Goal: Task Accomplishment & Management: Manage account settings

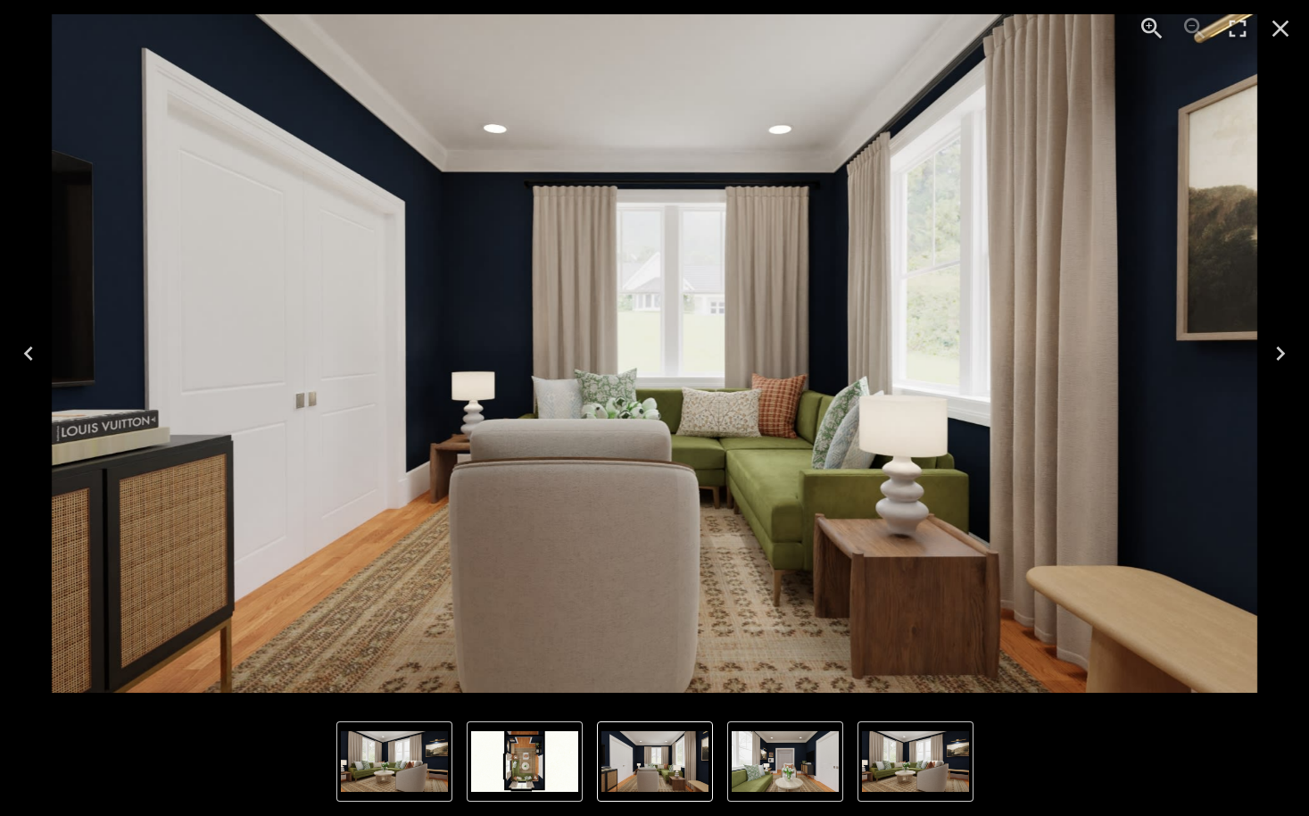
scroll to position [926, 0]
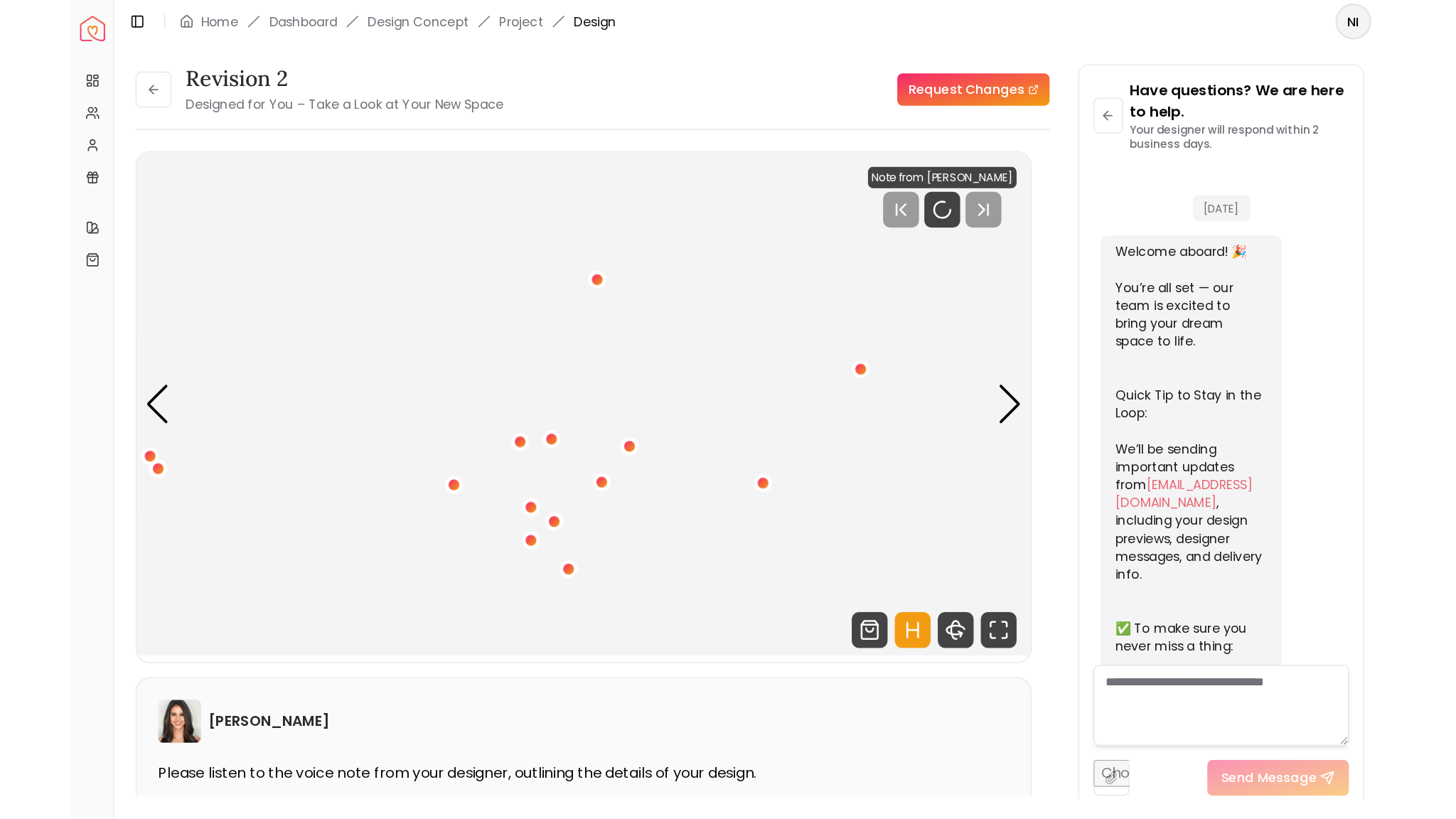
scroll to position [798, 0]
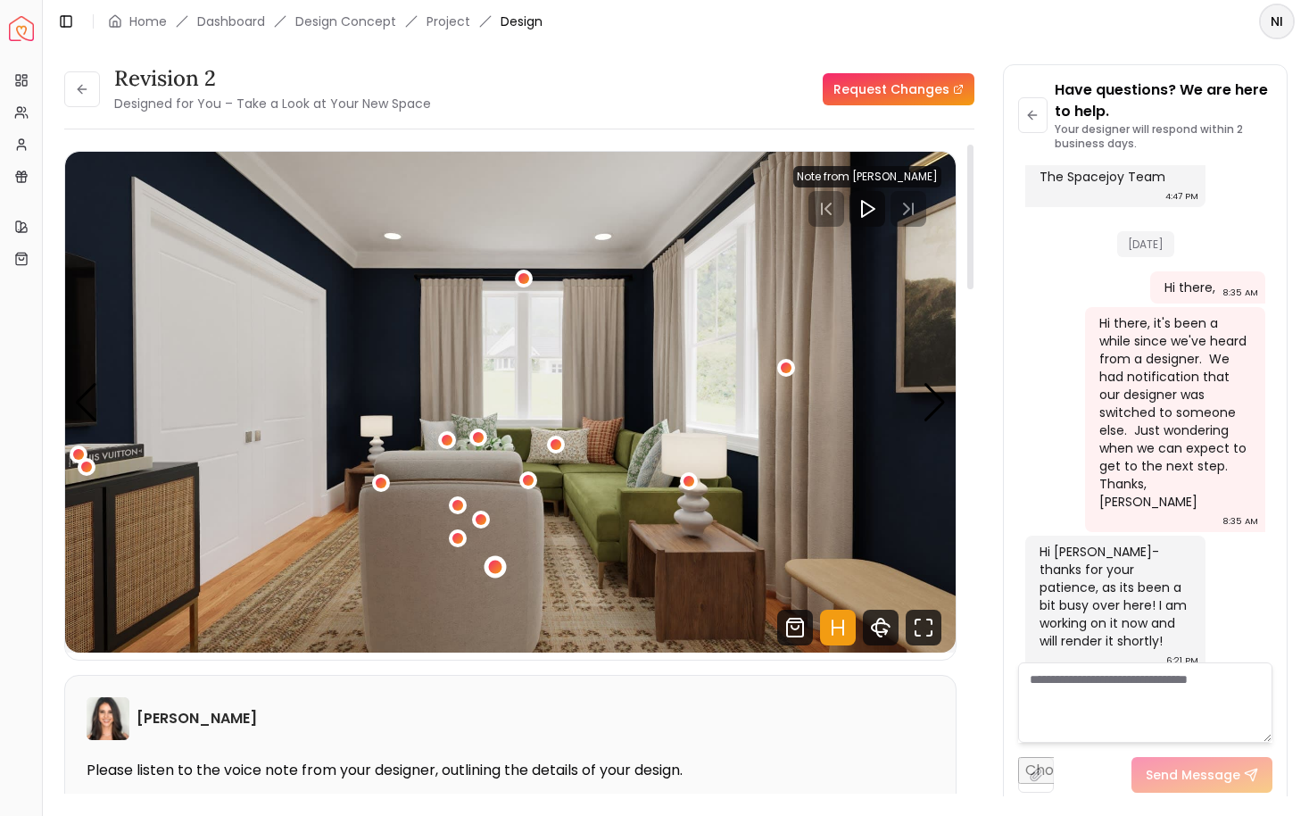
click at [495, 569] on div "1 / 4" at bounding box center [495, 566] width 13 height 13
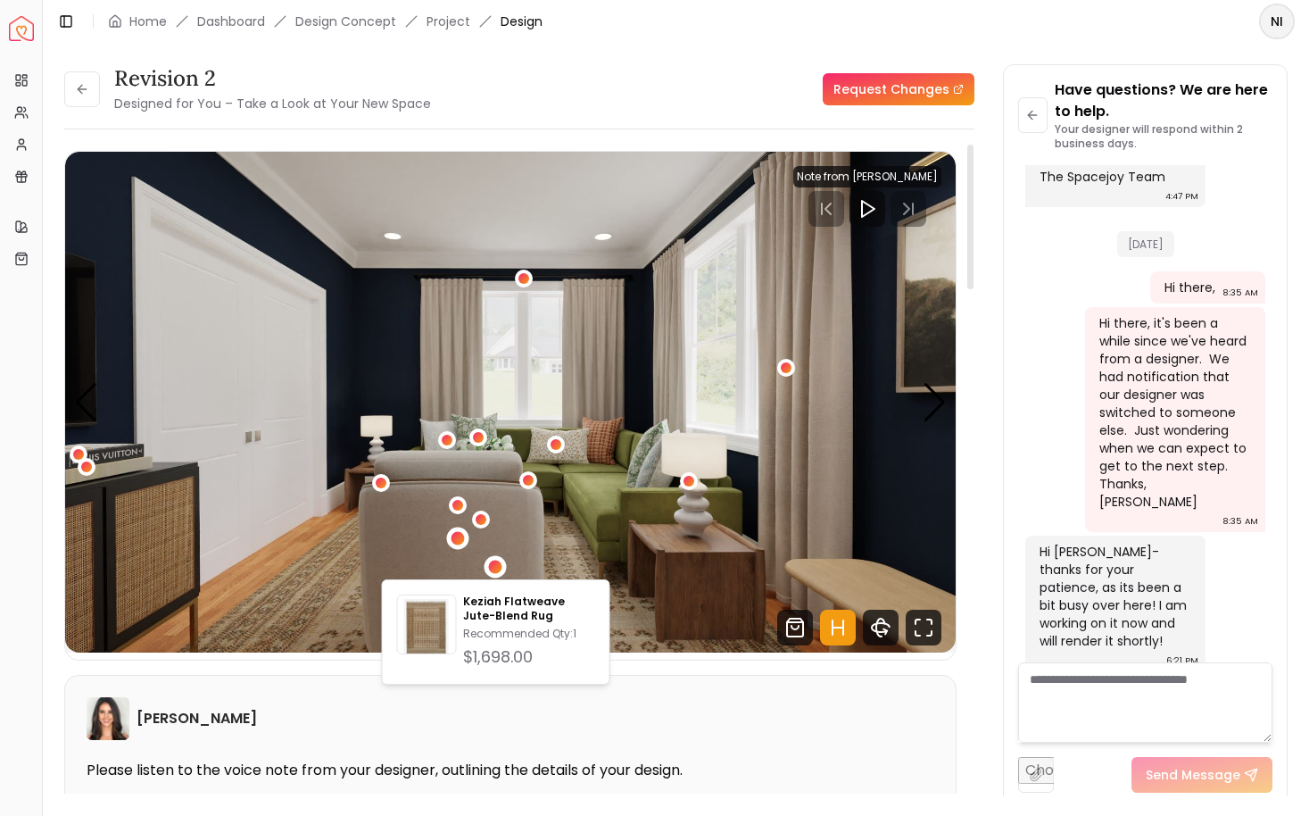
click at [455, 547] on div "1 / 4" at bounding box center [457, 539] width 22 height 22
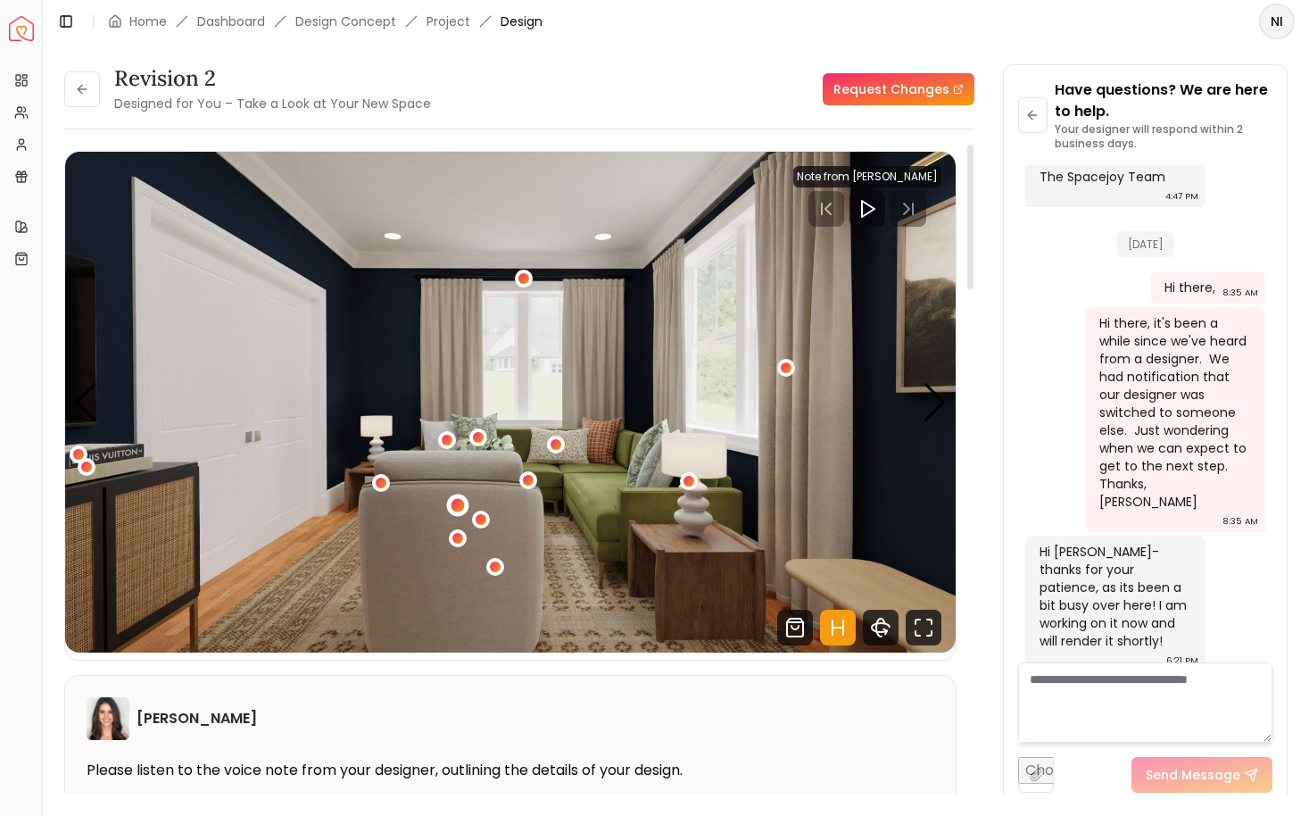
click at [456, 508] on div "1 / 4" at bounding box center [457, 504] width 13 height 13
click at [380, 489] on div "1 / 4" at bounding box center [381, 483] width 22 height 22
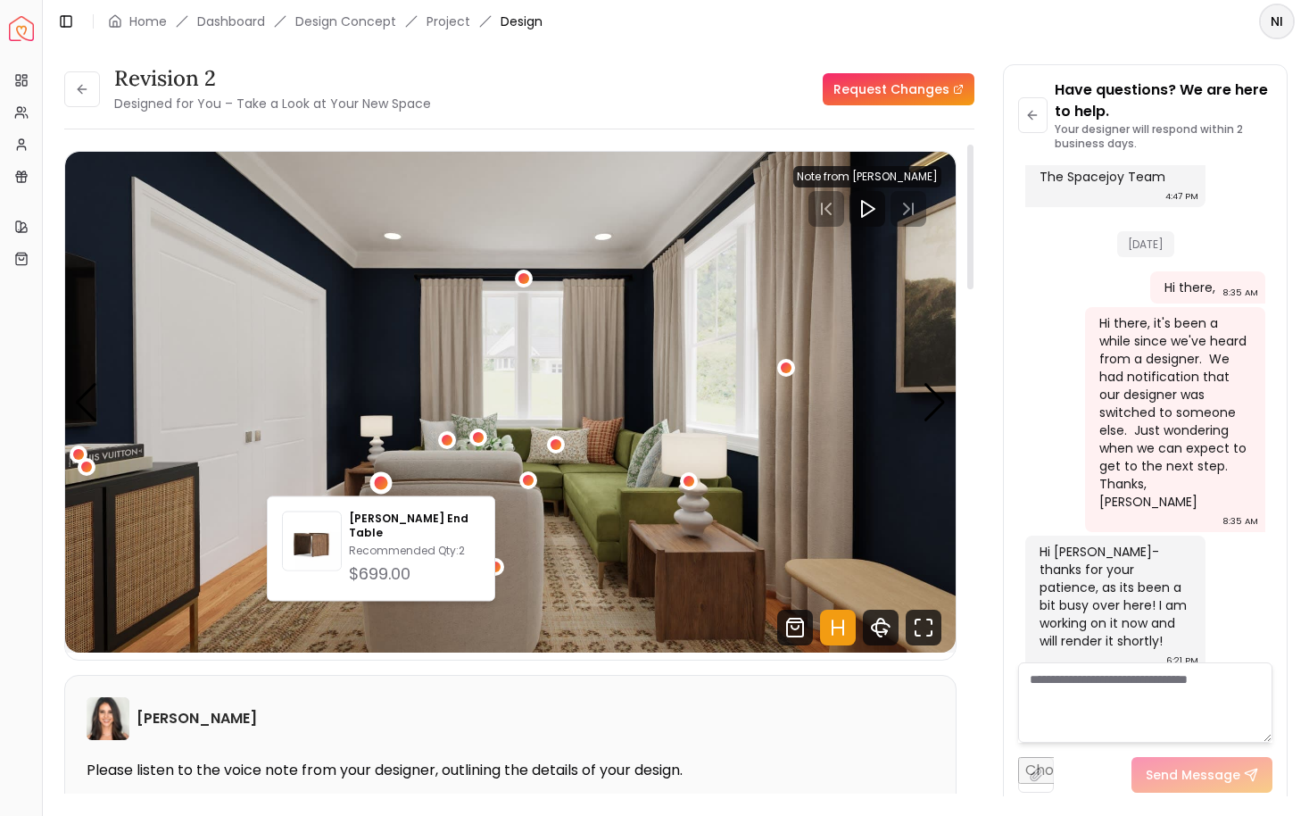
click at [114, 481] on img "1 / 4" at bounding box center [510, 402] width 891 height 501
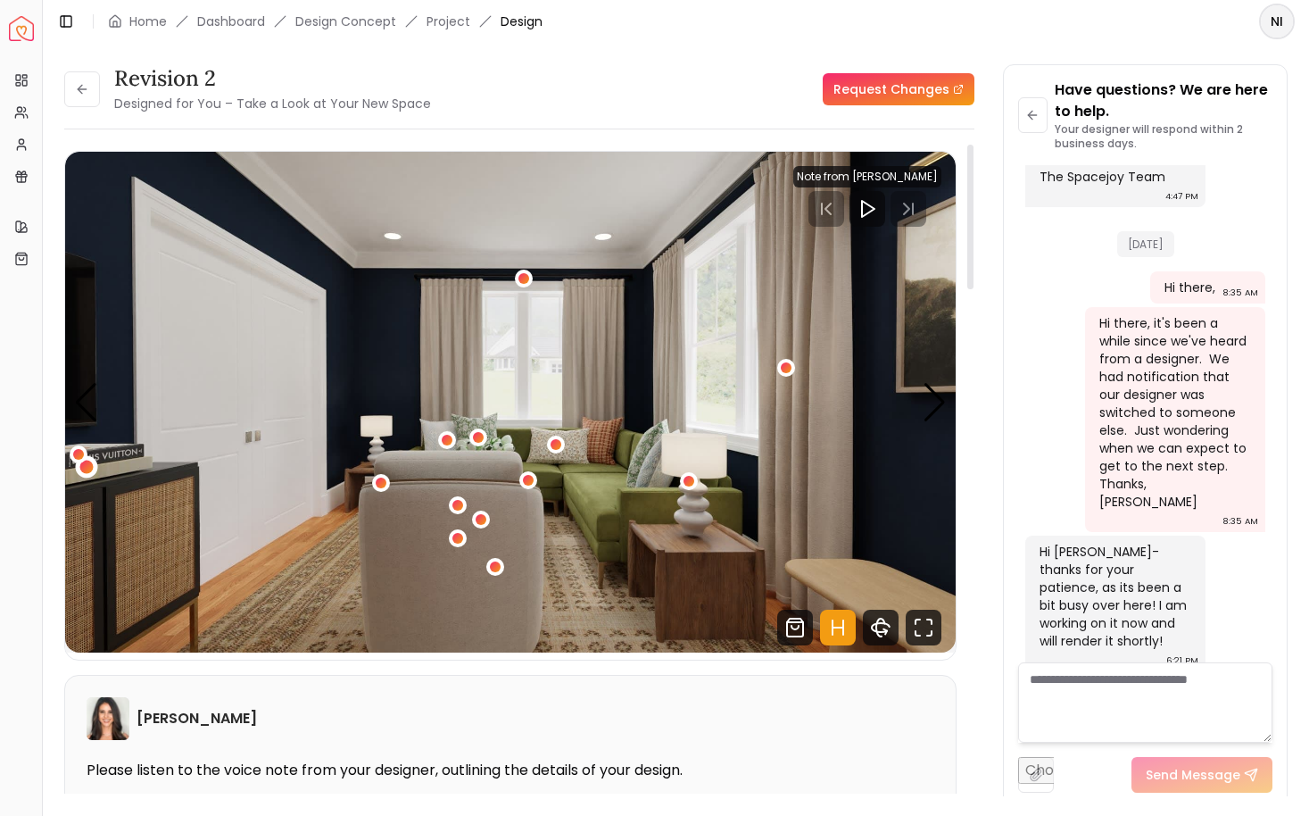
click at [88, 471] on div "1 / 4" at bounding box center [86, 466] width 13 height 13
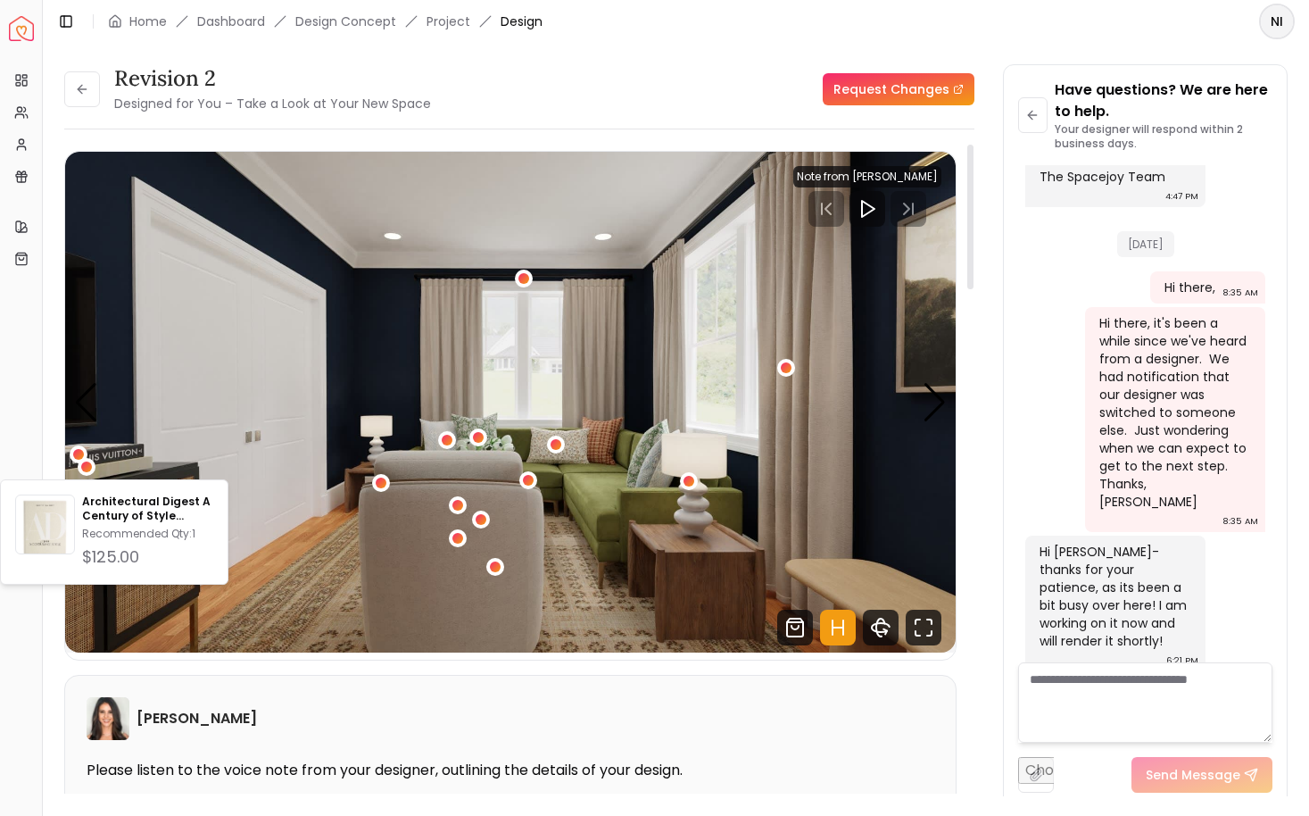
click at [245, 449] on img "1 / 4" at bounding box center [510, 402] width 891 height 501
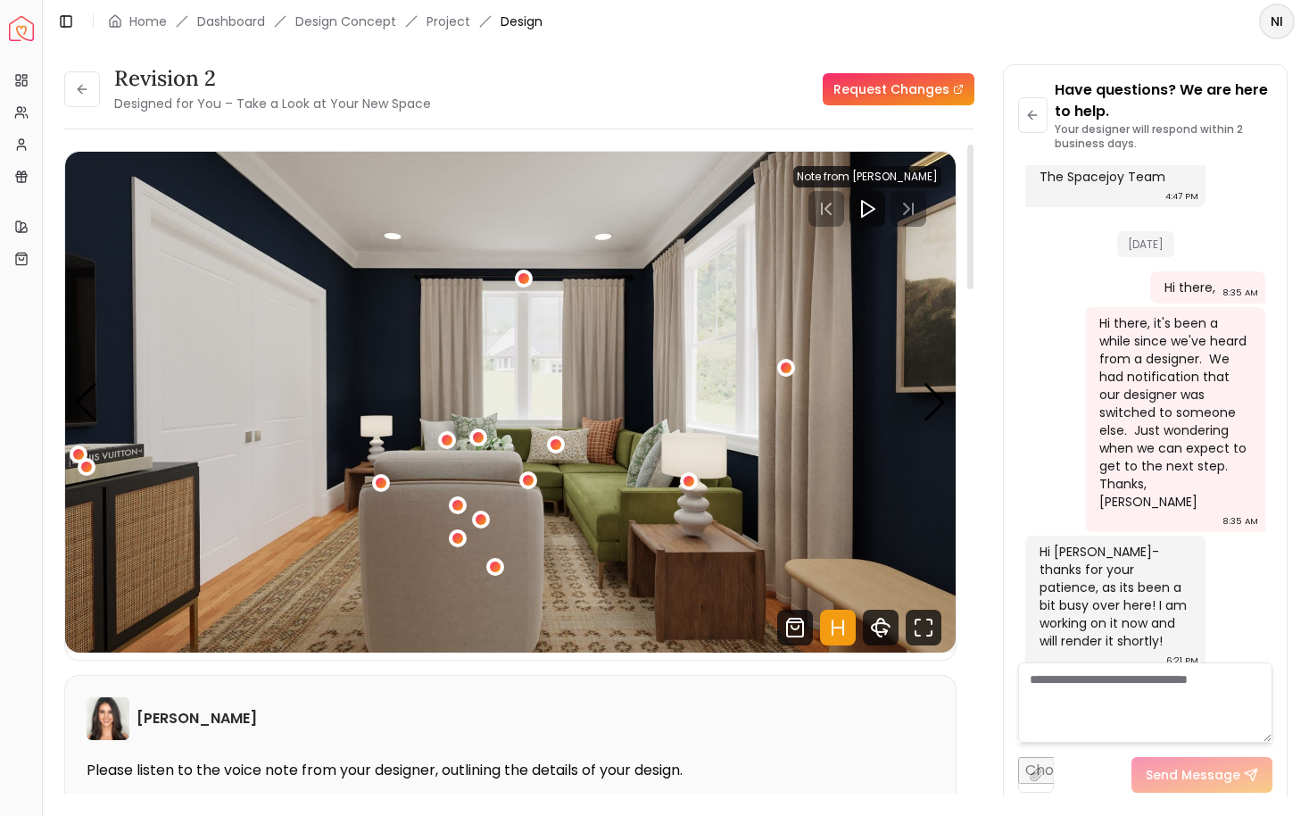
click at [869, 584] on img "1 / 4" at bounding box center [510, 402] width 891 height 501
click at [885, 625] on icon "360 View" at bounding box center [881, 628] width 36 height 36
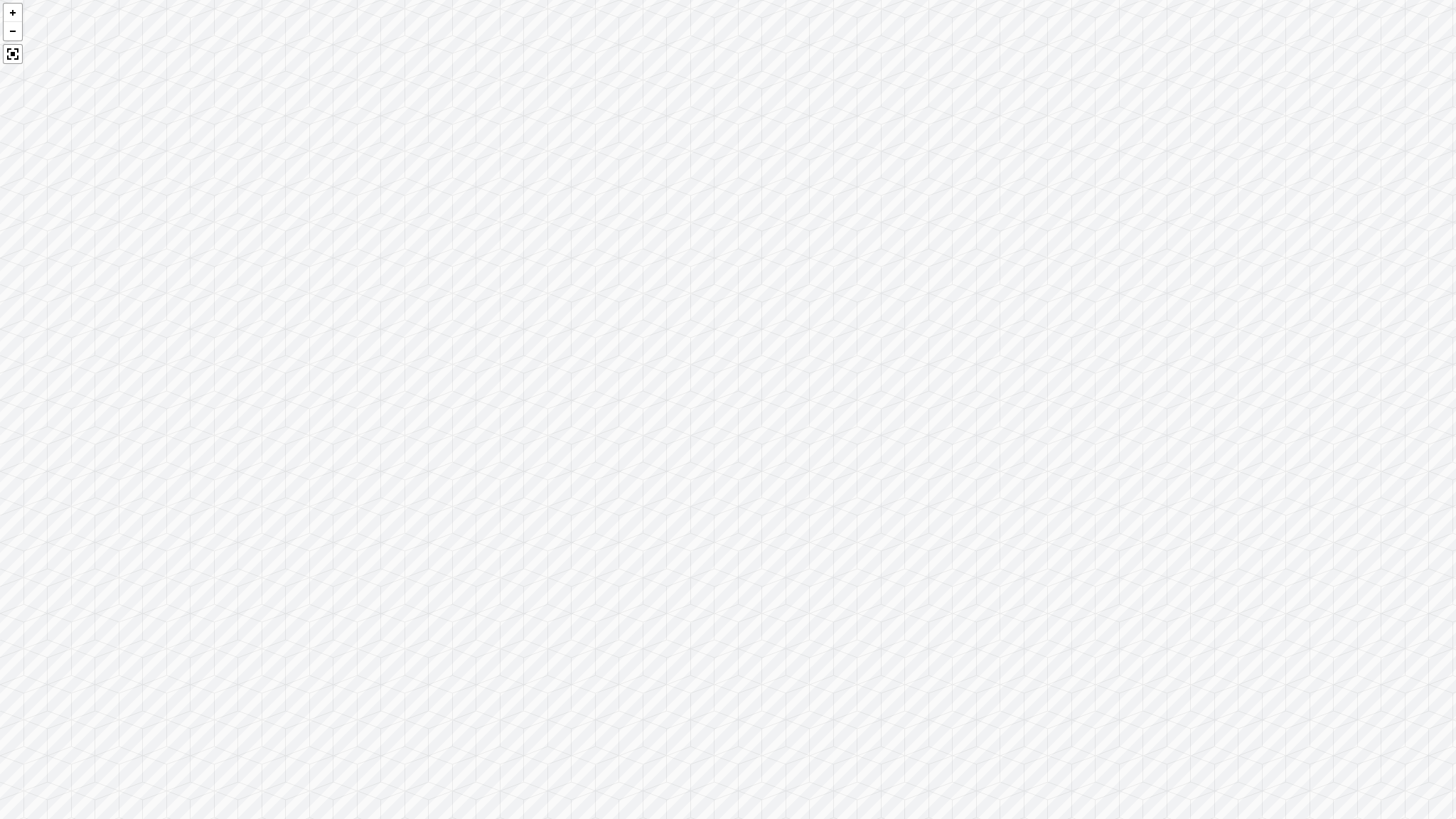
drag, startPoint x: 1356, startPoint y: 464, endPoint x: 683, endPoint y: 411, distance: 675.1
click at [683, 411] on div at bounding box center [728, 410] width 1456 height 819
drag, startPoint x: 1133, startPoint y: 406, endPoint x: 674, endPoint y: 383, distance: 459.6
click at [581, 376] on div at bounding box center [728, 410] width 1456 height 819
drag, startPoint x: 1063, startPoint y: 421, endPoint x: 628, endPoint y: 419, distance: 435.0
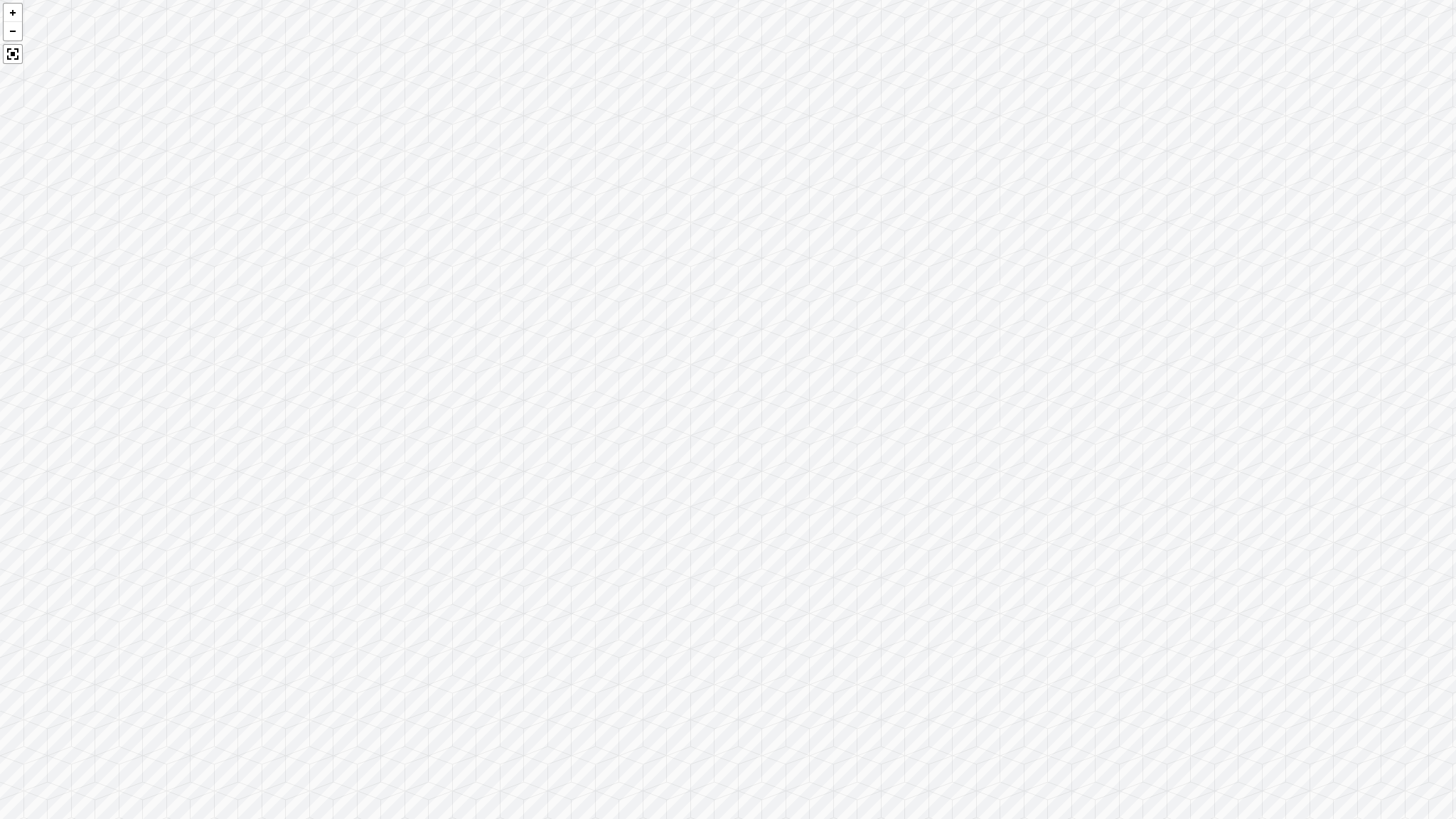
click at [628, 419] on div at bounding box center [728, 410] width 1456 height 819
drag, startPoint x: 1211, startPoint y: 407, endPoint x: 663, endPoint y: 374, distance: 549.0
click at [663, 374] on div at bounding box center [728, 410] width 1456 height 819
drag, startPoint x: 1045, startPoint y: 629, endPoint x: 868, endPoint y: 650, distance: 178.2
click at [857, 649] on div at bounding box center [728, 410] width 1456 height 819
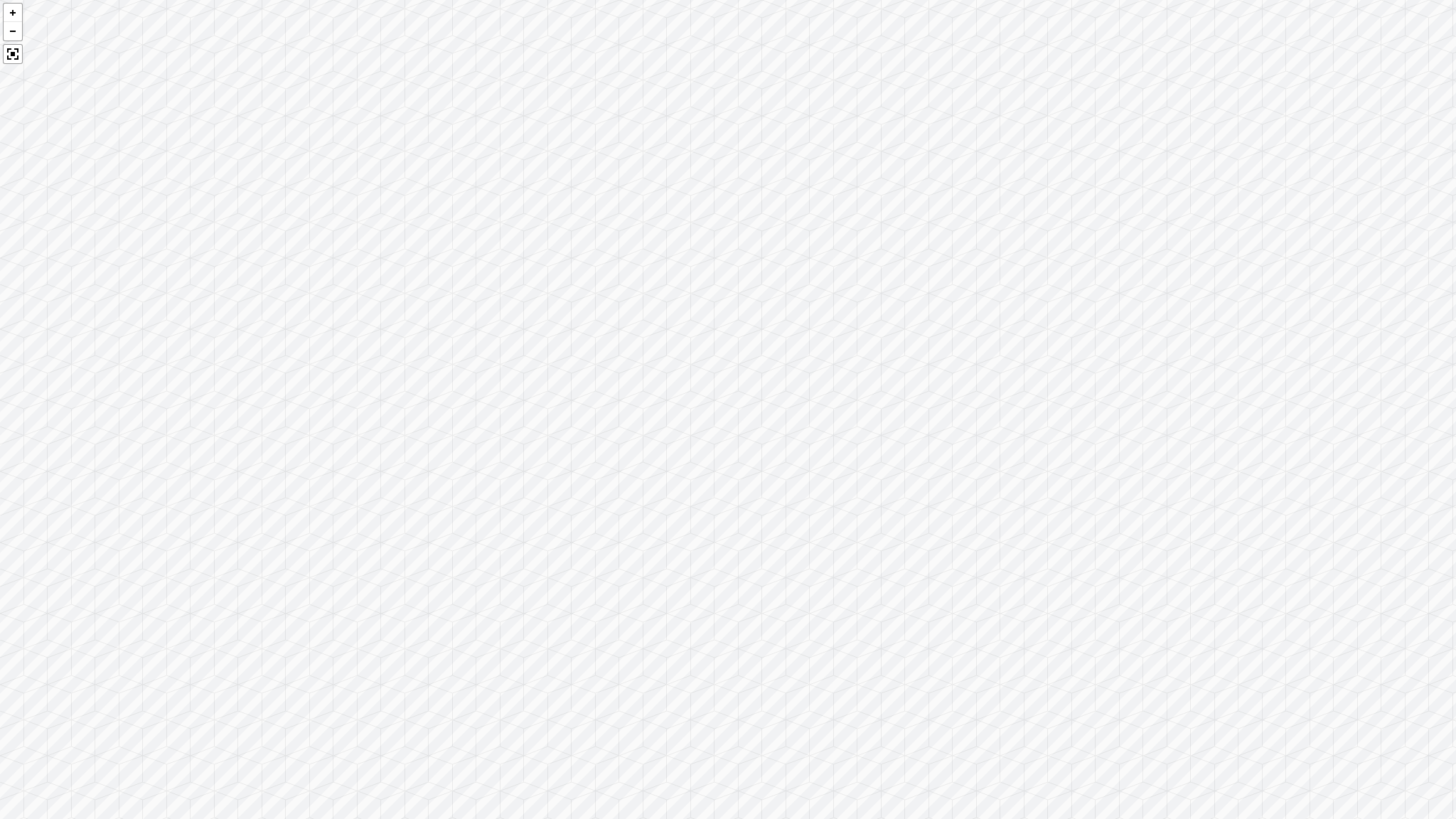
drag, startPoint x: 1120, startPoint y: 315, endPoint x: 1124, endPoint y: 221, distance: 94.1
click at [1042, 417] on div at bounding box center [728, 410] width 1456 height 819
click at [937, 188] on div at bounding box center [728, 410] width 1456 height 819
drag, startPoint x: 750, startPoint y: 164, endPoint x: 579, endPoint y: 153, distance: 171.4
click at [579, 153] on div at bounding box center [728, 410] width 1456 height 819
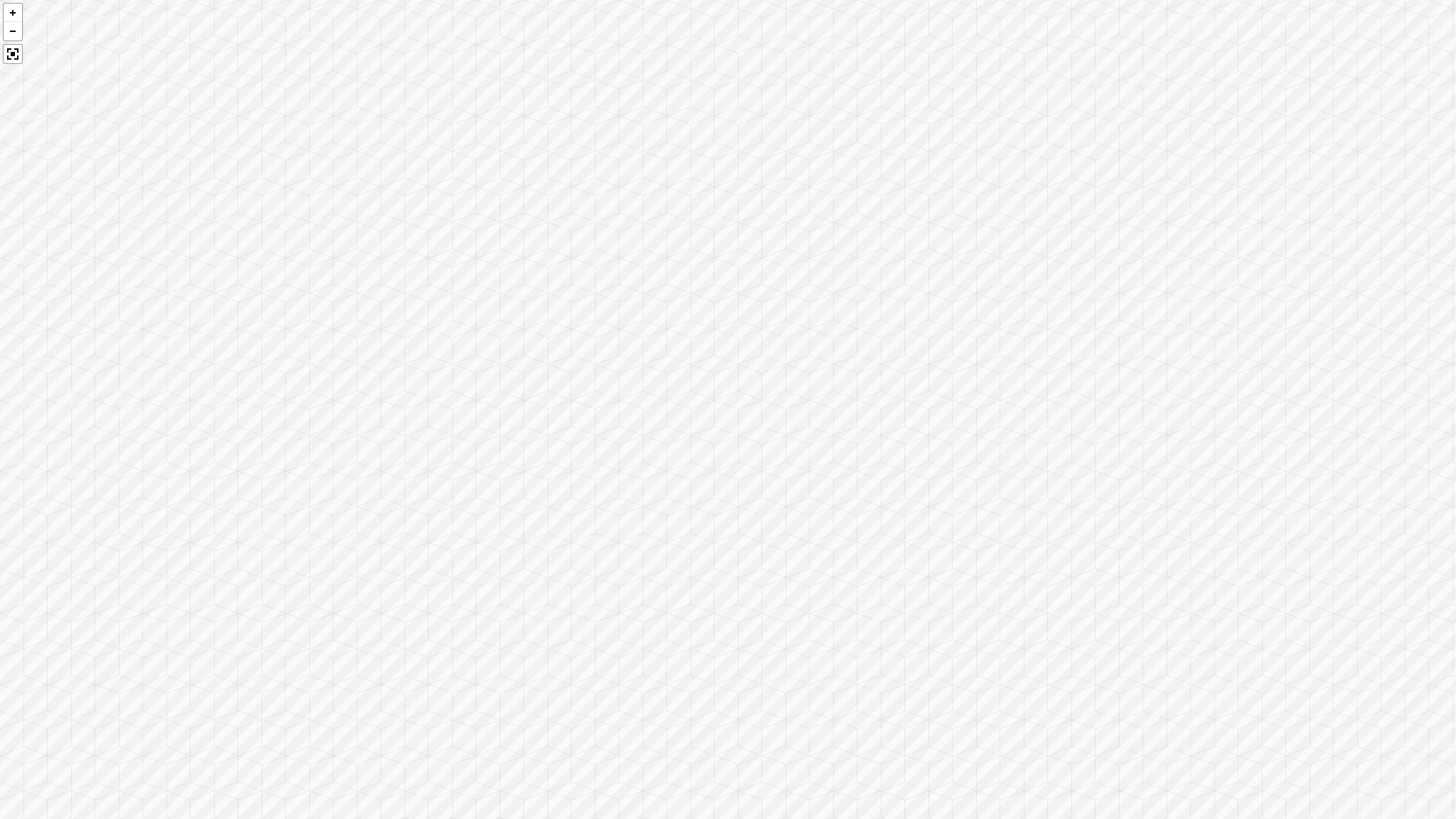
drag, startPoint x: 1141, startPoint y: 256, endPoint x: 642, endPoint y: 215, distance: 500.7
click at [641, 215] on div at bounding box center [728, 410] width 1456 height 819
click at [1042, 49] on div at bounding box center [728, 410] width 1456 height 819
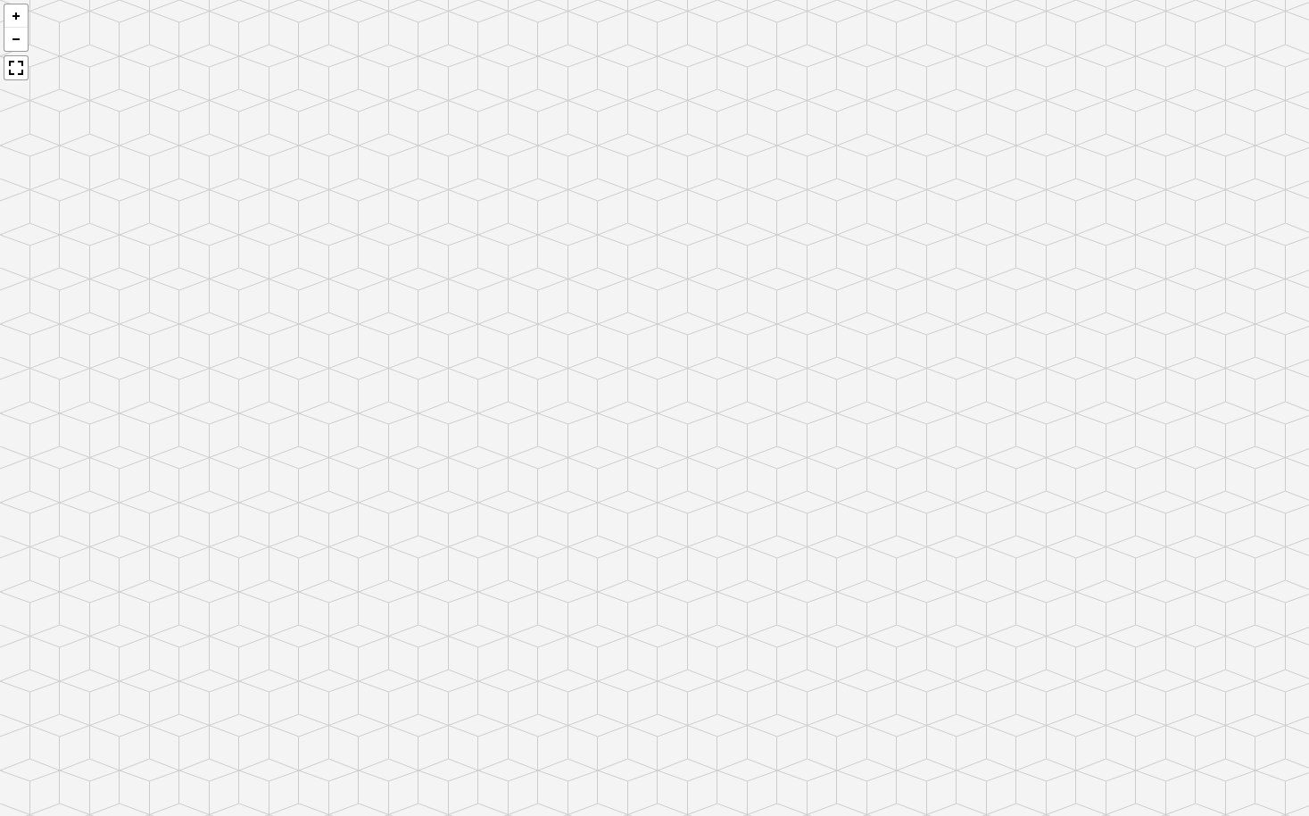
scroll to position [1002, 0]
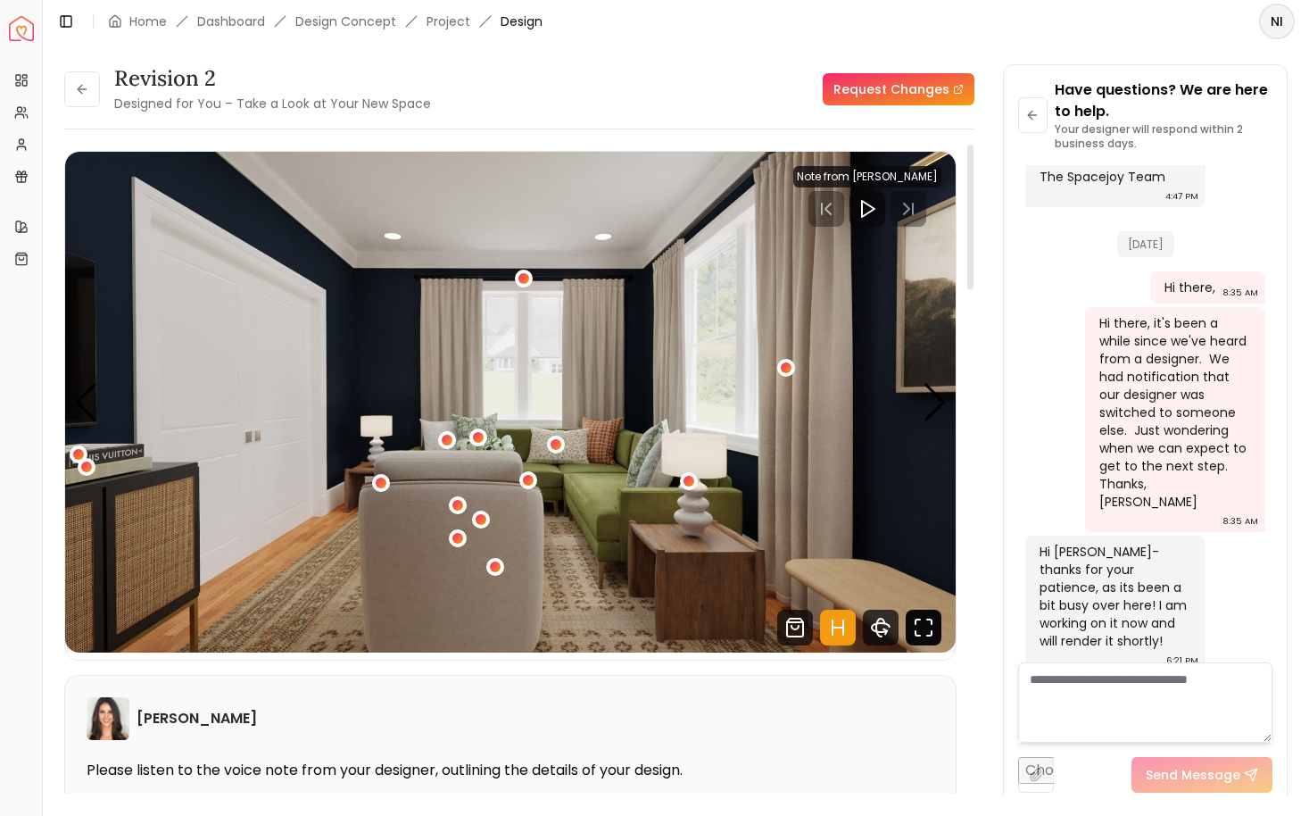
click at [926, 629] on icon "Fullscreen" at bounding box center [924, 628] width 36 height 36
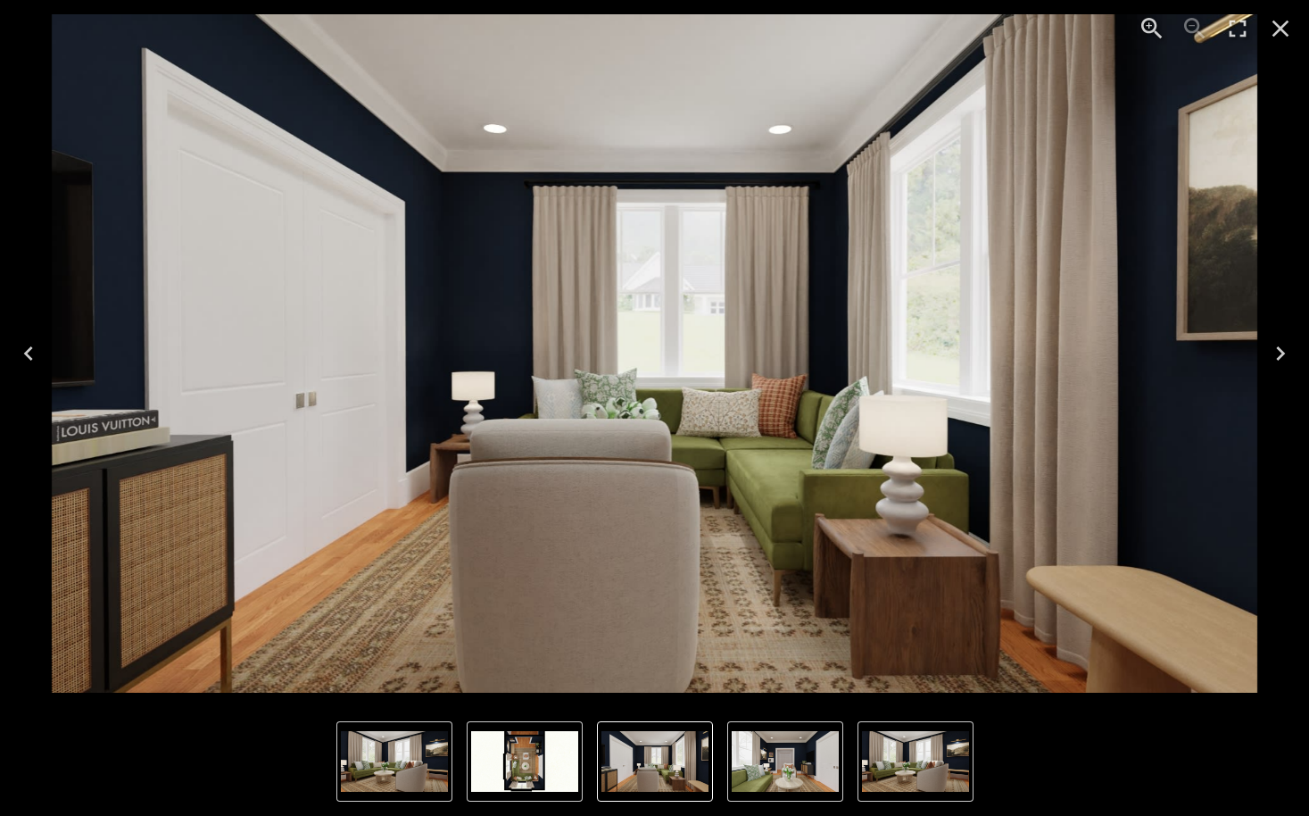
drag, startPoint x: 423, startPoint y: 776, endPoint x: 412, endPoint y: 776, distance: 10.7
click at [423, 776] on img "3 of 4" at bounding box center [394, 761] width 107 height 61
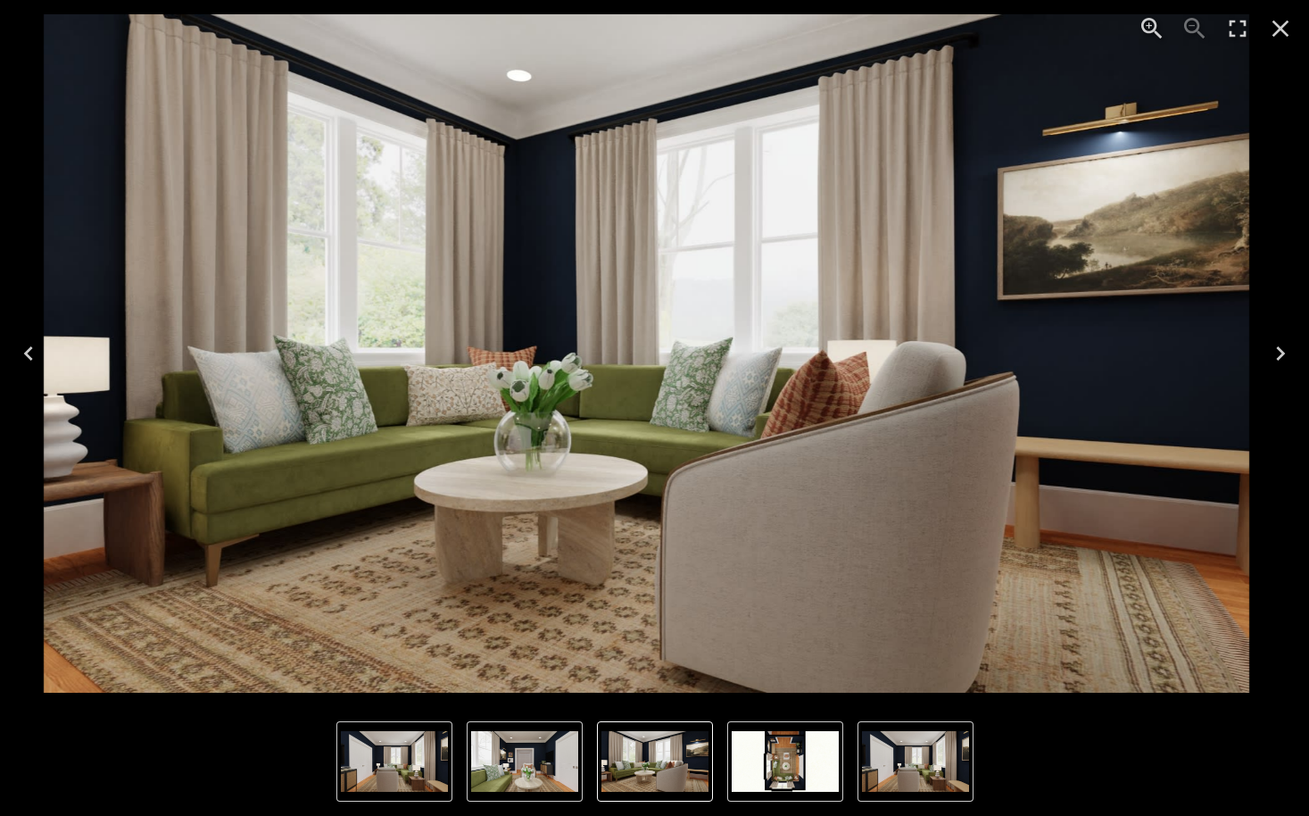
drag, startPoint x: 286, startPoint y: 553, endPoint x: 306, endPoint y: 534, distance: 28.4
click at [306, 534] on img "3 of 4" at bounding box center [647, 353] width 1206 height 678
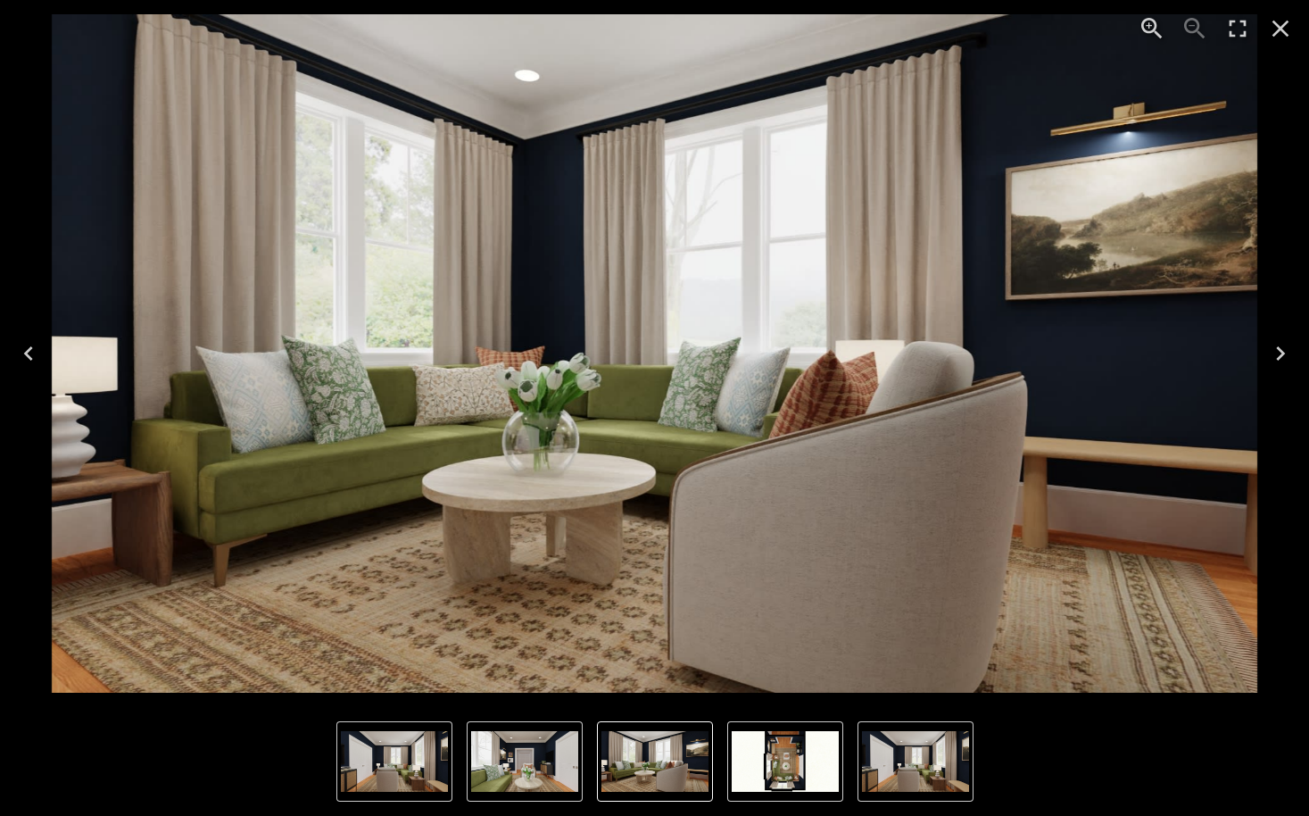
click at [1285, 359] on icon "Next" at bounding box center [1281, 353] width 29 height 29
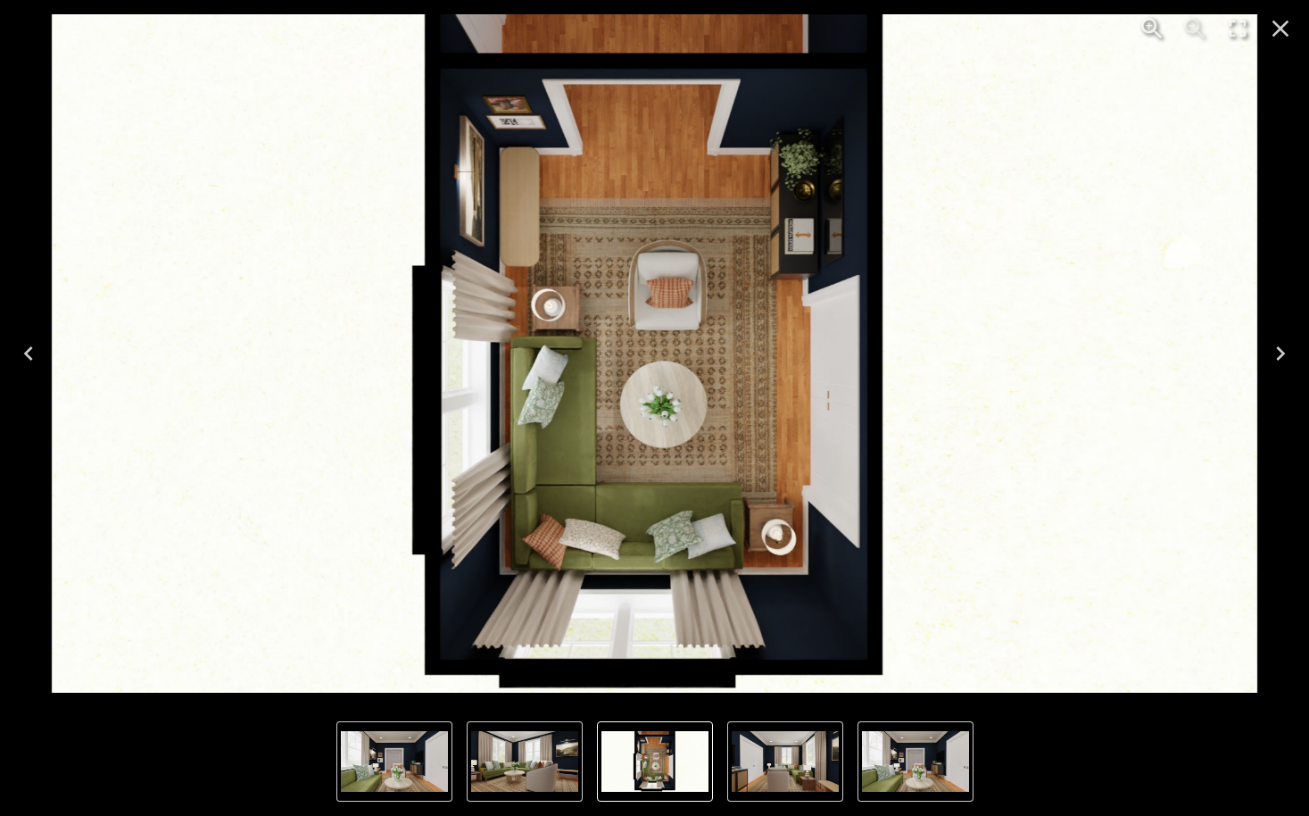
click at [1279, 353] on icon "Next" at bounding box center [1281, 353] width 29 height 29
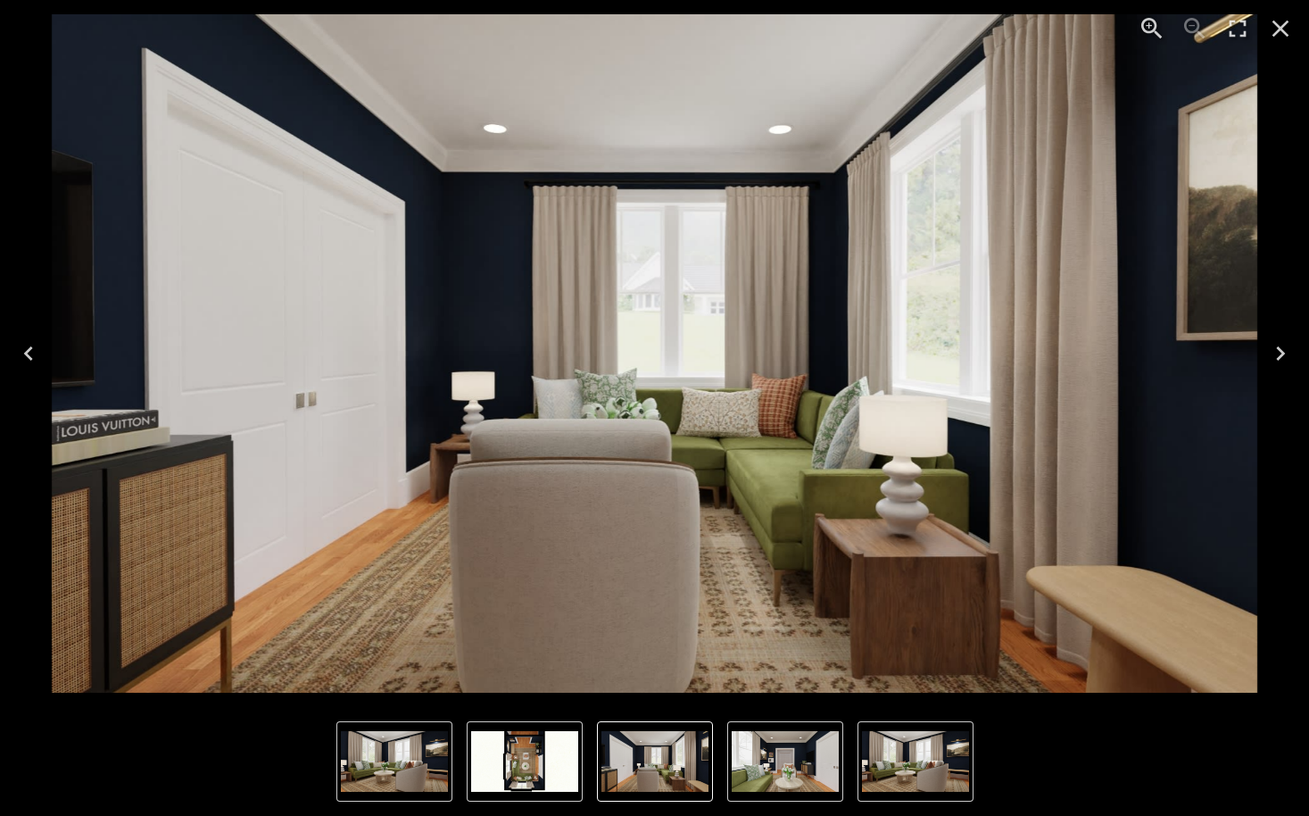
click at [46, 341] on button "Previous" at bounding box center [28, 353] width 57 height 71
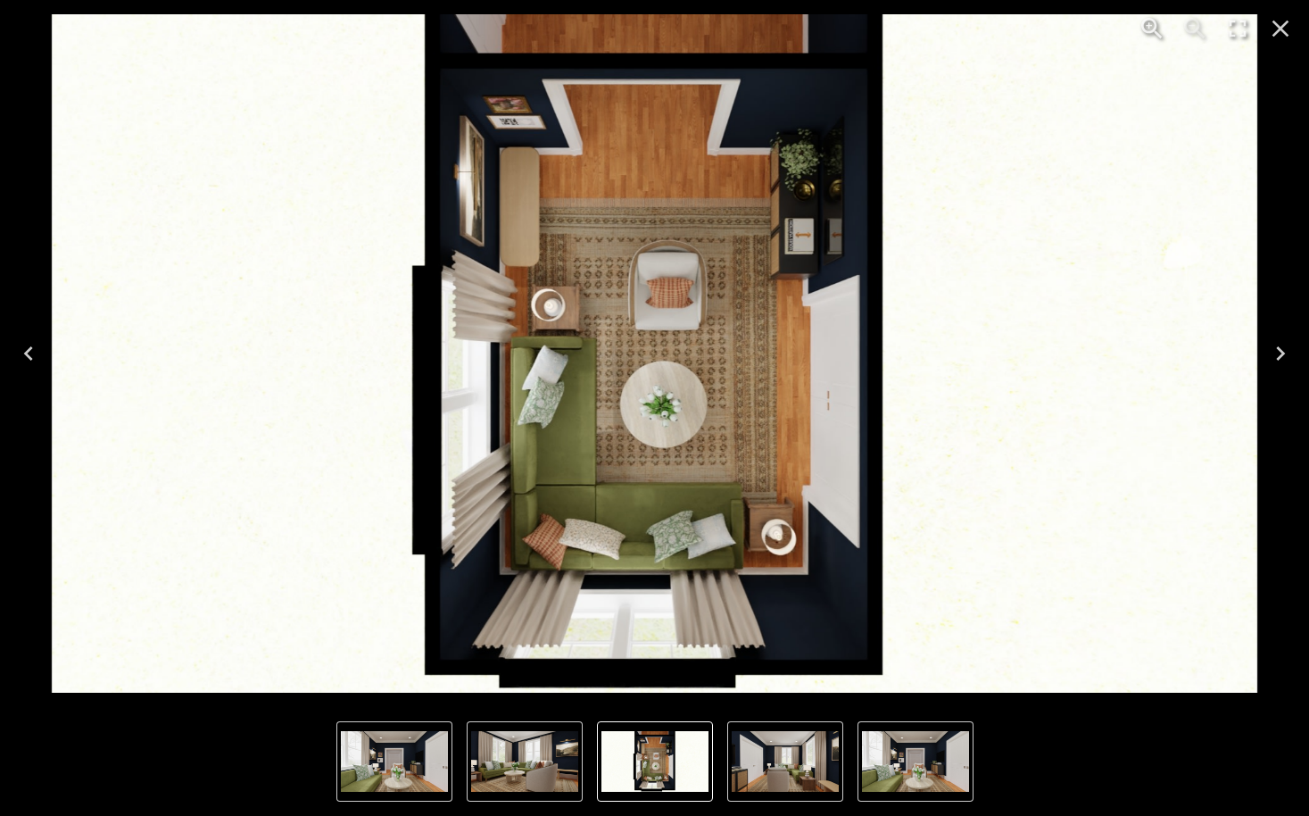
click at [1286, 45] on button "Close" at bounding box center [1280, 28] width 43 height 43
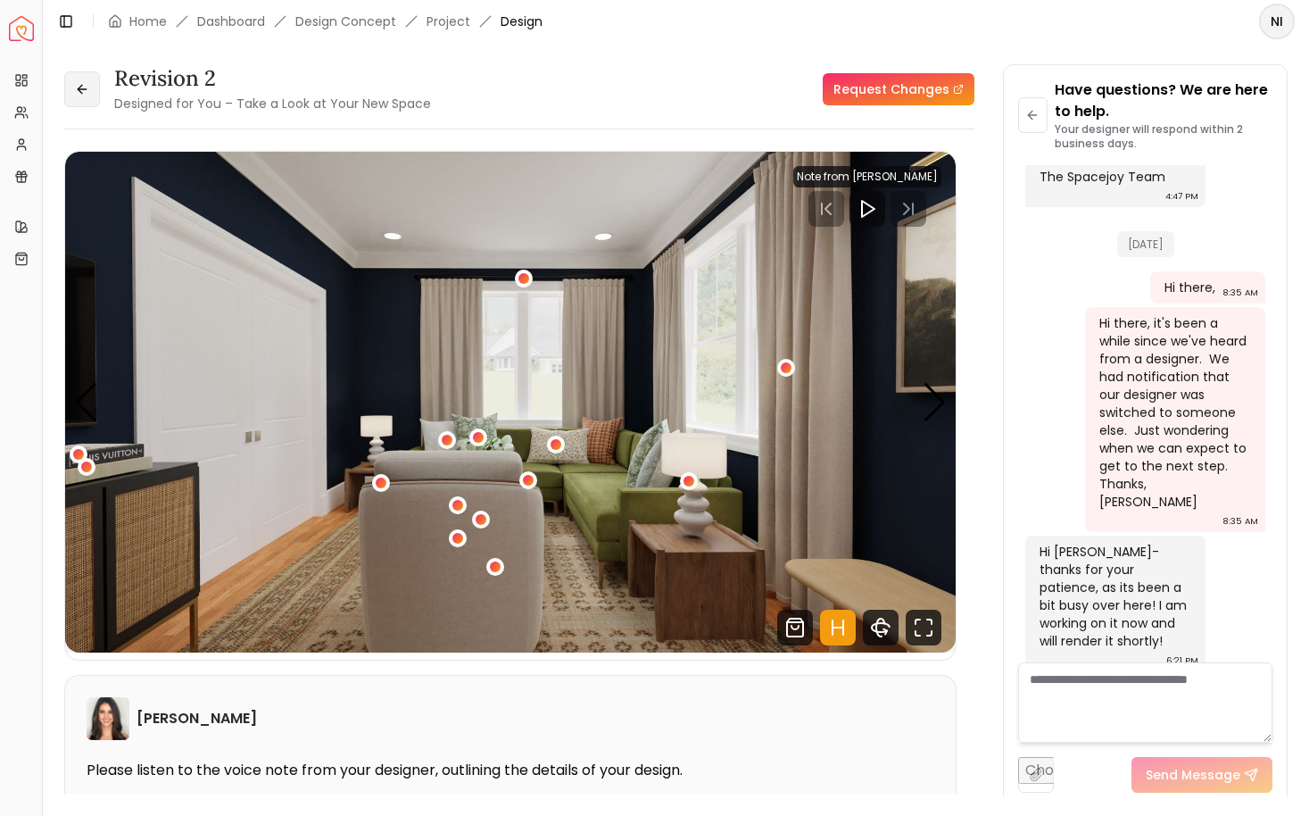
click at [82, 83] on icon at bounding box center [82, 89] width 14 height 14
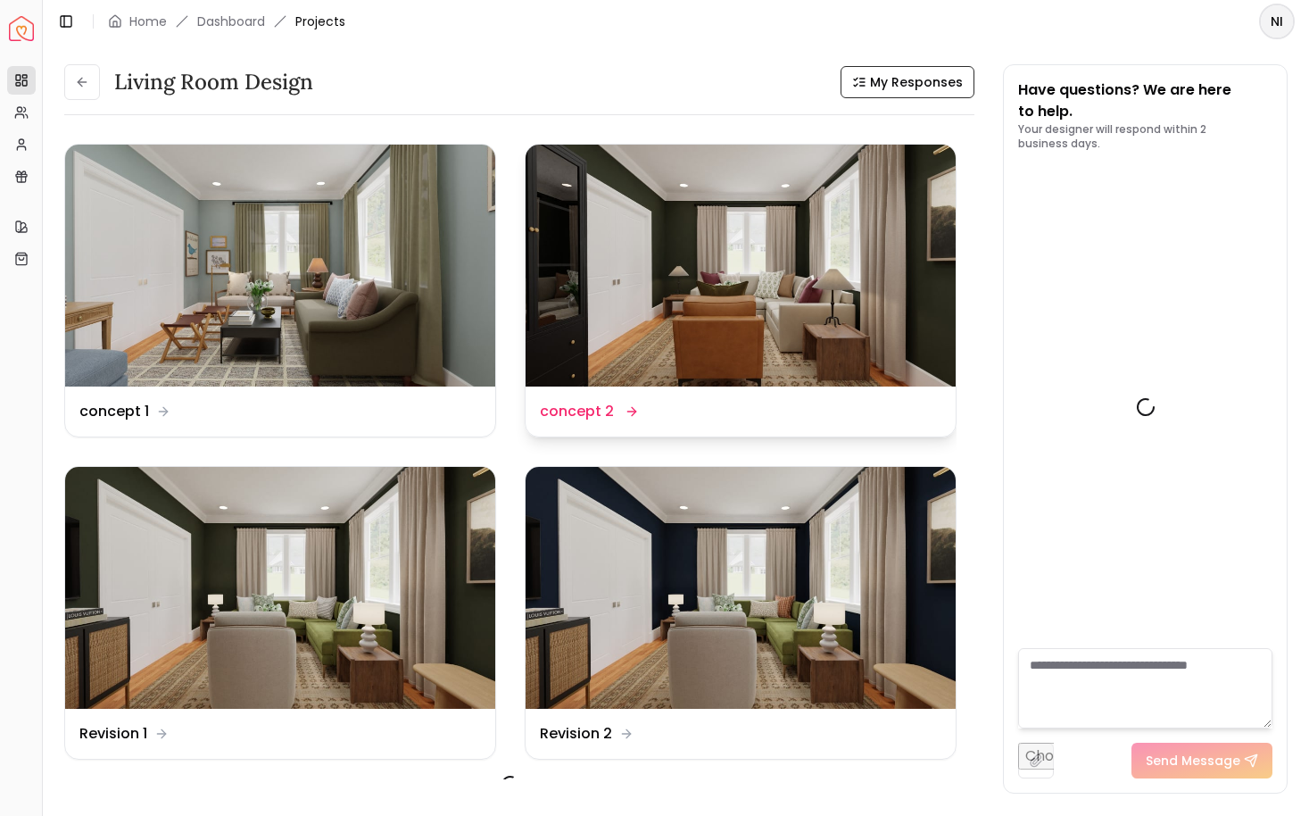
scroll to position [1017, 0]
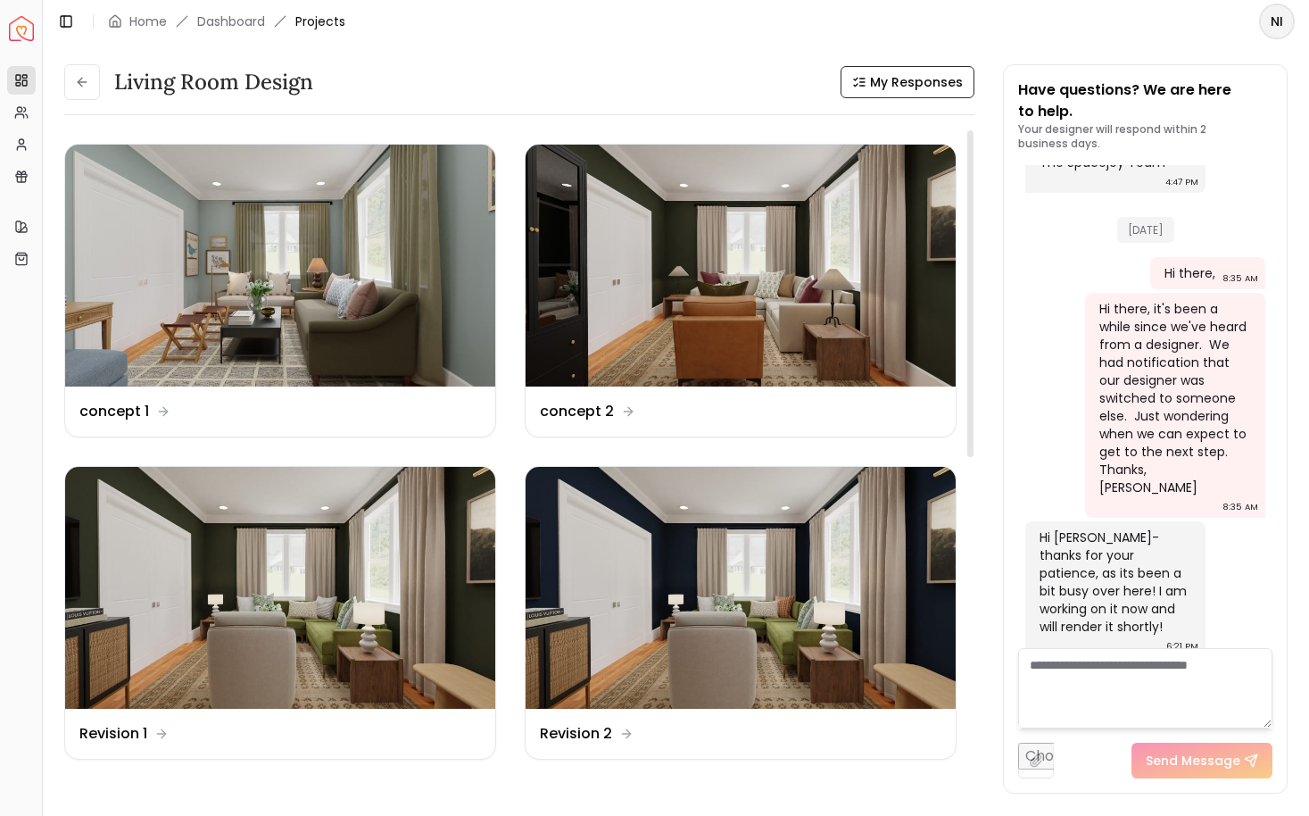
click at [368, 303] on img at bounding box center [280, 266] width 430 height 242
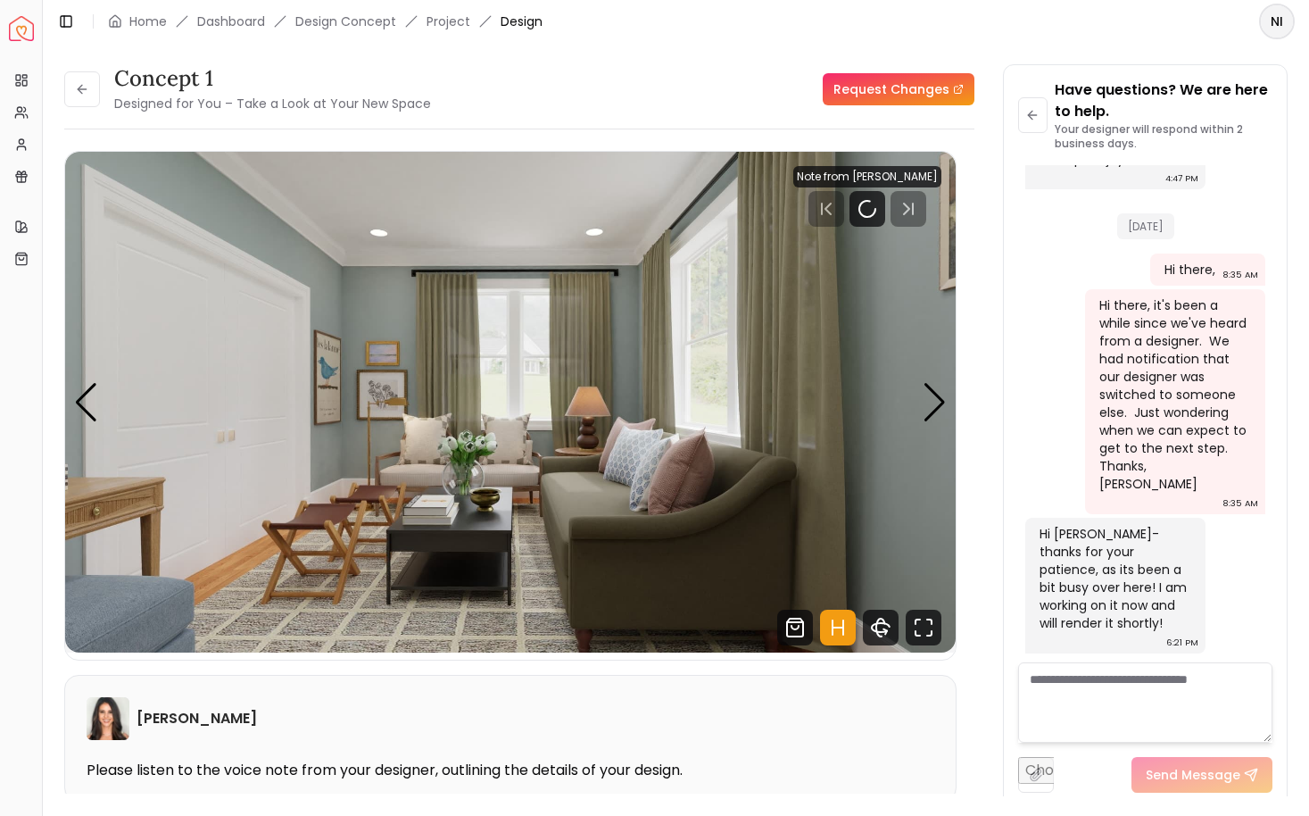
scroll to position [1002, 0]
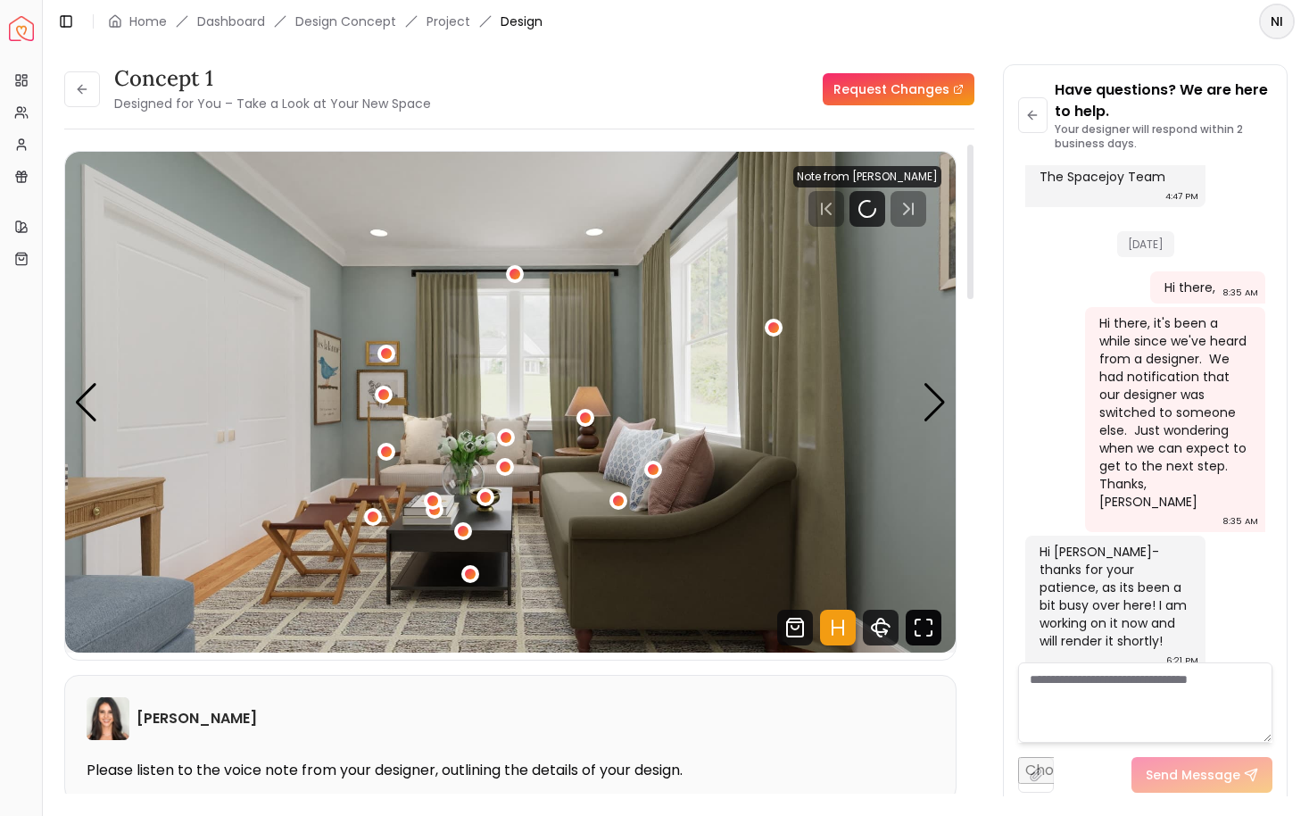
click at [932, 624] on icon "Fullscreen" at bounding box center [929, 621] width 4 height 4
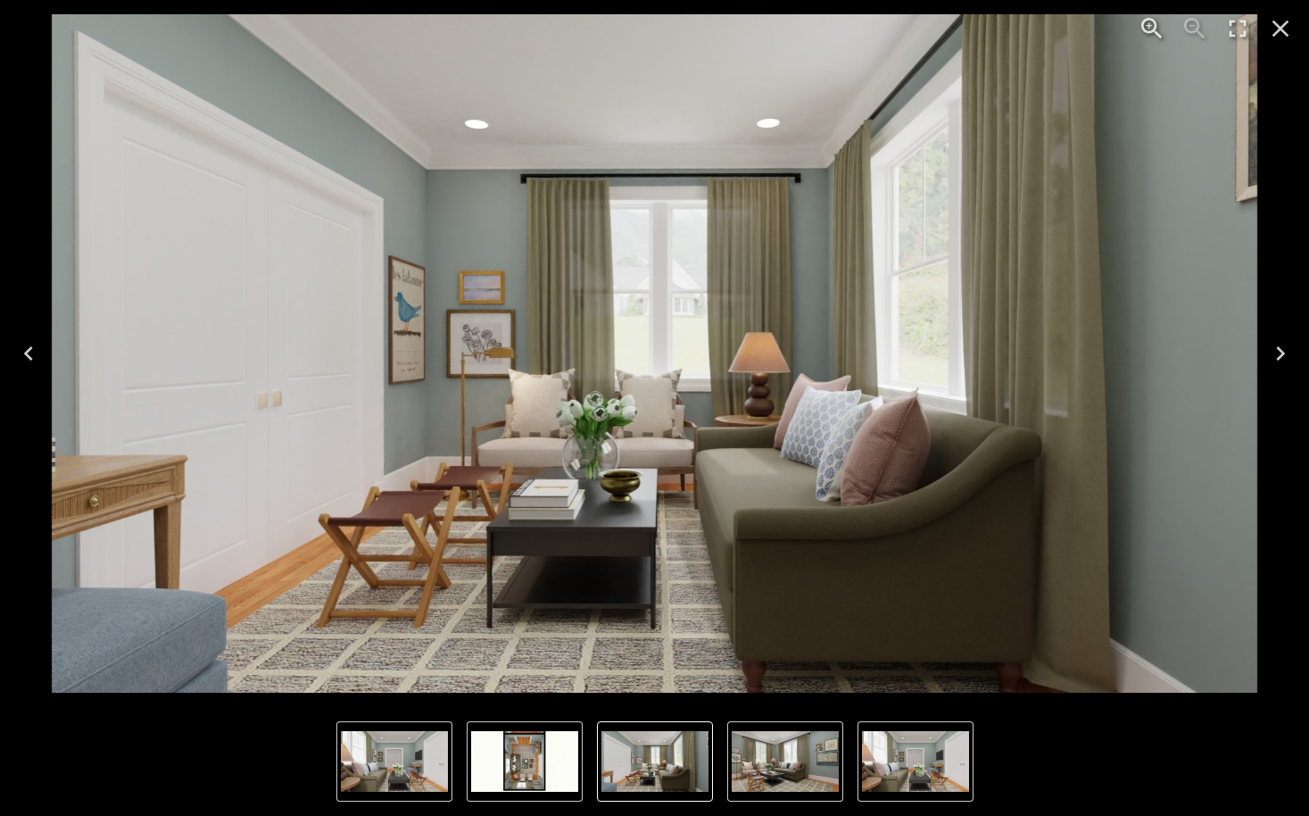
click at [1285, 351] on icon "Next" at bounding box center [1281, 353] width 29 height 29
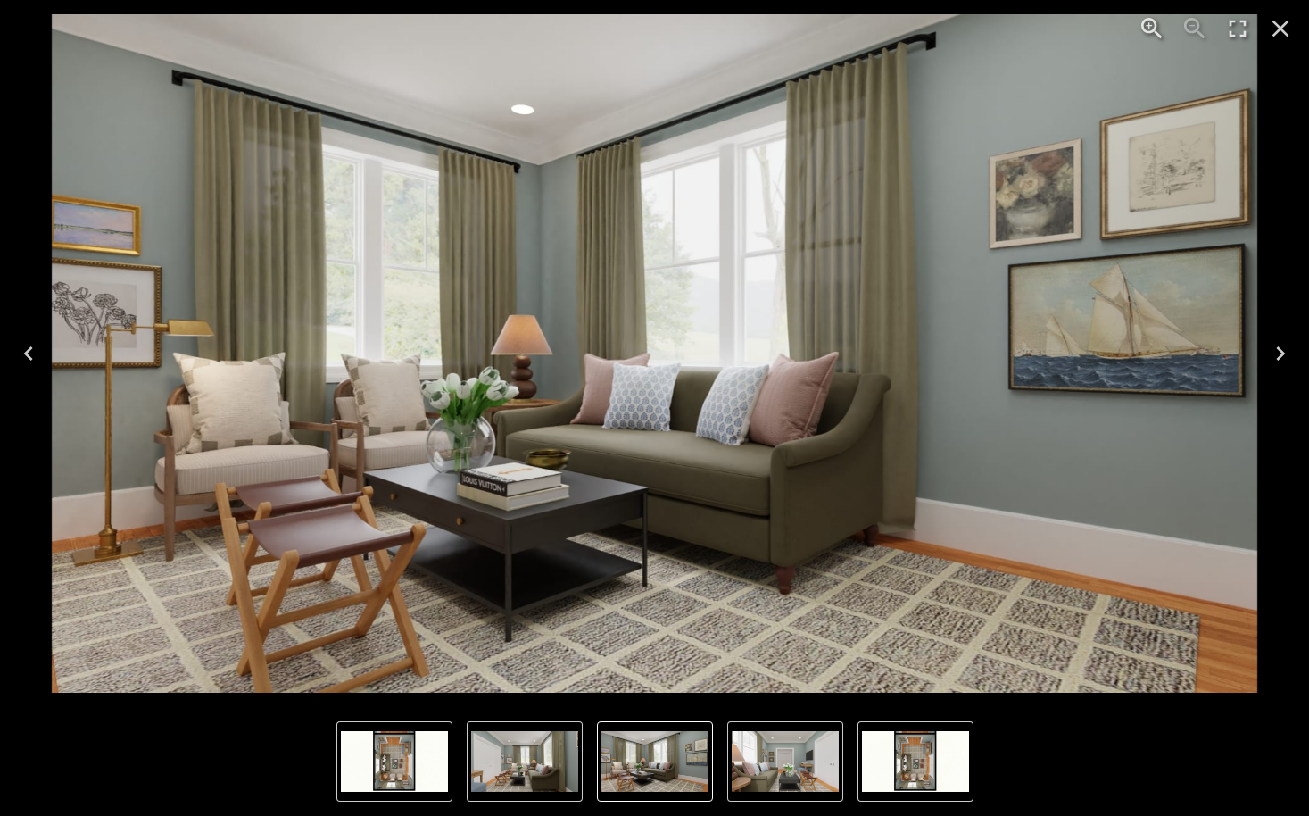
click at [1285, 351] on icon "Next" at bounding box center [1281, 353] width 29 height 29
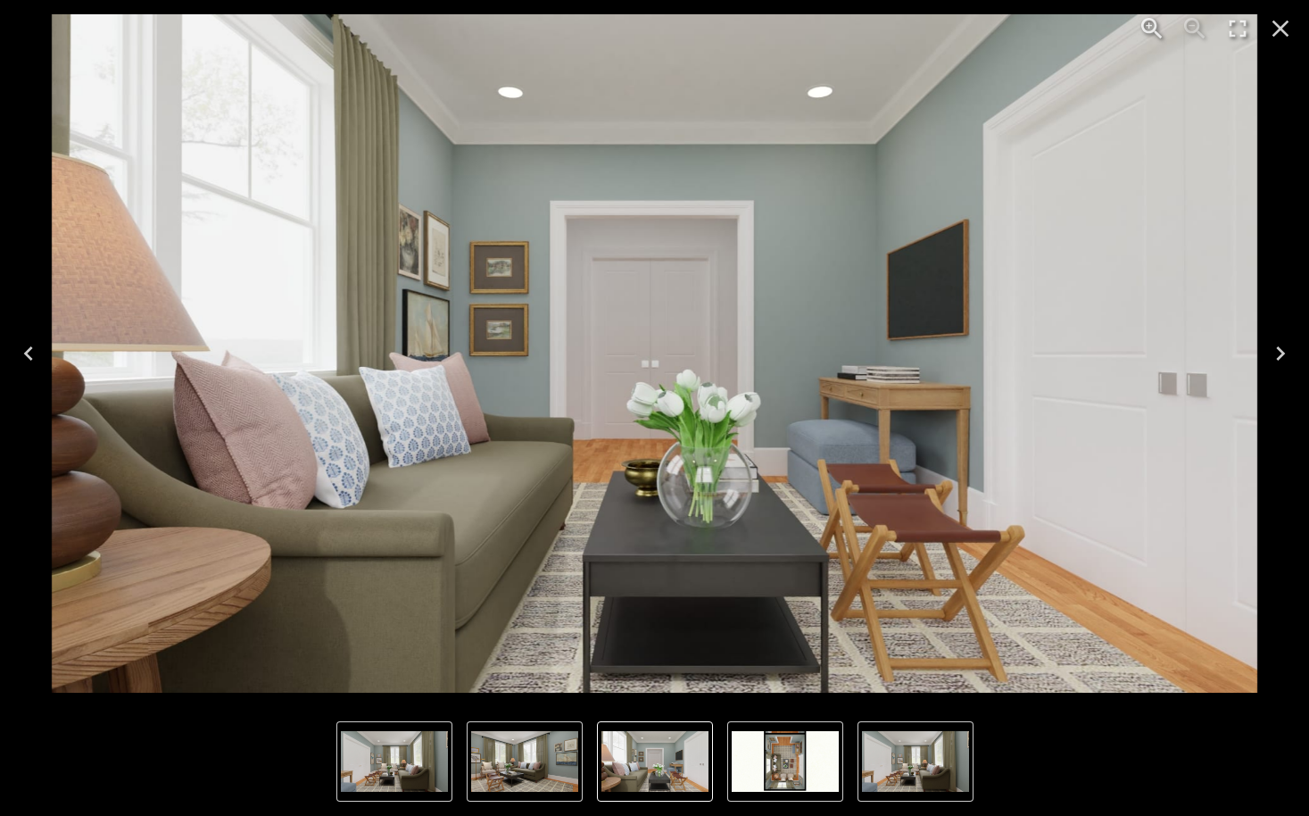
click at [1283, 21] on icon "Close" at bounding box center [1281, 28] width 29 height 29
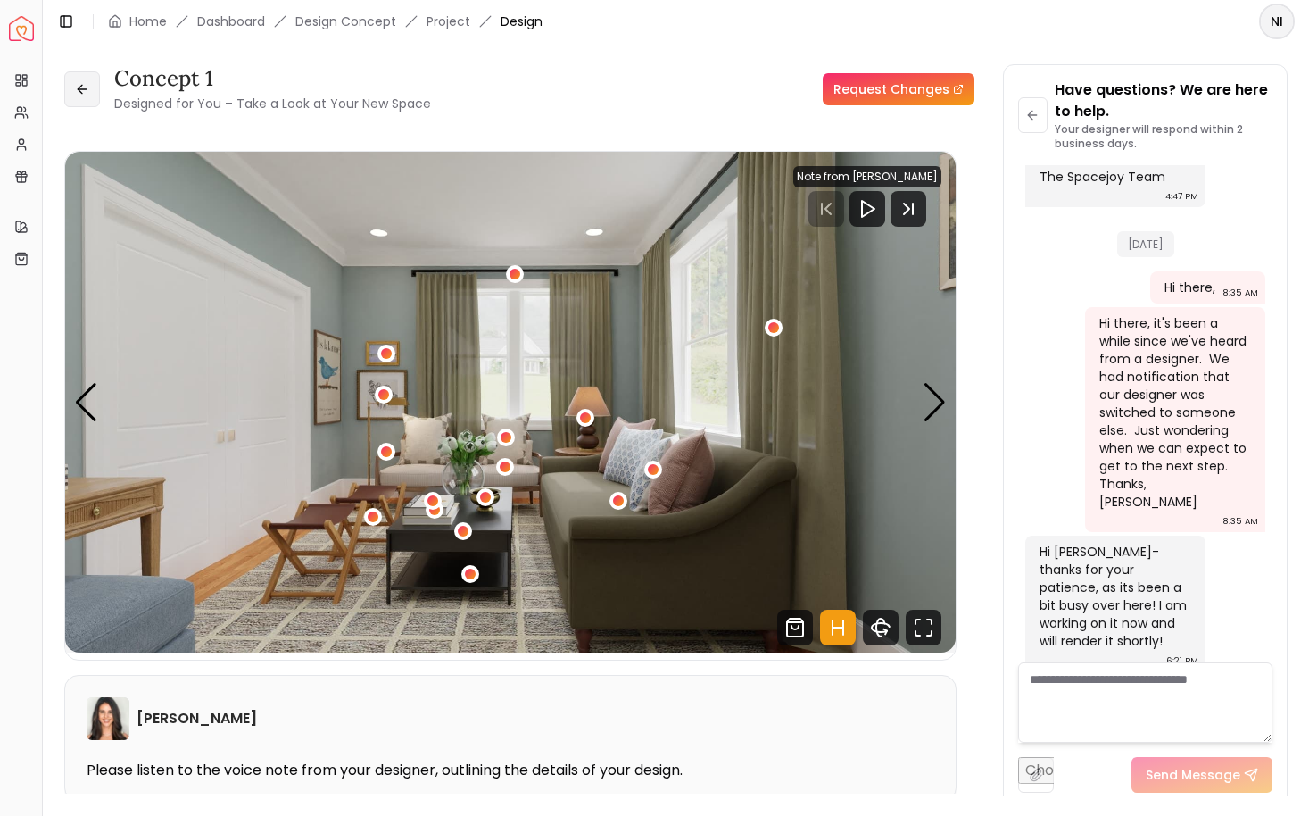
click at [82, 86] on icon at bounding box center [82, 89] width 14 height 14
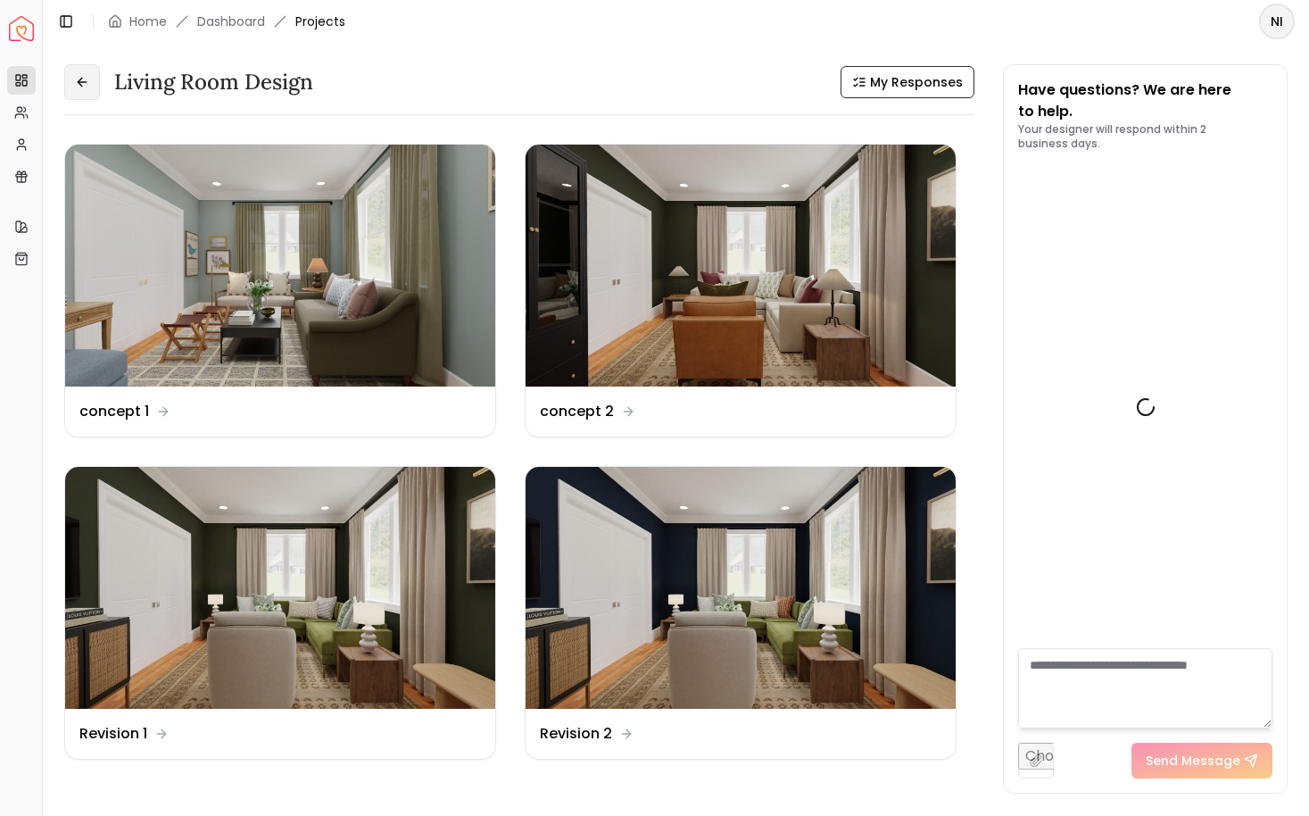
scroll to position [1017, 0]
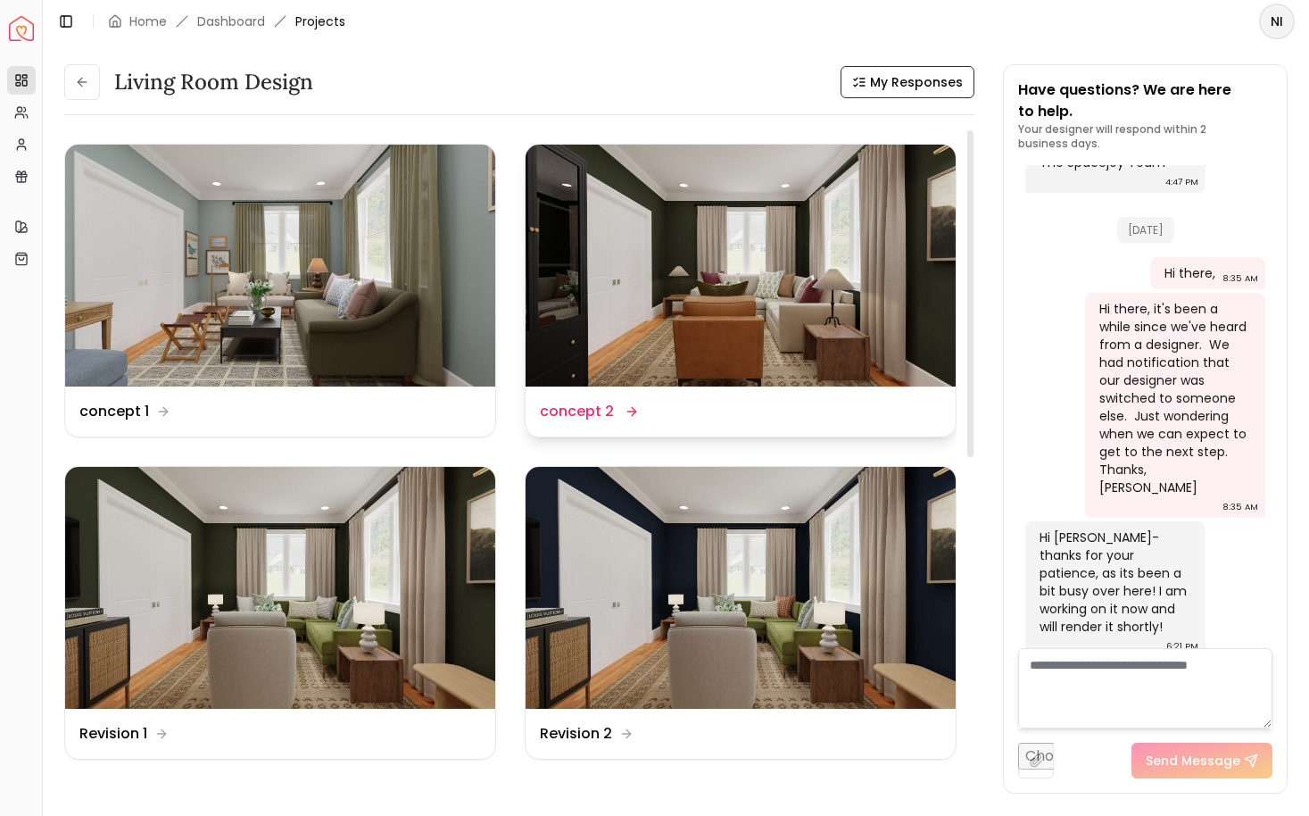
click at [844, 256] on img at bounding box center [741, 266] width 430 height 242
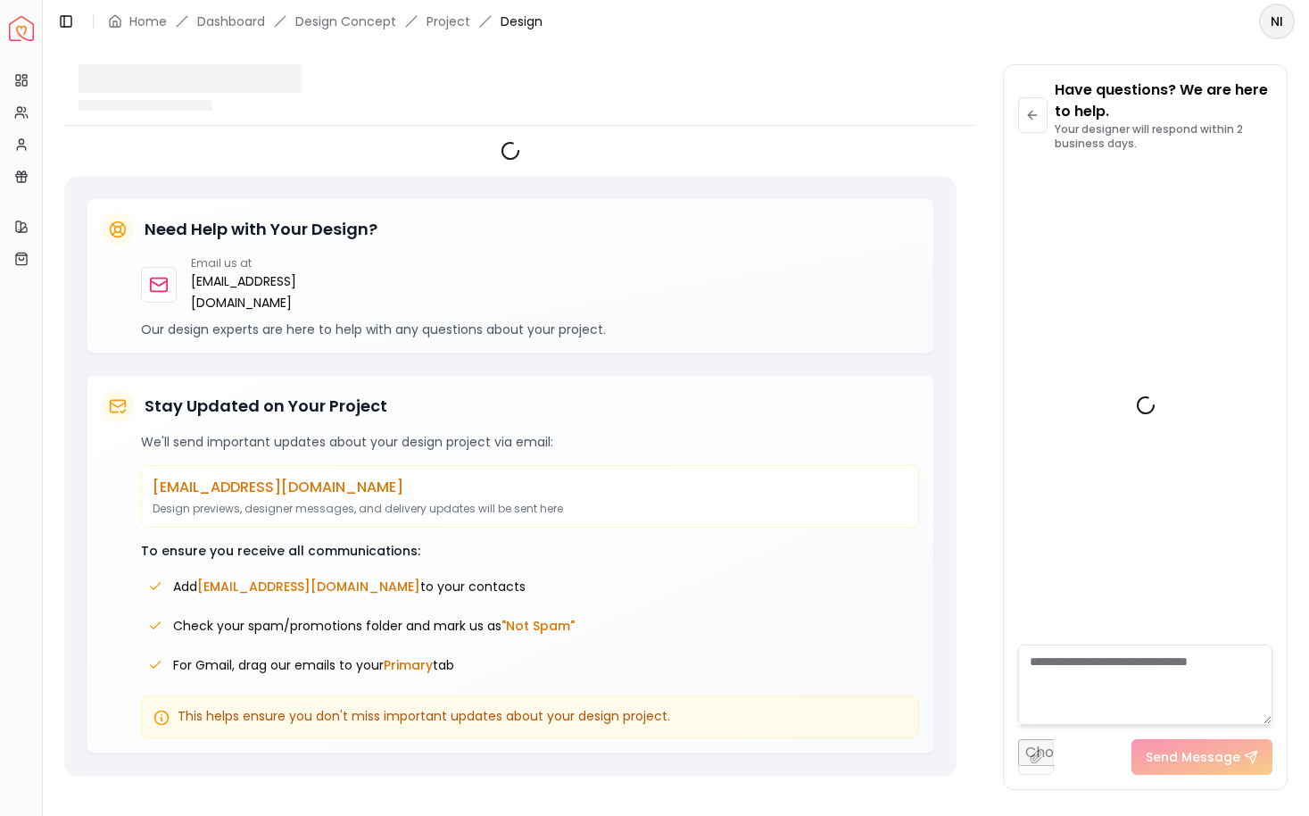
scroll to position [1002, 0]
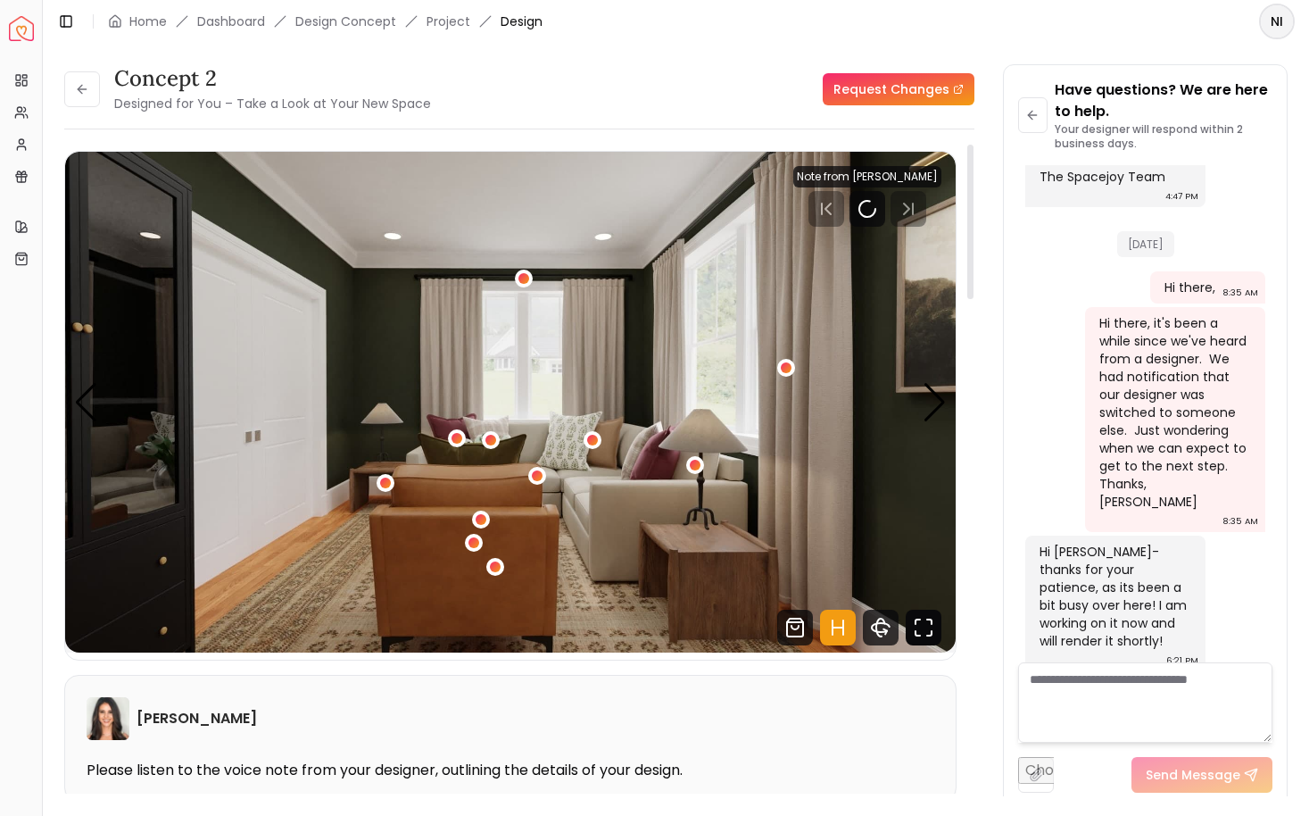
click at [937, 634] on icon "Fullscreen" at bounding box center [924, 628] width 36 height 36
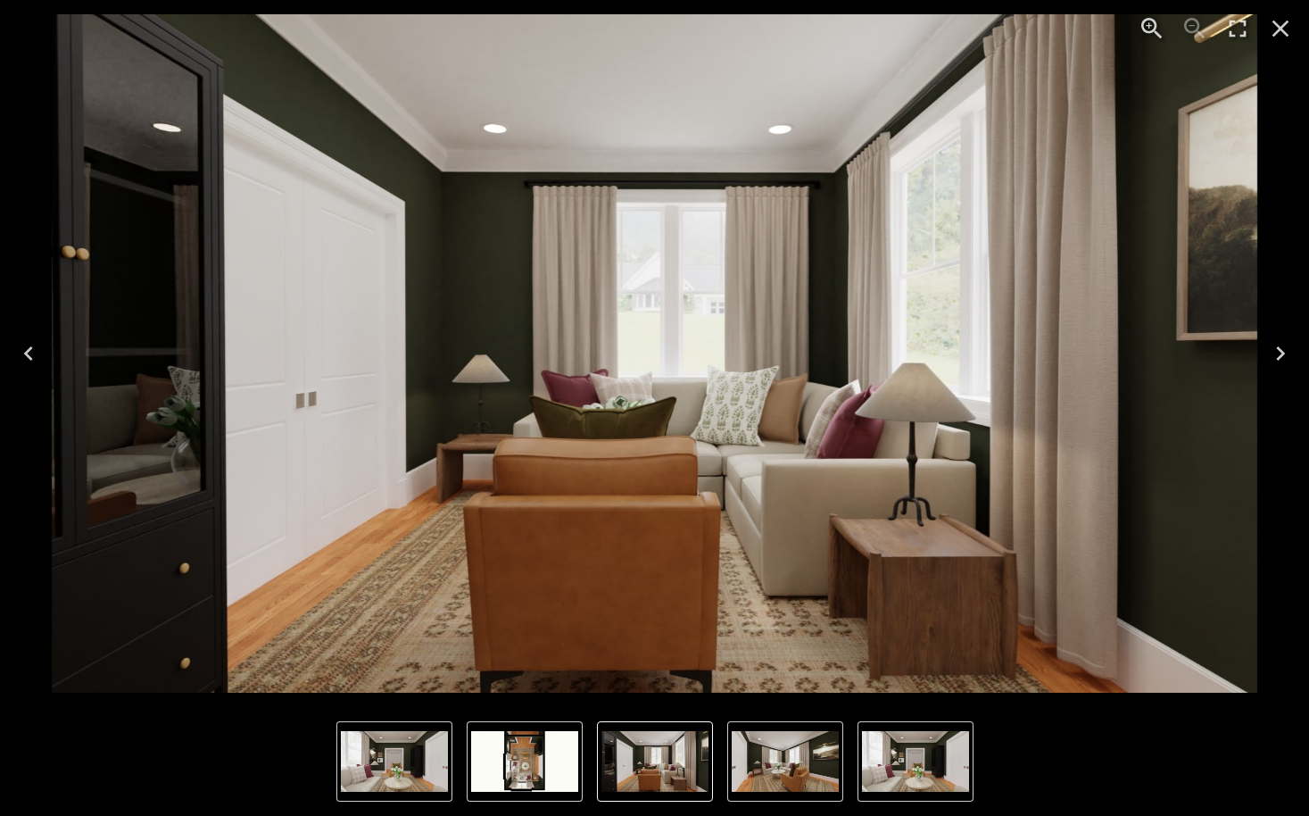
click at [1276, 355] on icon "Next" at bounding box center [1281, 353] width 29 height 29
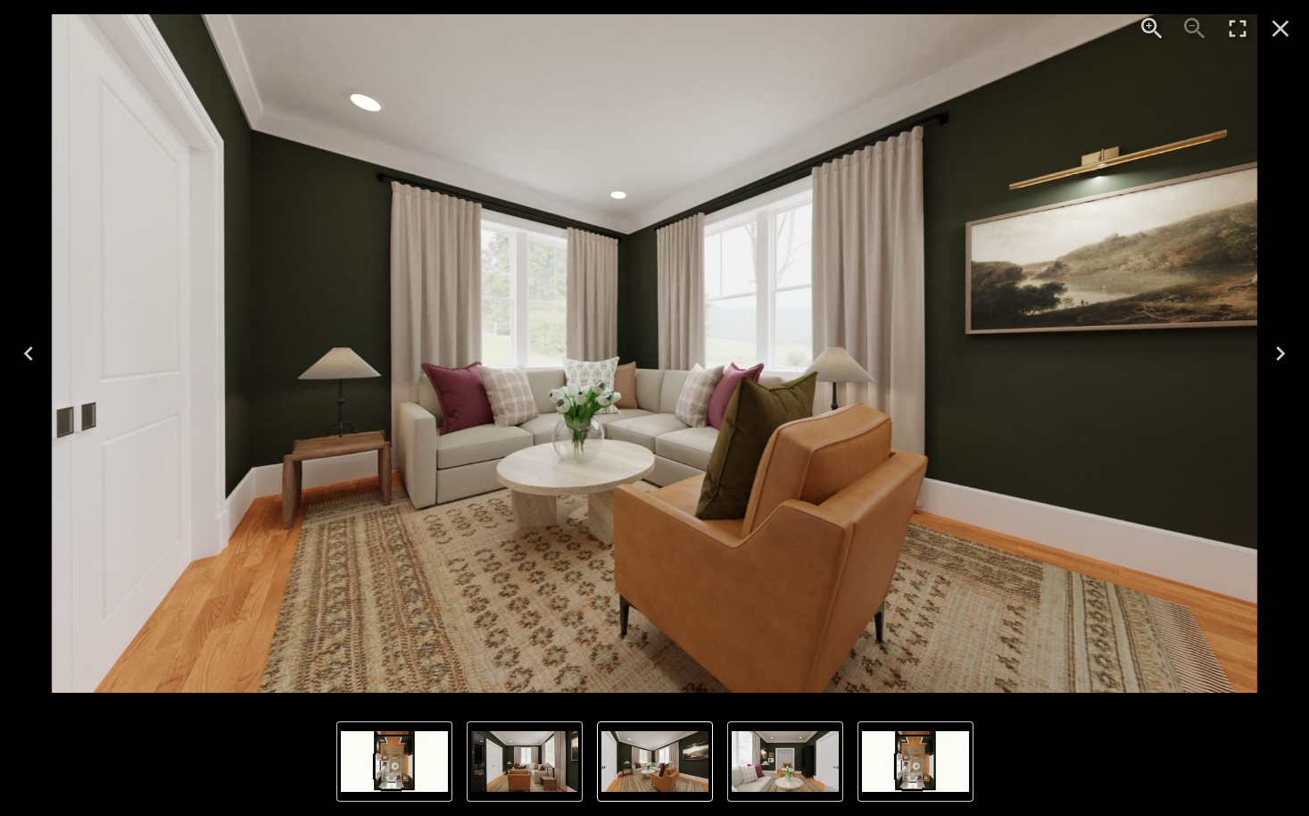
click at [1276, 351] on icon "Next" at bounding box center [1281, 353] width 29 height 29
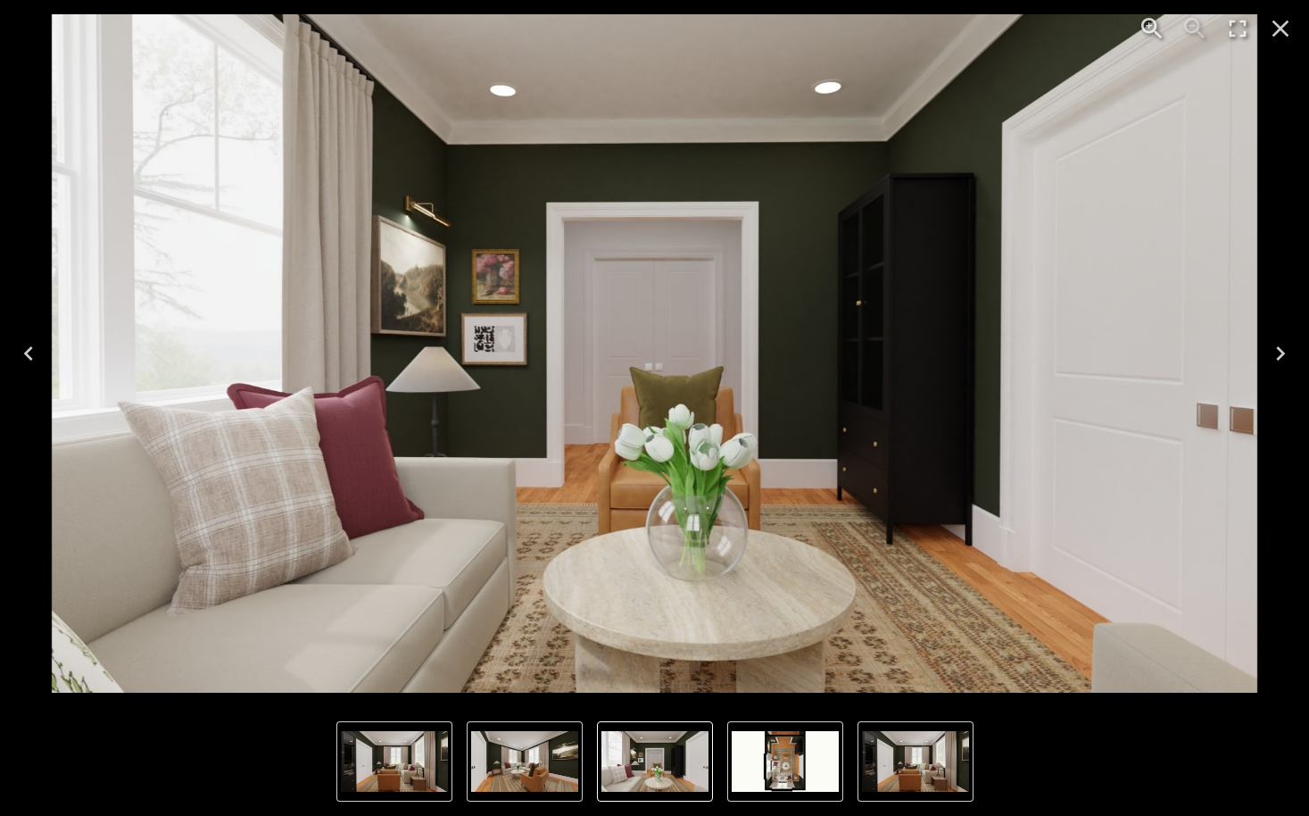
click at [1282, 357] on icon "Next" at bounding box center [1281, 353] width 29 height 29
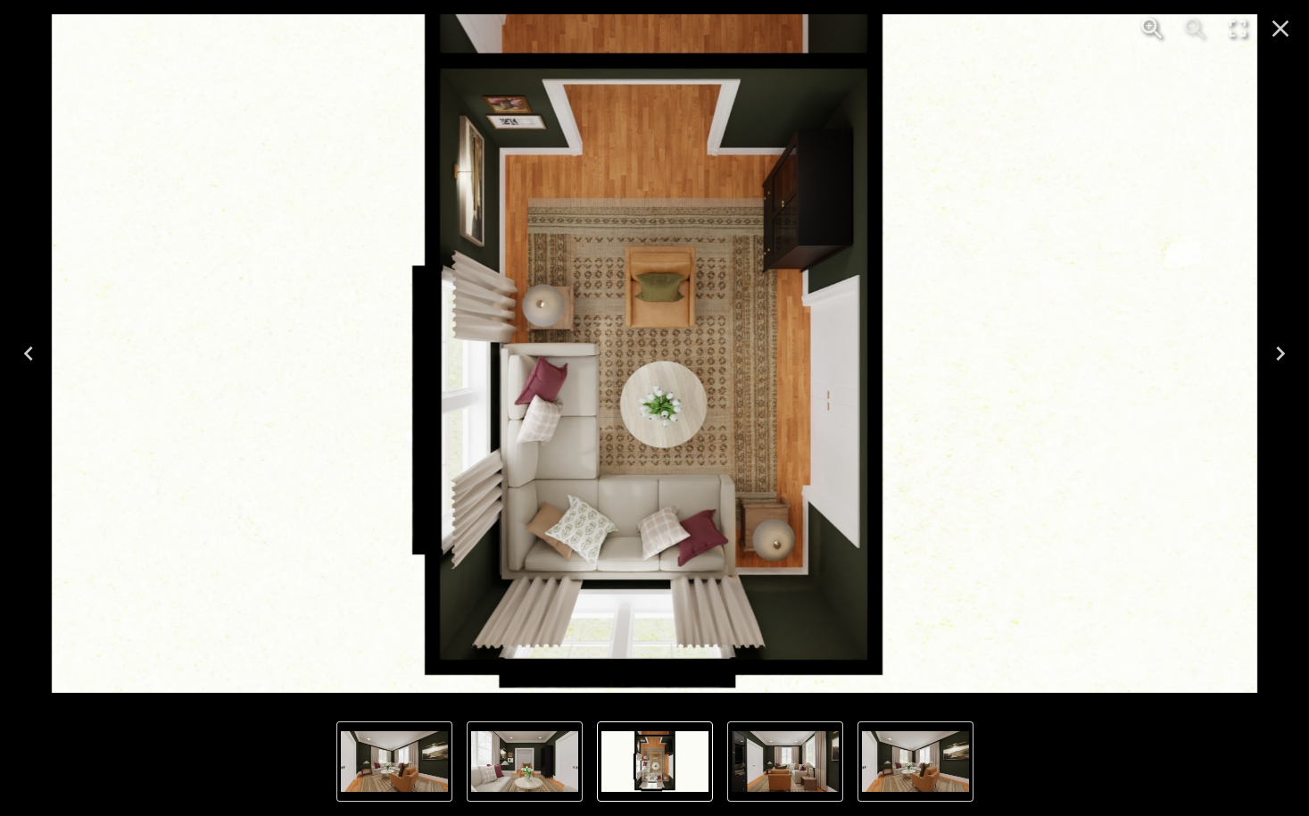
click at [1286, 32] on icon "Close" at bounding box center [1281, 29] width 17 height 17
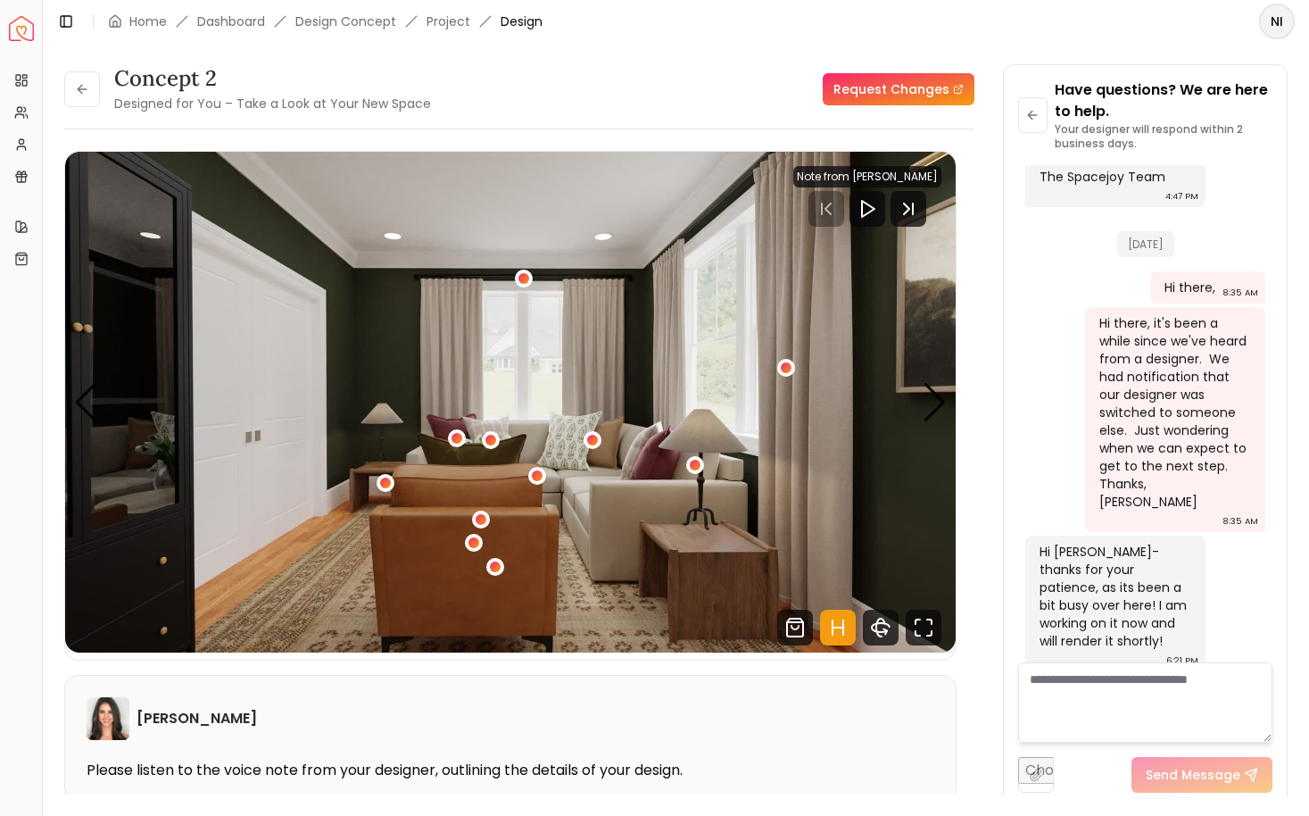
click at [77, 91] on icon at bounding box center [82, 89] width 14 height 14
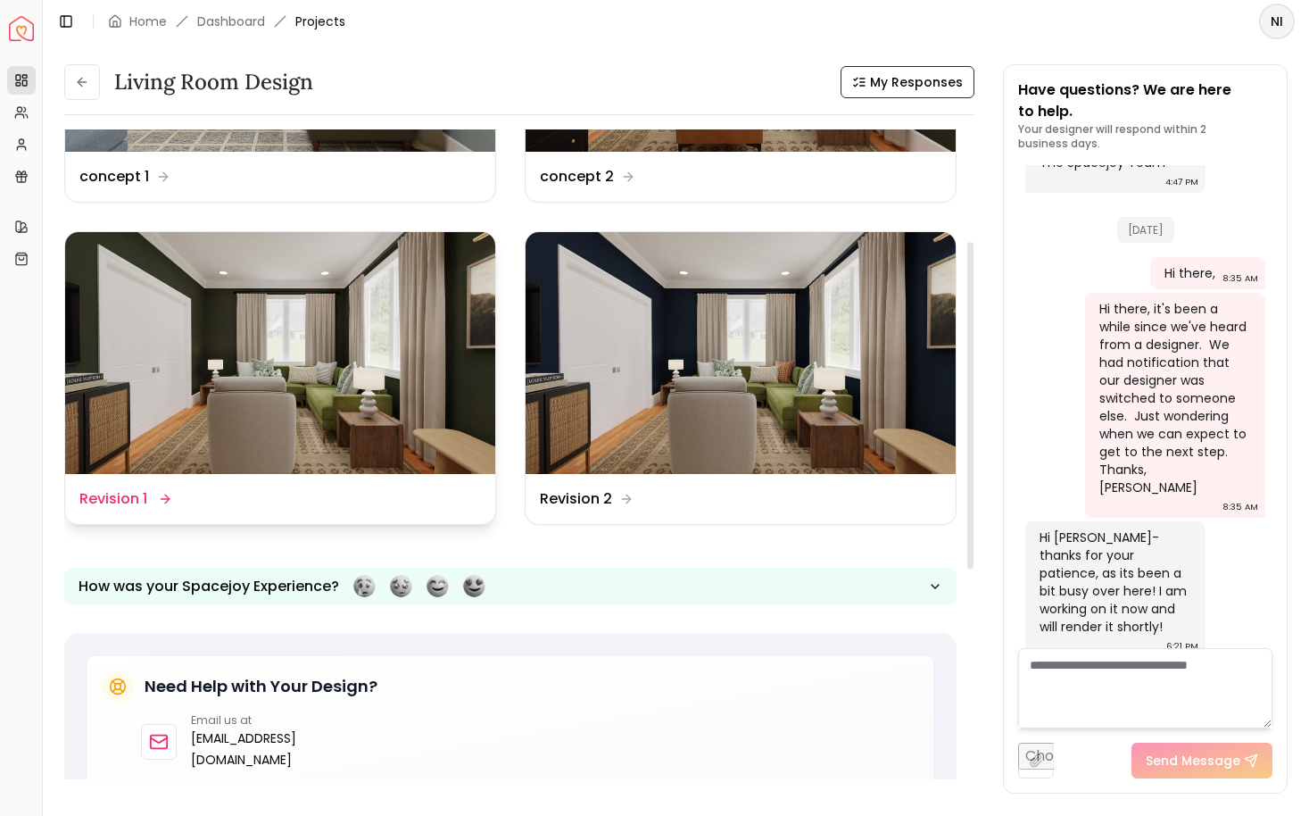
scroll to position [277, 0]
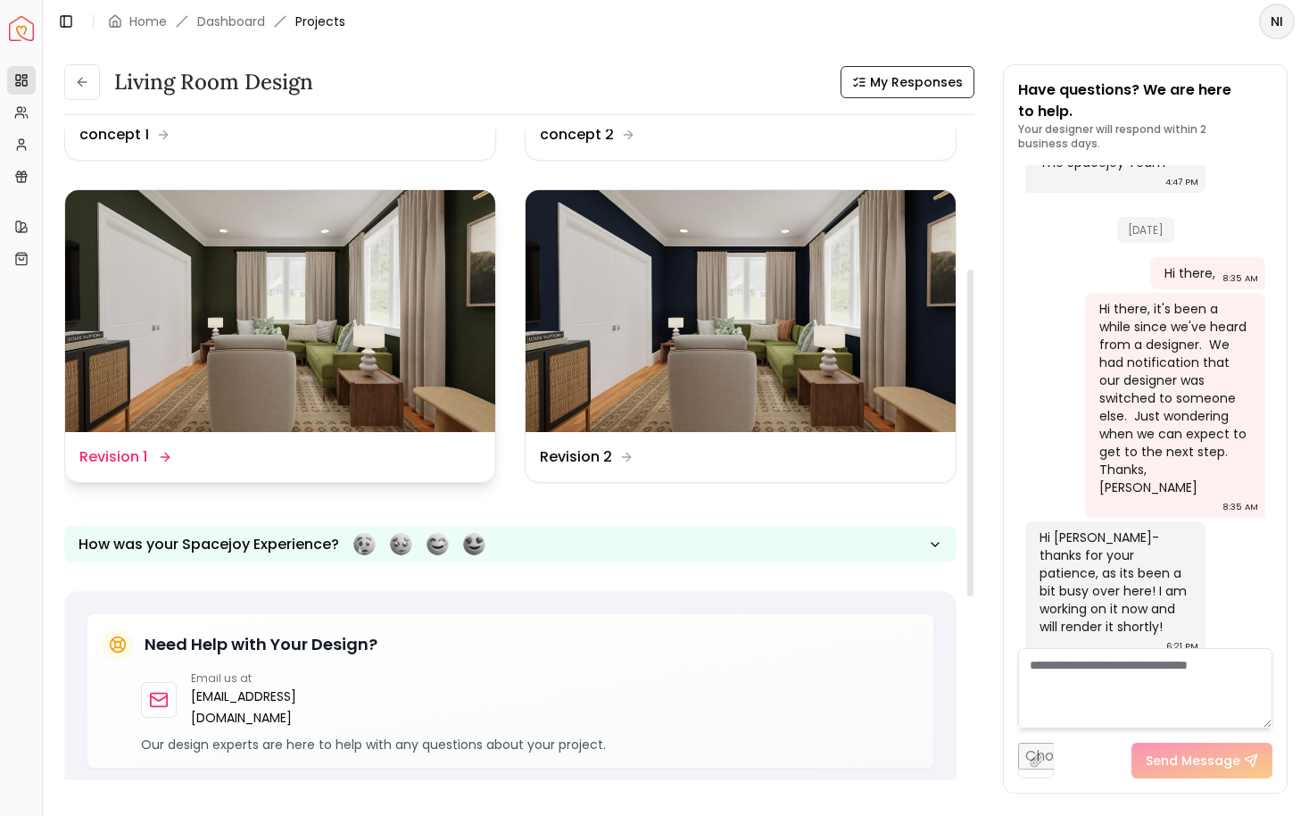
click at [345, 339] on img at bounding box center [280, 311] width 430 height 242
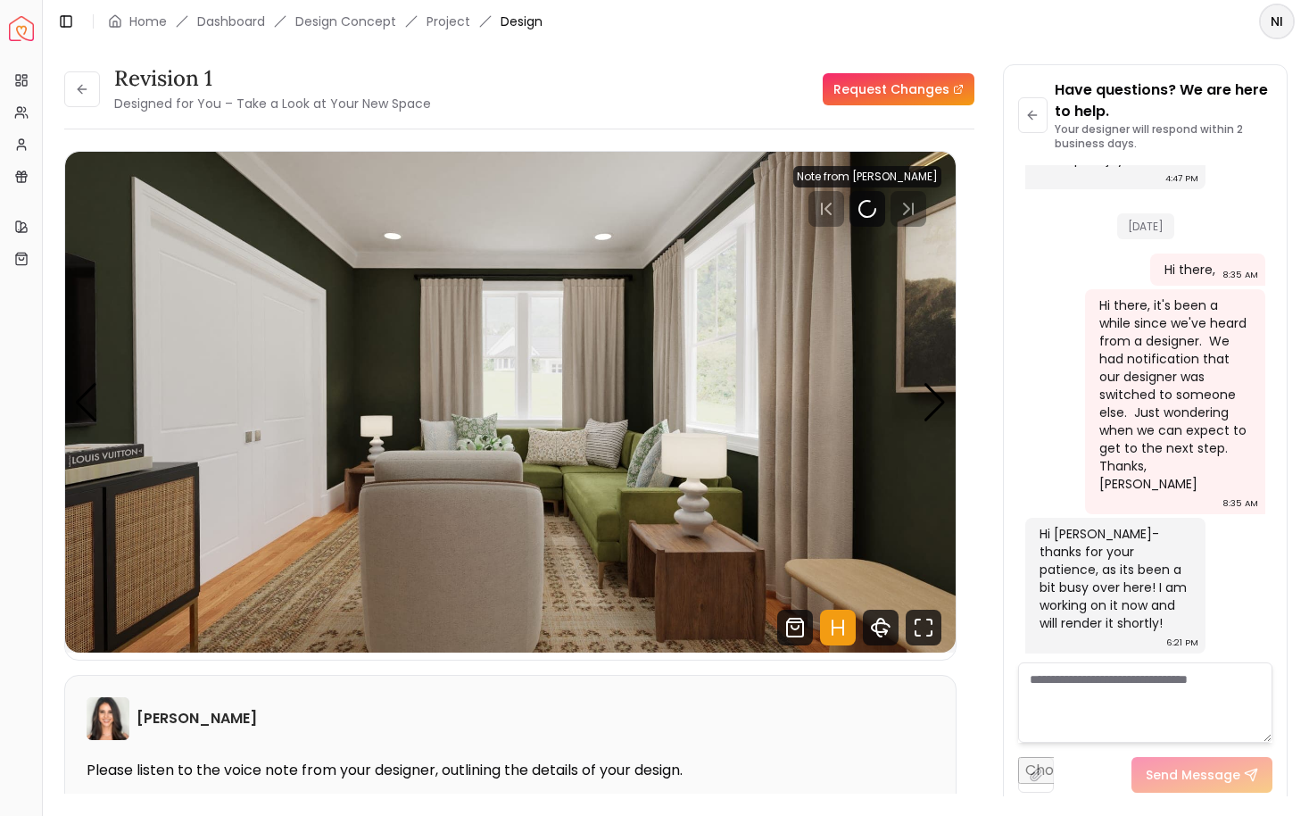
scroll to position [1002, 0]
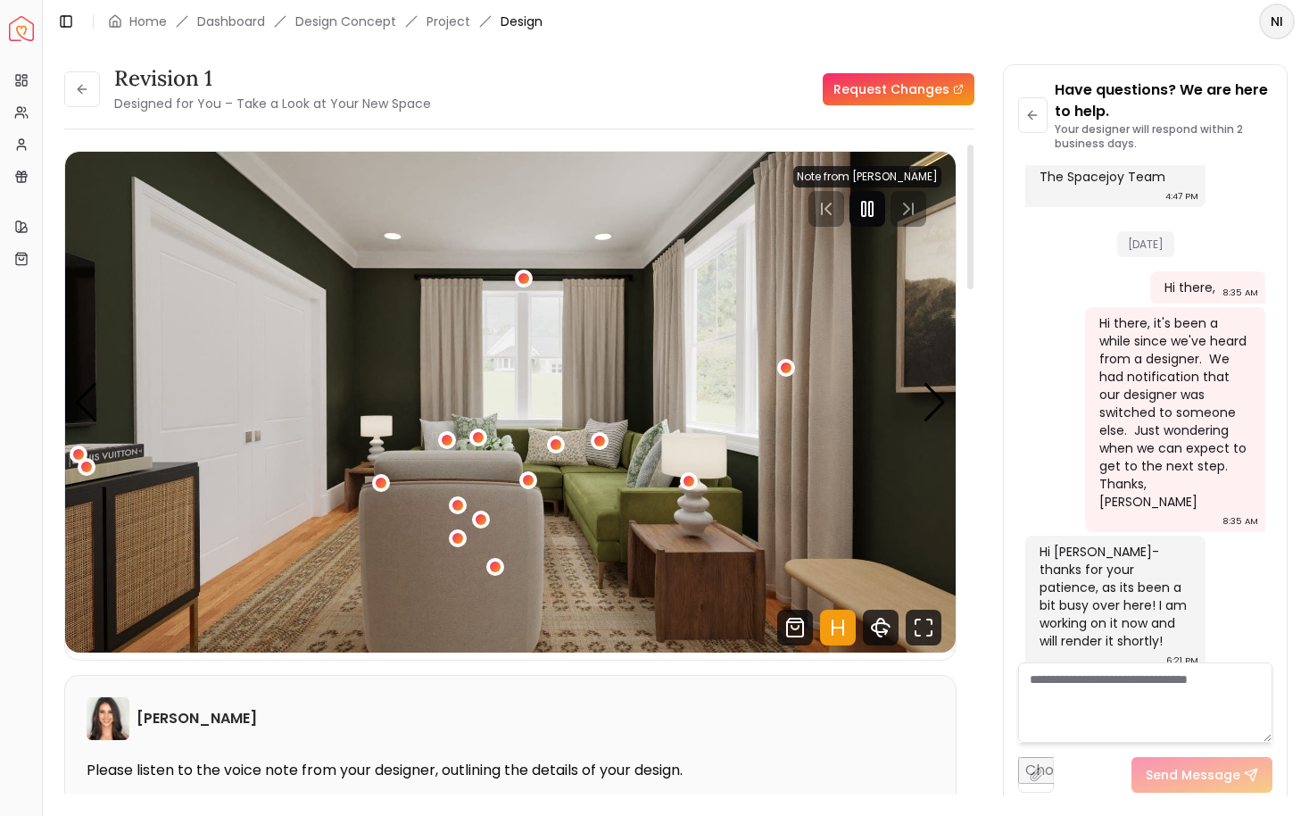
click at [878, 211] on icon "Pause" at bounding box center [867, 208] width 21 height 21
click at [88, 92] on icon at bounding box center [82, 89] width 14 height 14
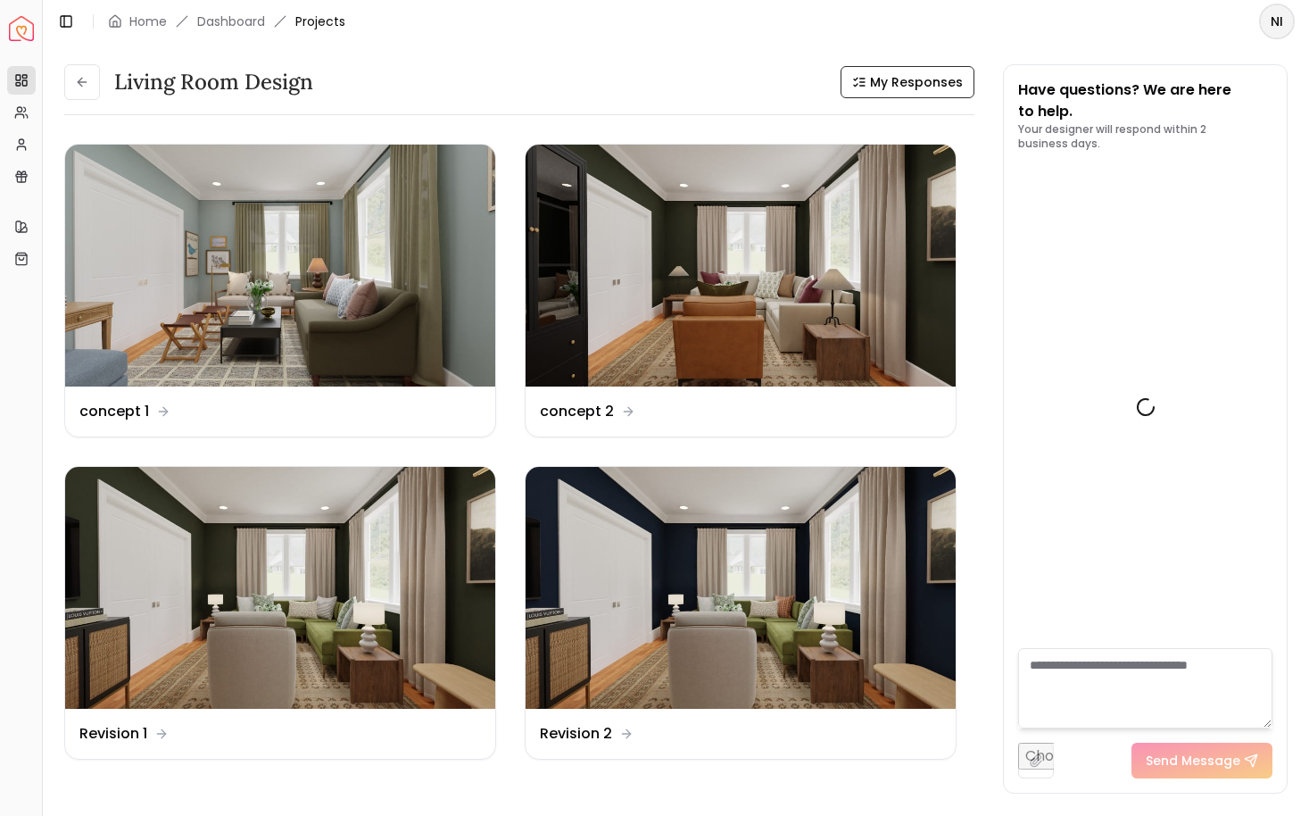
scroll to position [1017, 0]
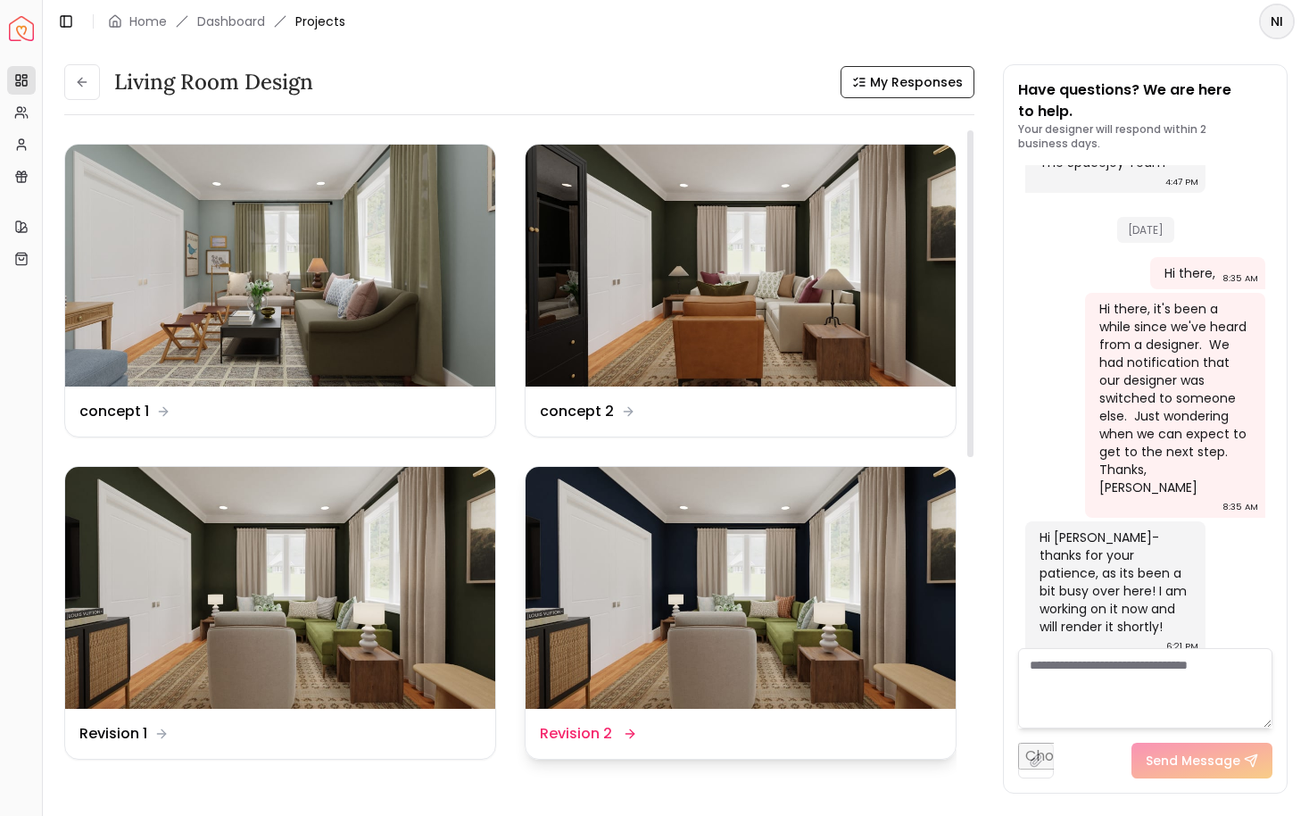
click at [772, 543] on img at bounding box center [741, 588] width 430 height 242
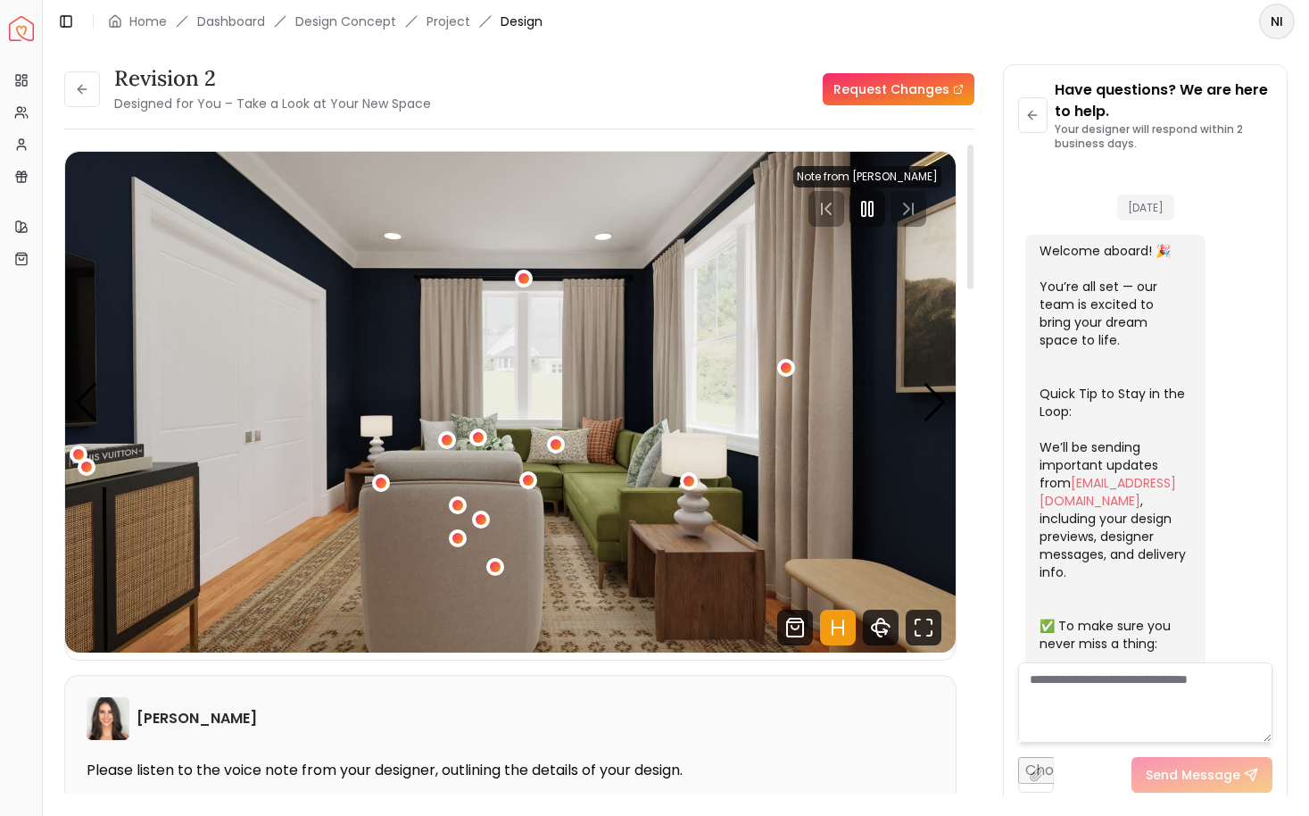
scroll to position [1002, 0]
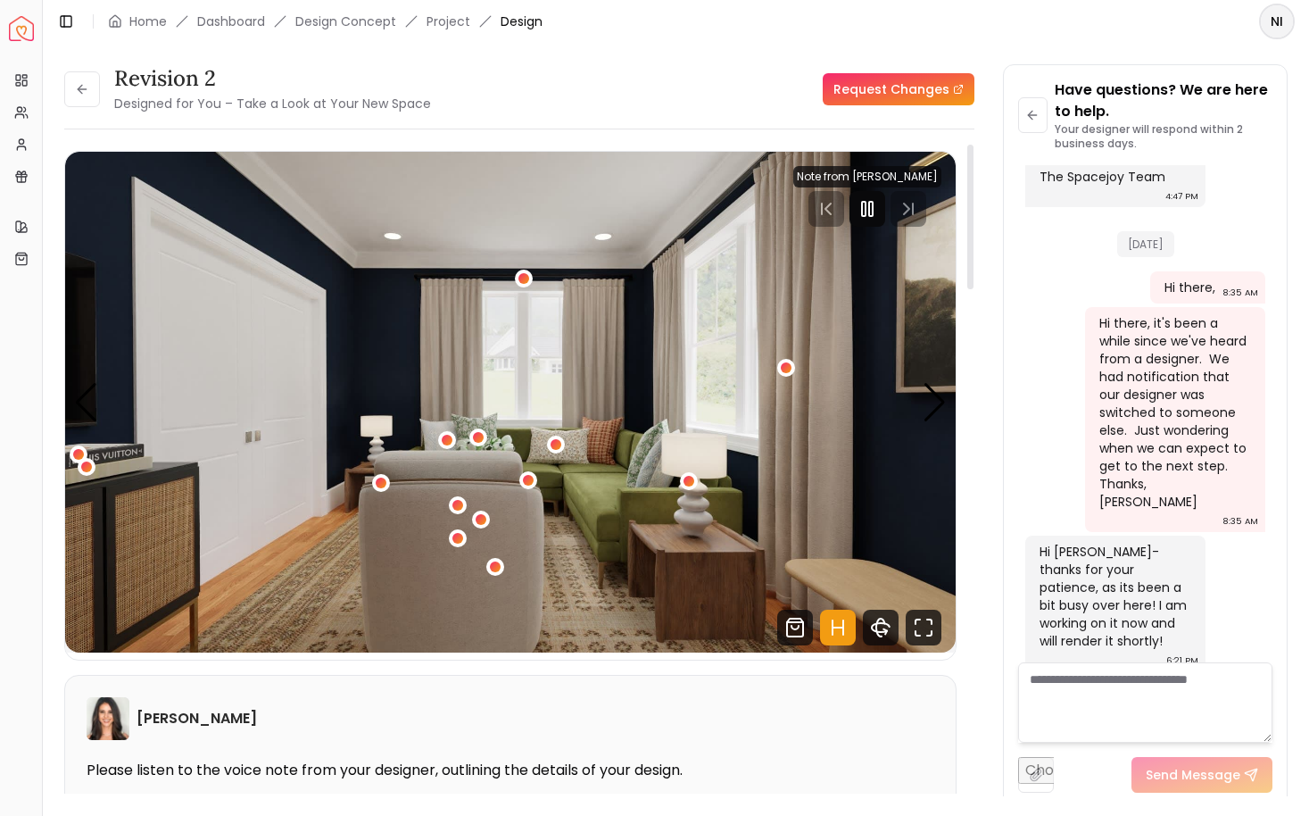
click at [876, 203] on icon "Pause" at bounding box center [867, 208] width 21 height 21
click at [901, 84] on link "Request Changes" at bounding box center [899, 89] width 152 height 32
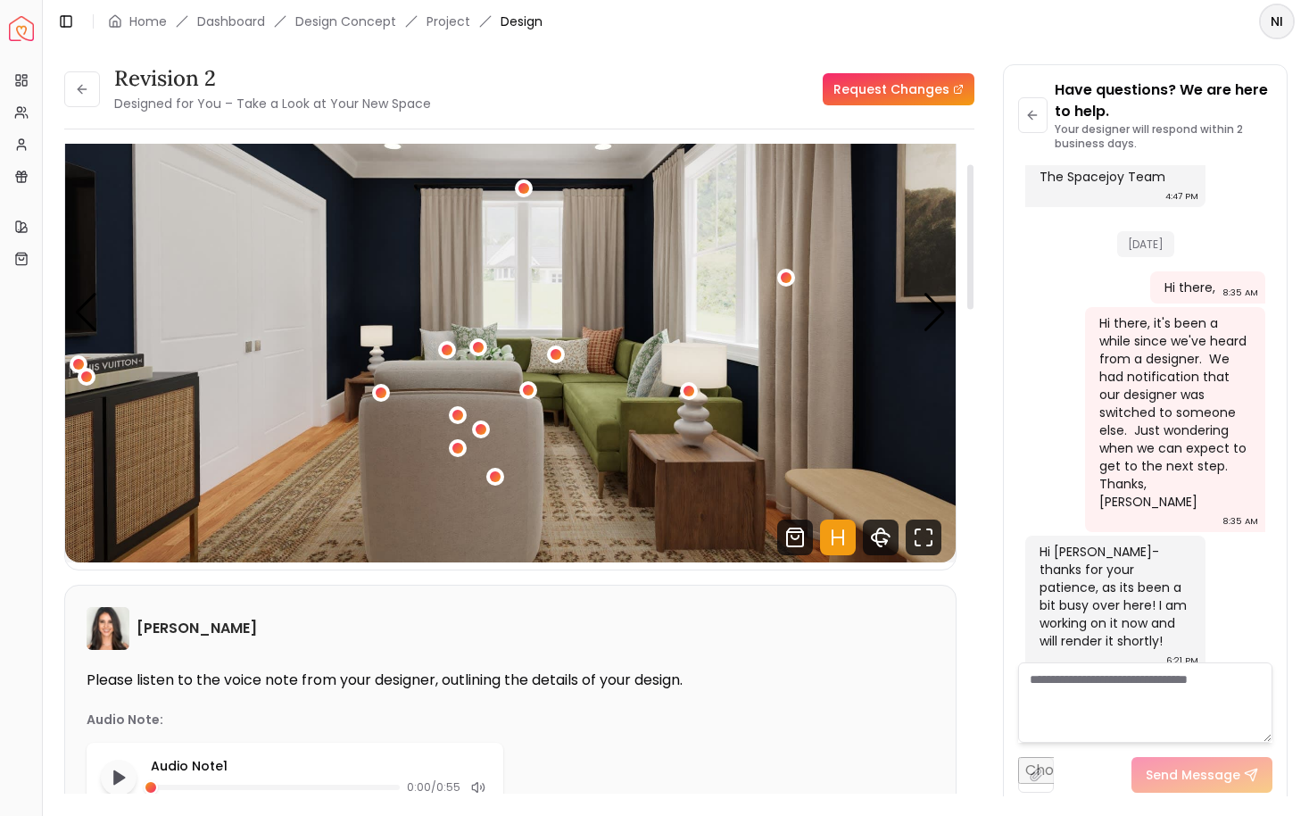
scroll to position [0, 0]
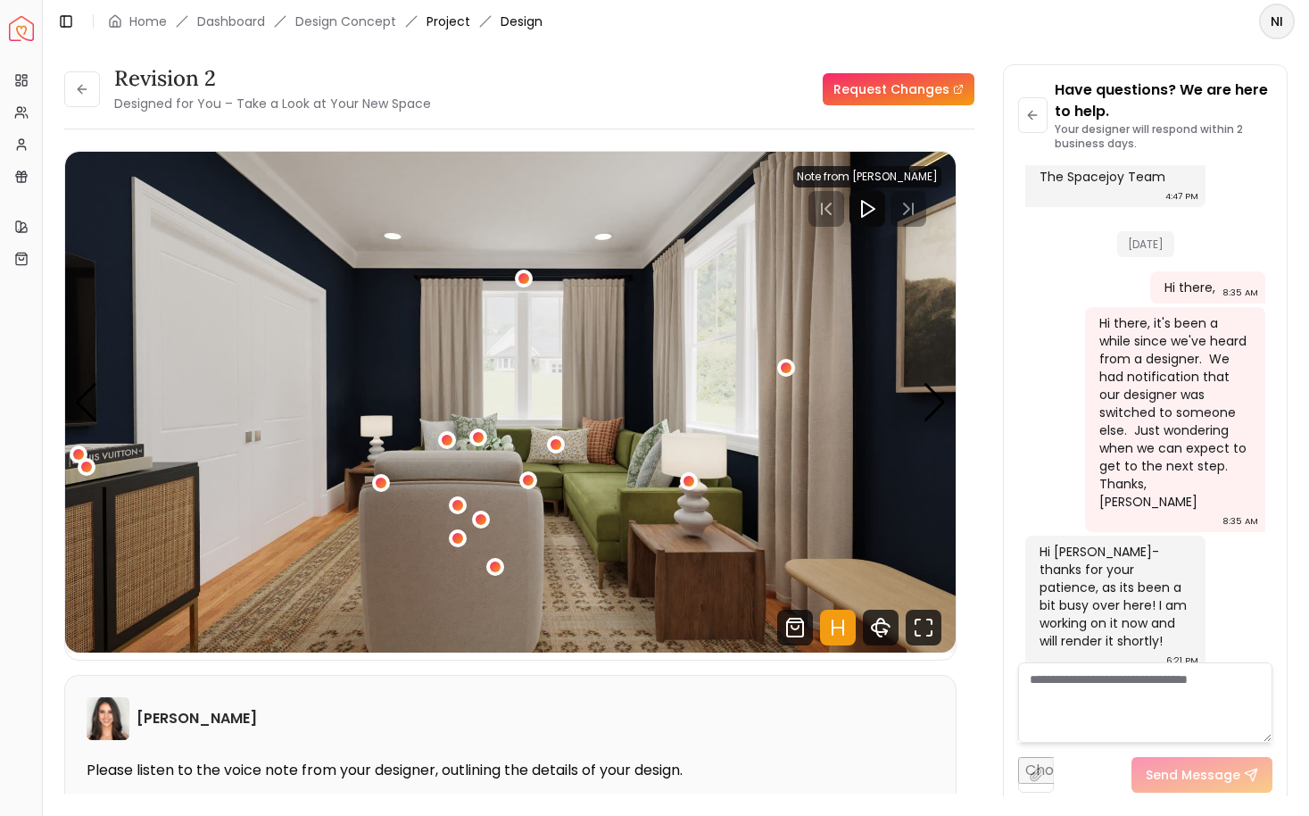
click at [453, 21] on link "Project" at bounding box center [449, 21] width 44 height 18
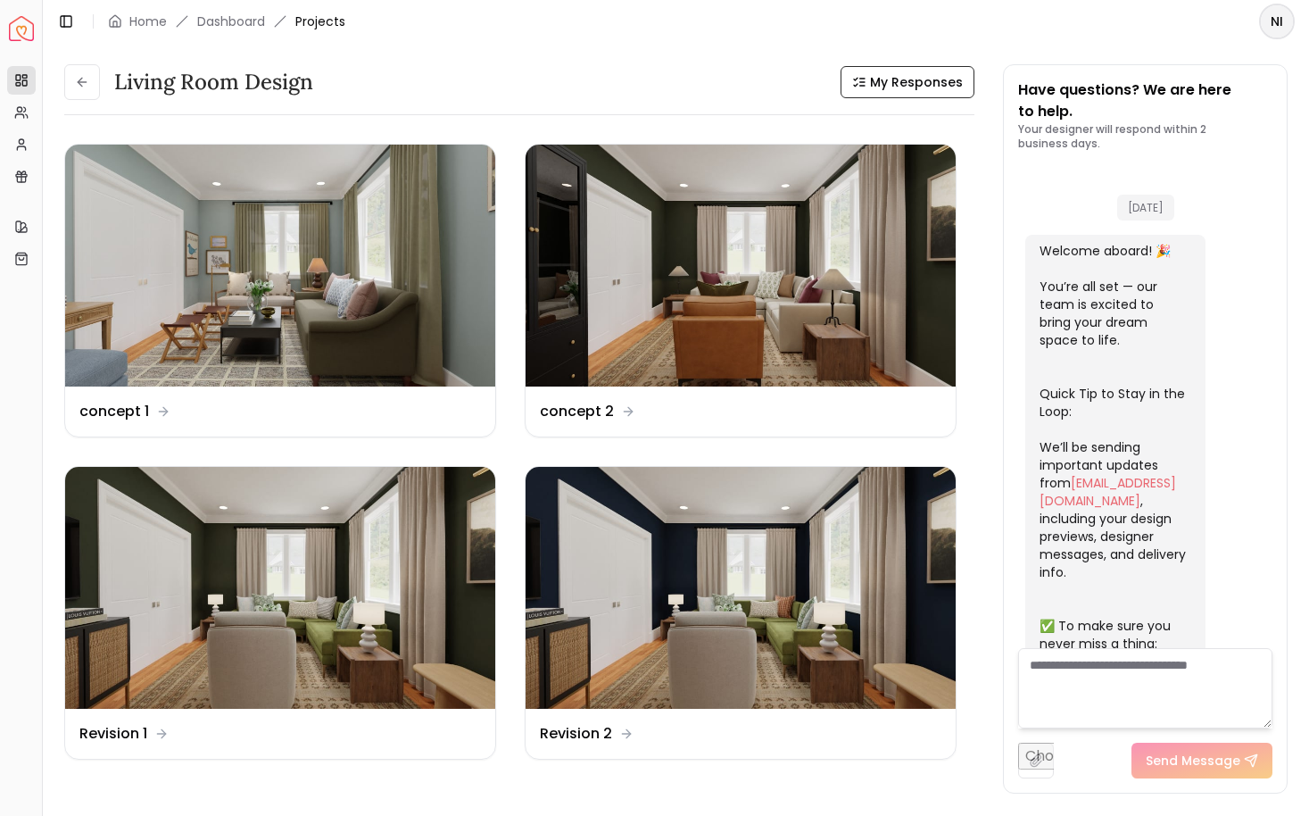
scroll to position [1017, 0]
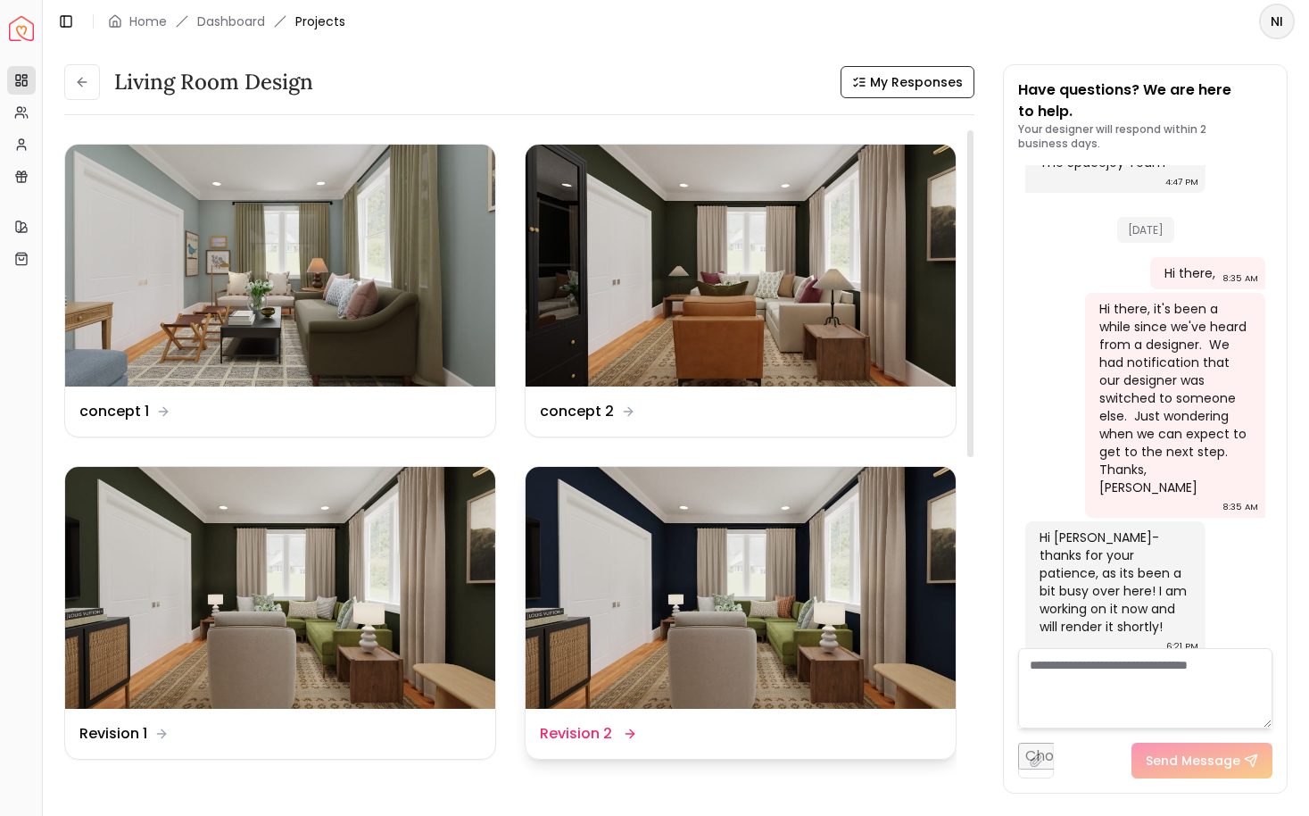
click at [709, 560] on img at bounding box center [741, 588] width 430 height 242
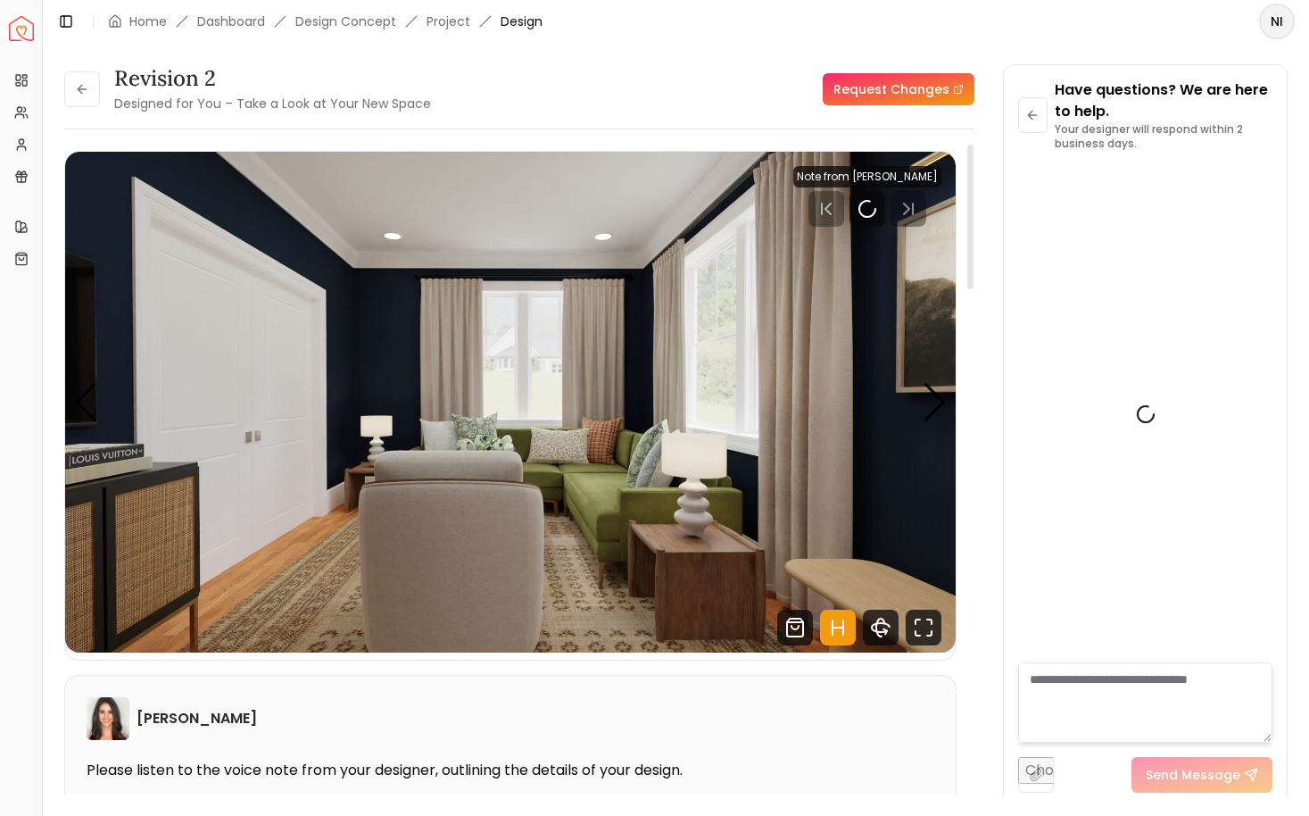
scroll to position [1002, 0]
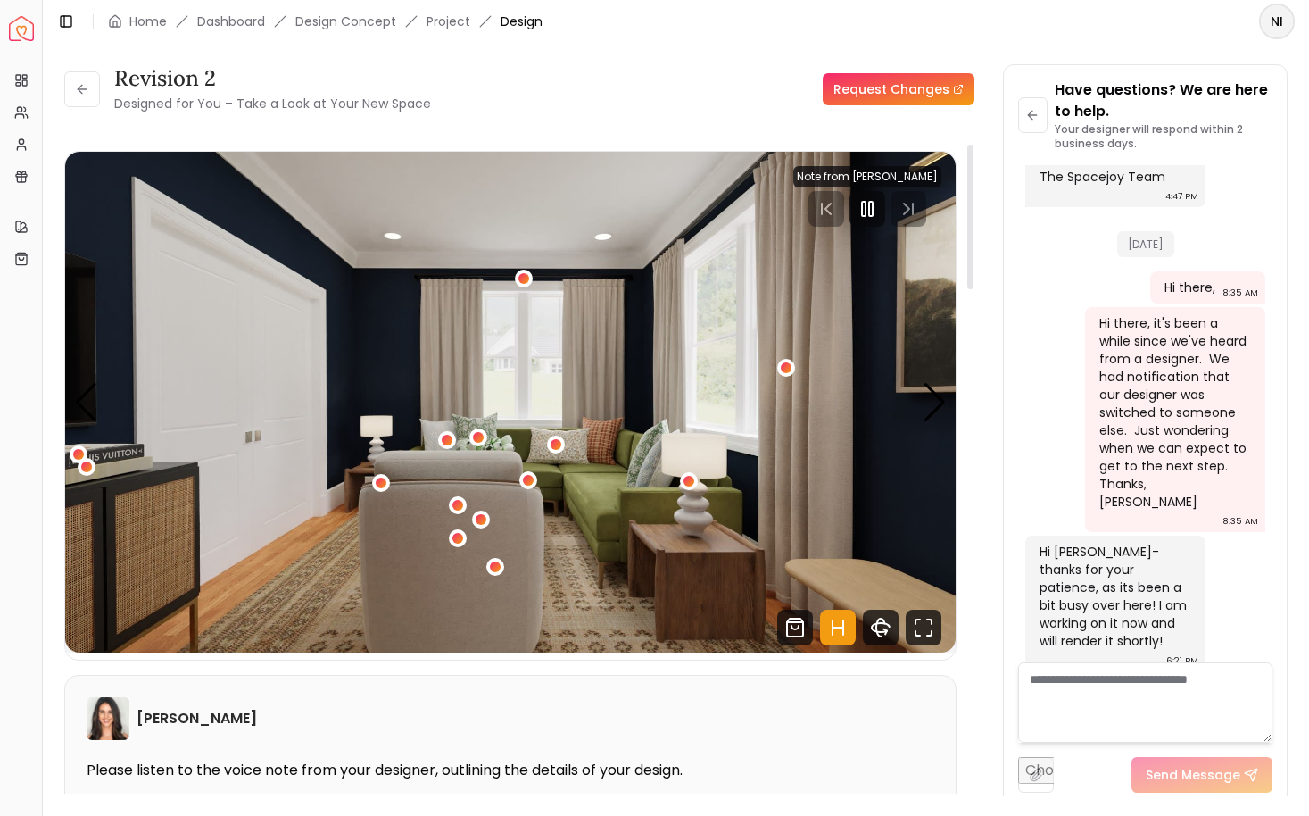
click at [550, 602] on img "1 / 4" at bounding box center [510, 402] width 891 height 501
click at [873, 206] on rect "Pause" at bounding box center [871, 209] width 4 height 14
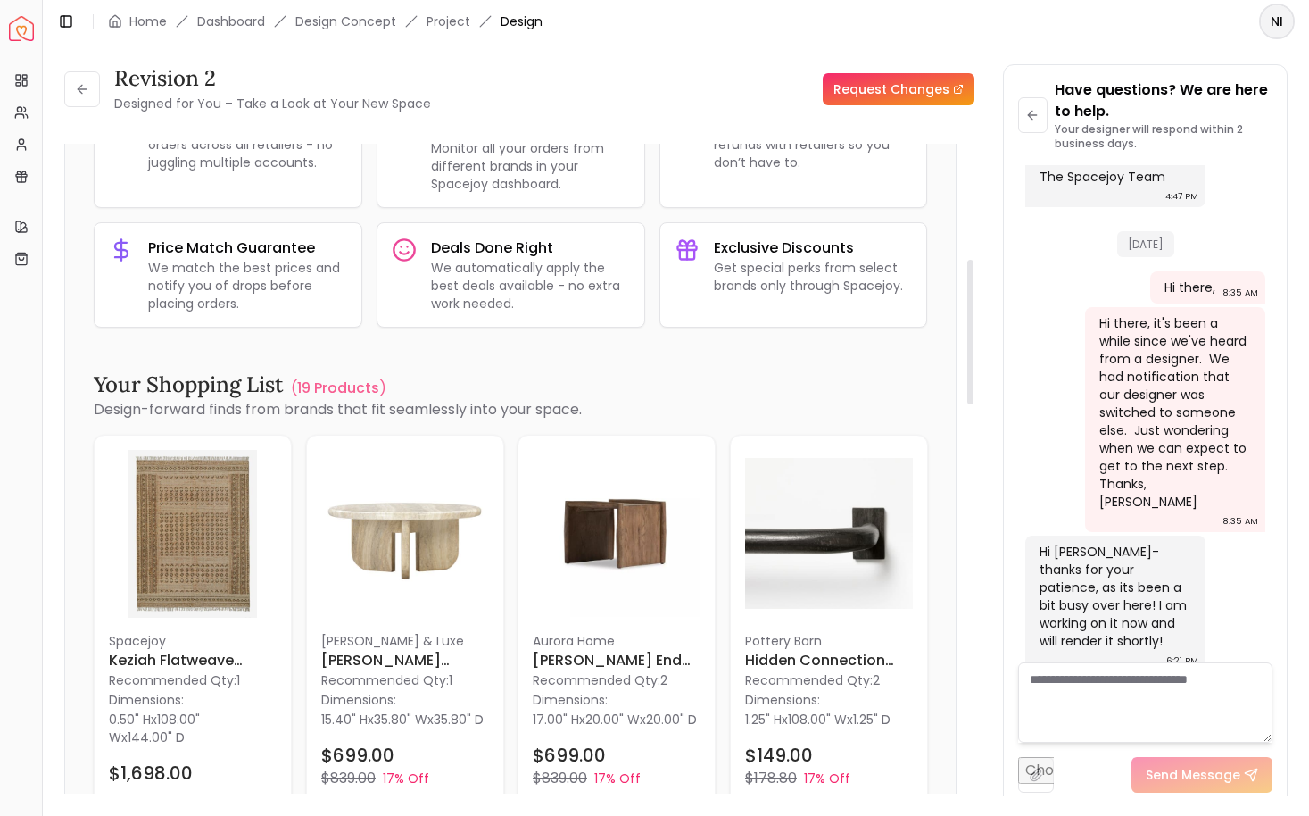
scroll to position [1297, 0]
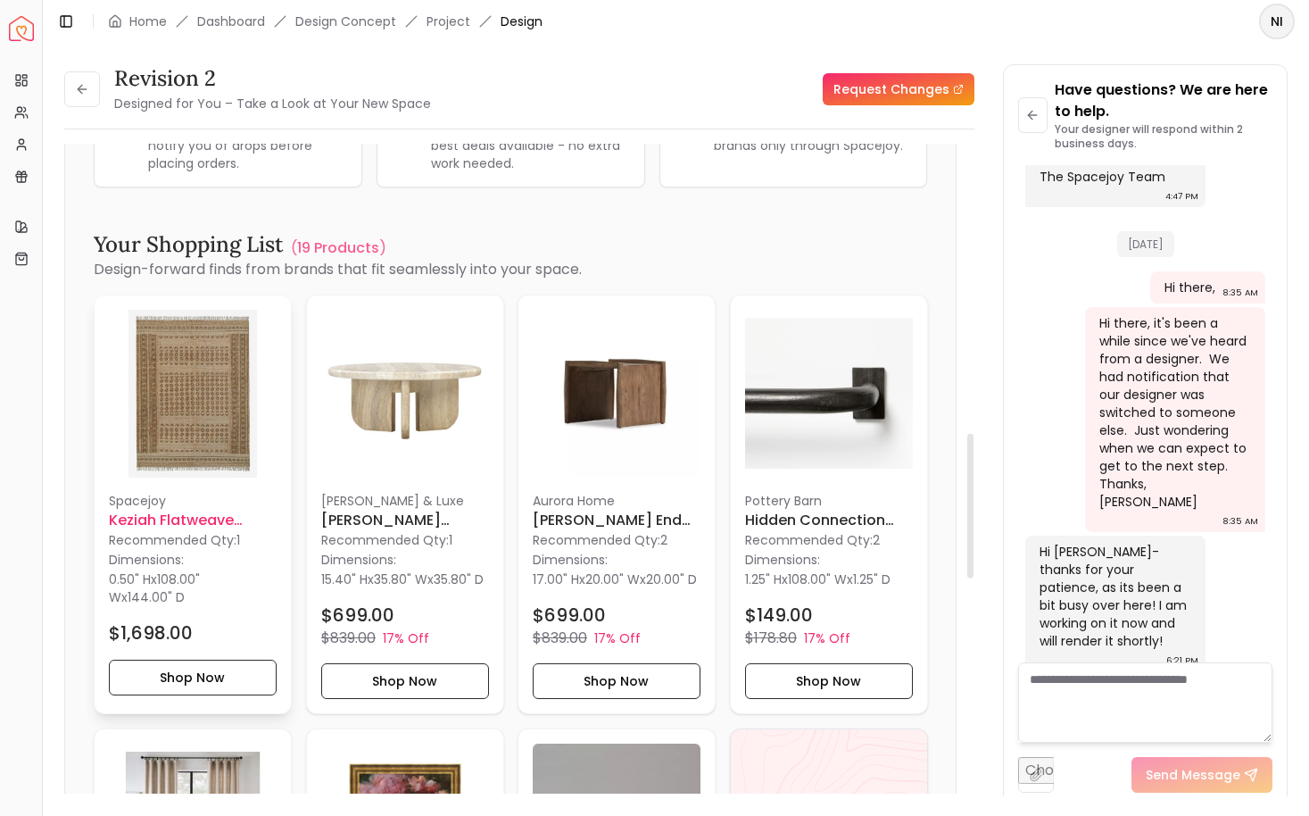
click at [184, 519] on h6 "Keziah Flatweave Jute-Blend Rug" at bounding box center [193, 520] width 168 height 21
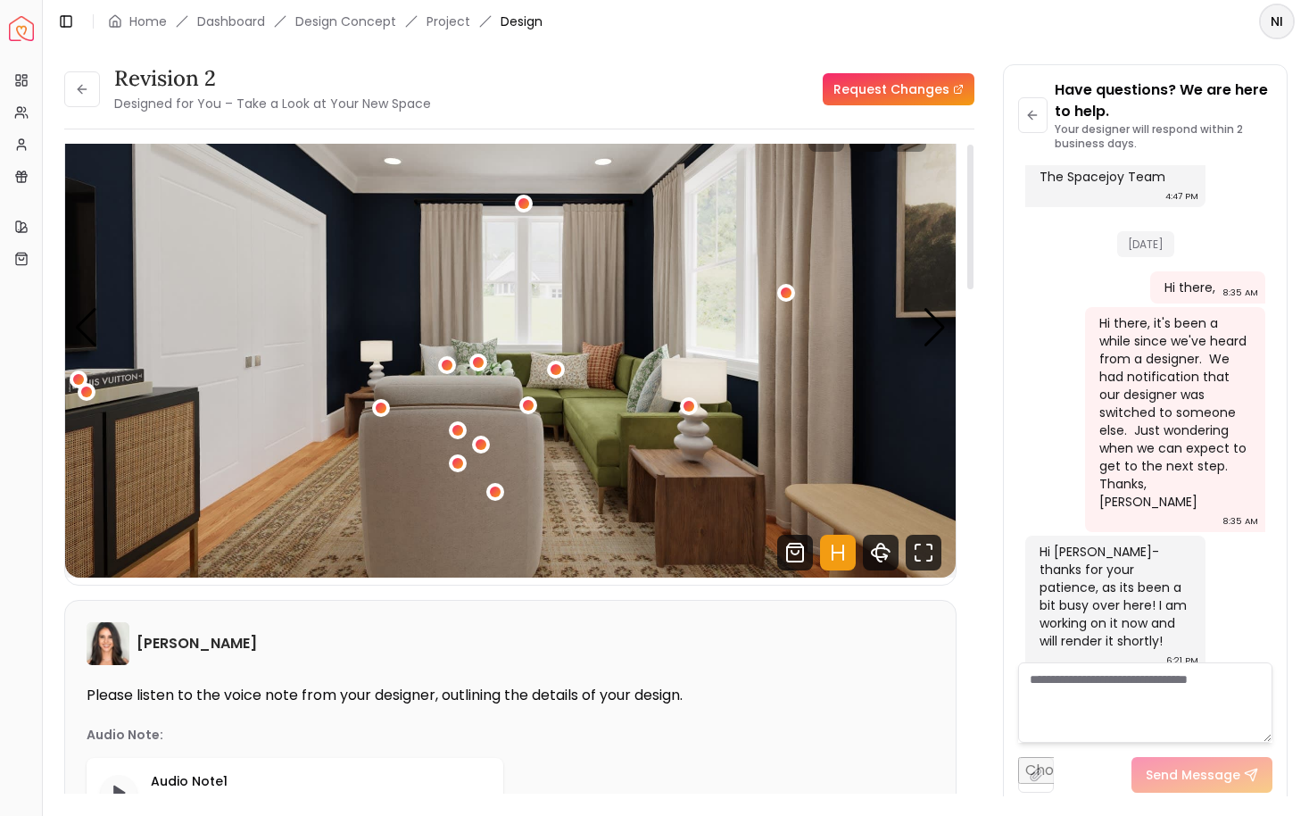
scroll to position [82, 0]
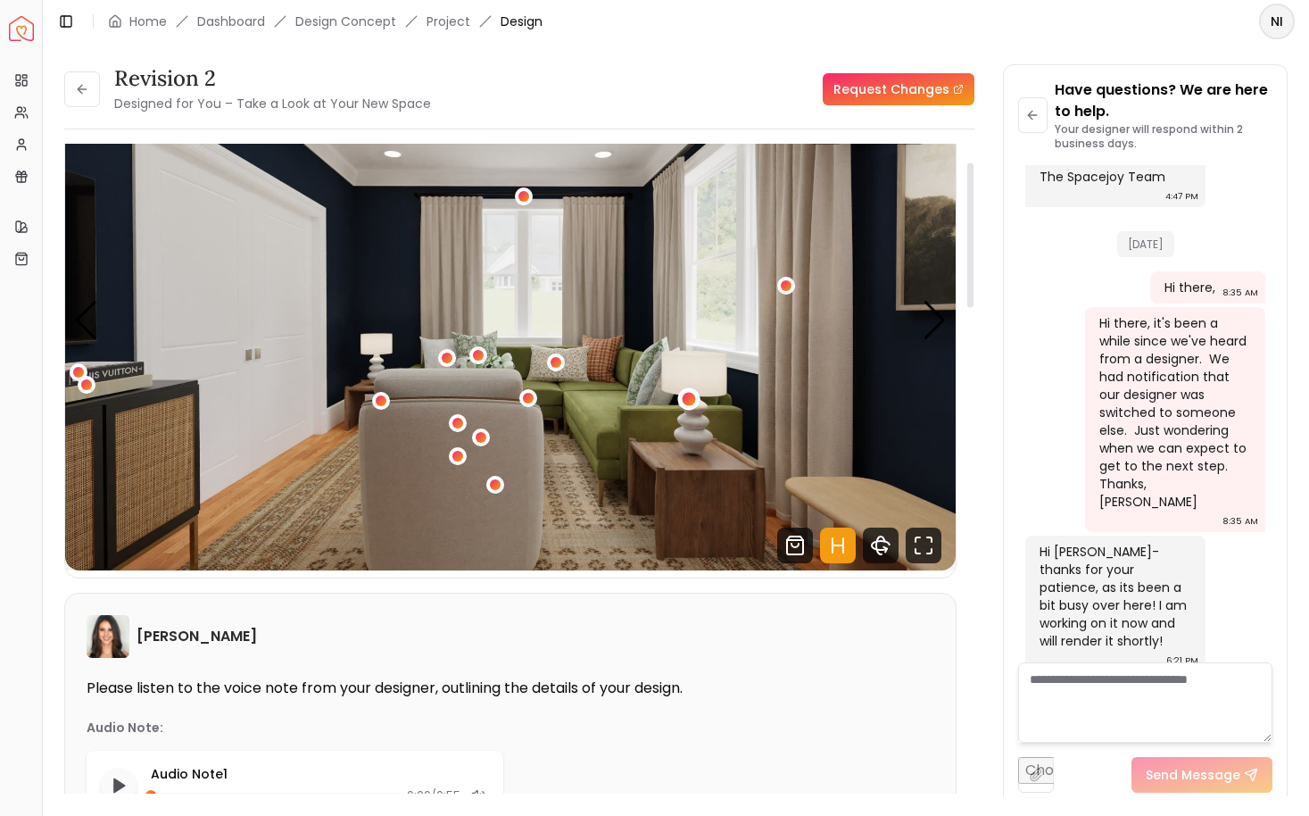
click at [694, 403] on div "1 / 4" at bounding box center [688, 398] width 22 height 22
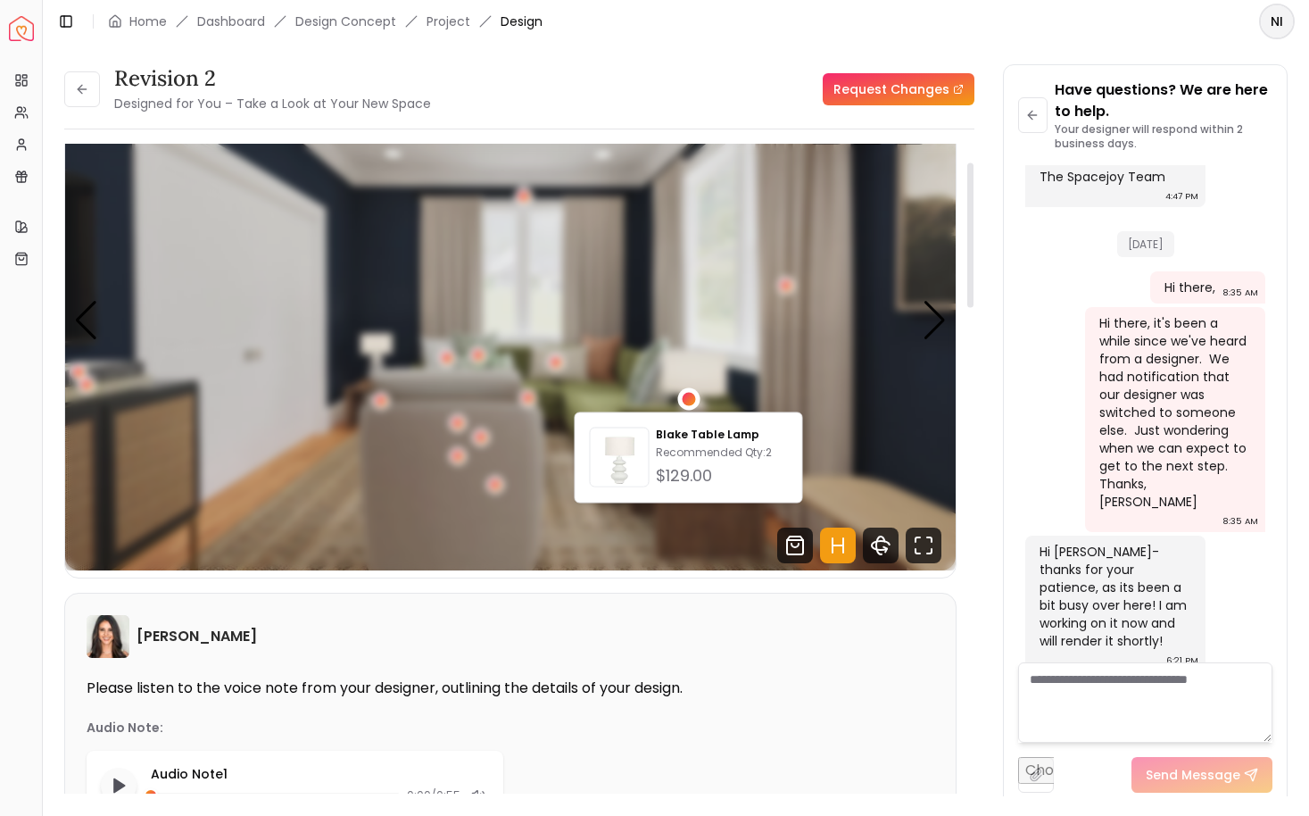
click at [693, 424] on div "Blake Table Lamp Recommended Qty: 2 $129.00" at bounding box center [689, 457] width 228 height 91
click at [694, 430] on p "Blake Table Lamp" at bounding box center [721, 435] width 131 height 14
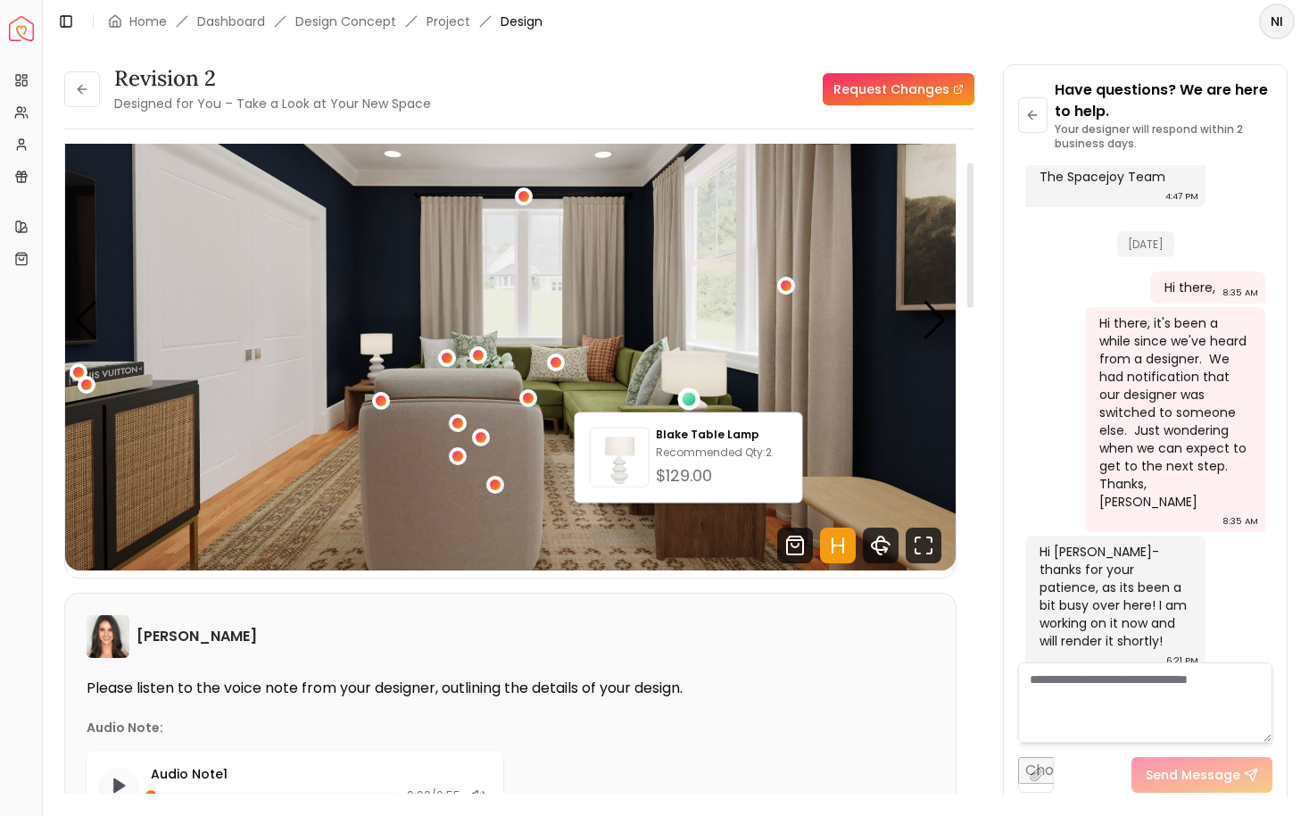
click at [518, 104] on div "Revision 2 Designed for You – Take a Look at Your New Space Request Changes" at bounding box center [519, 89] width 910 height 50
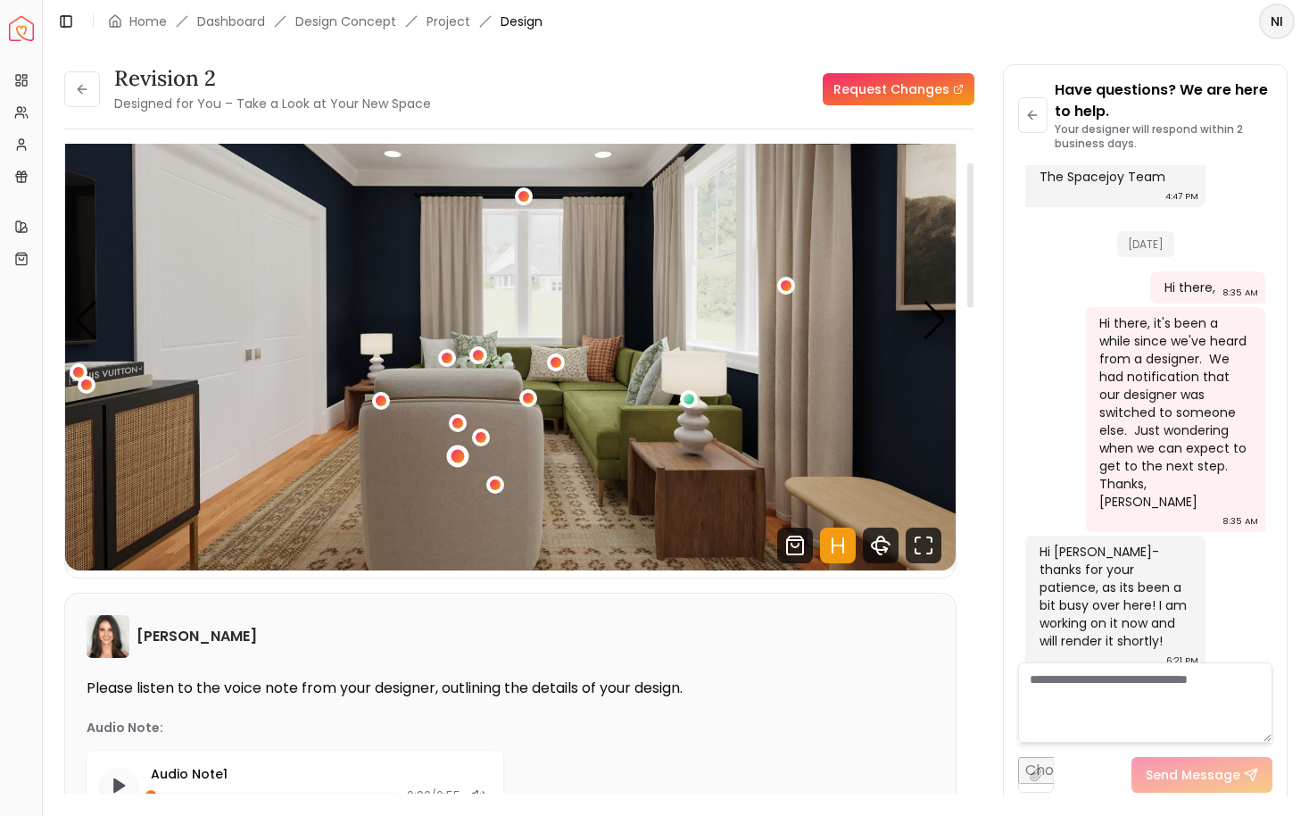
click at [456, 458] on div "1 / 4" at bounding box center [457, 456] width 13 height 13
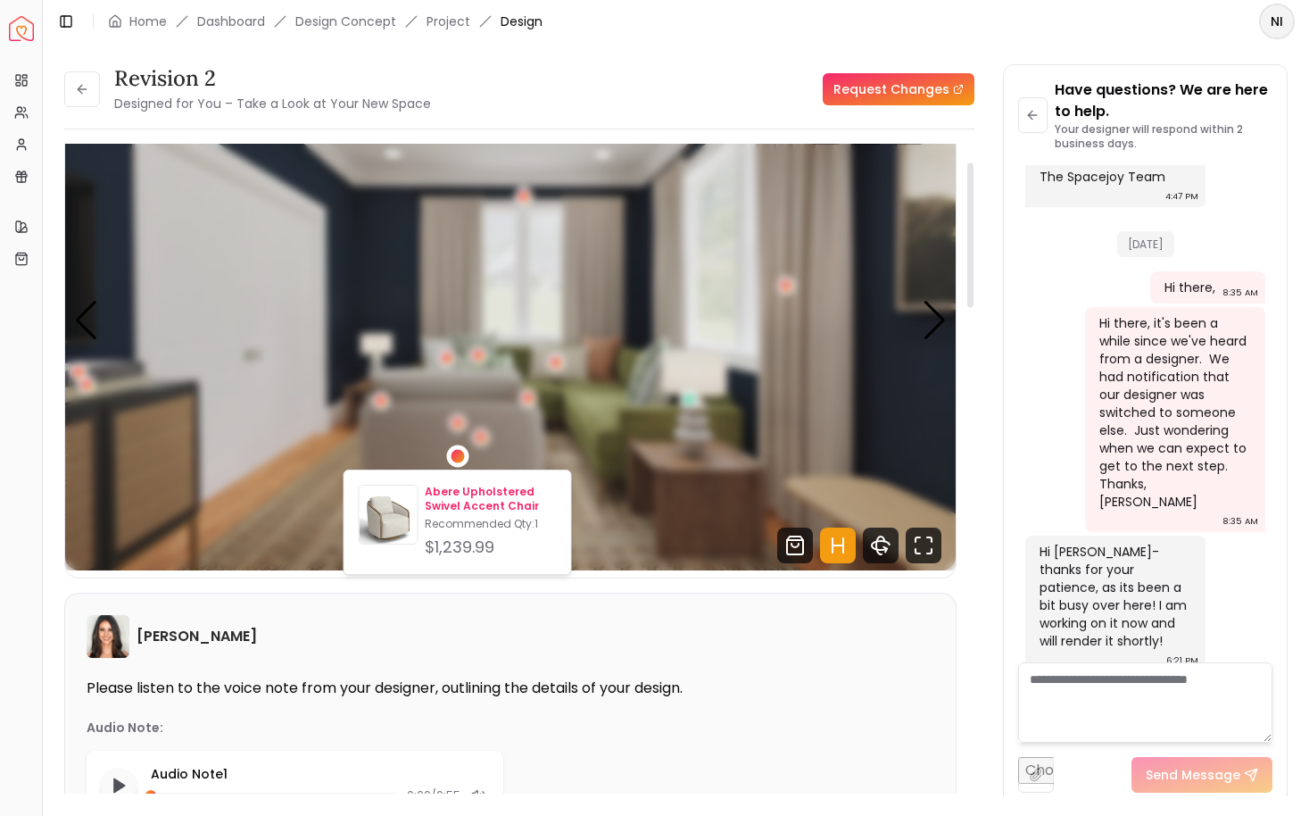
click at [458, 487] on p "Abere Upholstered Swivel Accent Chair" at bounding box center [490, 499] width 131 height 29
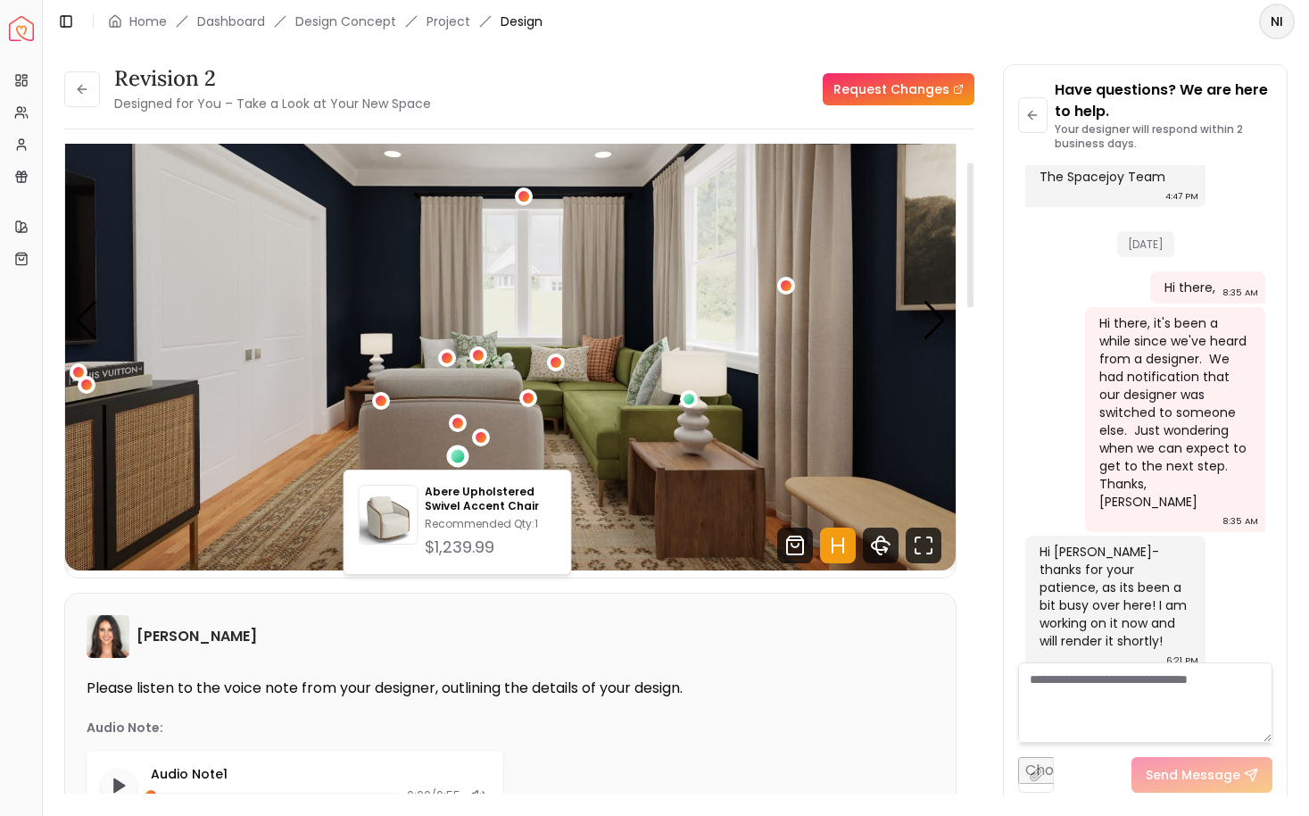
click at [428, 71] on h3 "Revision 2" at bounding box center [272, 78] width 317 height 29
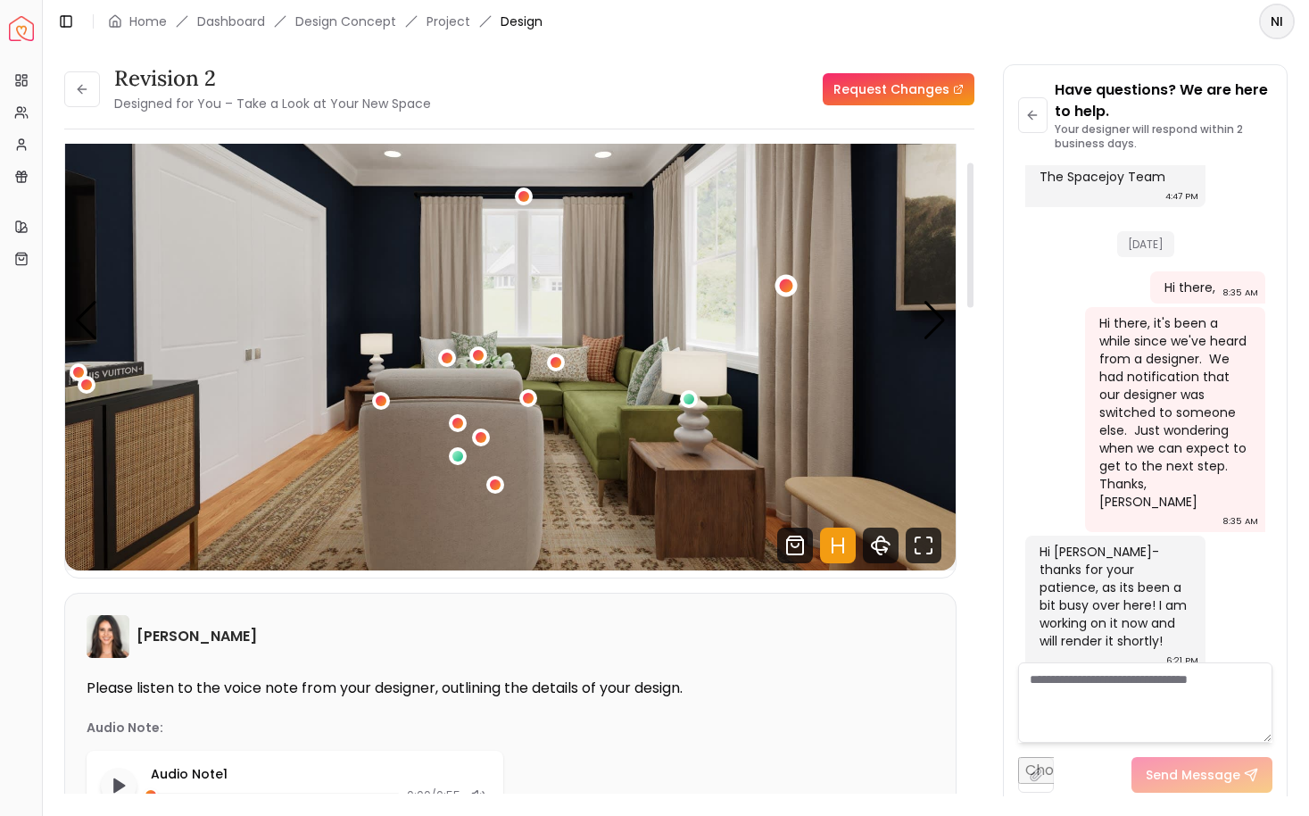
click at [781, 287] on div "1 / 4" at bounding box center [785, 285] width 13 height 13
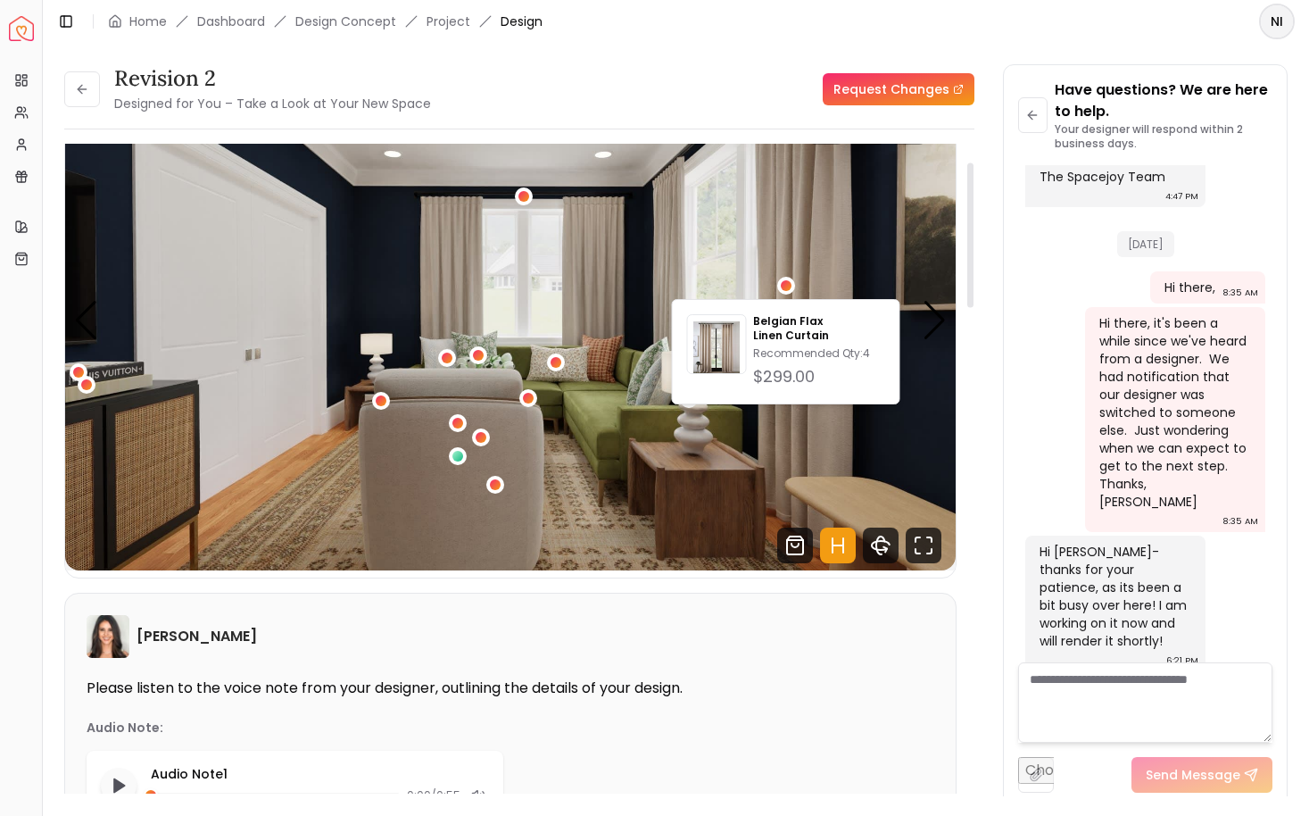
click at [538, 216] on img "1 / 4" at bounding box center [510, 320] width 891 height 501
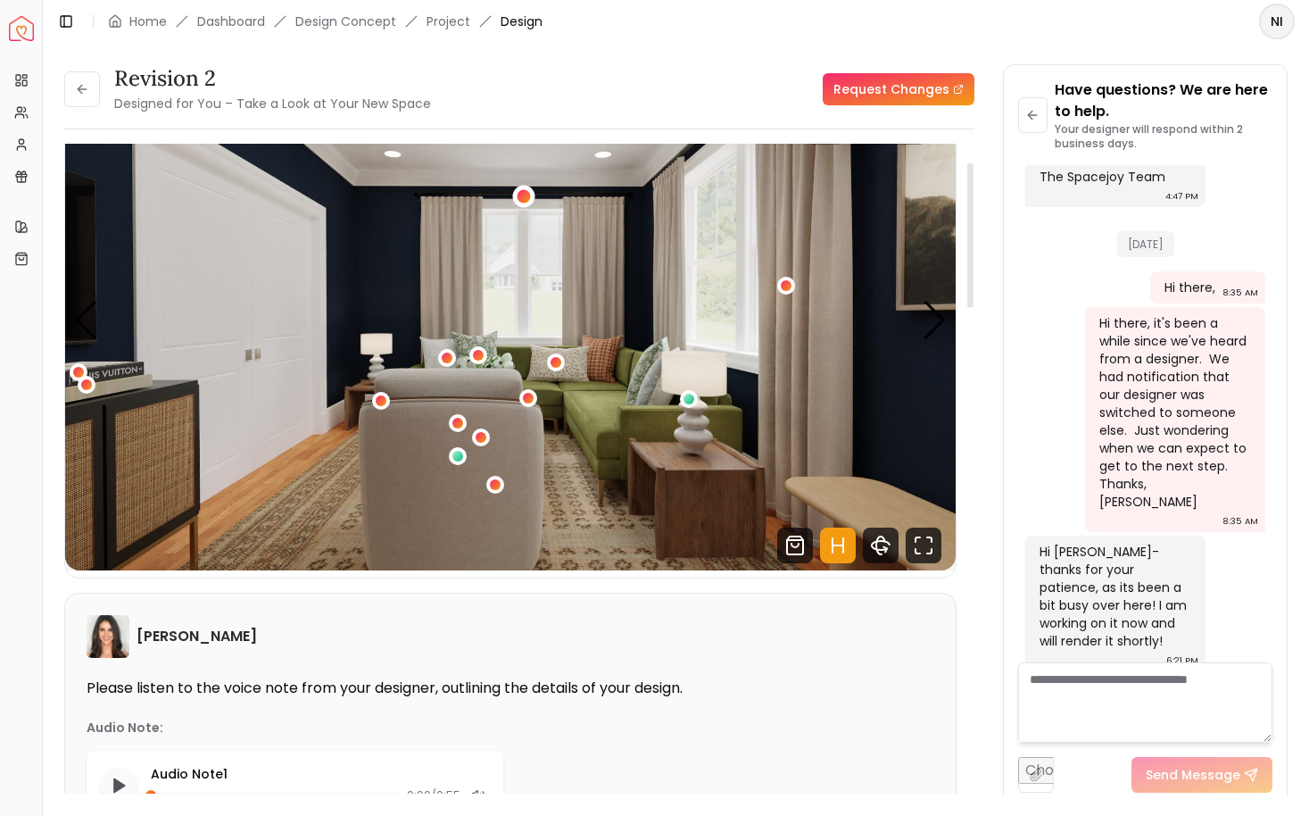
click at [521, 195] on div "1 / 4" at bounding box center [523, 195] width 13 height 13
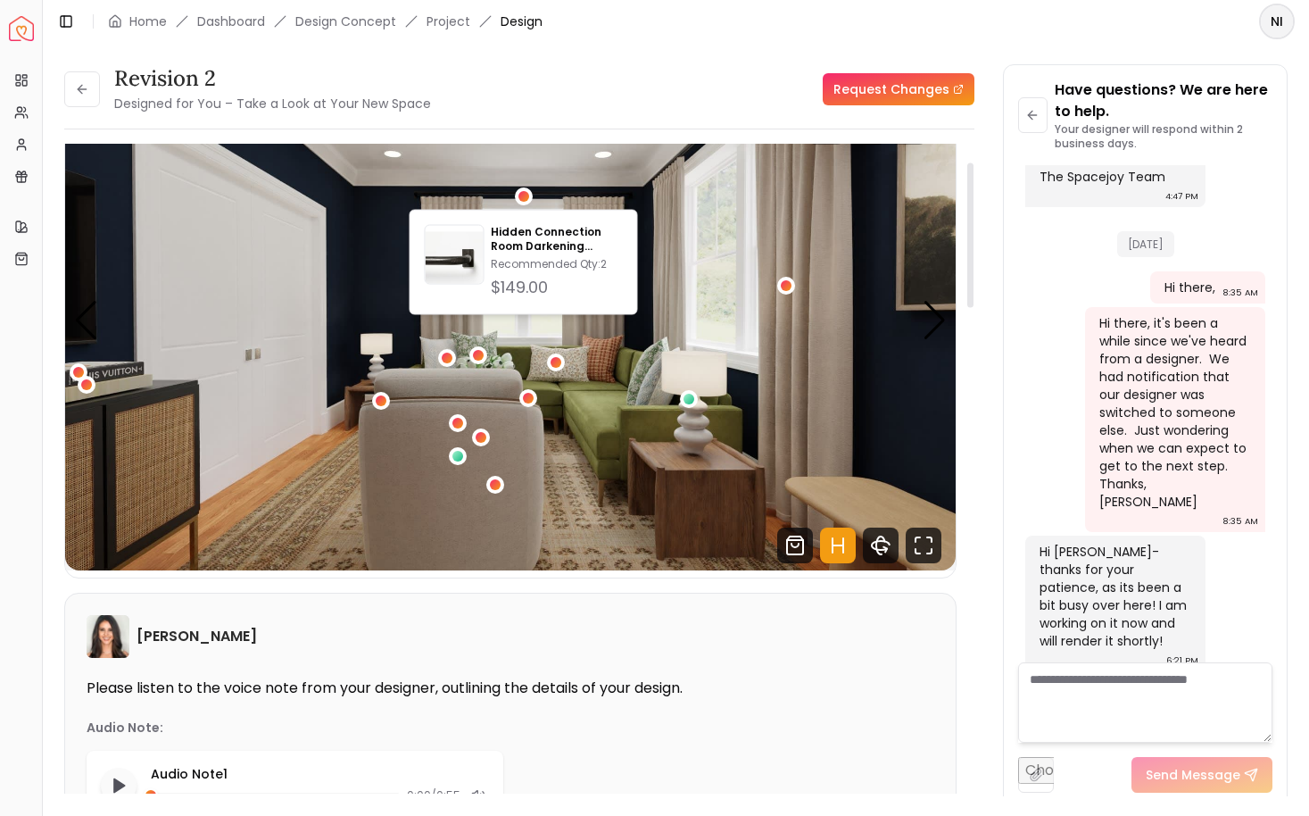
click at [590, 350] on img "1 / 4" at bounding box center [510, 320] width 891 height 501
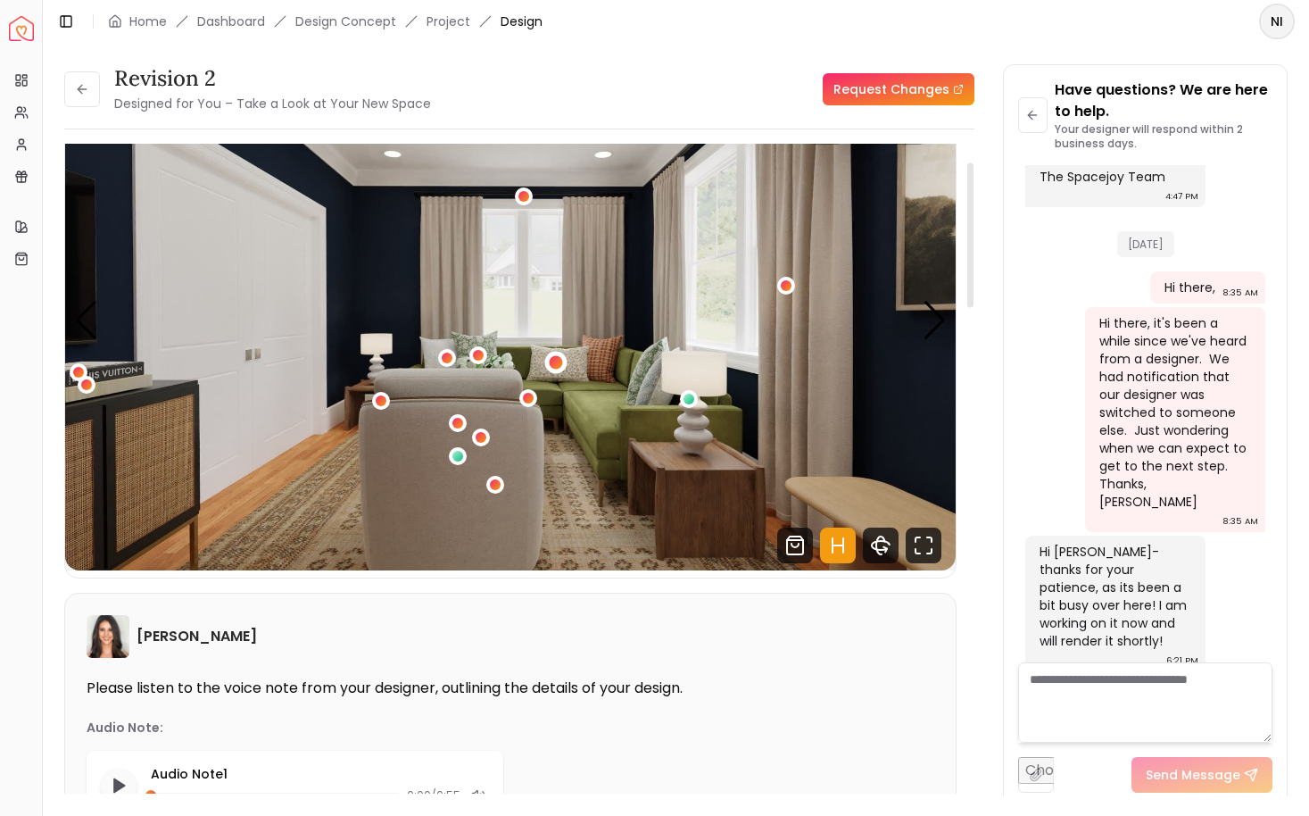
click at [551, 360] on div "1 / 4" at bounding box center [555, 362] width 13 height 13
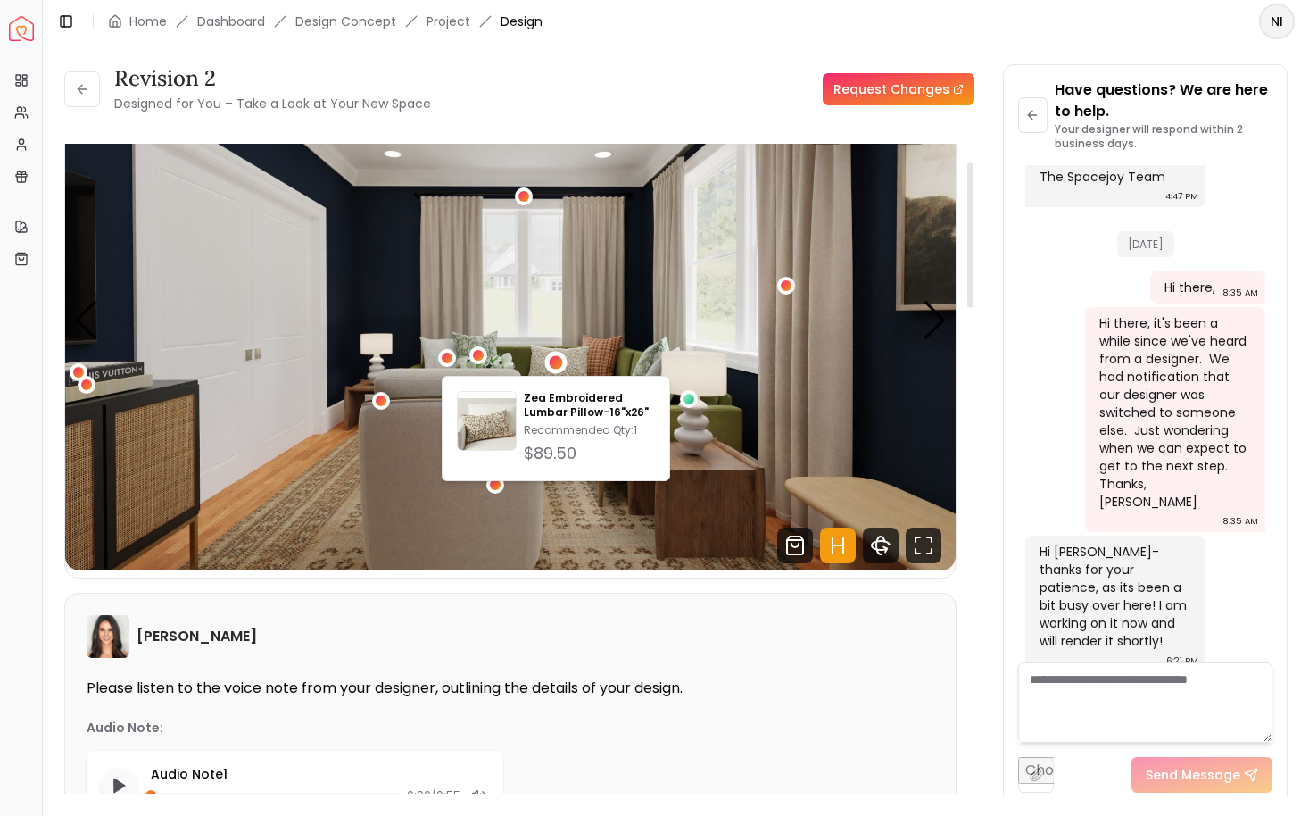
click at [538, 345] on img "1 / 4" at bounding box center [510, 320] width 891 height 501
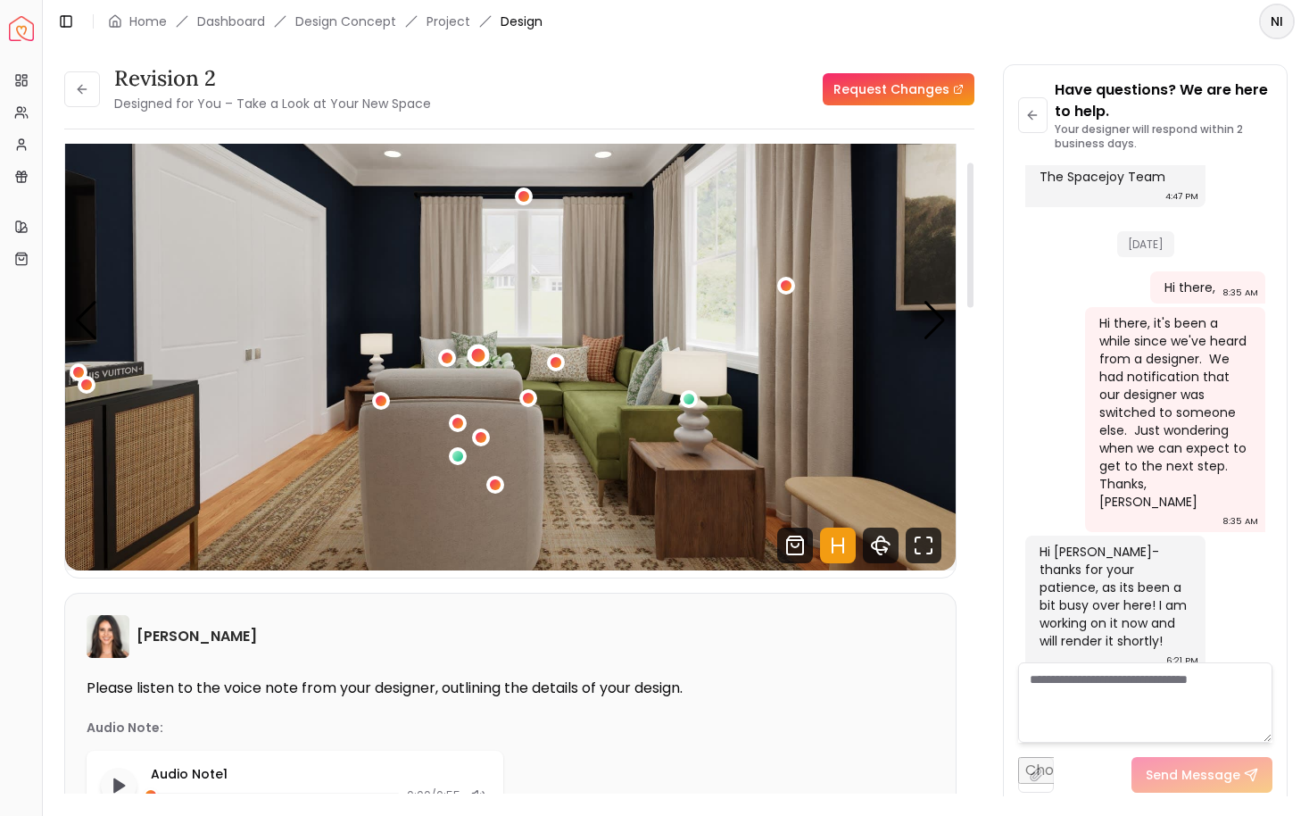
click at [477, 355] on div "1 / 4" at bounding box center [478, 354] width 13 height 13
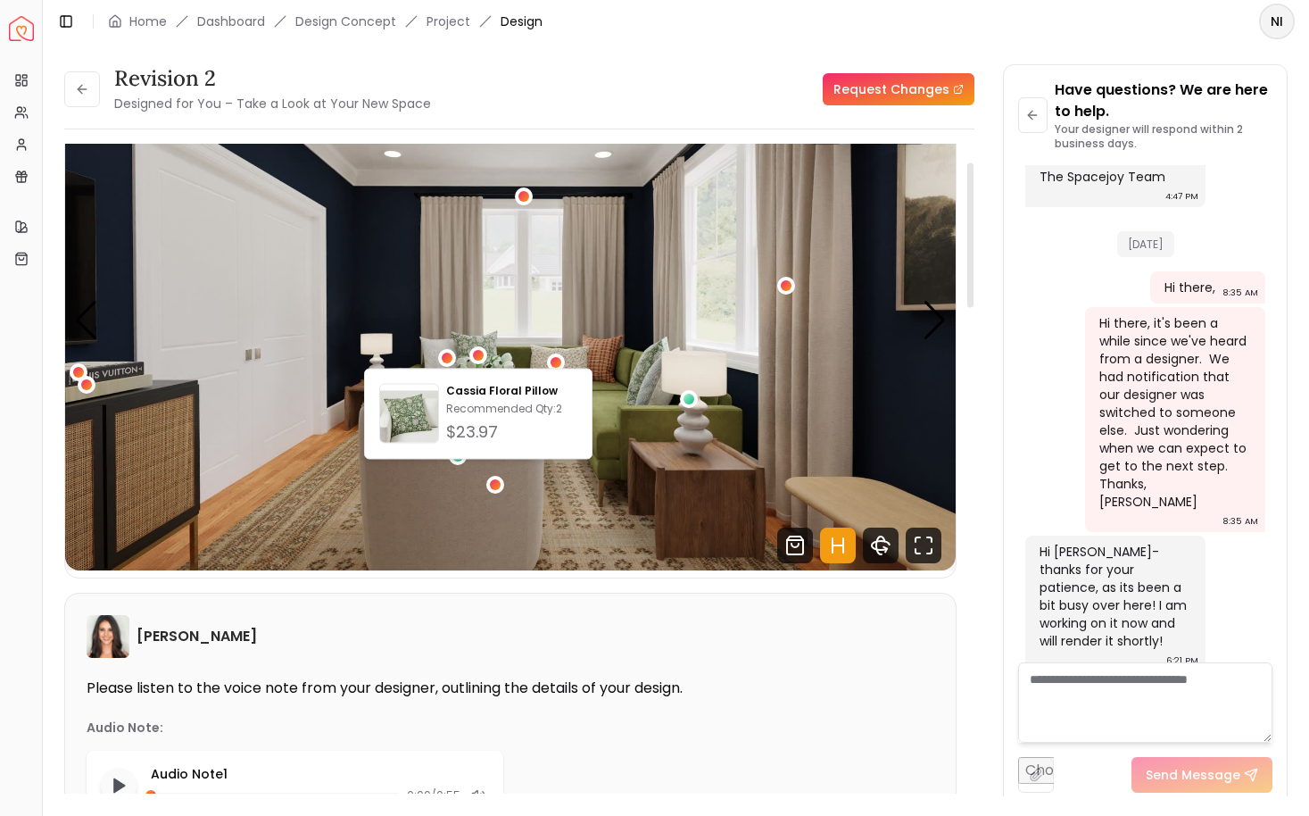
click at [719, 469] on img "1 / 4" at bounding box center [510, 320] width 891 height 501
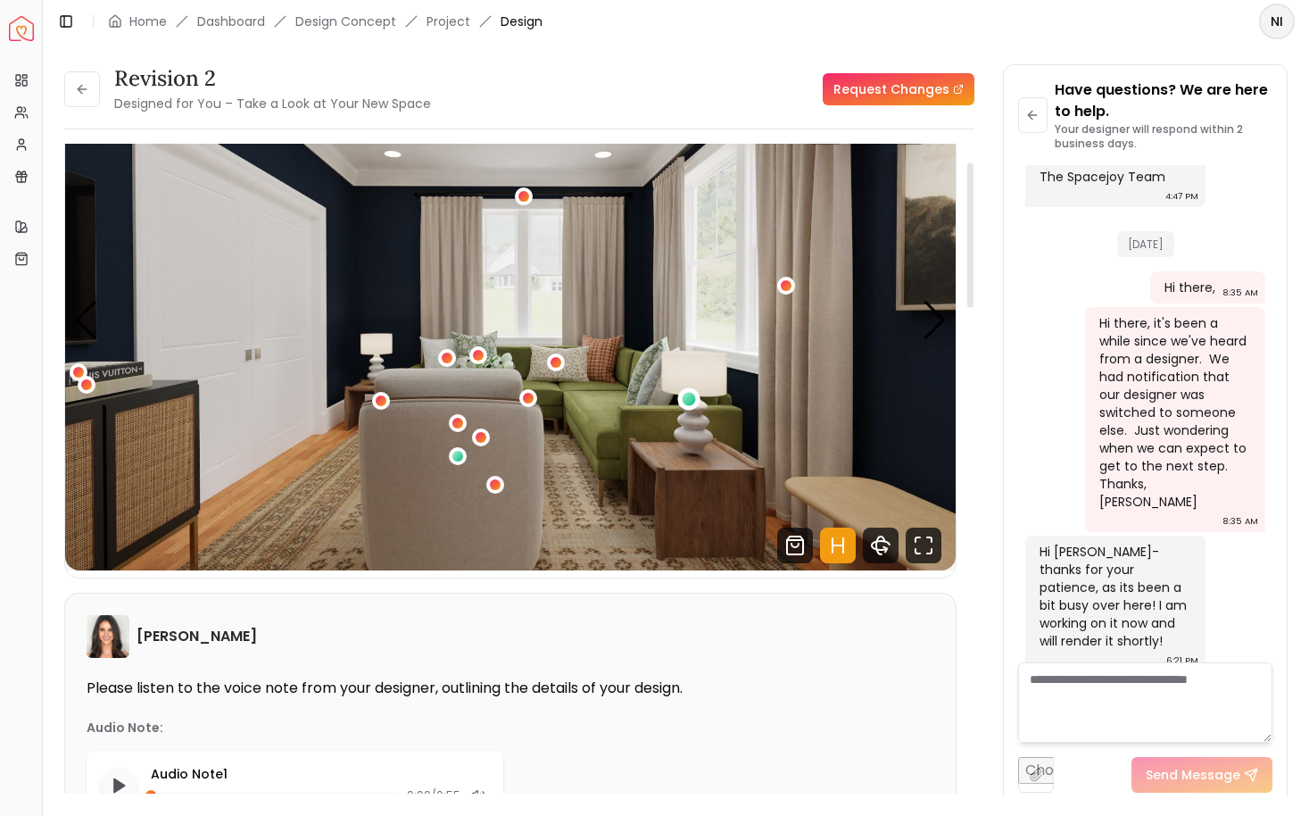
click at [686, 397] on div "1 / 4" at bounding box center [688, 398] width 13 height 13
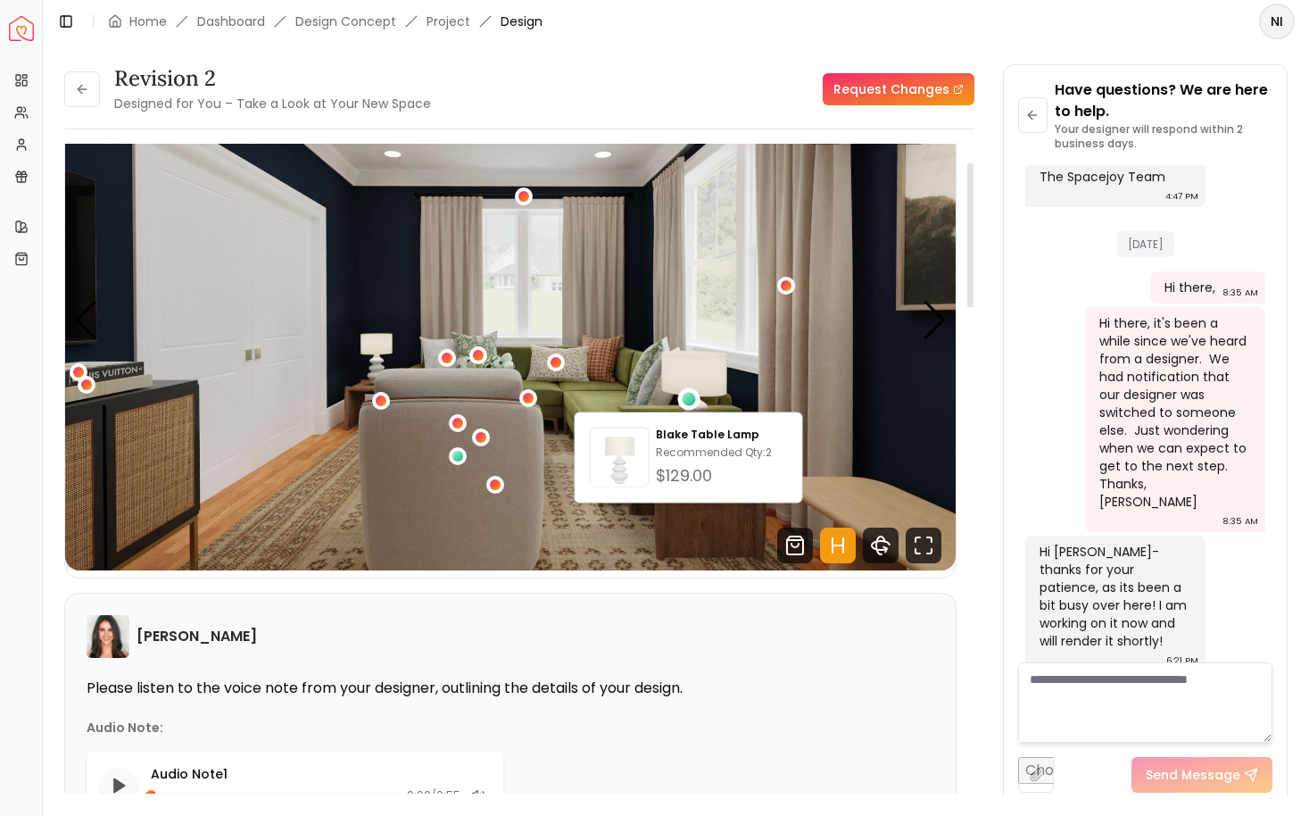
click at [611, 529] on img "1 / 4" at bounding box center [510, 320] width 891 height 501
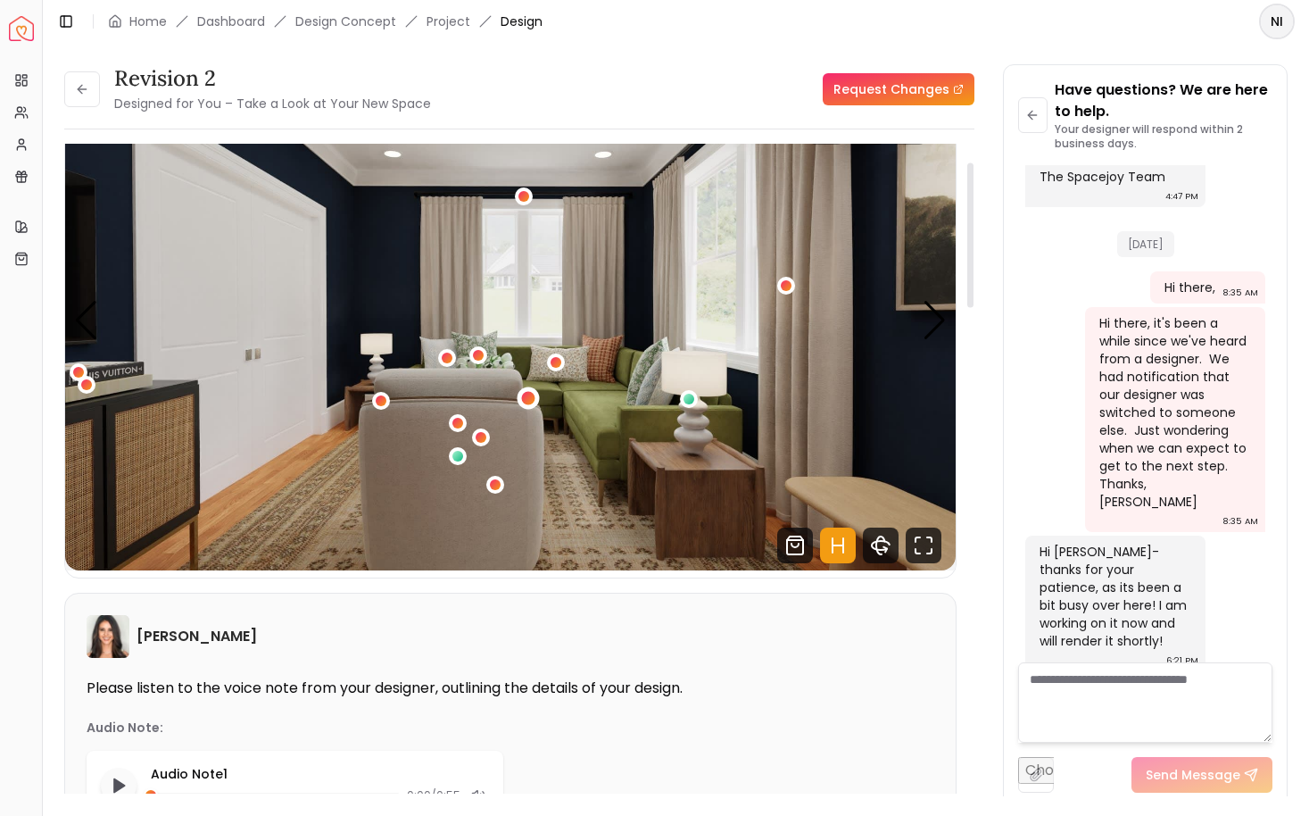
click at [531, 399] on div "1 / 4" at bounding box center [527, 398] width 13 height 13
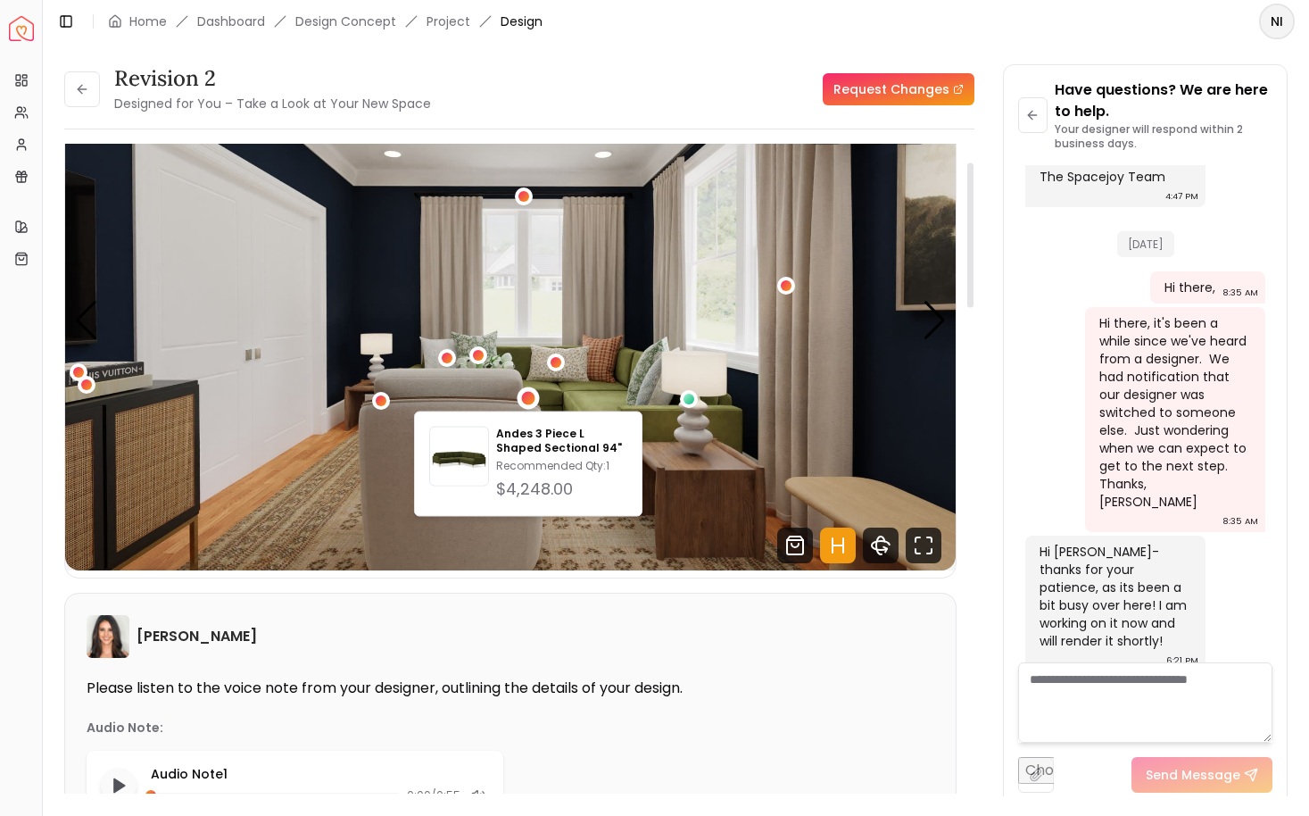
click at [588, 526] on img "1 / 4" at bounding box center [510, 320] width 891 height 501
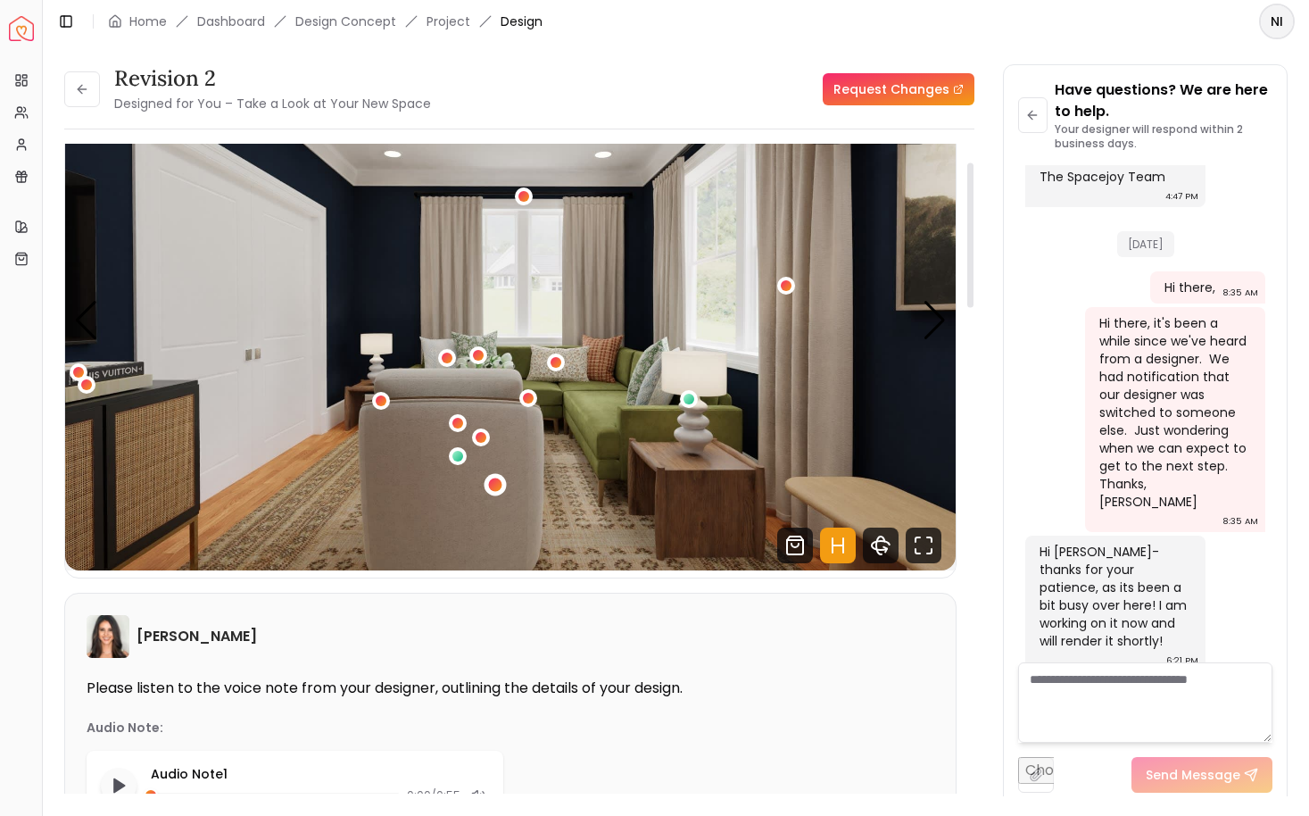
click at [494, 483] on div "1 / 4" at bounding box center [495, 484] width 13 height 13
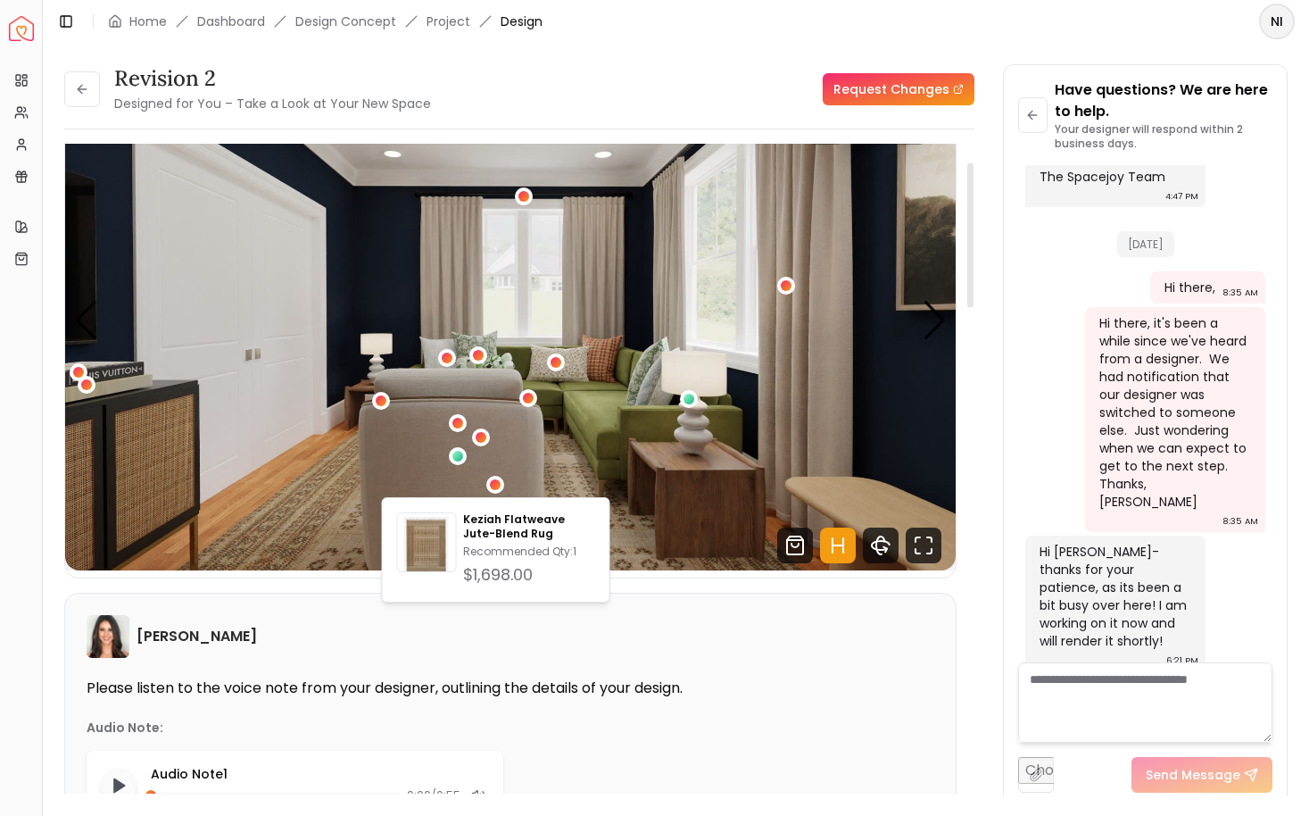
click at [513, 450] on img "1 / 4" at bounding box center [510, 320] width 891 height 501
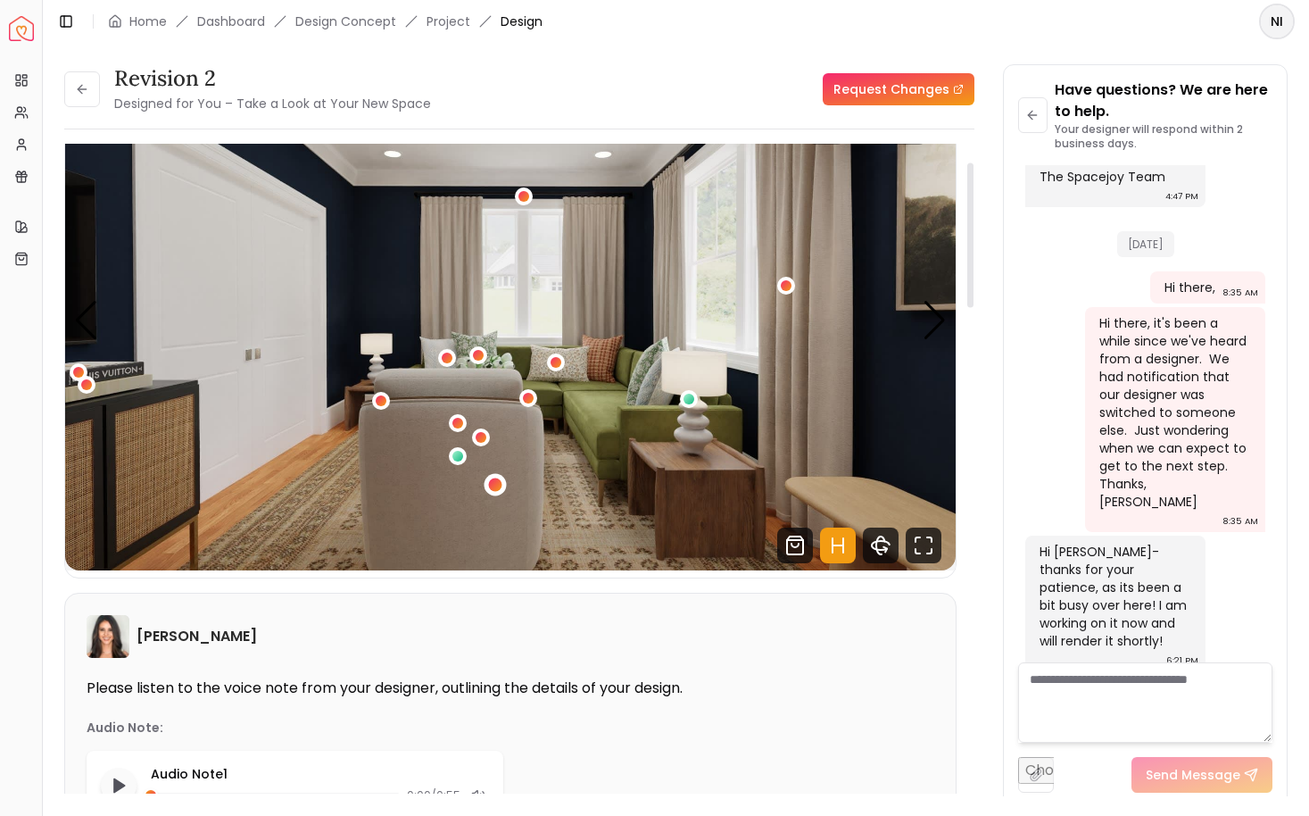
click at [491, 482] on div "1 / 4" at bounding box center [495, 484] width 13 height 13
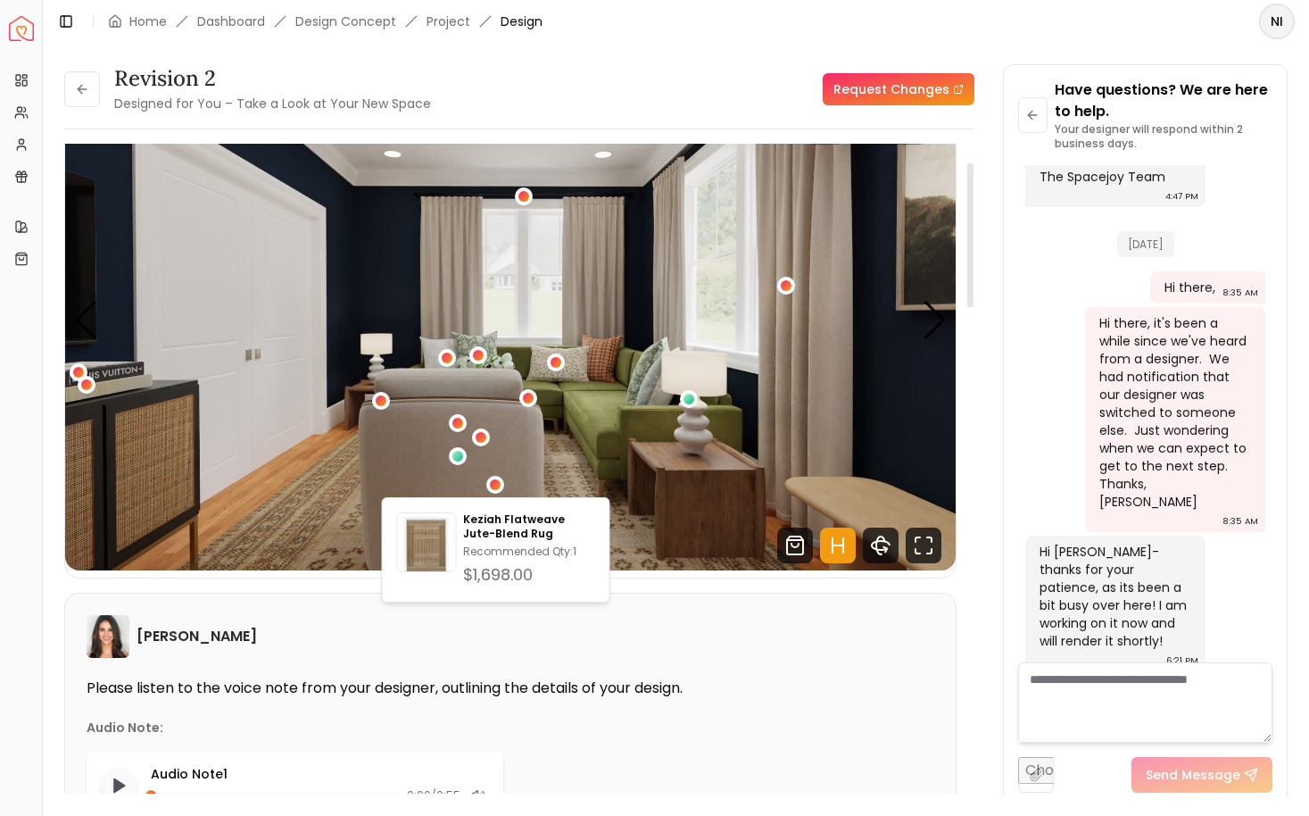
click at [500, 470] on img "1 / 4" at bounding box center [510, 320] width 891 height 501
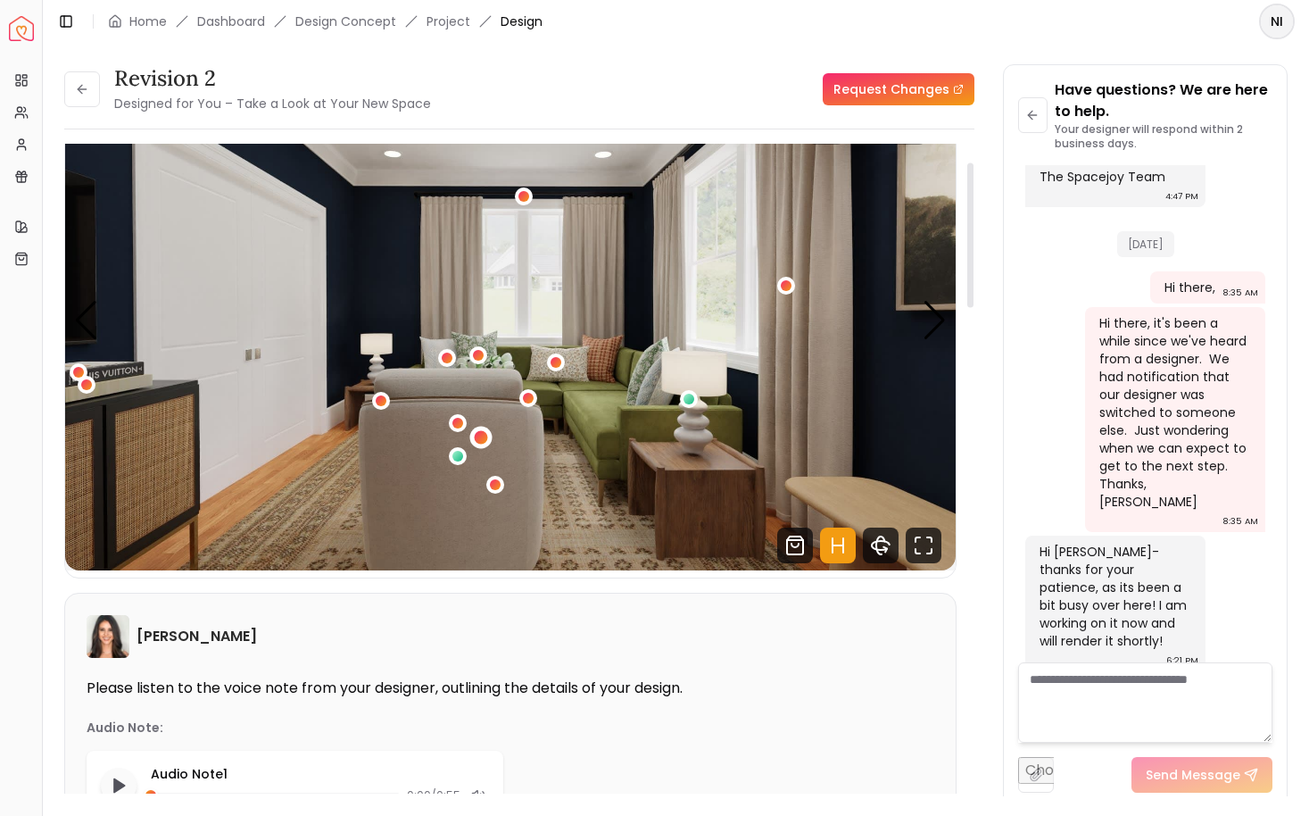
click at [483, 442] on div "1 / 4" at bounding box center [481, 436] width 13 height 13
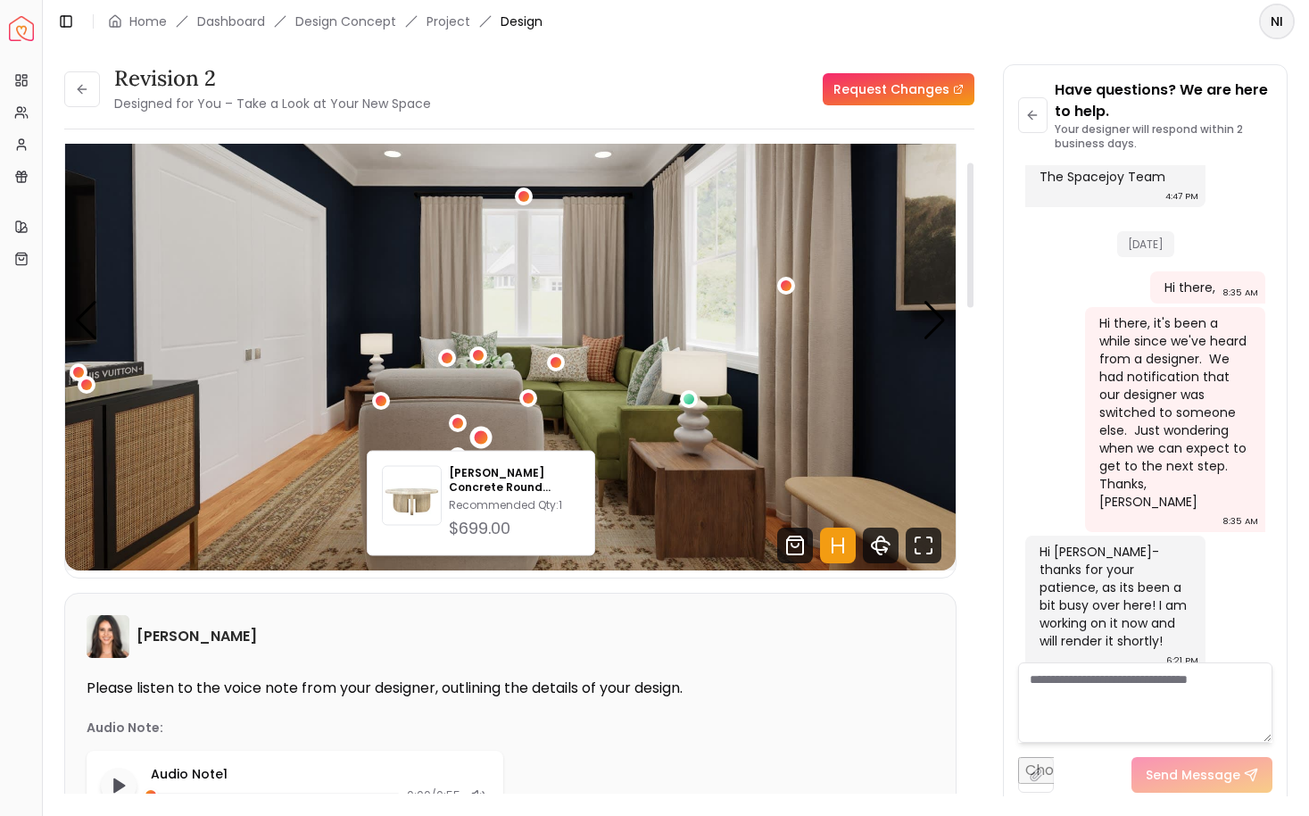
click at [520, 442] on img "1 / 4" at bounding box center [510, 320] width 891 height 501
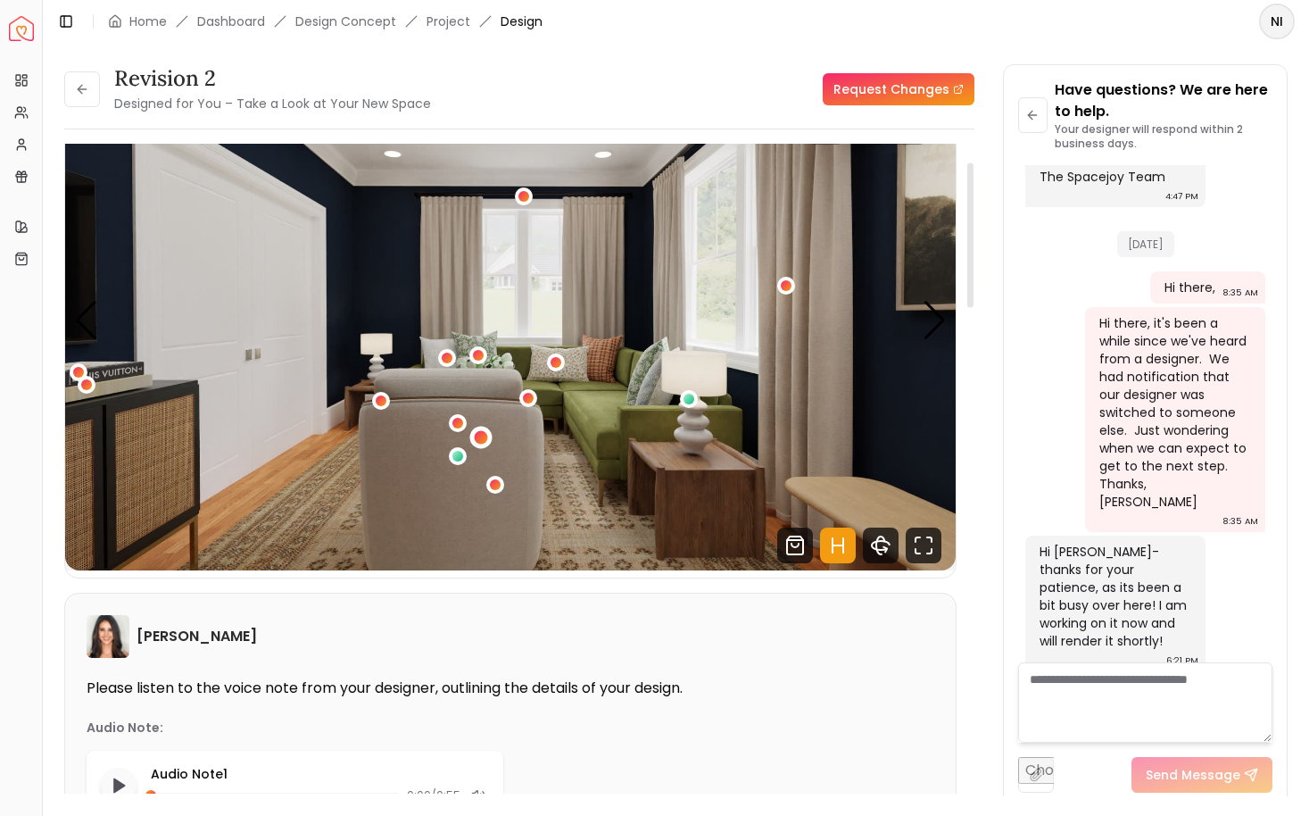
click at [487, 442] on div "1 / 4" at bounding box center [481, 437] width 22 height 22
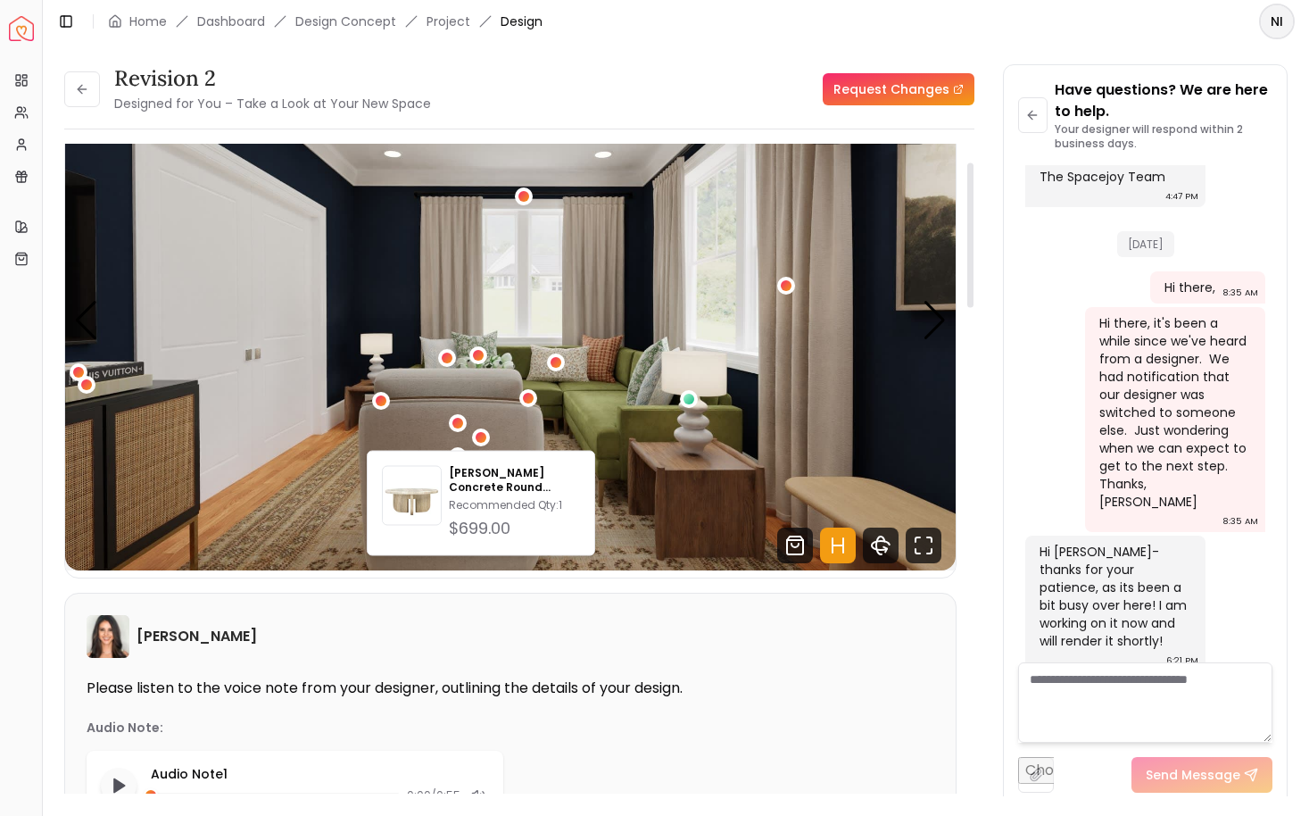
click at [554, 442] on img "1 / 4" at bounding box center [510, 320] width 891 height 501
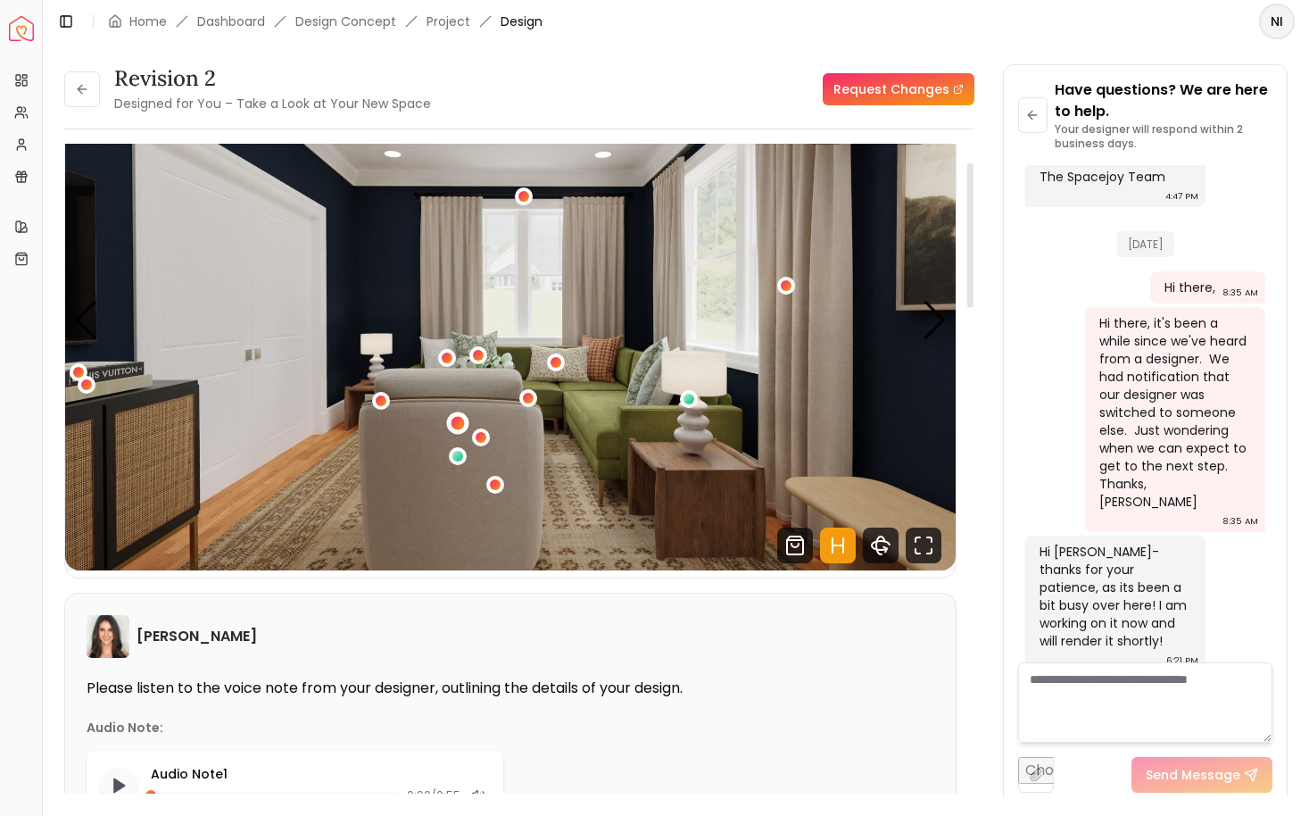
click at [460, 424] on div "1 / 4" at bounding box center [457, 422] width 13 height 13
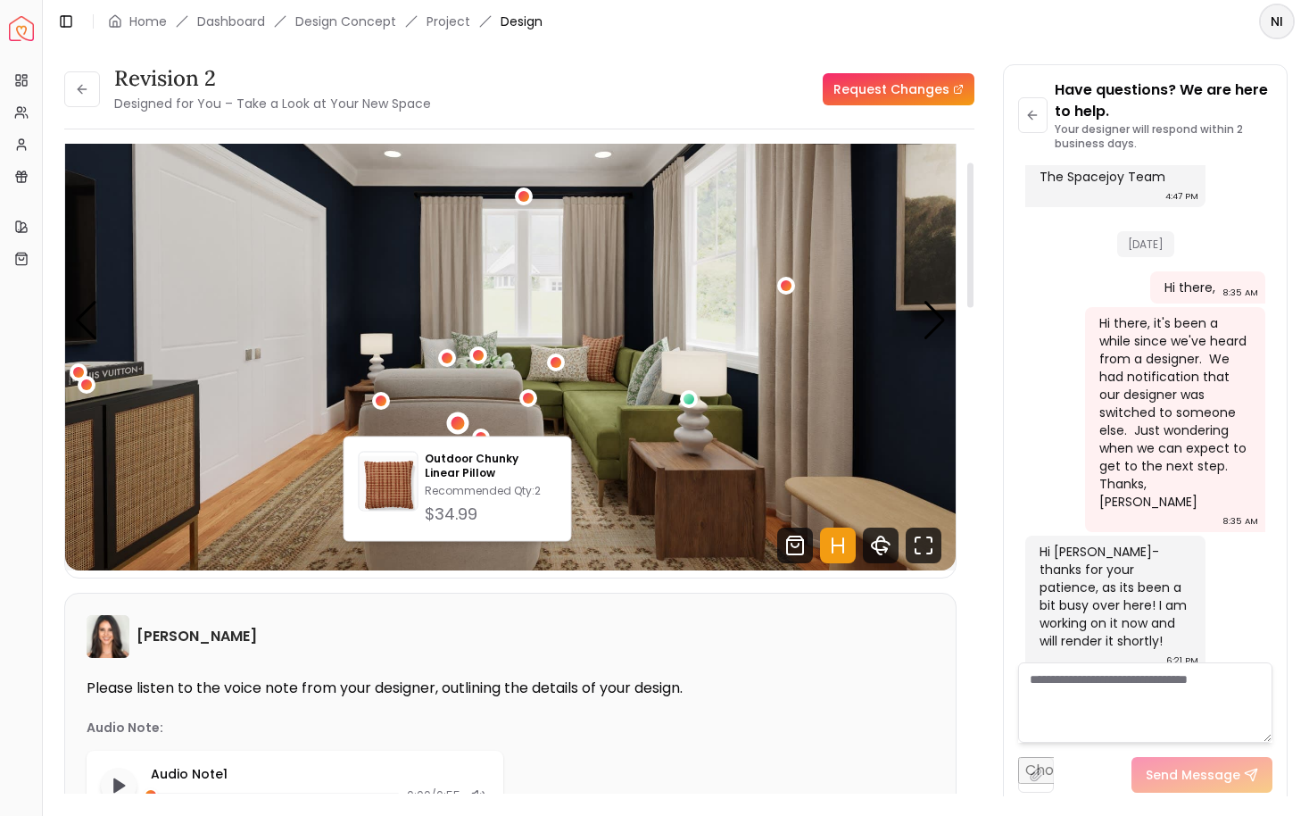
click at [427, 427] on img "1 / 4" at bounding box center [510, 320] width 891 height 501
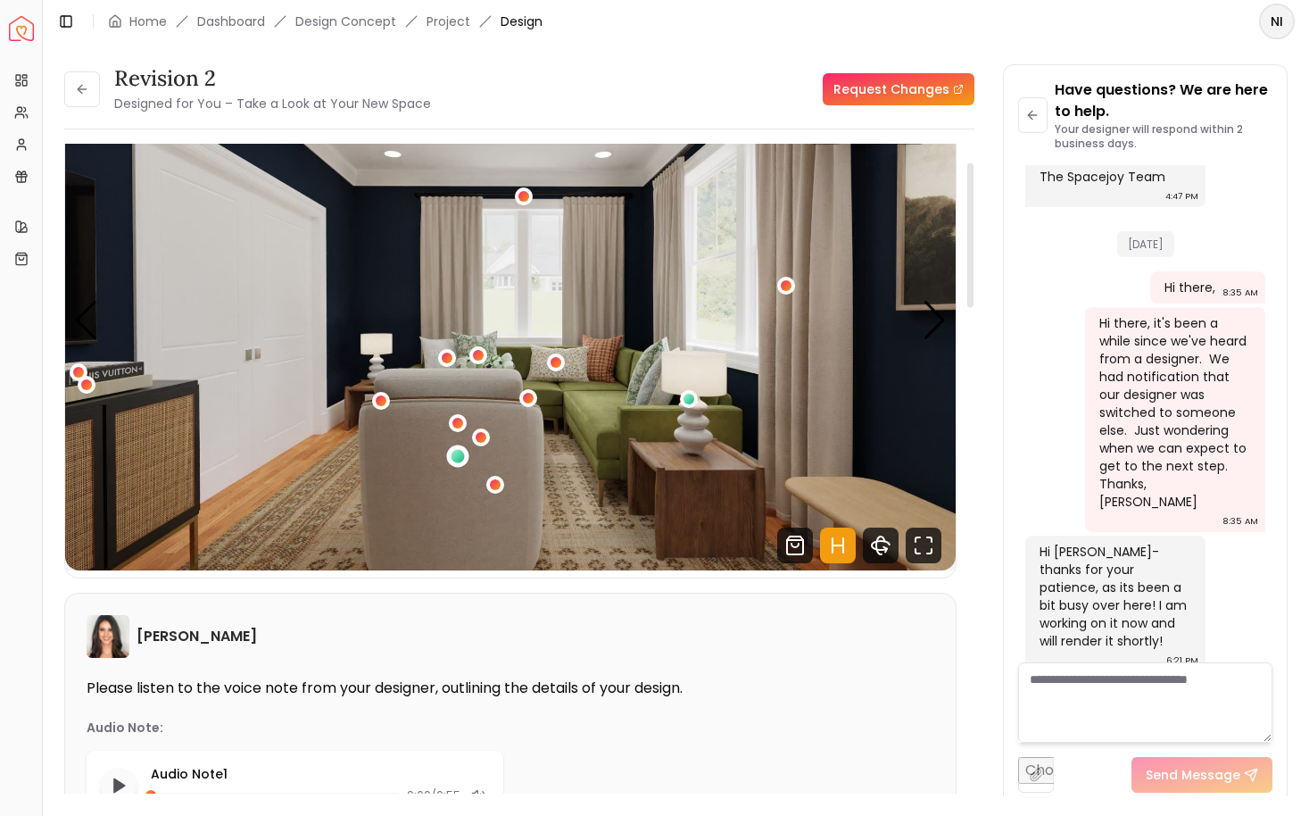
click at [450, 453] on div "1 / 4" at bounding box center [457, 456] width 22 height 22
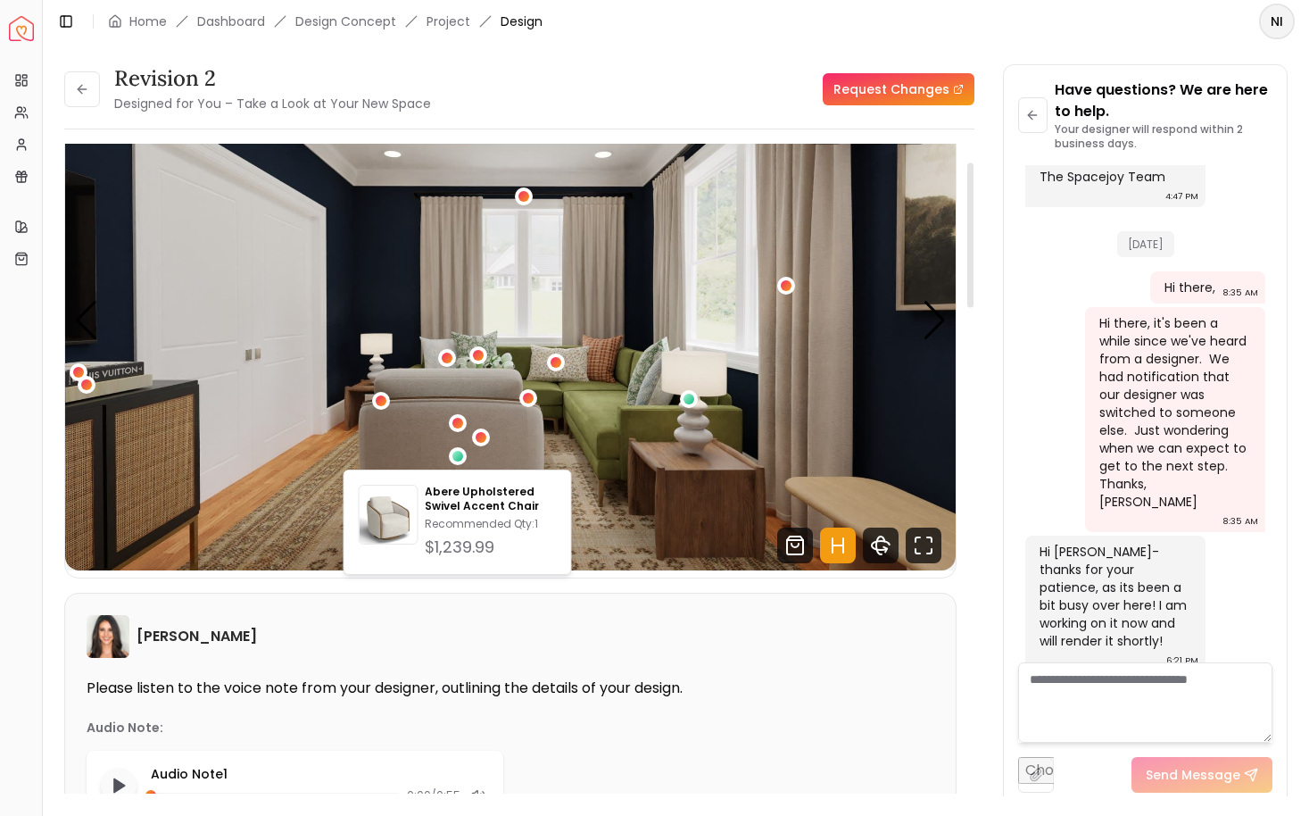
click at [394, 416] on img "1 / 4" at bounding box center [510, 320] width 891 height 501
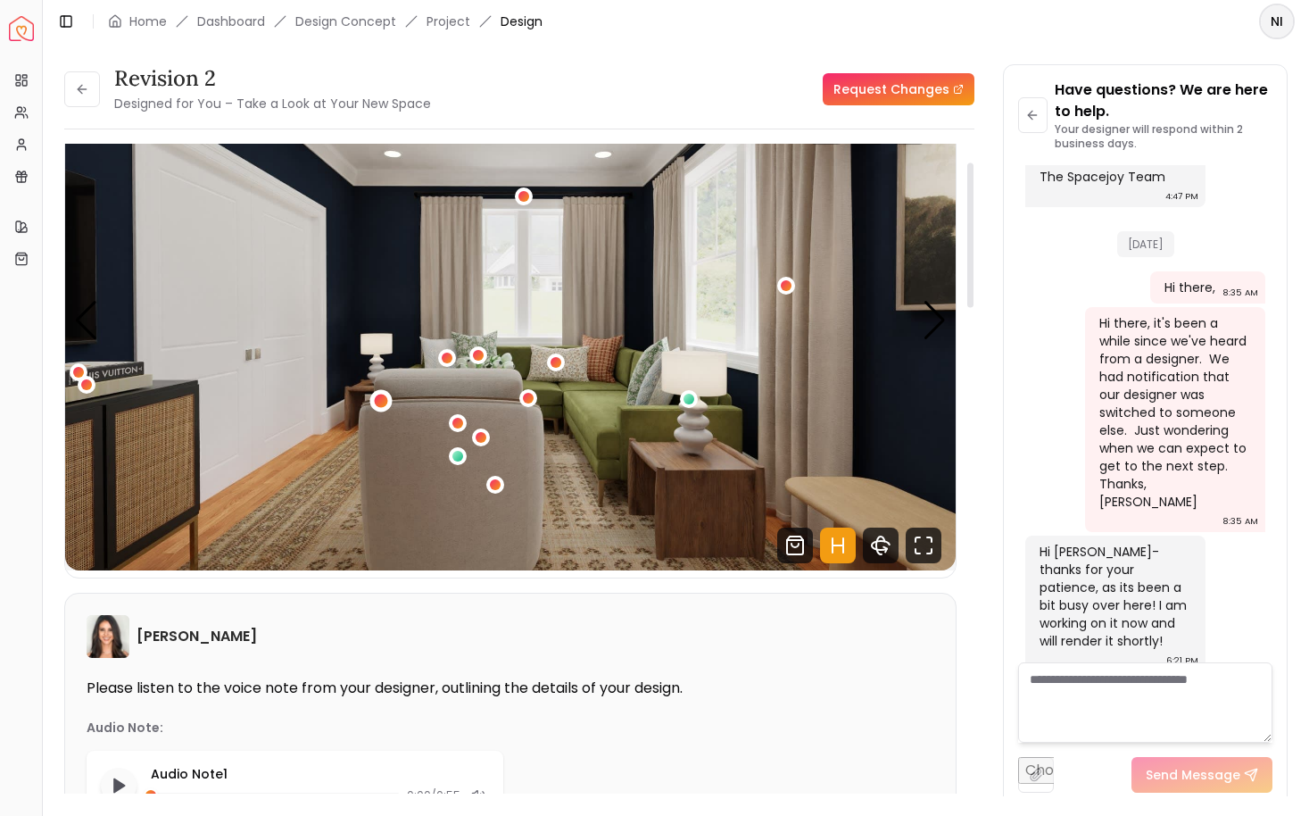
click at [379, 403] on div "1 / 4" at bounding box center [380, 401] width 13 height 13
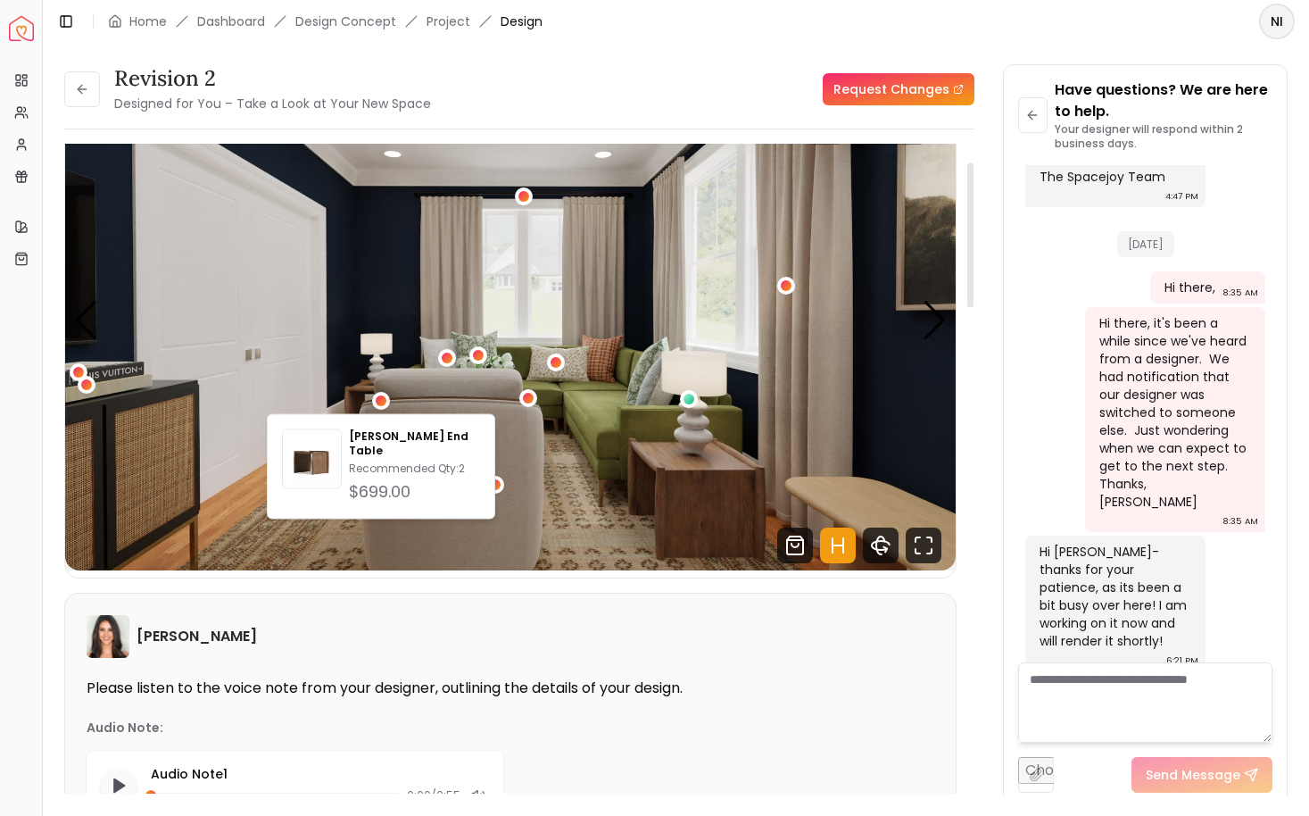
click at [220, 509] on img "1 / 4" at bounding box center [510, 320] width 891 height 501
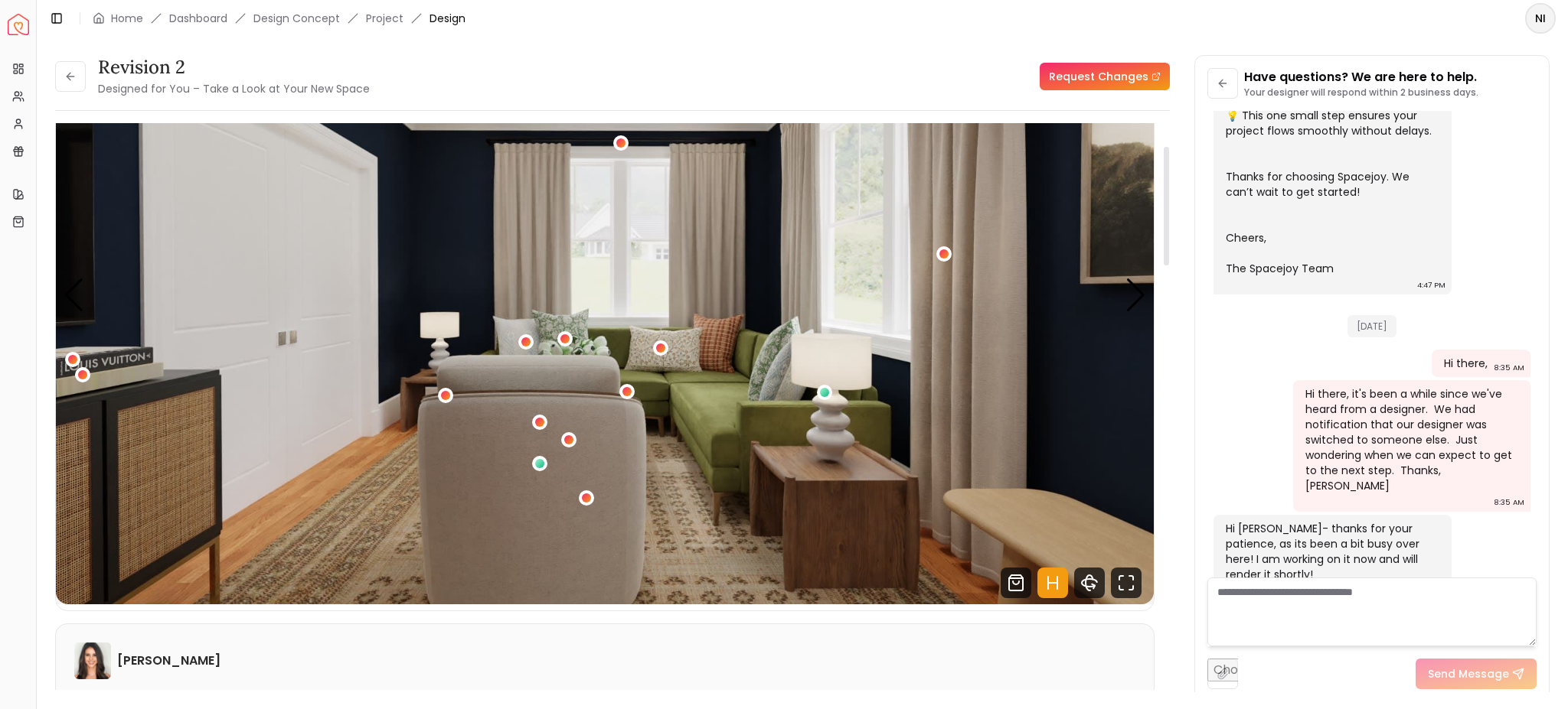
scroll to position [95, 0]
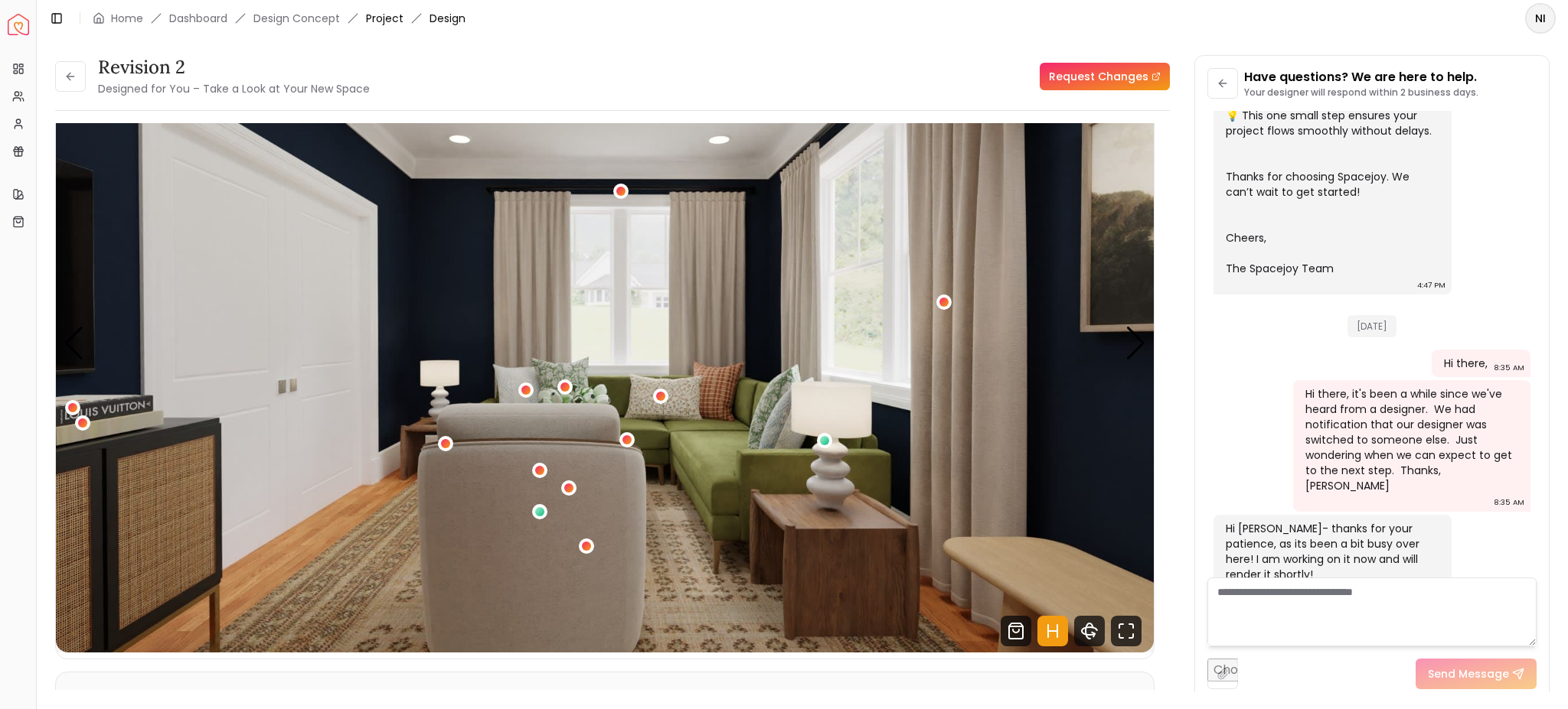
click at [389, 24] on link "Project" at bounding box center [385, 18] width 38 height 15
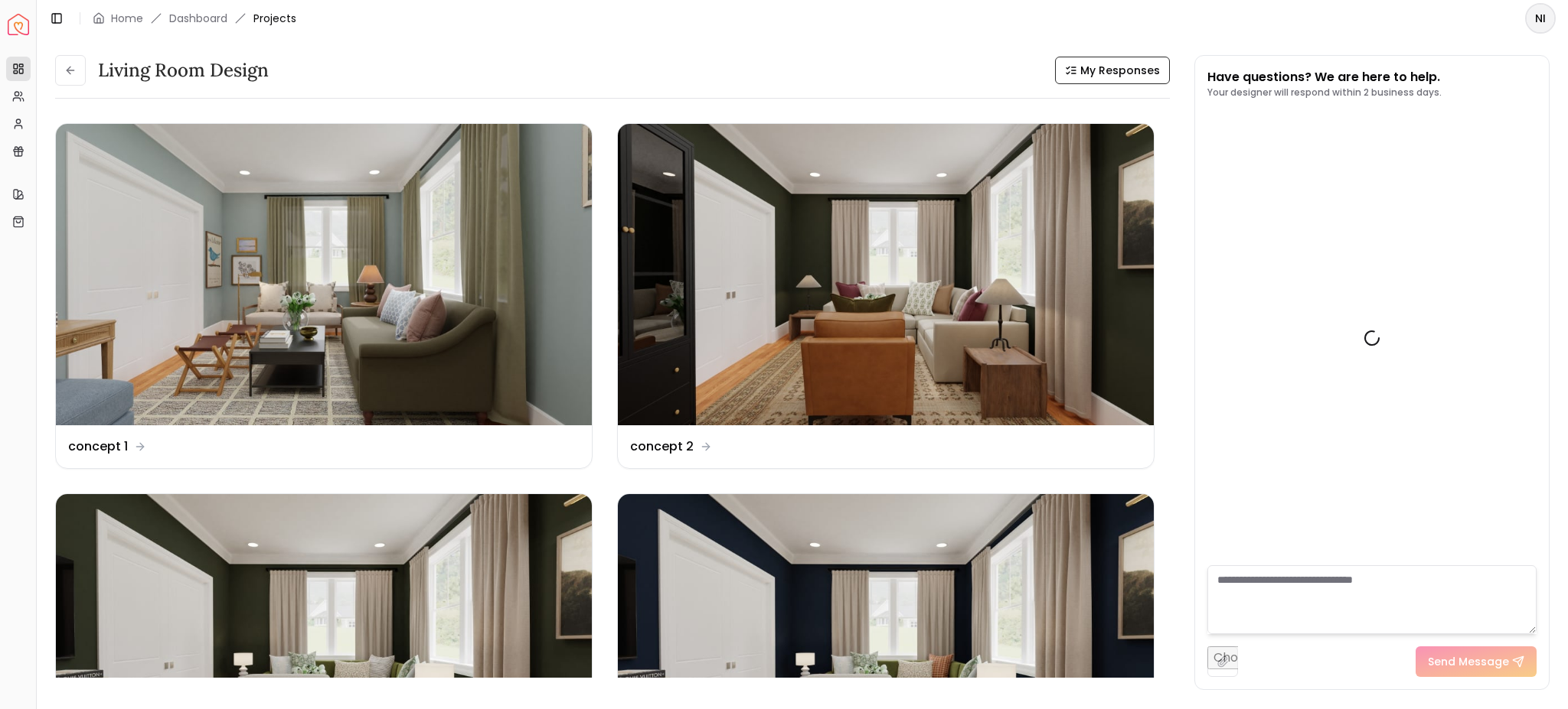
scroll to position [525, 0]
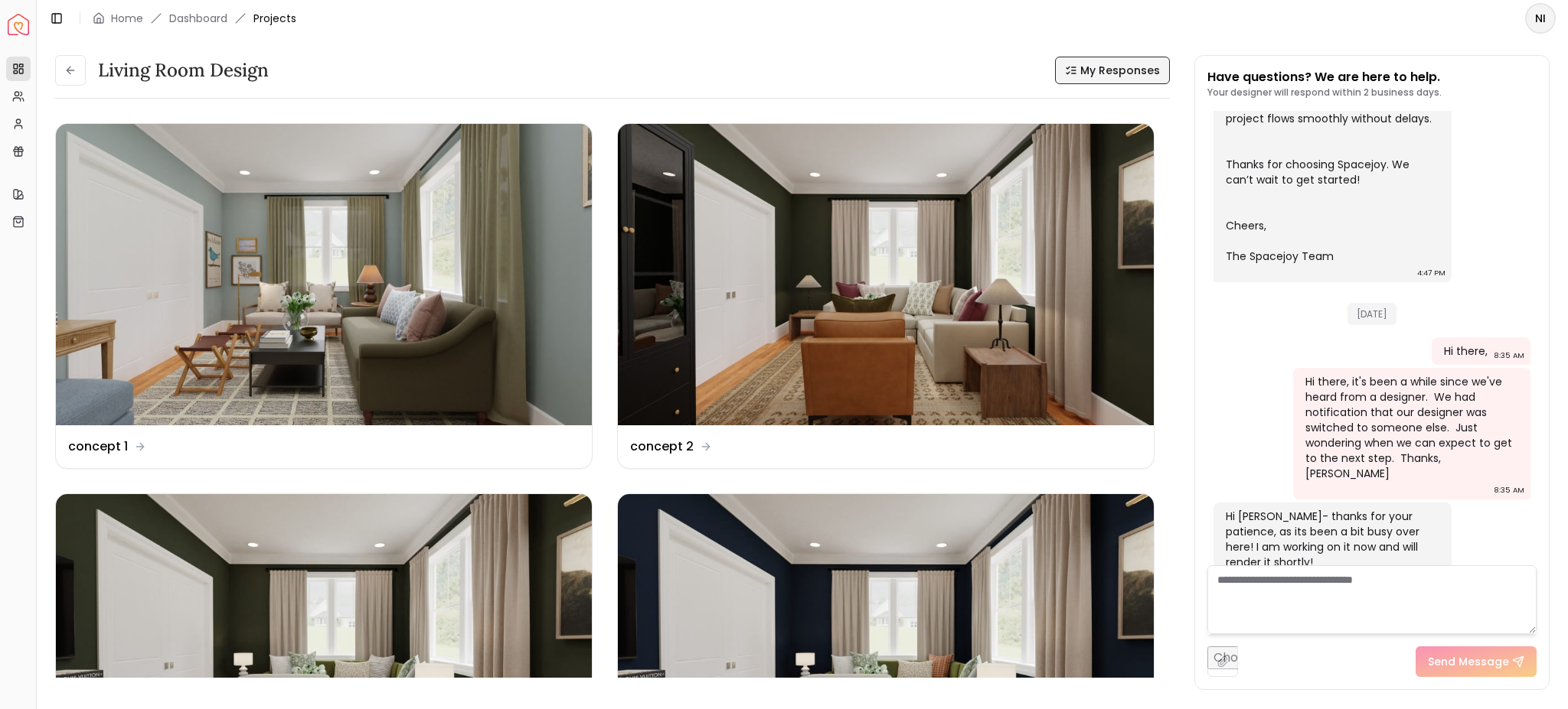
click at [1122, 69] on span "My Responses" at bounding box center [1119, 70] width 80 height 15
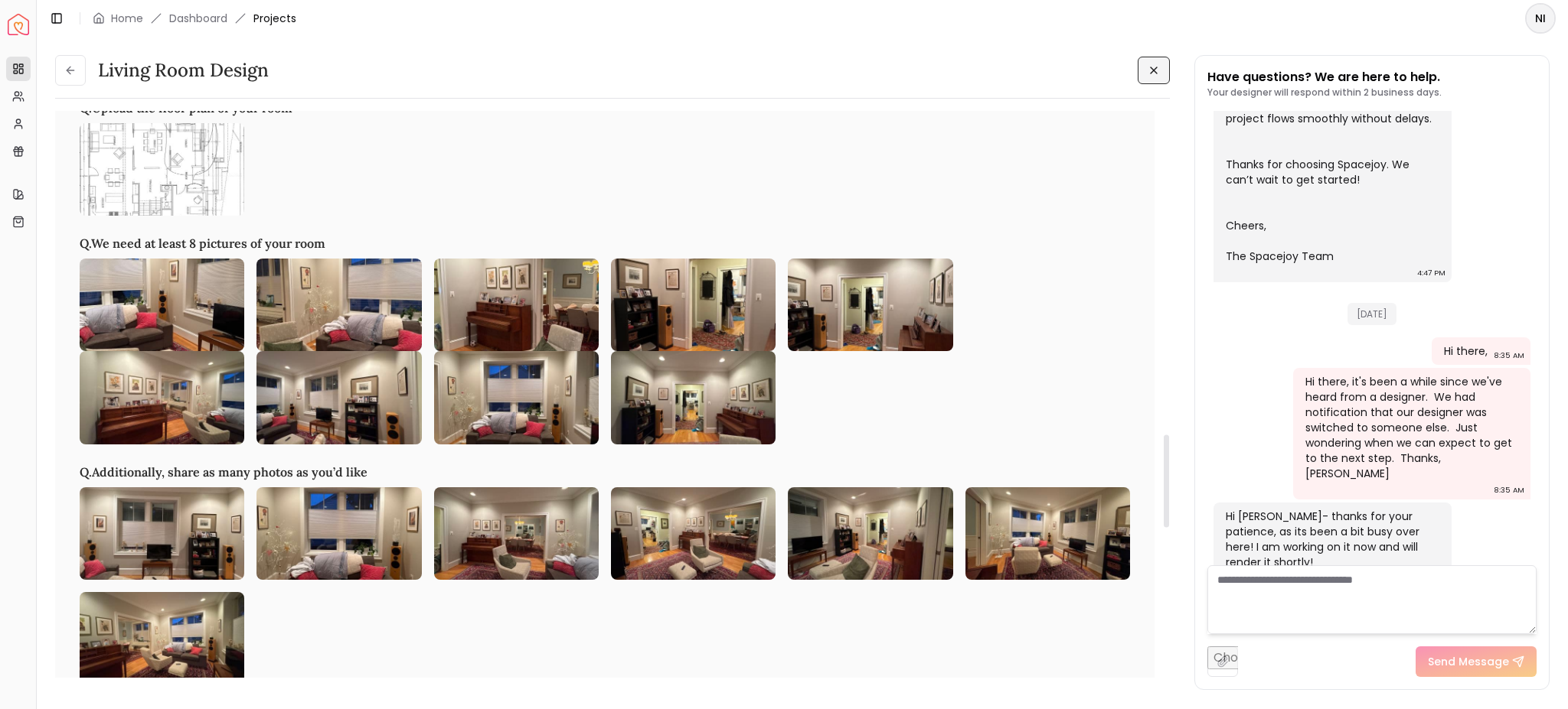
scroll to position [1980, 0]
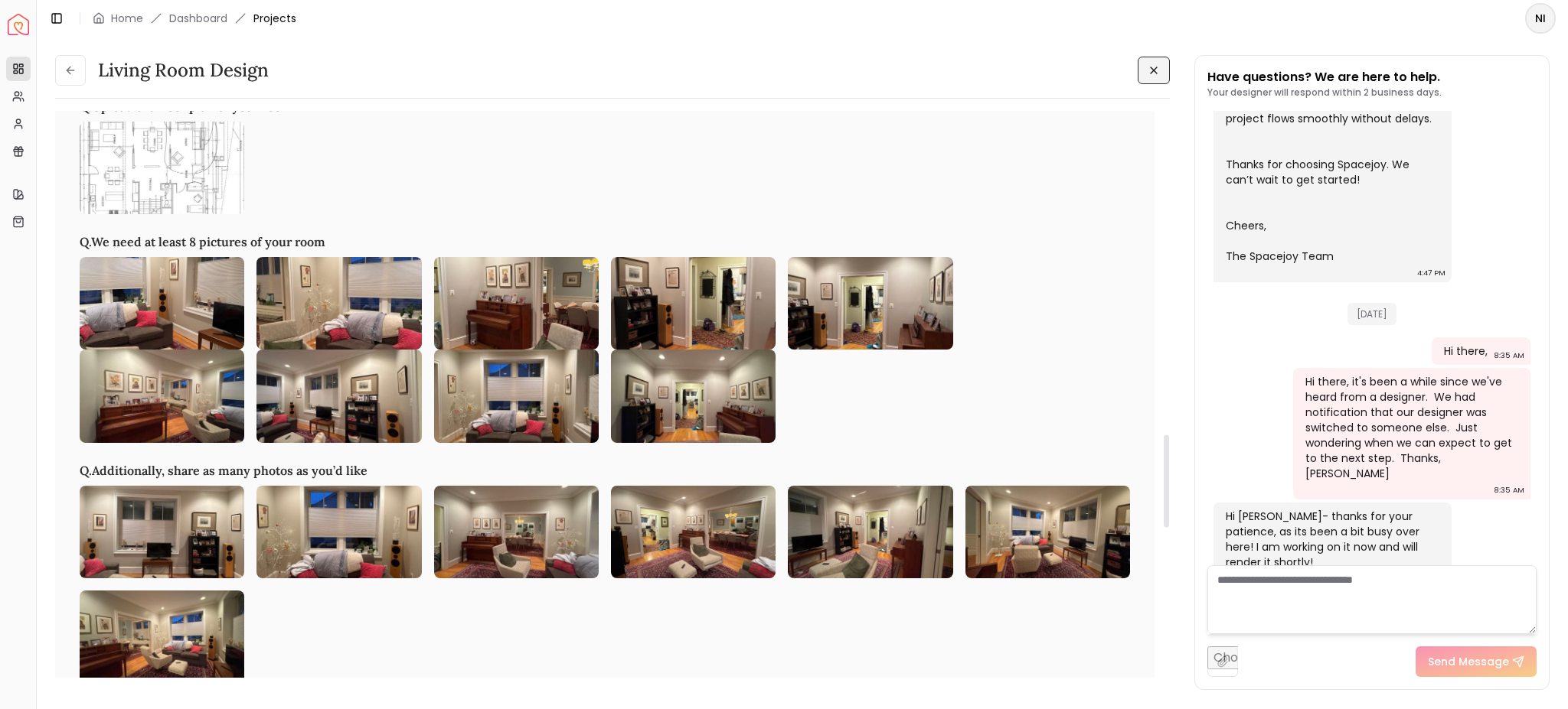
click at [167, 345] on img at bounding box center [162, 303] width 165 height 93
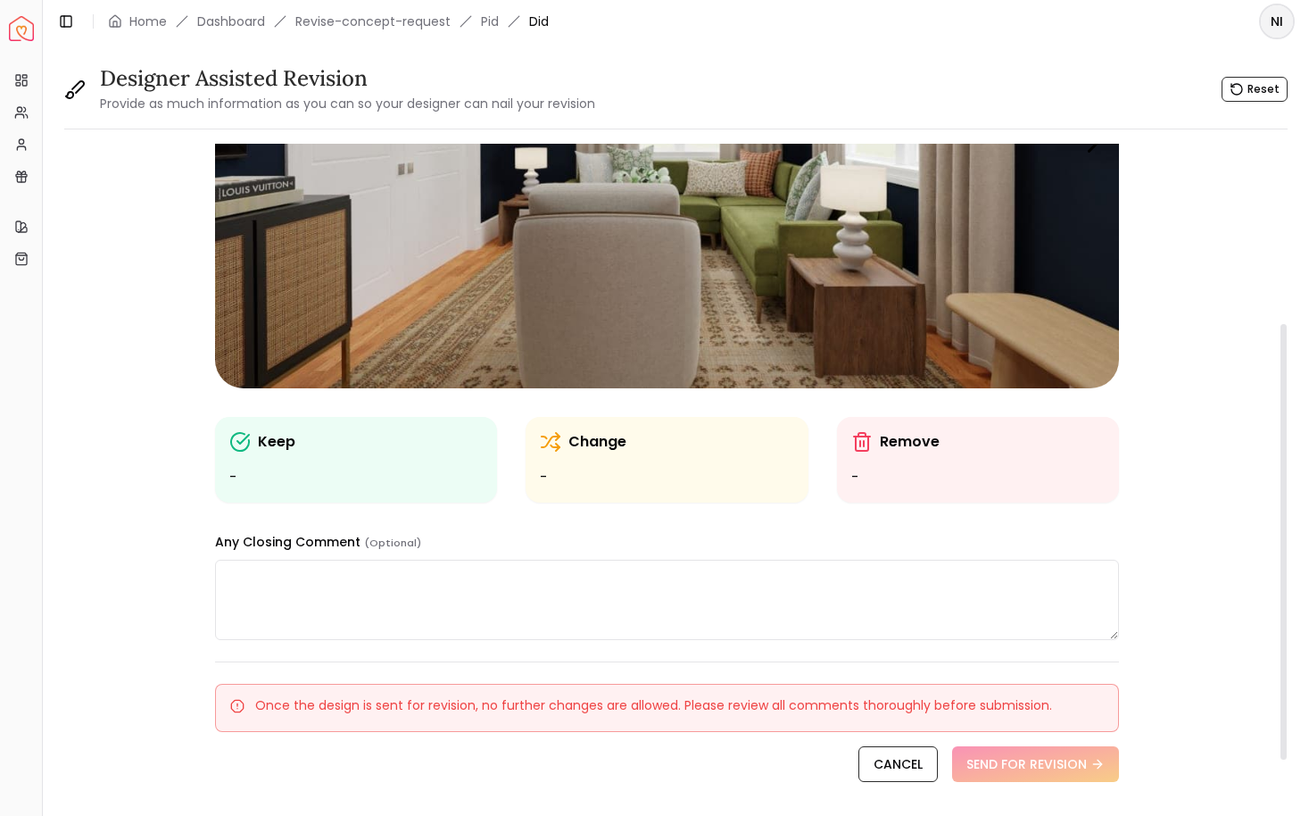
scroll to position [269, 0]
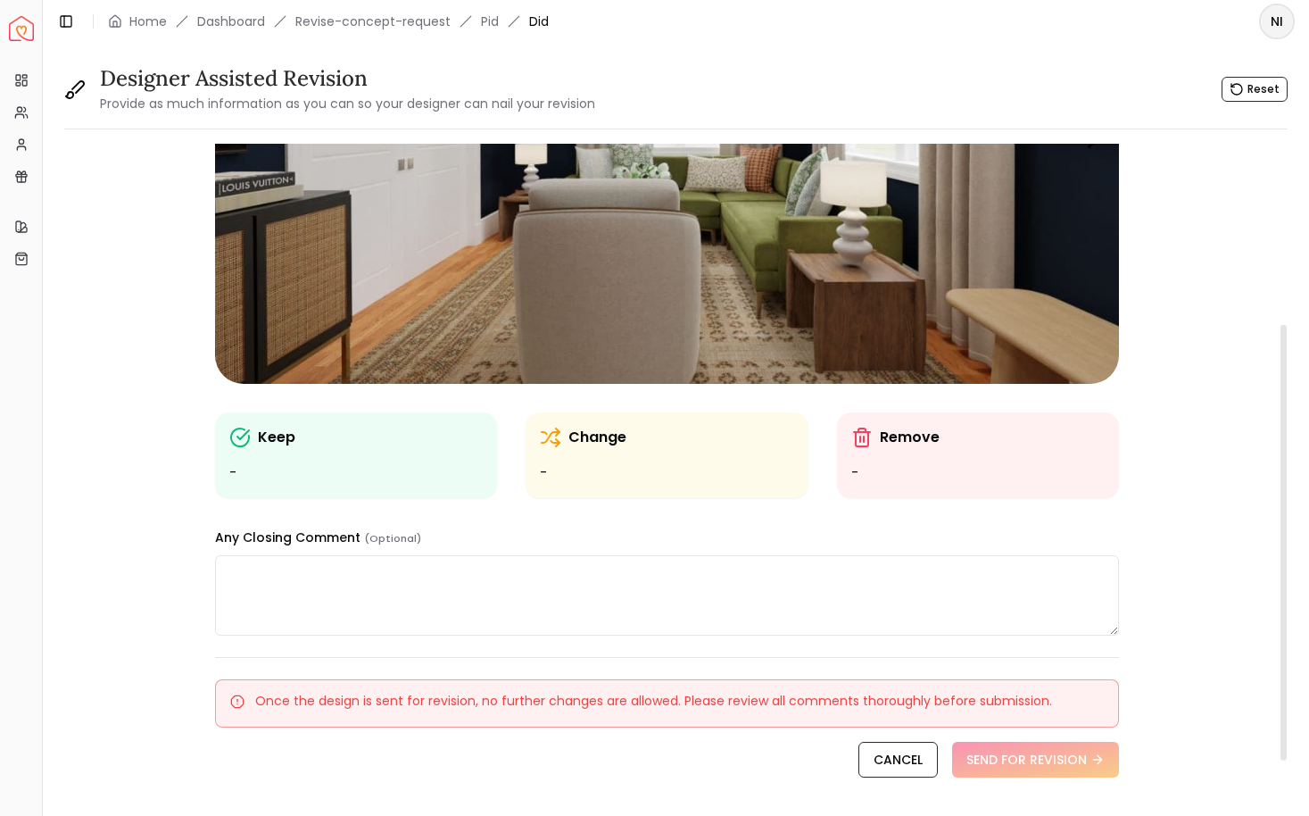
click at [765, 245] on img "1 / 4" at bounding box center [667, 129] width 904 height 509
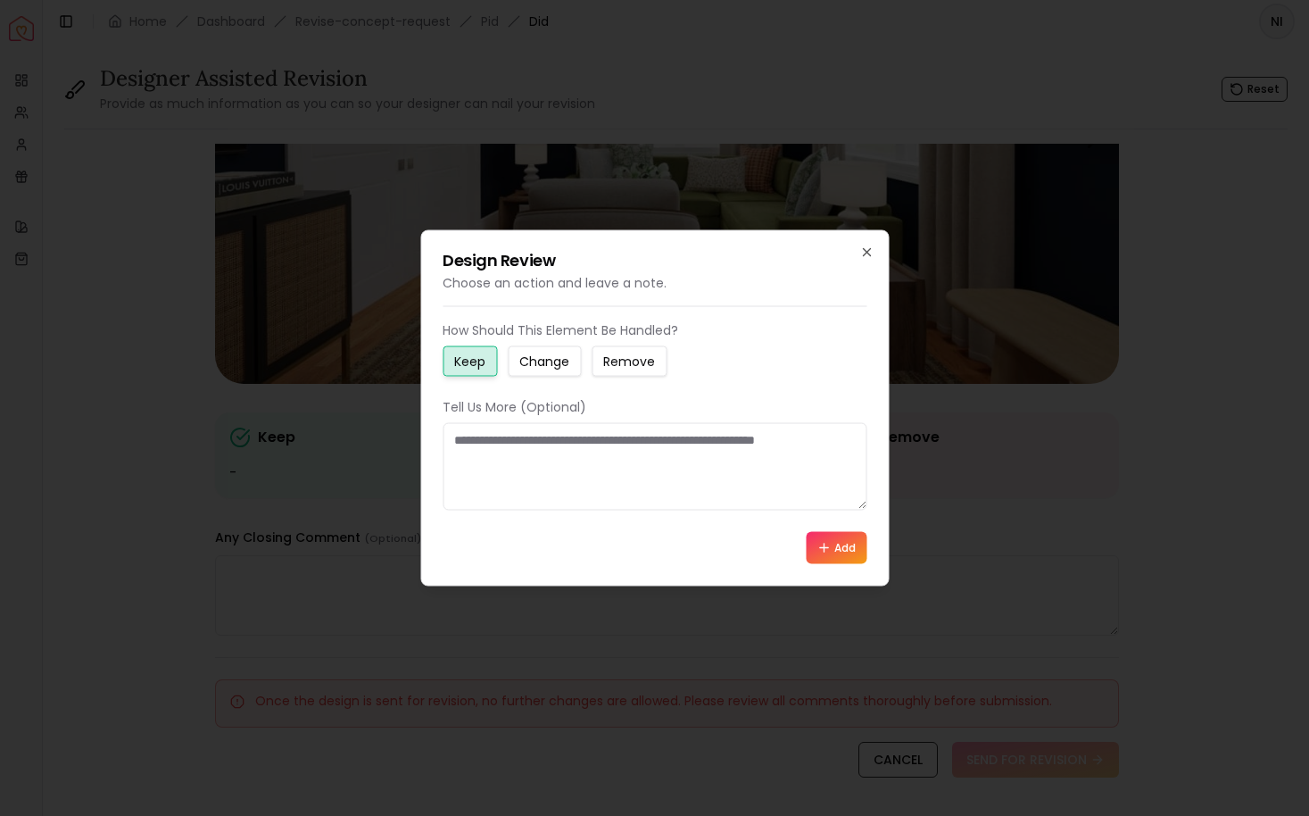
click at [566, 360] on small "Change" at bounding box center [544, 362] width 50 height 18
click at [553, 439] on textarea at bounding box center [655, 466] width 424 height 87
click at [864, 253] on icon "button" at bounding box center [866, 252] width 7 height 7
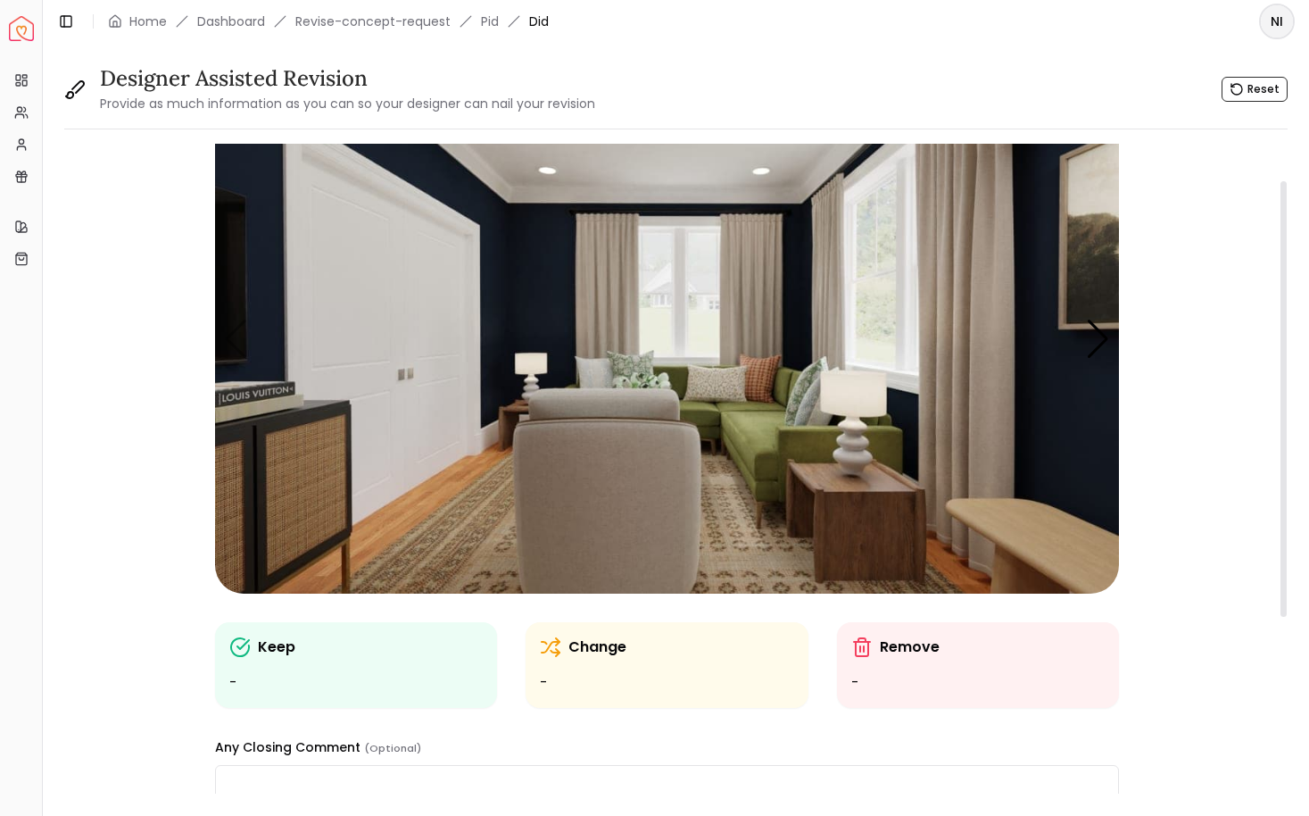
scroll to position [53, 0]
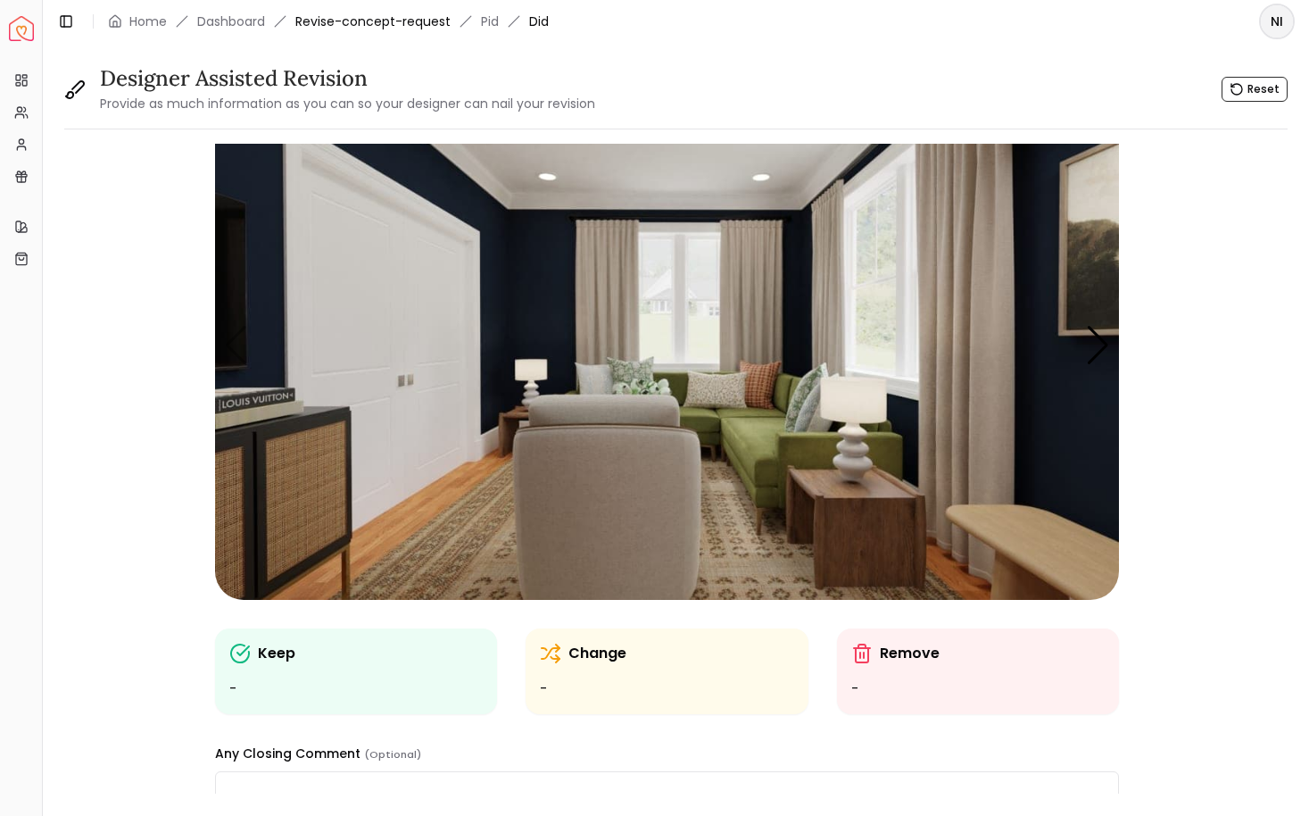
click at [305, 19] on link "Revise-concept-request" at bounding box center [372, 21] width 155 height 18
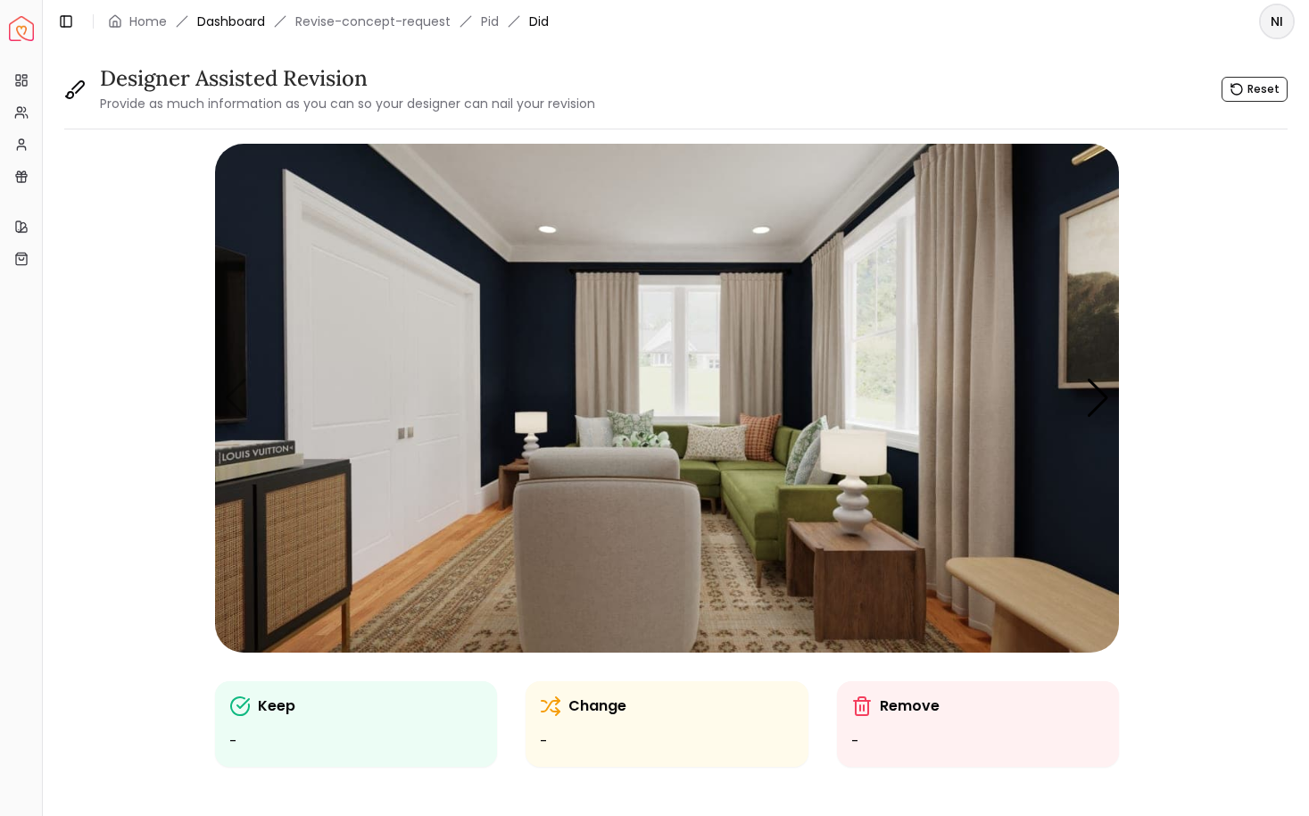
click at [204, 22] on link "Dashboard" at bounding box center [231, 21] width 68 height 18
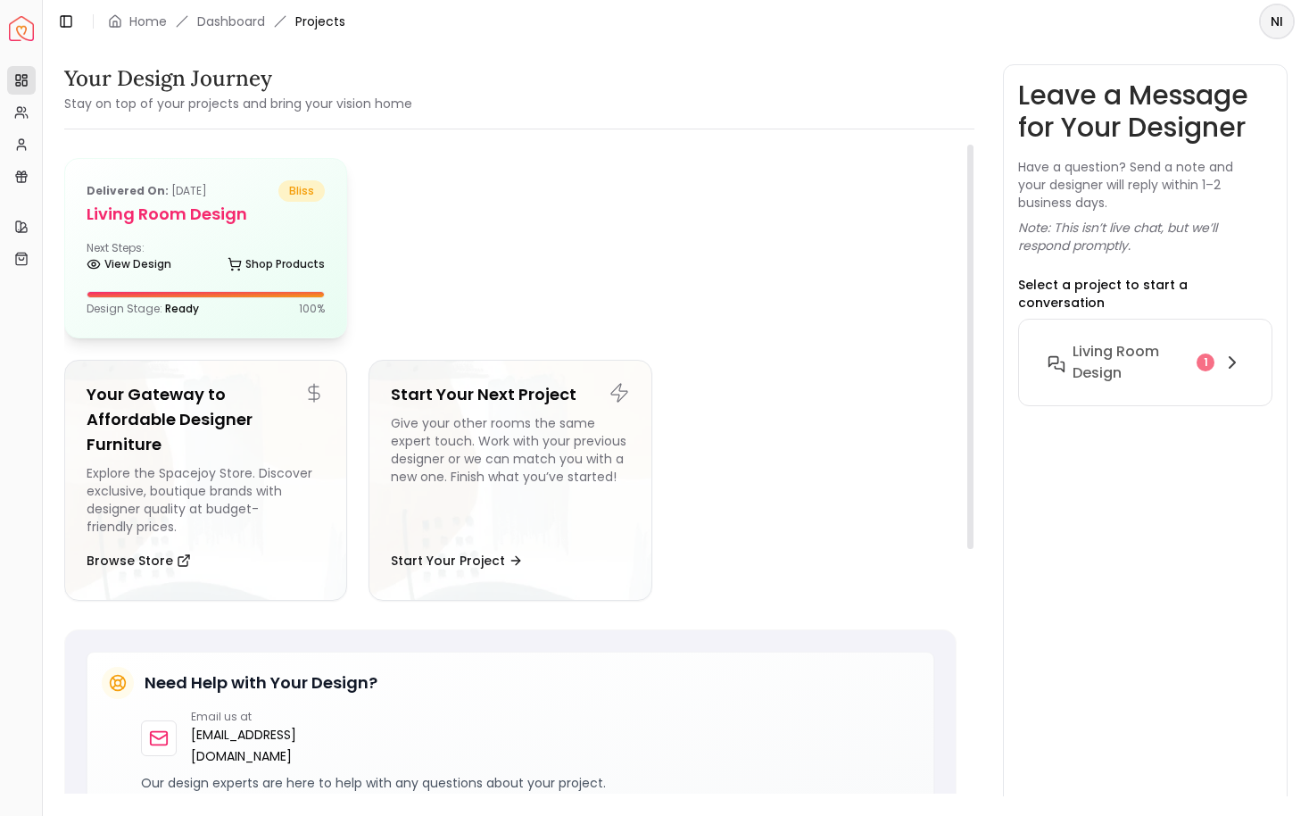
click at [225, 220] on h5 "Living Room design" at bounding box center [206, 214] width 238 height 25
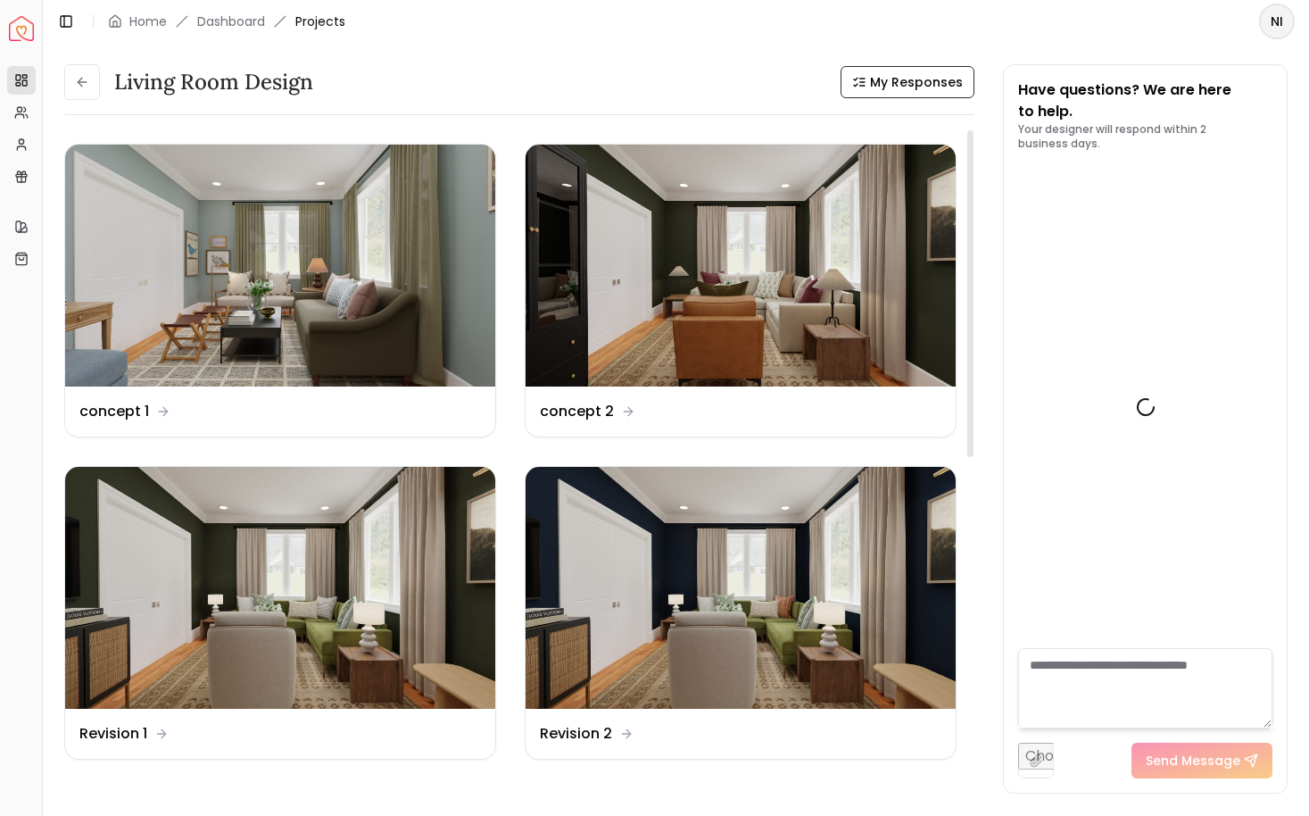
scroll to position [1017, 0]
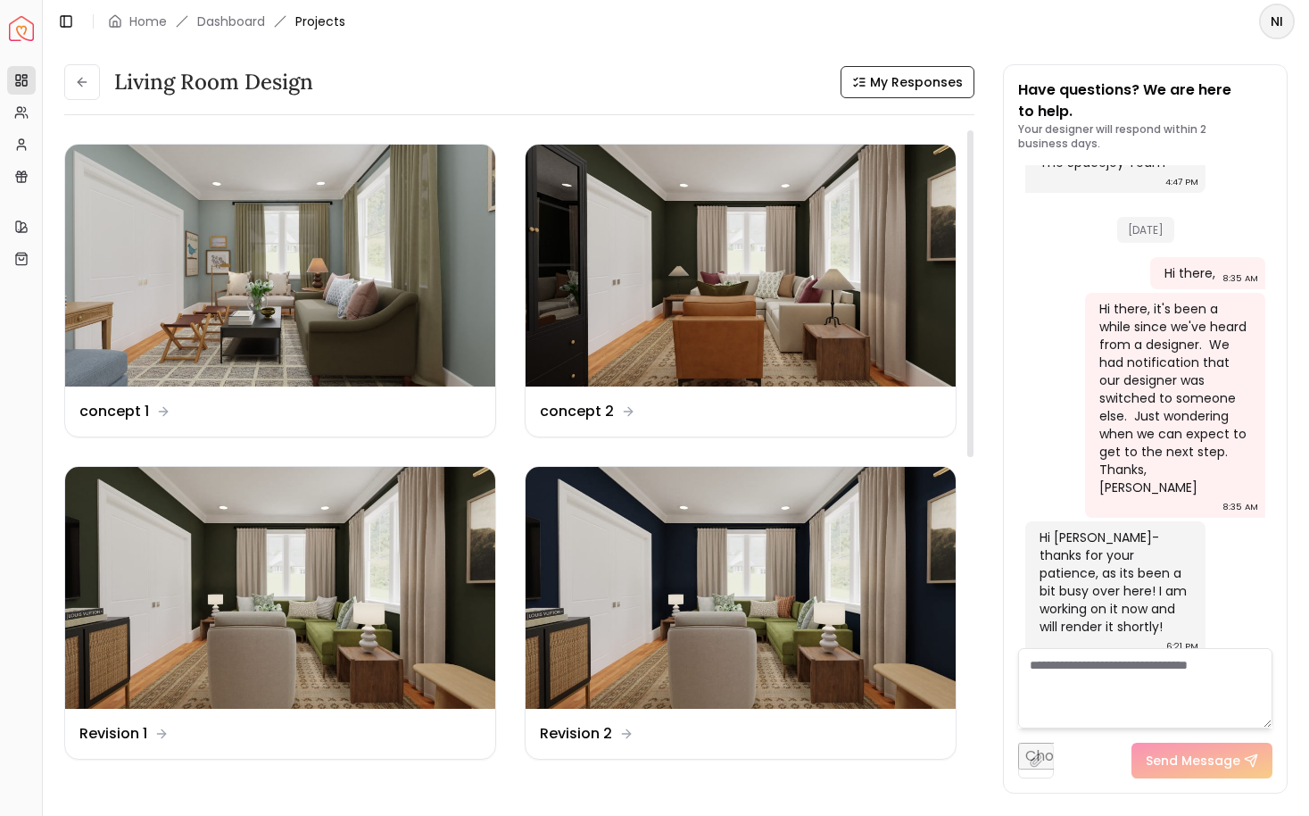
click at [225, 220] on img at bounding box center [280, 266] width 430 height 242
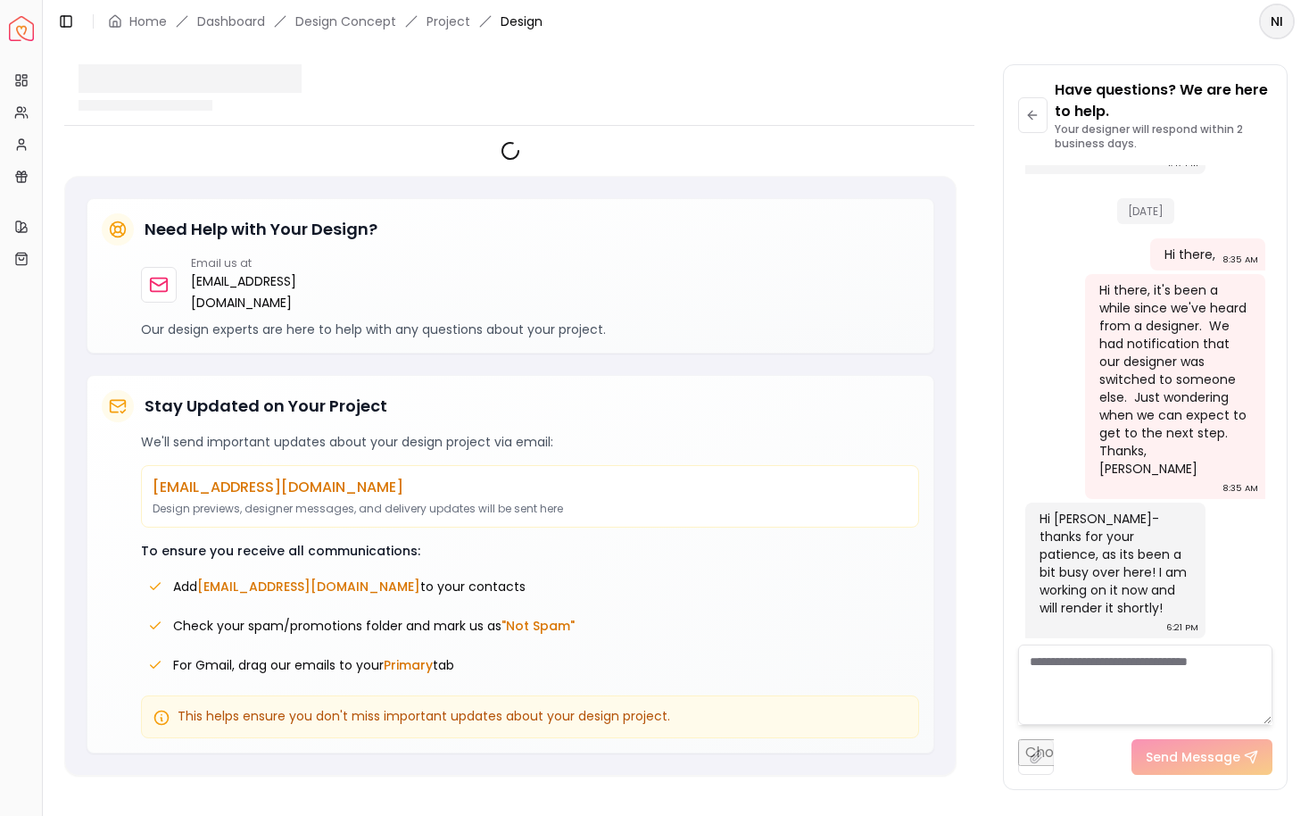
scroll to position [1002, 0]
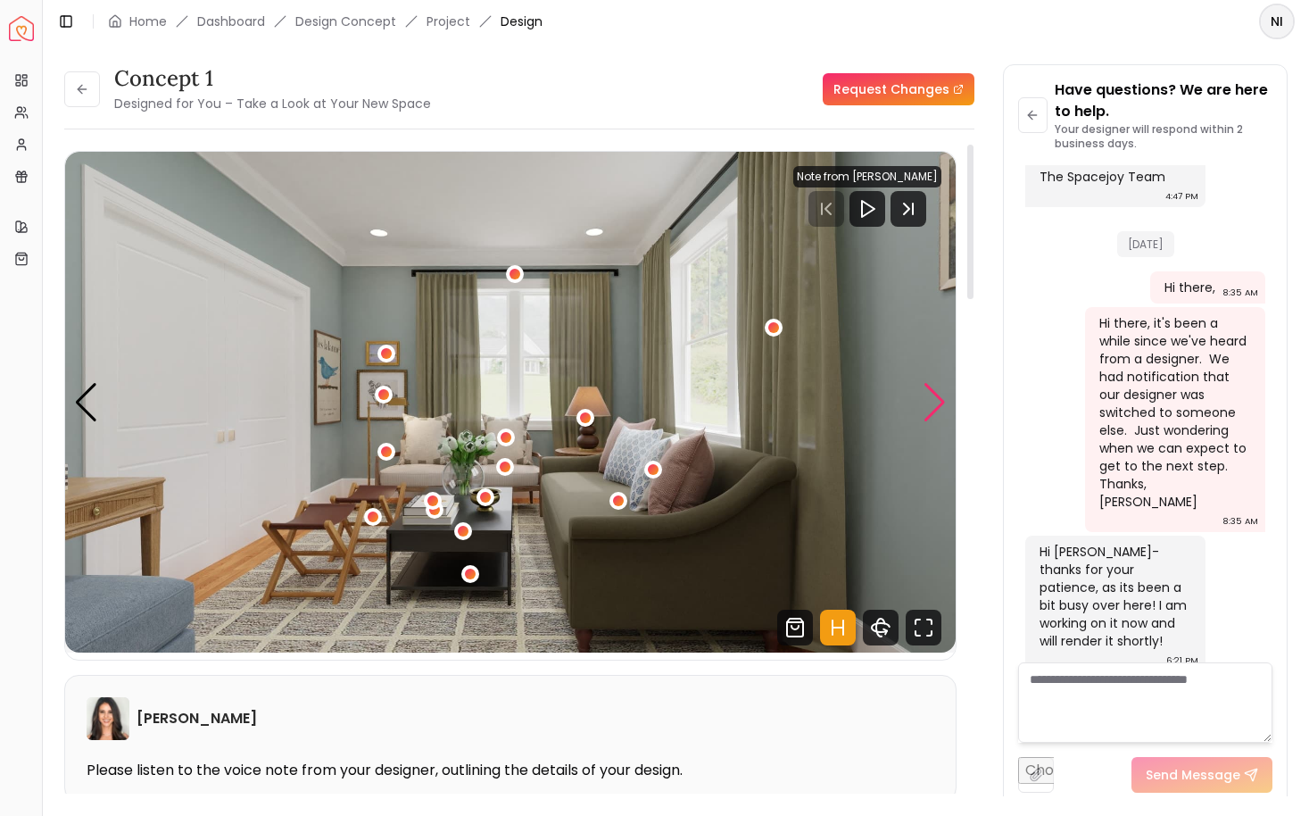
click at [936, 396] on div "Next slide" at bounding box center [935, 402] width 24 height 39
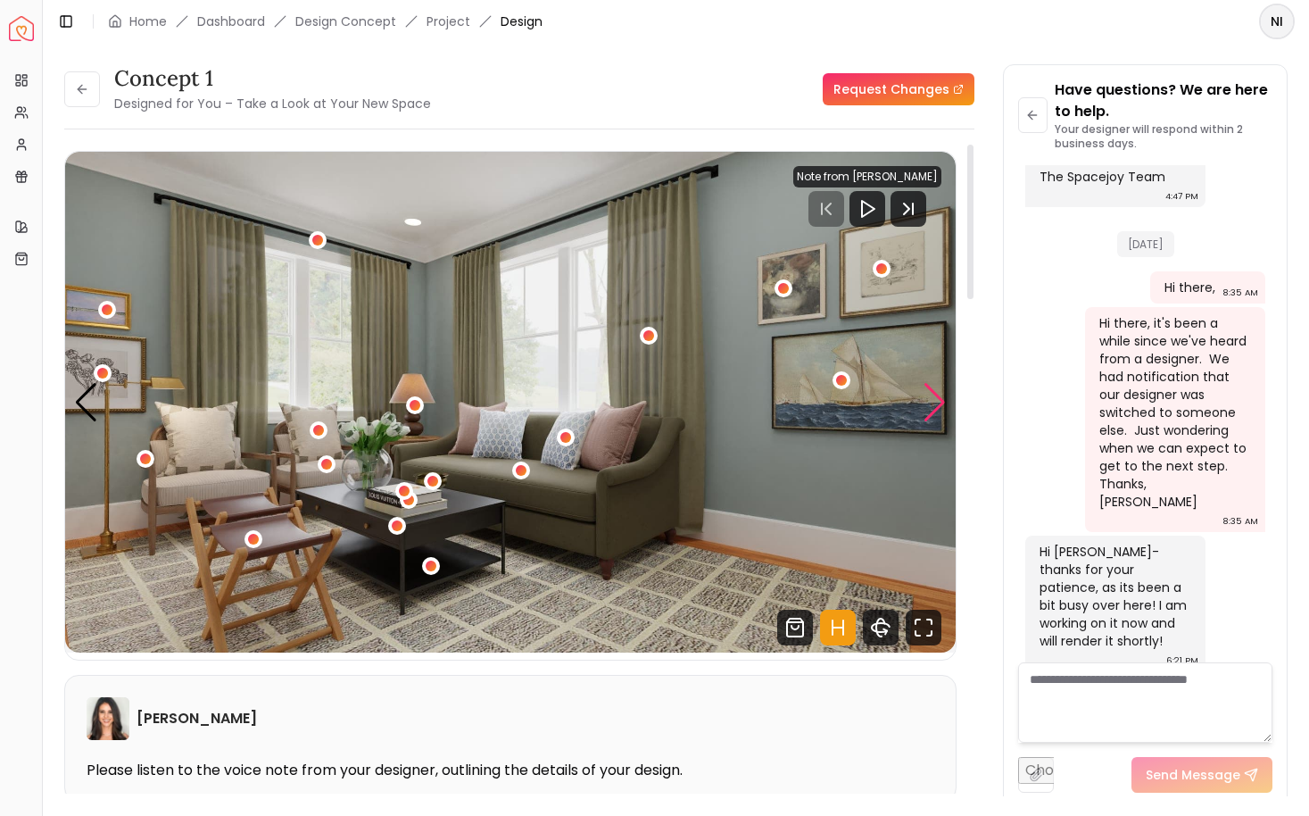
click at [936, 396] on div "Next slide" at bounding box center [935, 402] width 24 height 39
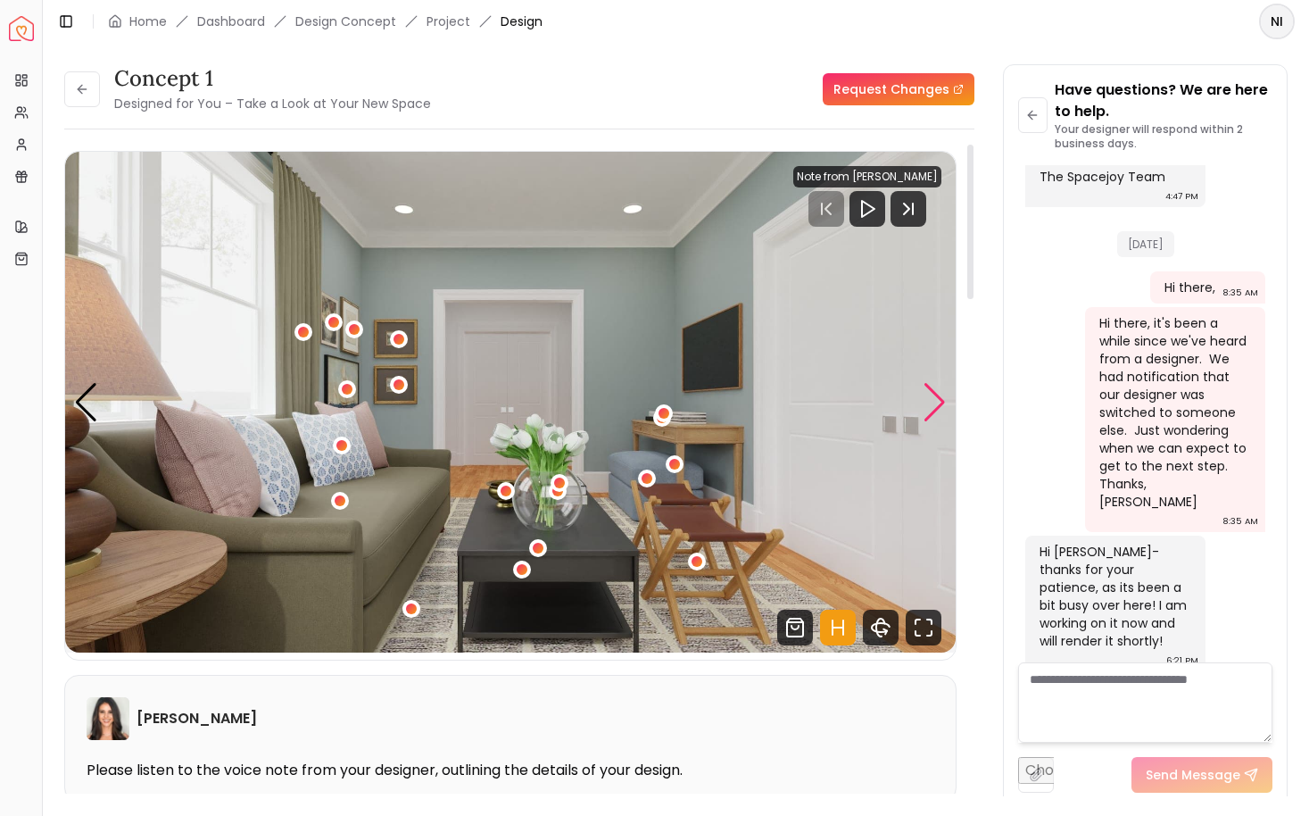
click at [936, 396] on div "Next slide" at bounding box center [935, 402] width 24 height 39
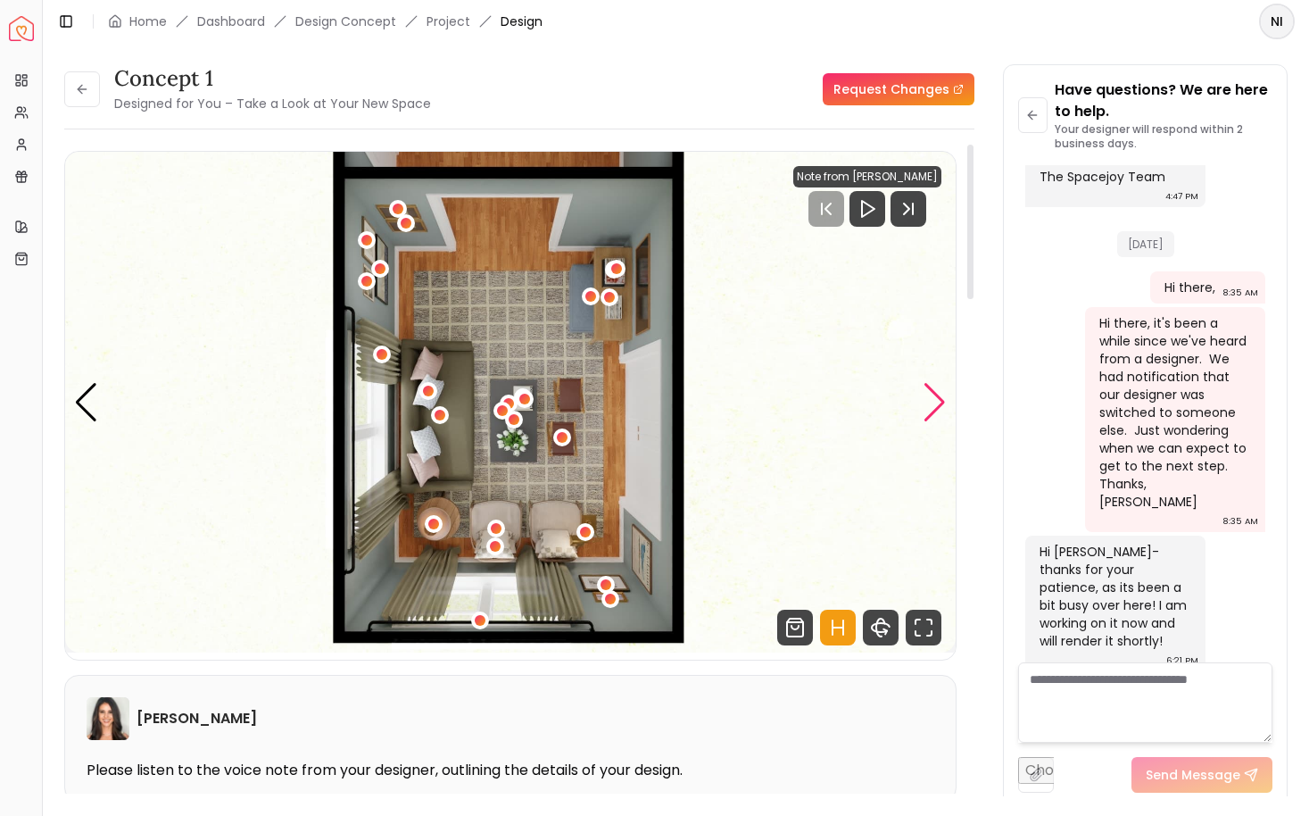
click at [936, 396] on div "Next slide" at bounding box center [935, 402] width 24 height 39
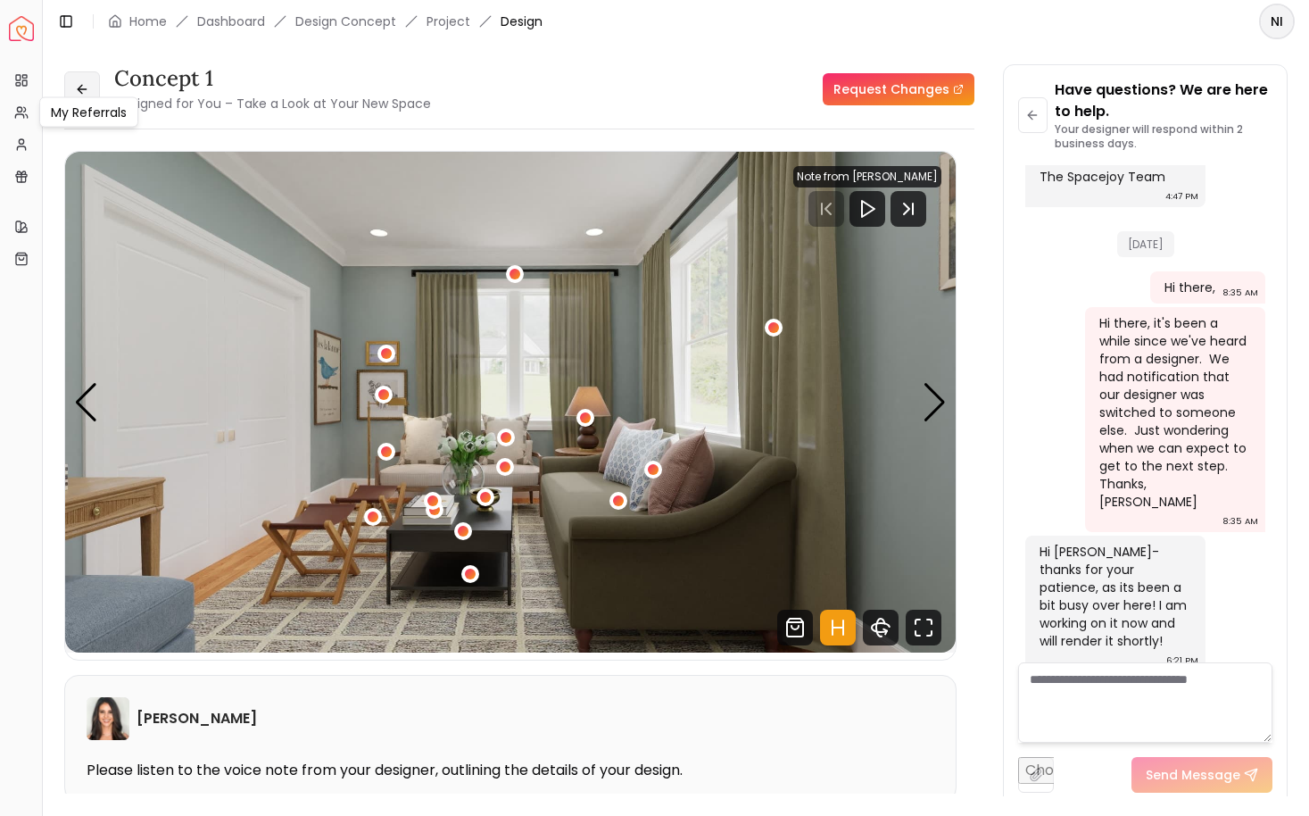
click at [88, 93] on icon at bounding box center [82, 89] width 14 height 14
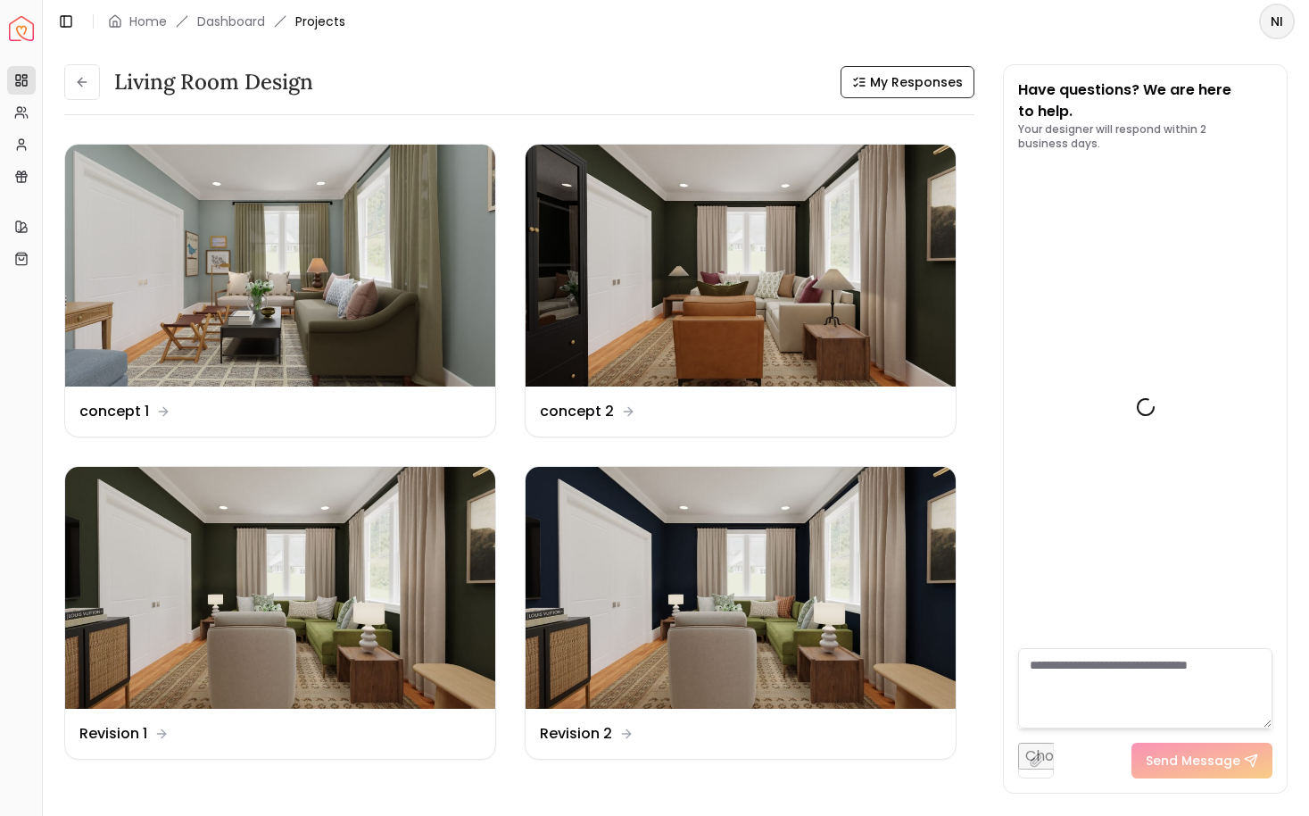
scroll to position [1017, 0]
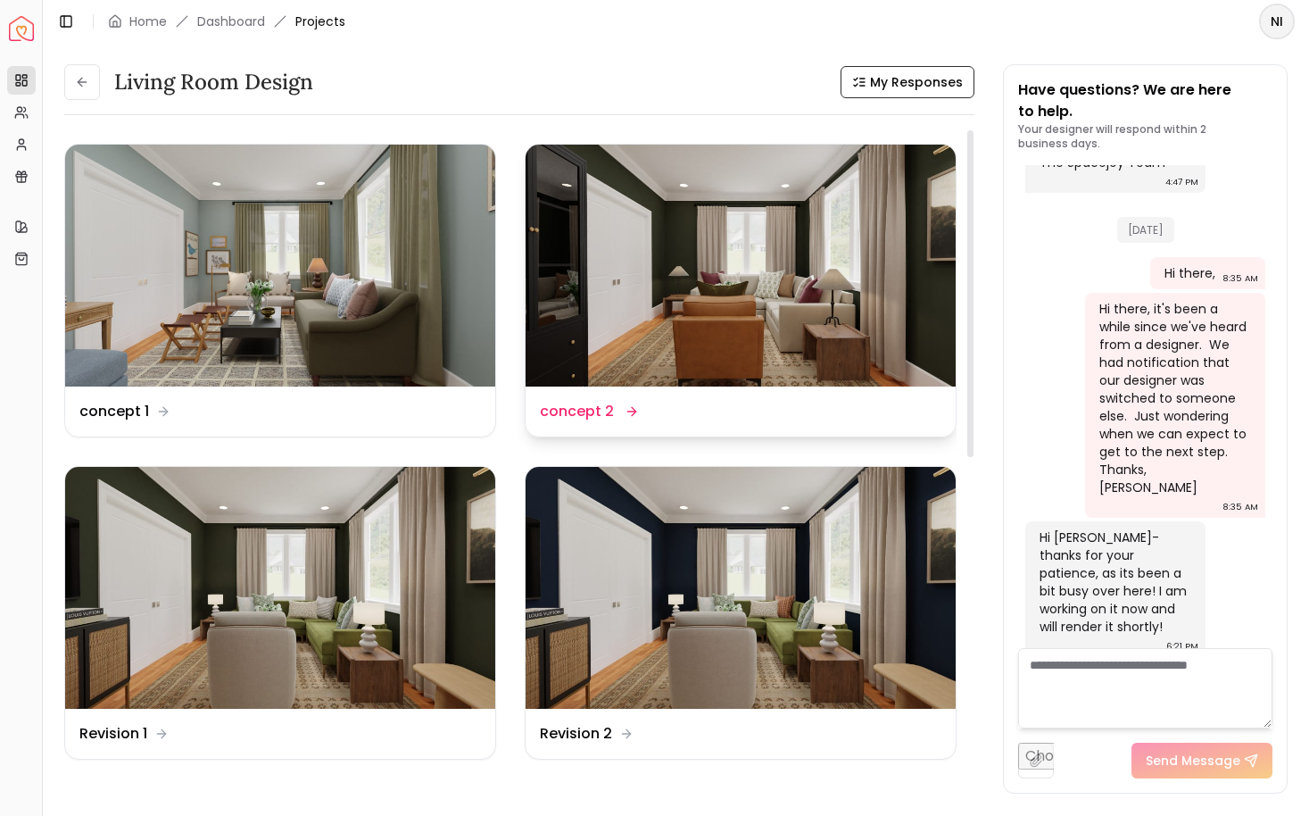
click at [627, 267] on img at bounding box center [741, 266] width 430 height 242
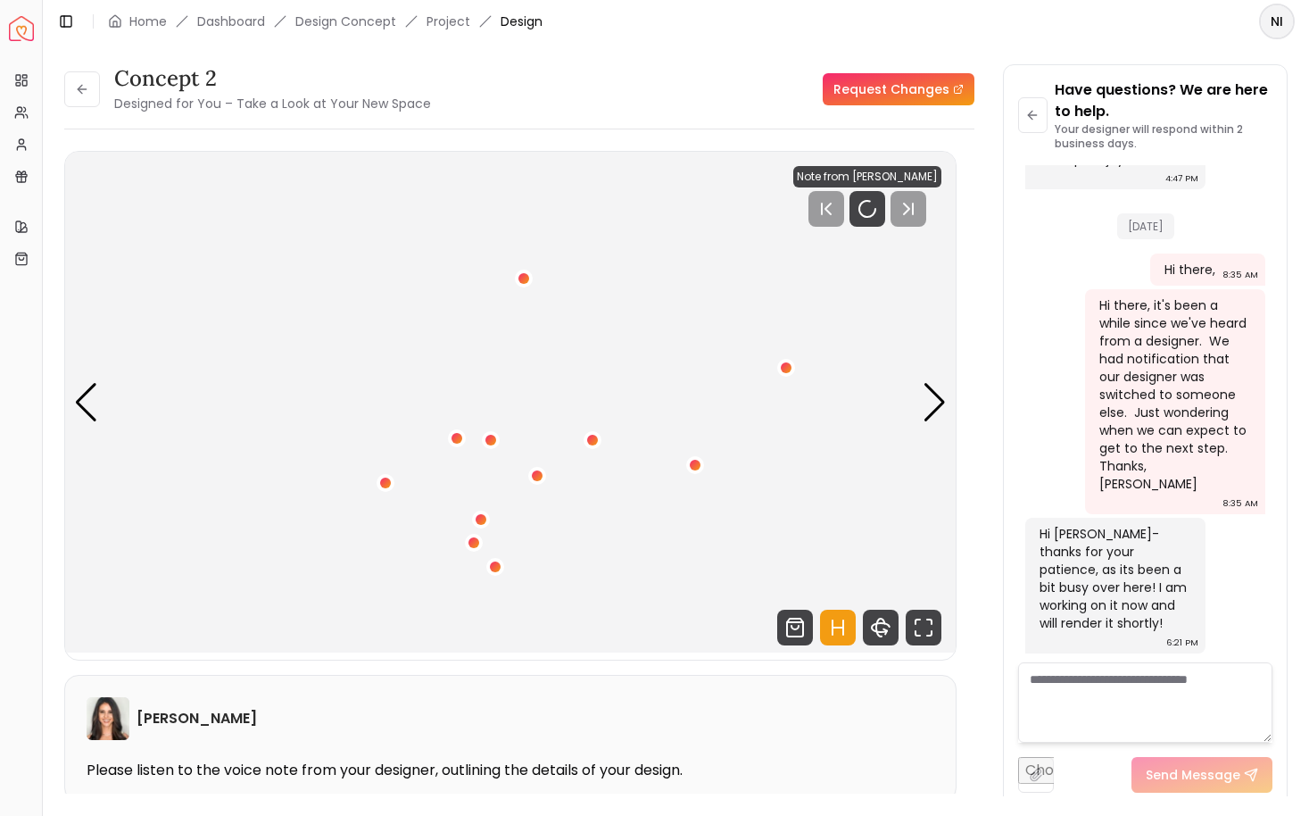
scroll to position [1002, 0]
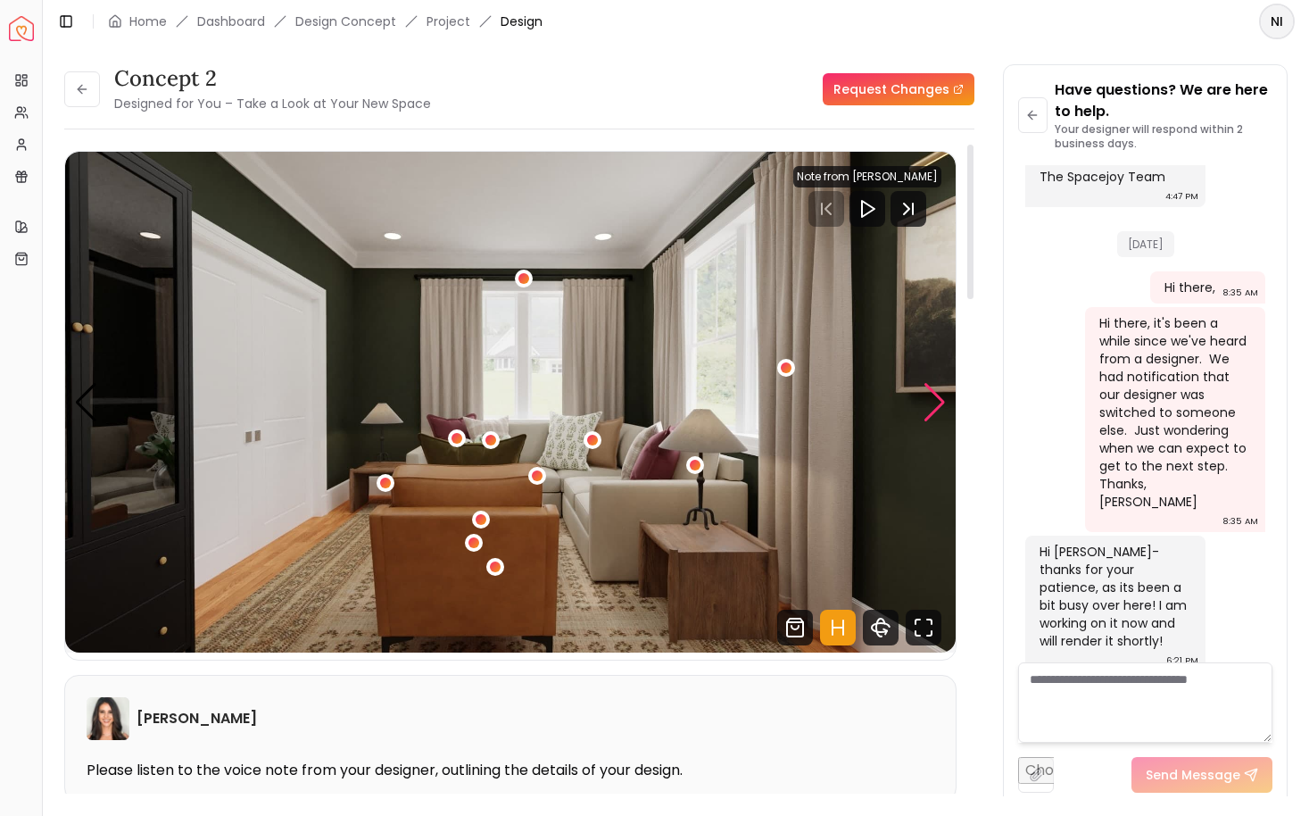
click at [936, 403] on div "Next slide" at bounding box center [935, 402] width 24 height 39
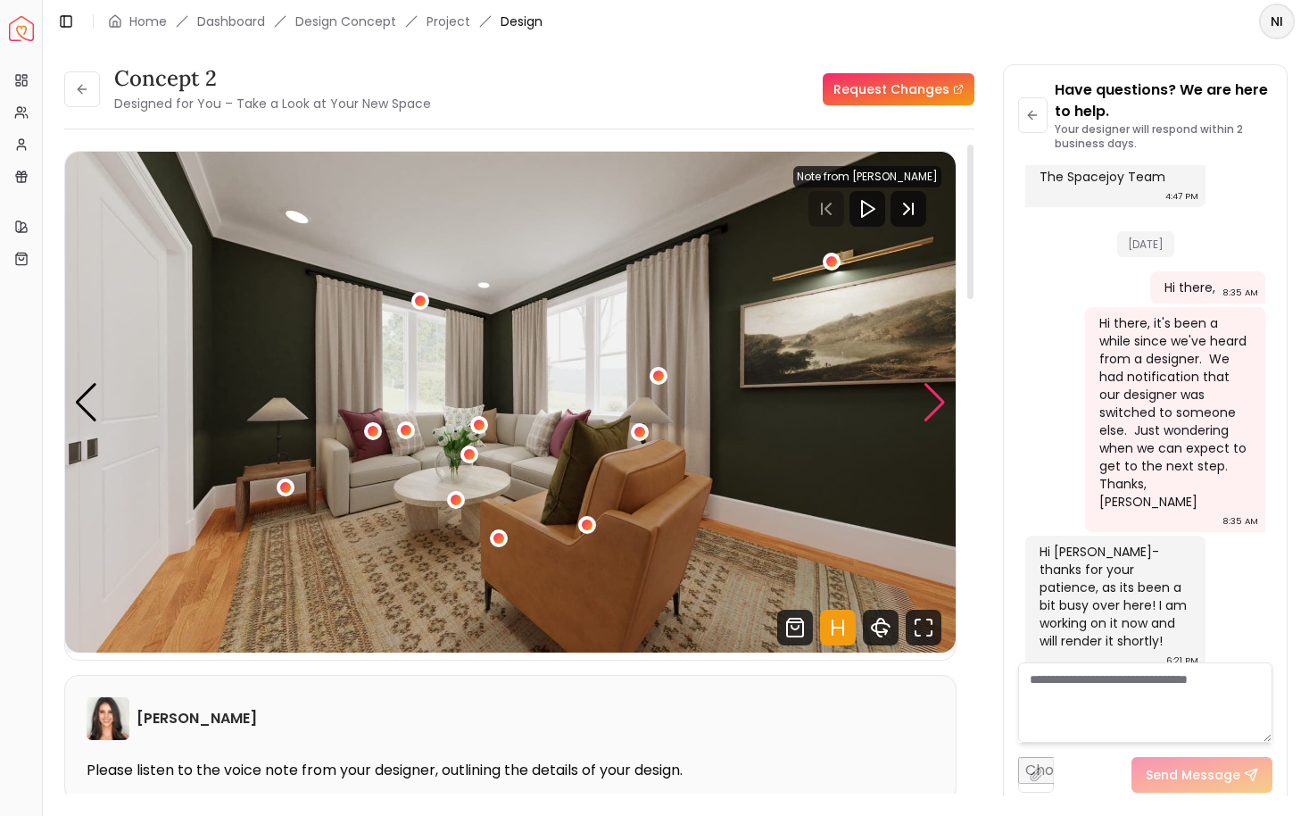
click at [936, 403] on div "Next slide" at bounding box center [935, 402] width 24 height 39
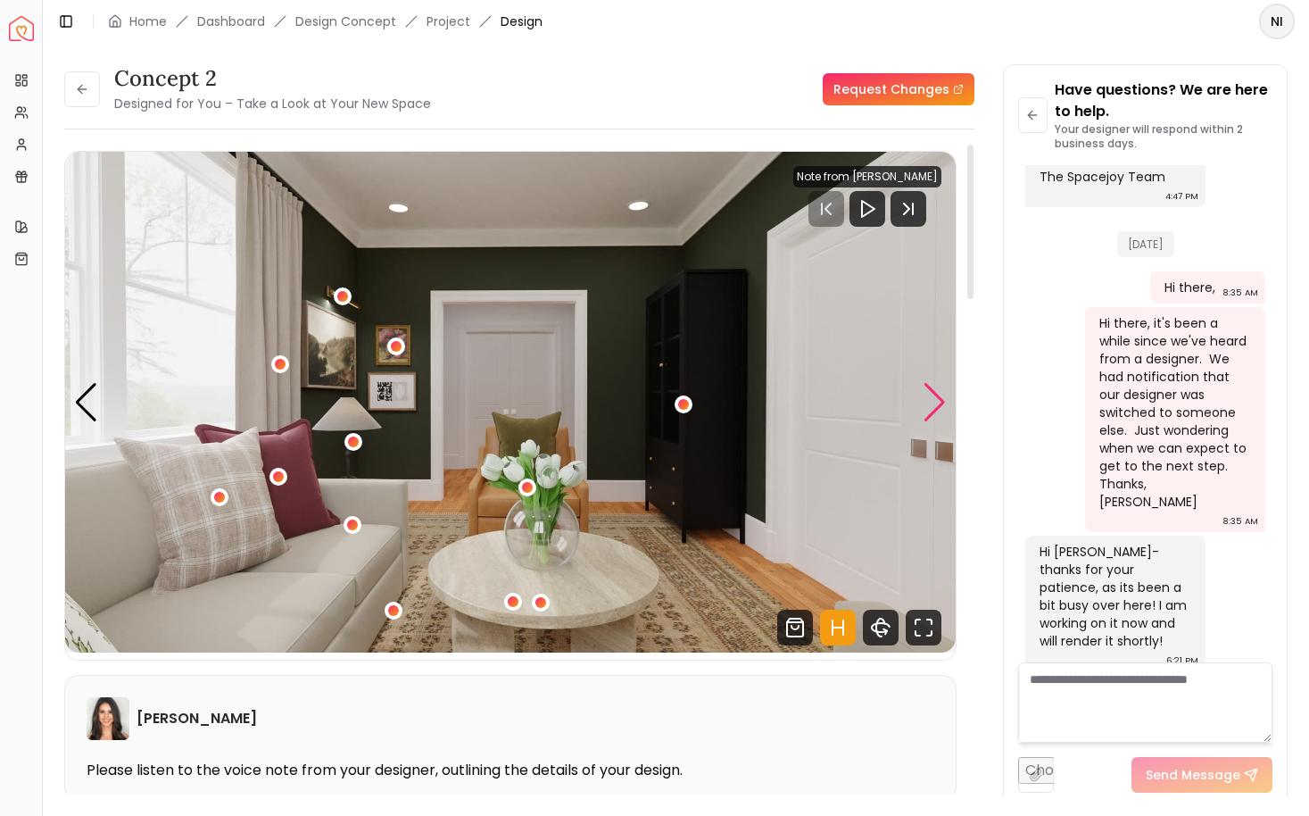
click at [936, 403] on div "Next slide" at bounding box center [935, 402] width 24 height 39
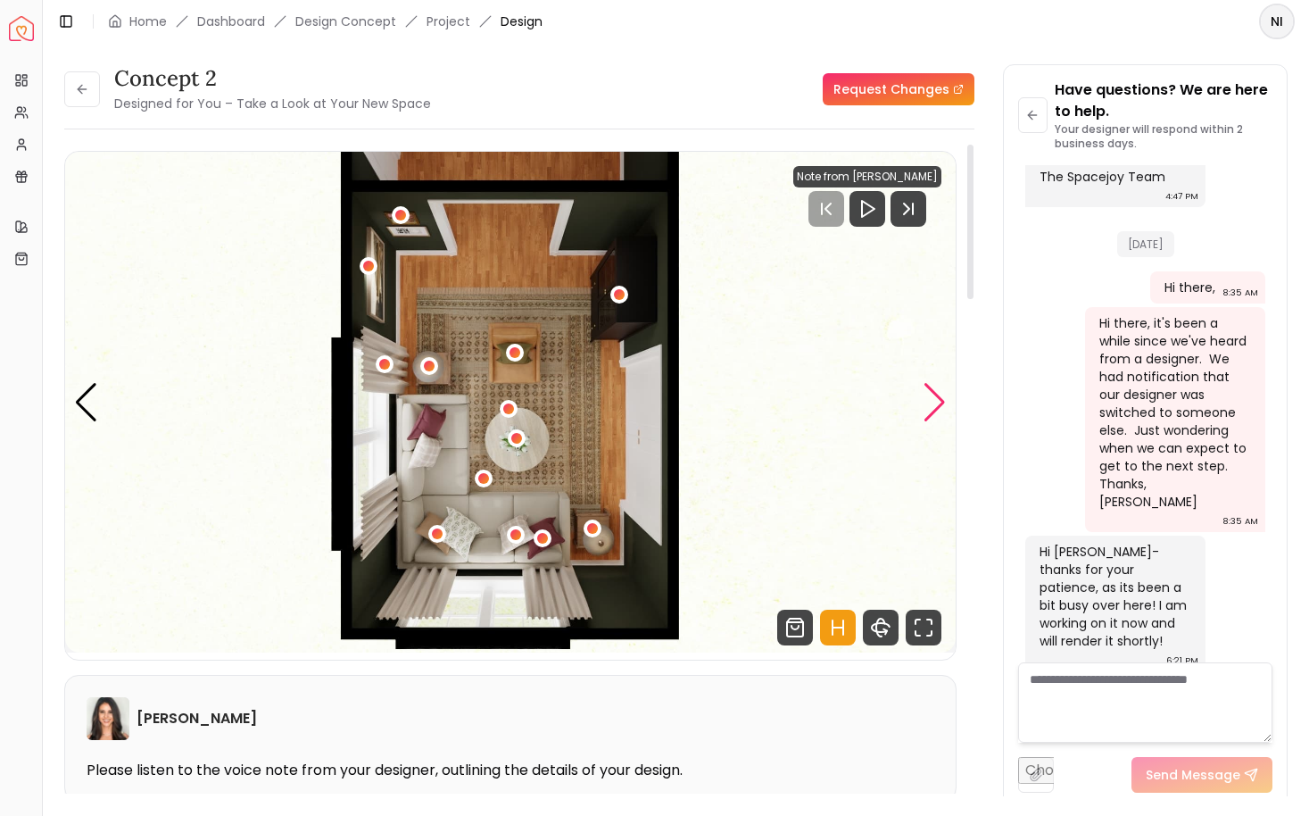
click at [936, 403] on div "Next slide" at bounding box center [935, 402] width 24 height 39
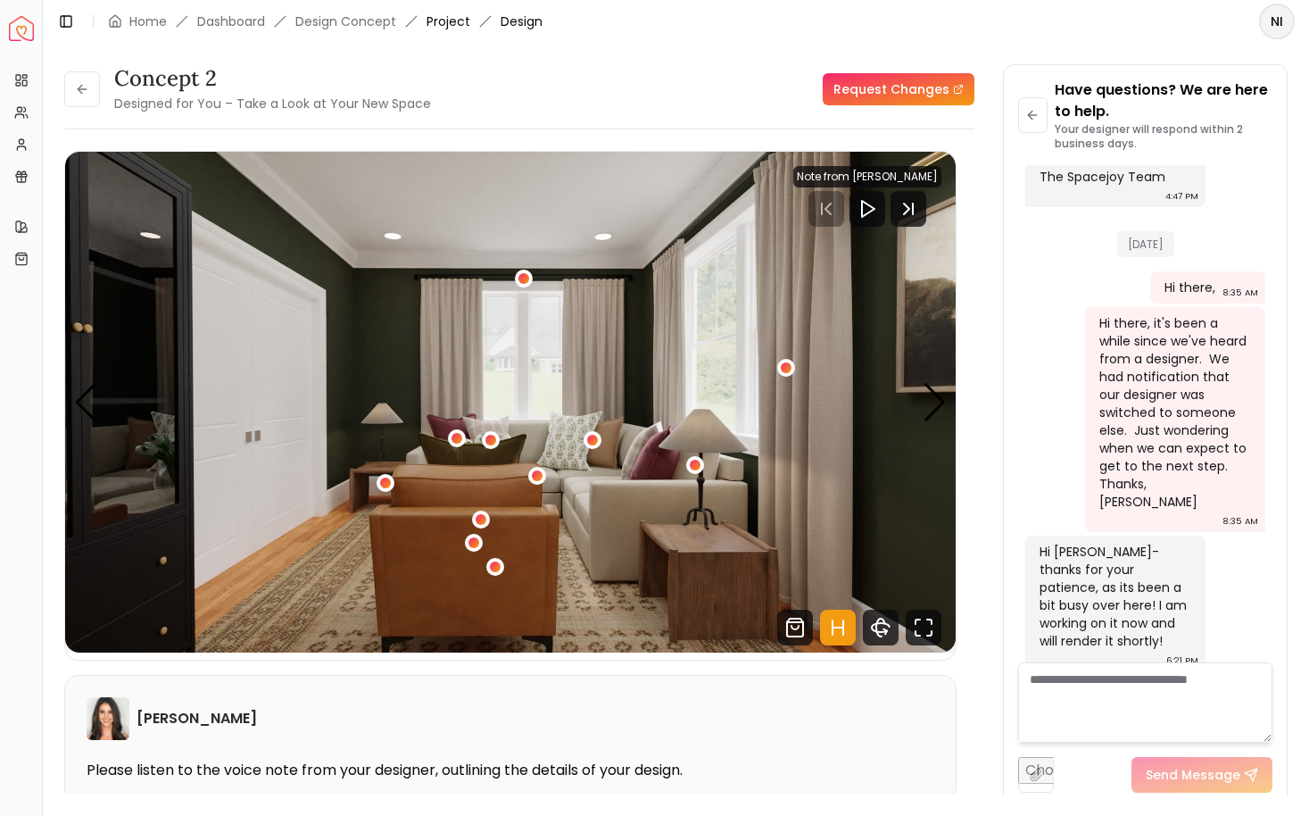
click at [435, 23] on link "Project" at bounding box center [449, 21] width 44 height 18
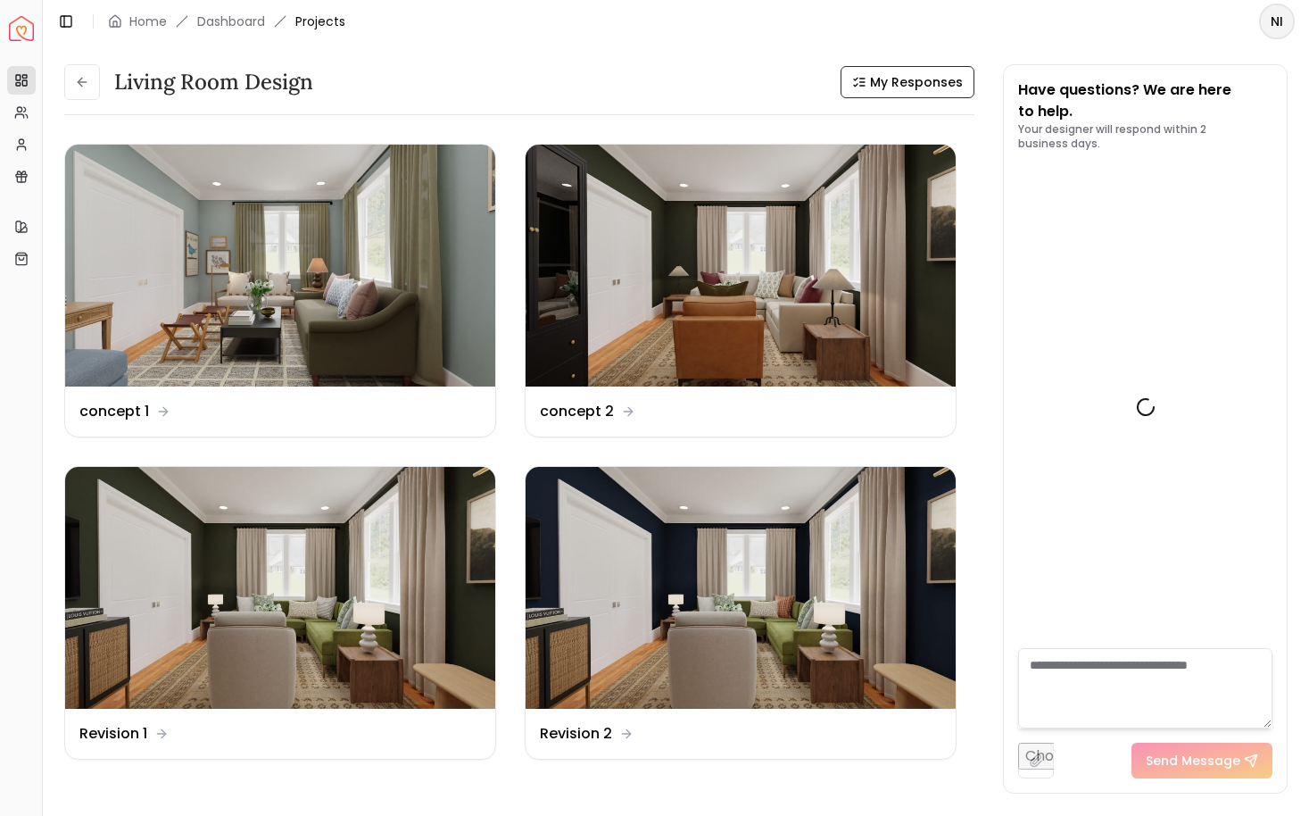
scroll to position [1017, 0]
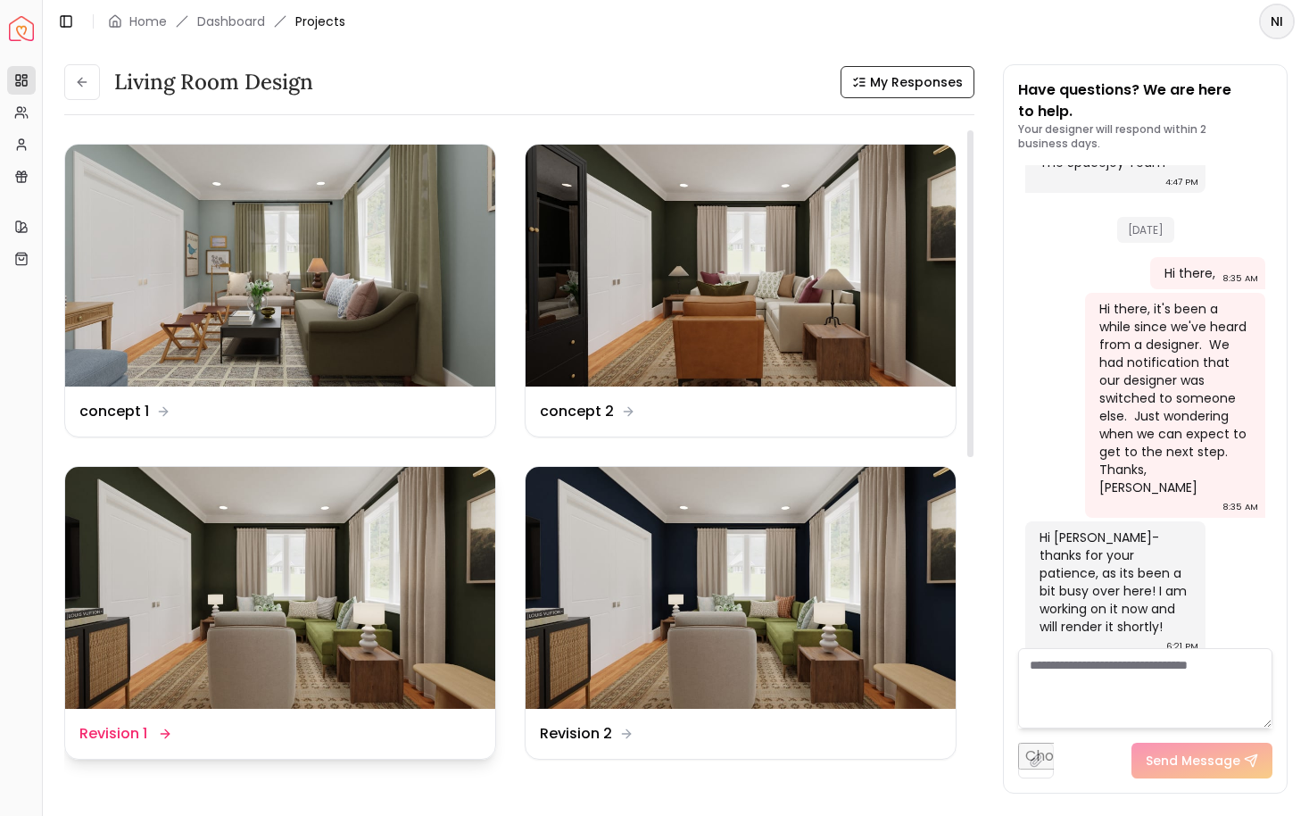
click at [383, 513] on img at bounding box center [280, 588] width 430 height 242
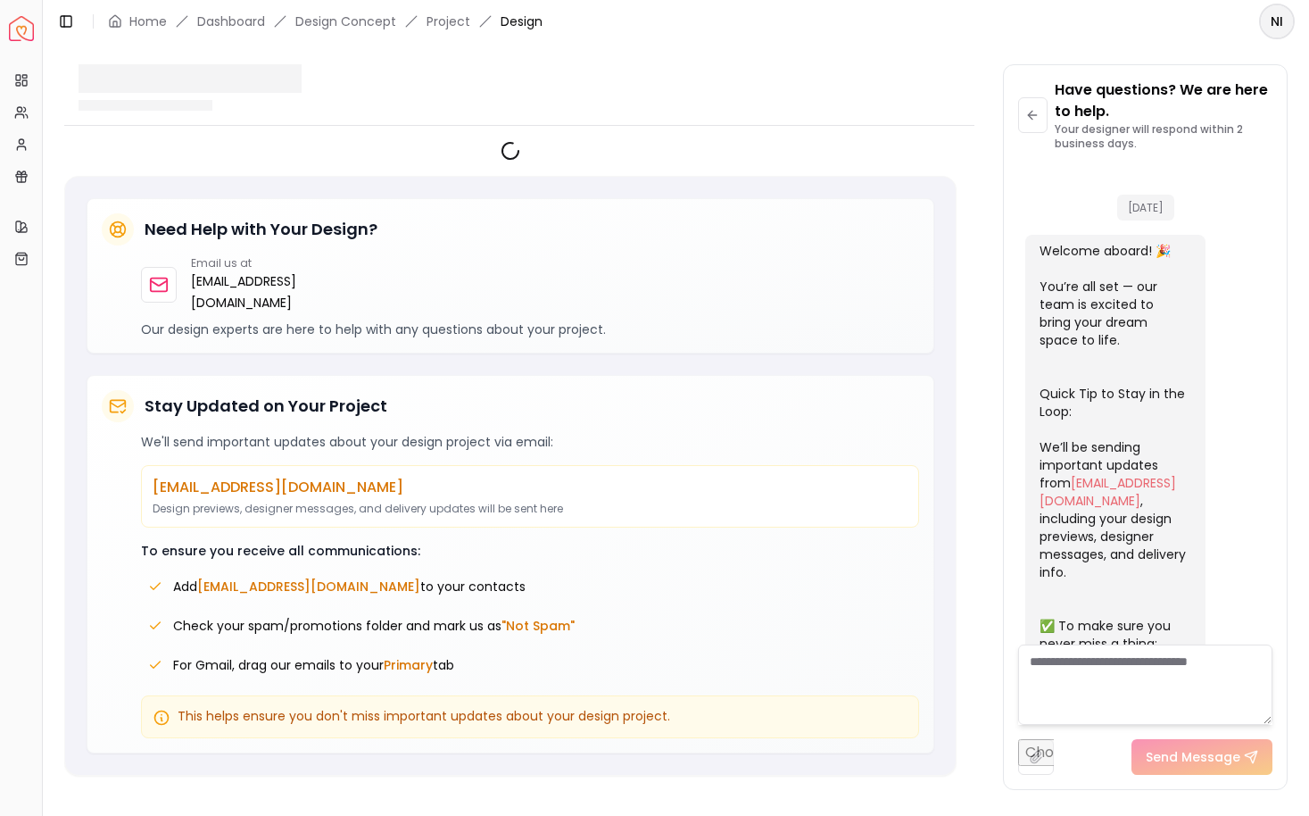
scroll to position [1002, 0]
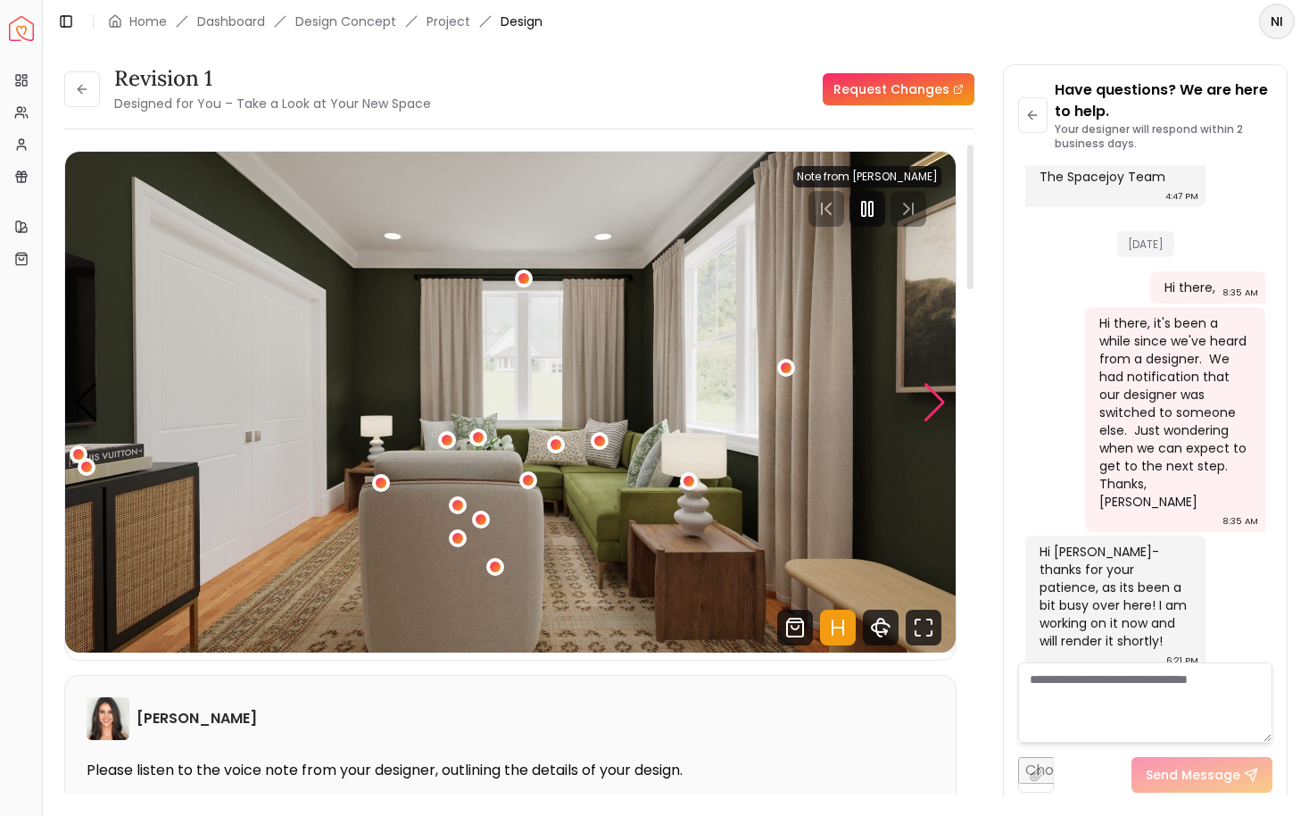
click at [938, 399] on div "Next slide" at bounding box center [935, 402] width 24 height 39
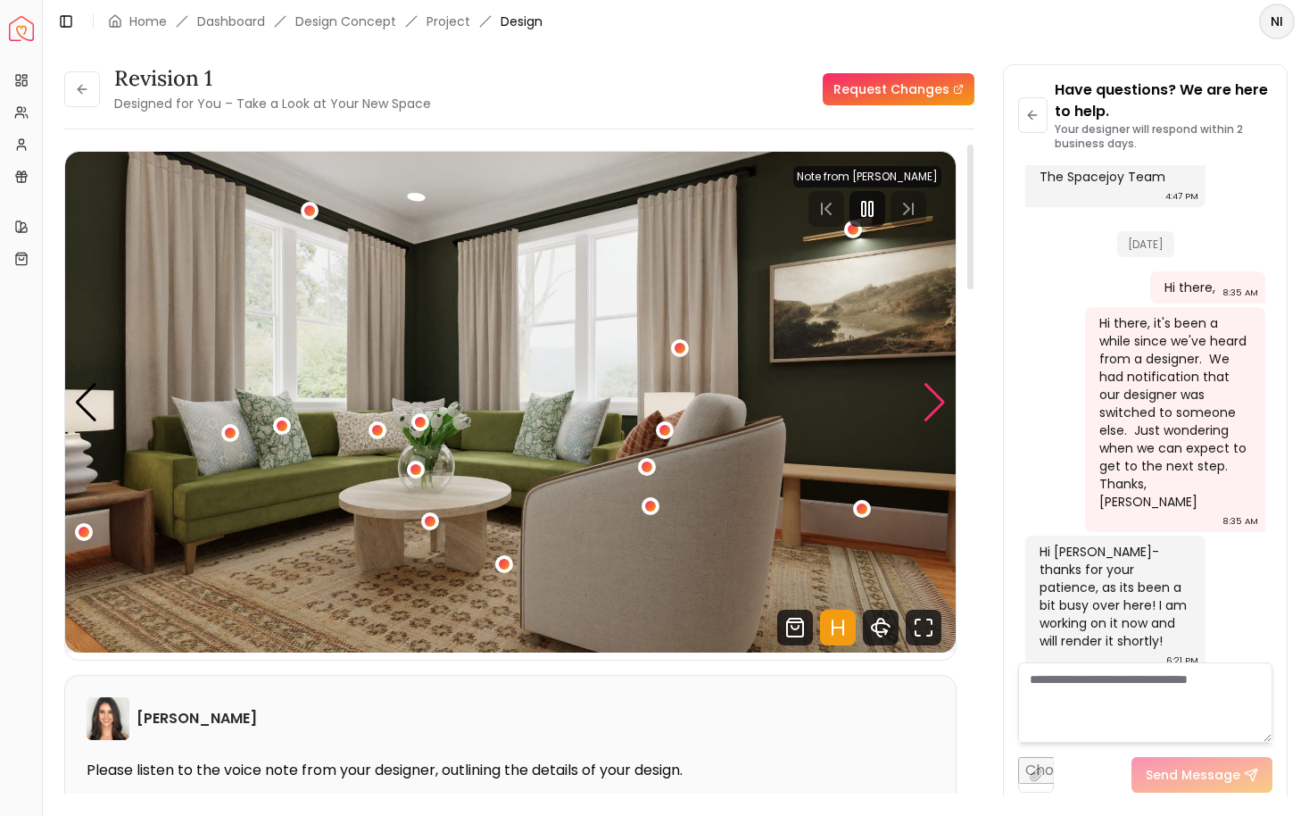
click at [938, 399] on div "Next slide" at bounding box center [935, 402] width 24 height 39
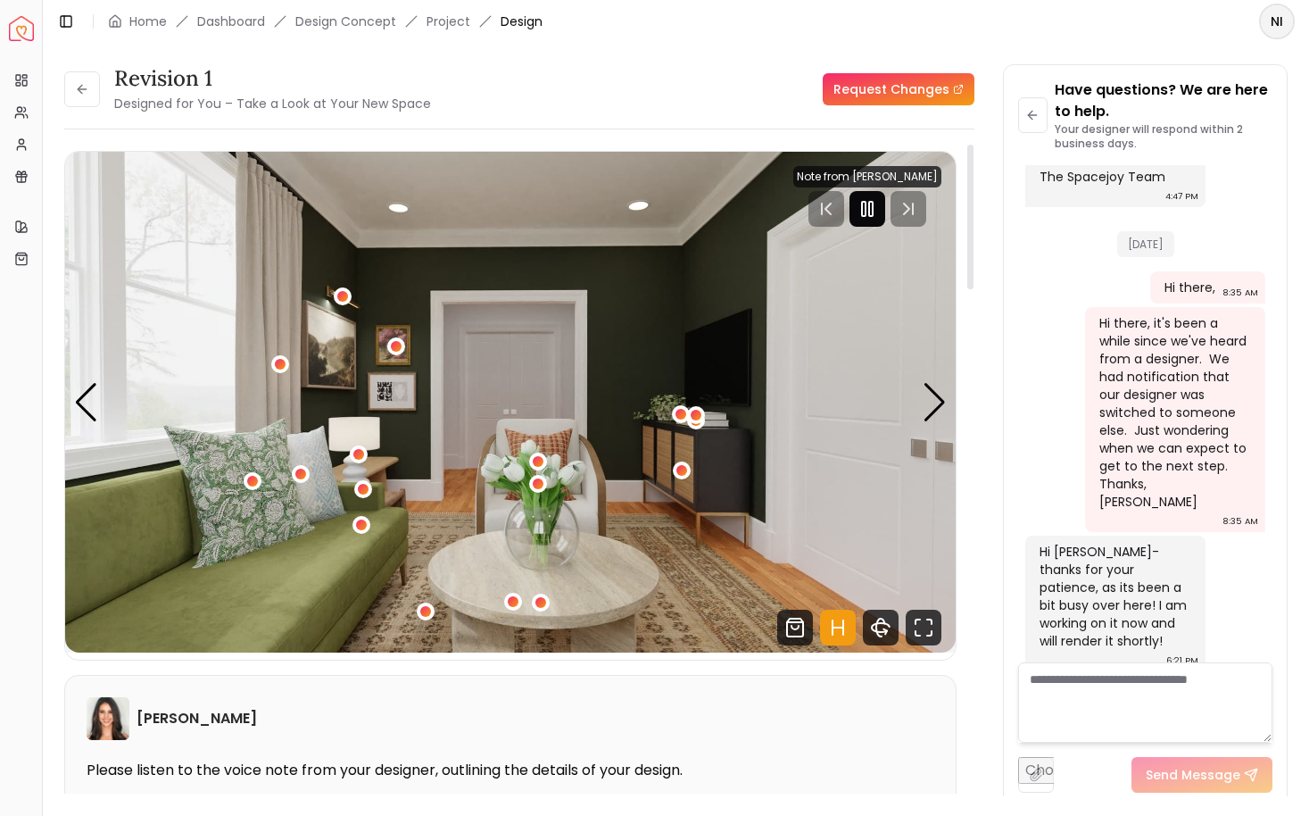
click at [873, 216] on rect "Pause" at bounding box center [871, 209] width 4 height 14
click at [930, 411] on div "Next slide" at bounding box center [935, 402] width 24 height 39
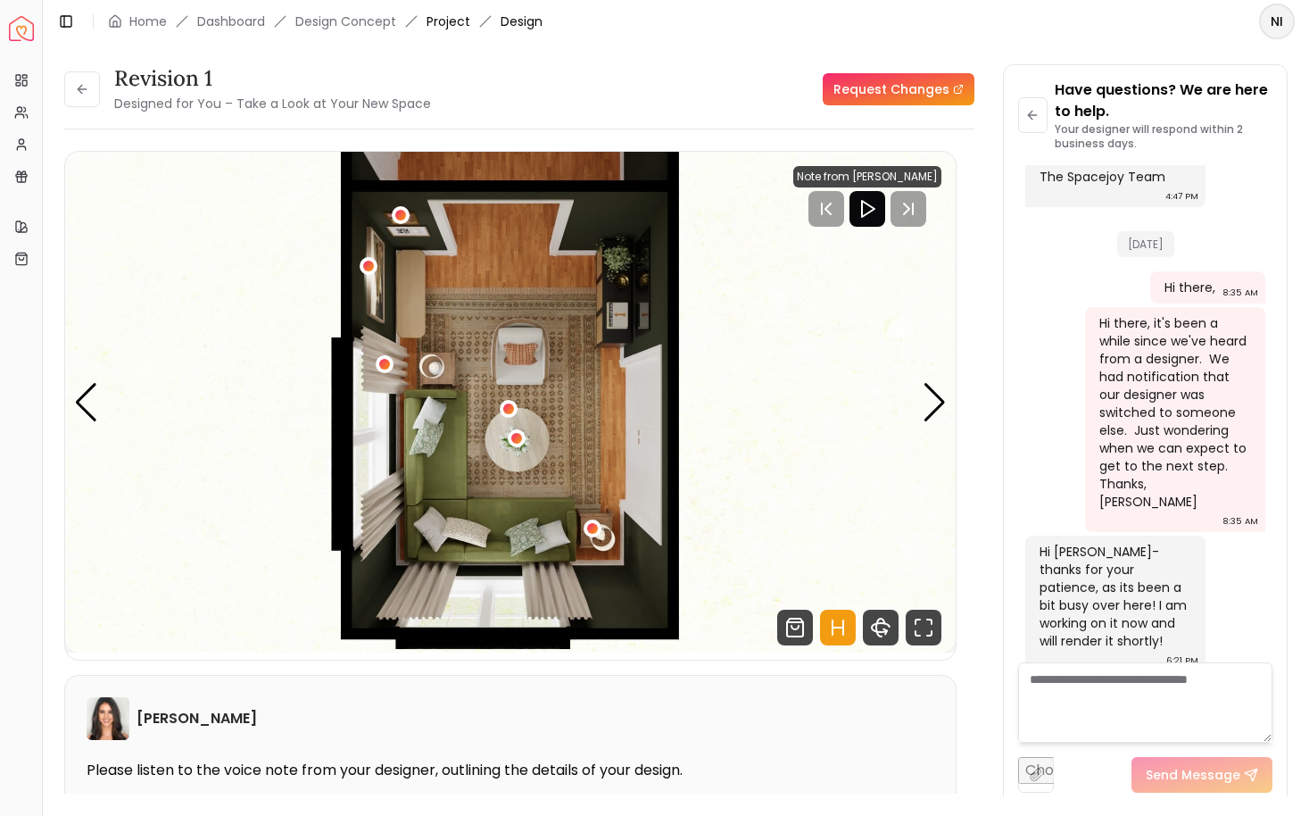
click at [463, 24] on link "Project" at bounding box center [449, 21] width 44 height 18
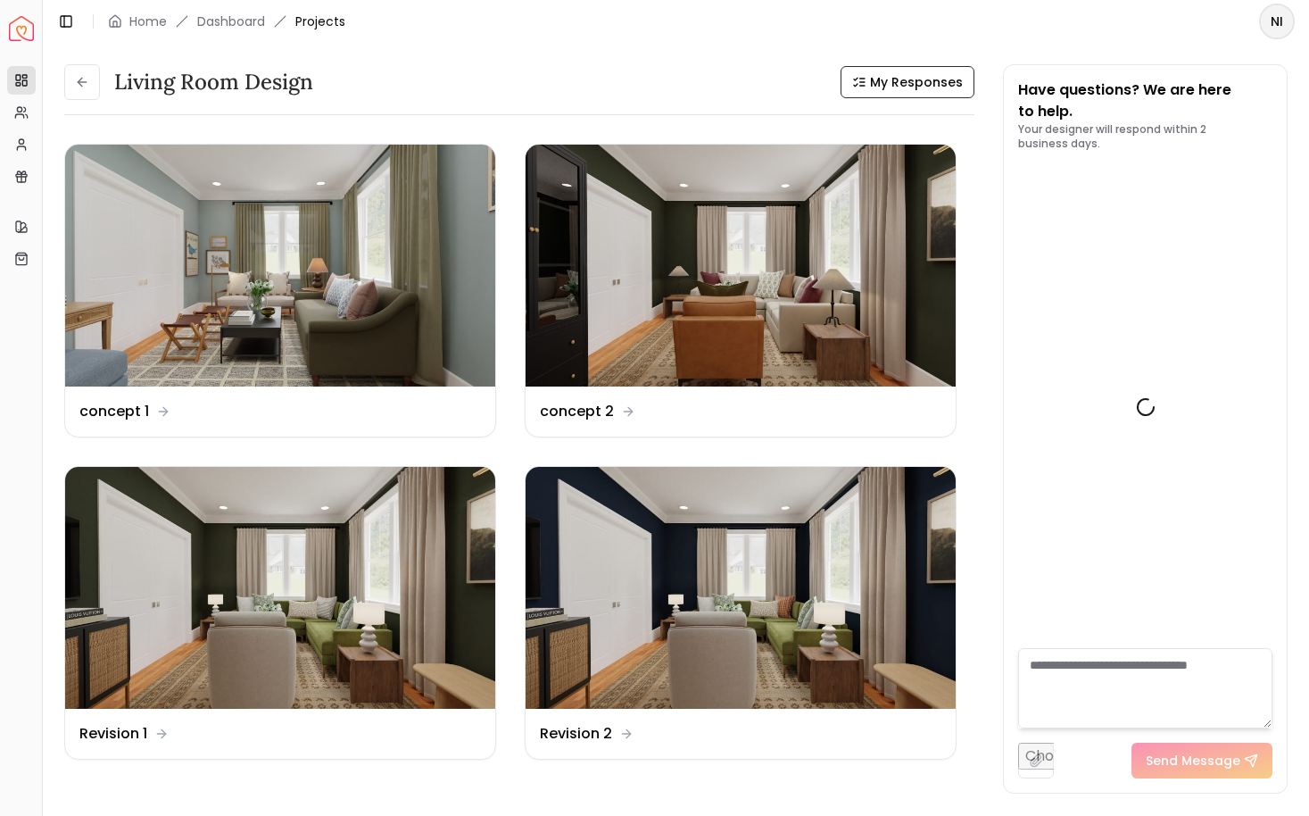
scroll to position [1017, 0]
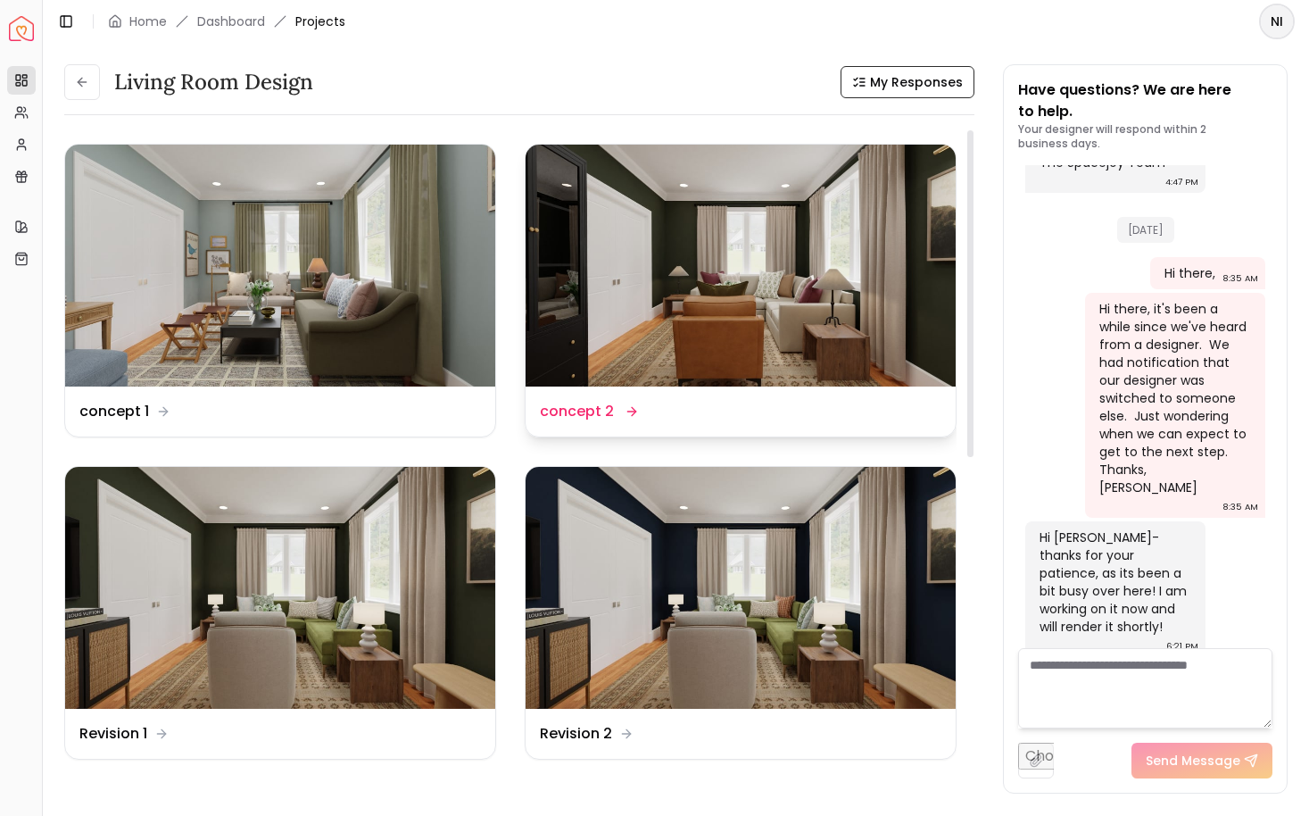
click at [710, 340] on img at bounding box center [741, 266] width 430 height 242
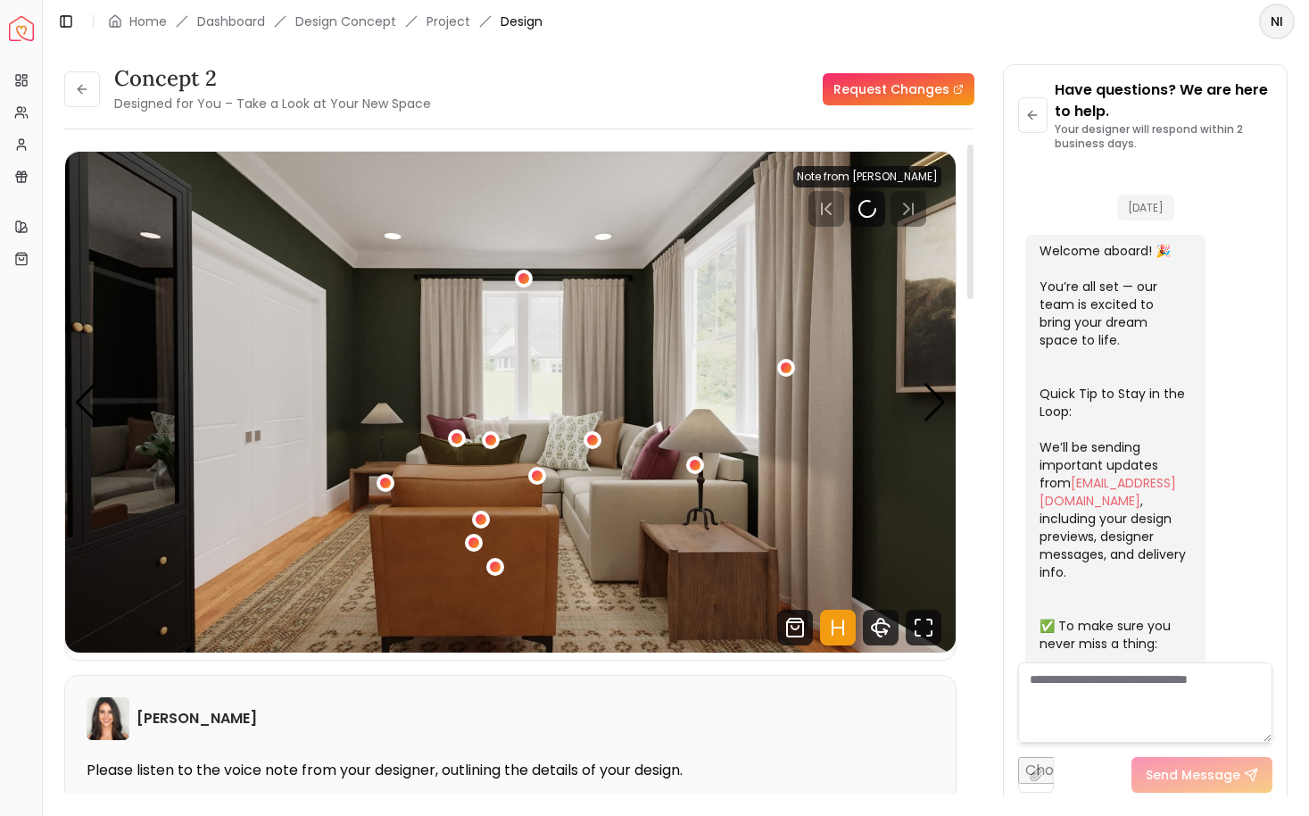
scroll to position [1002, 0]
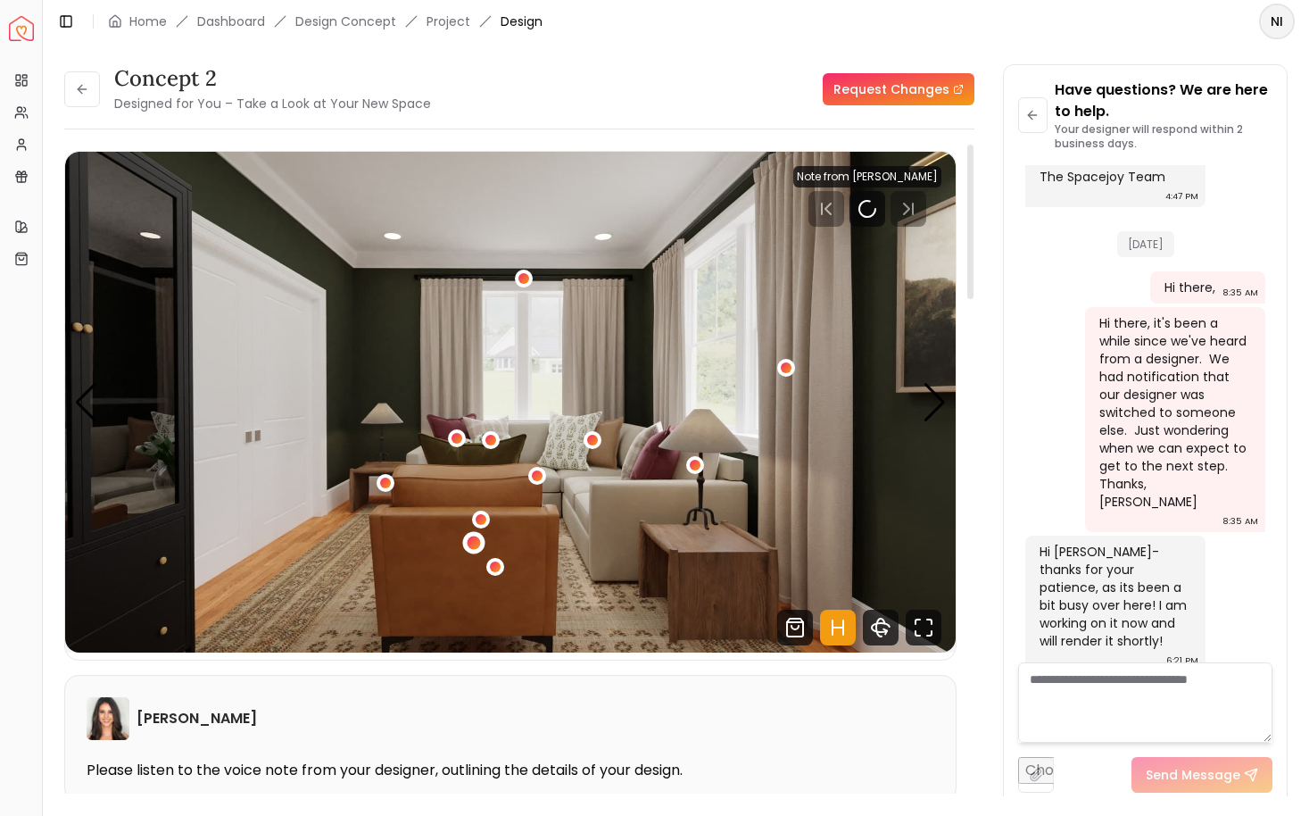
click at [473, 545] on div "1 / 4" at bounding box center [473, 542] width 13 height 13
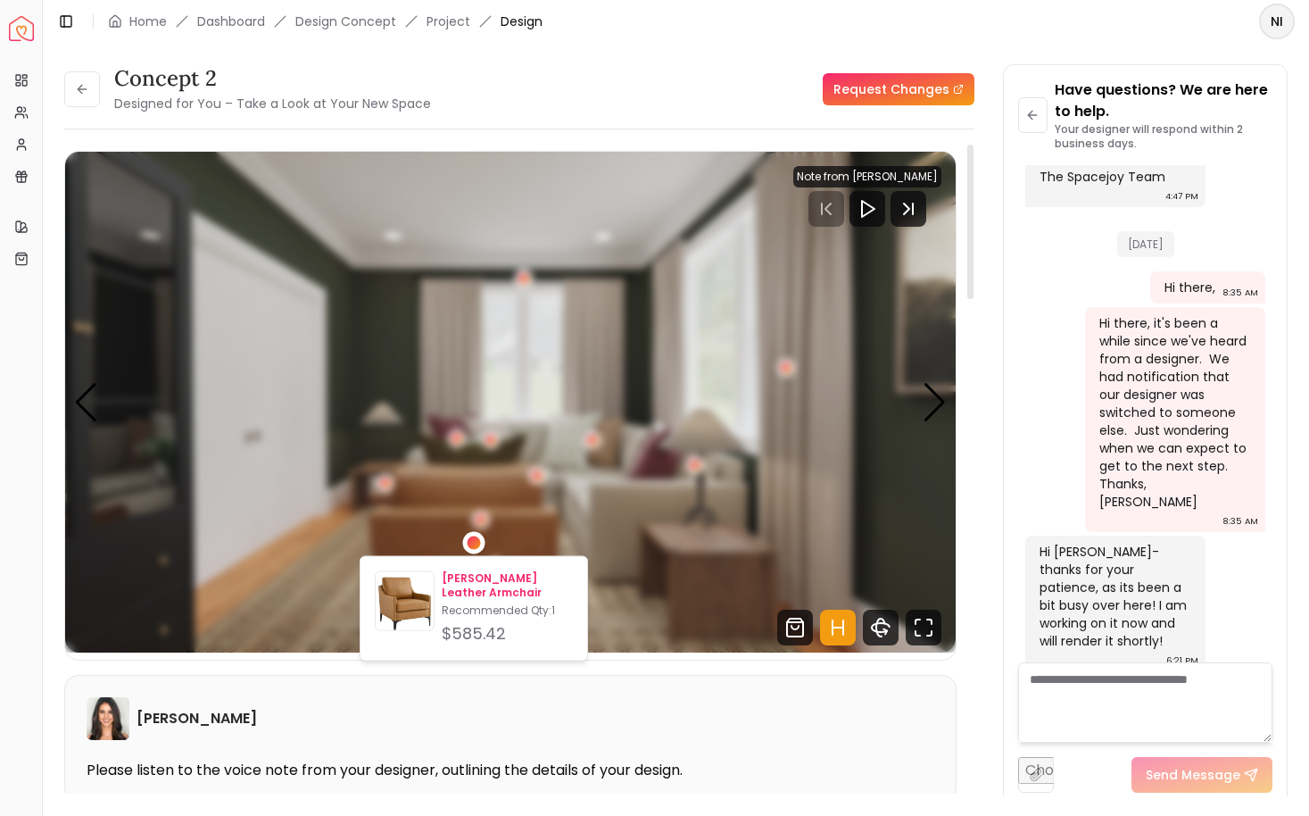
click at [477, 575] on p "Lancor Leather Armchair" at bounding box center [507, 585] width 131 height 29
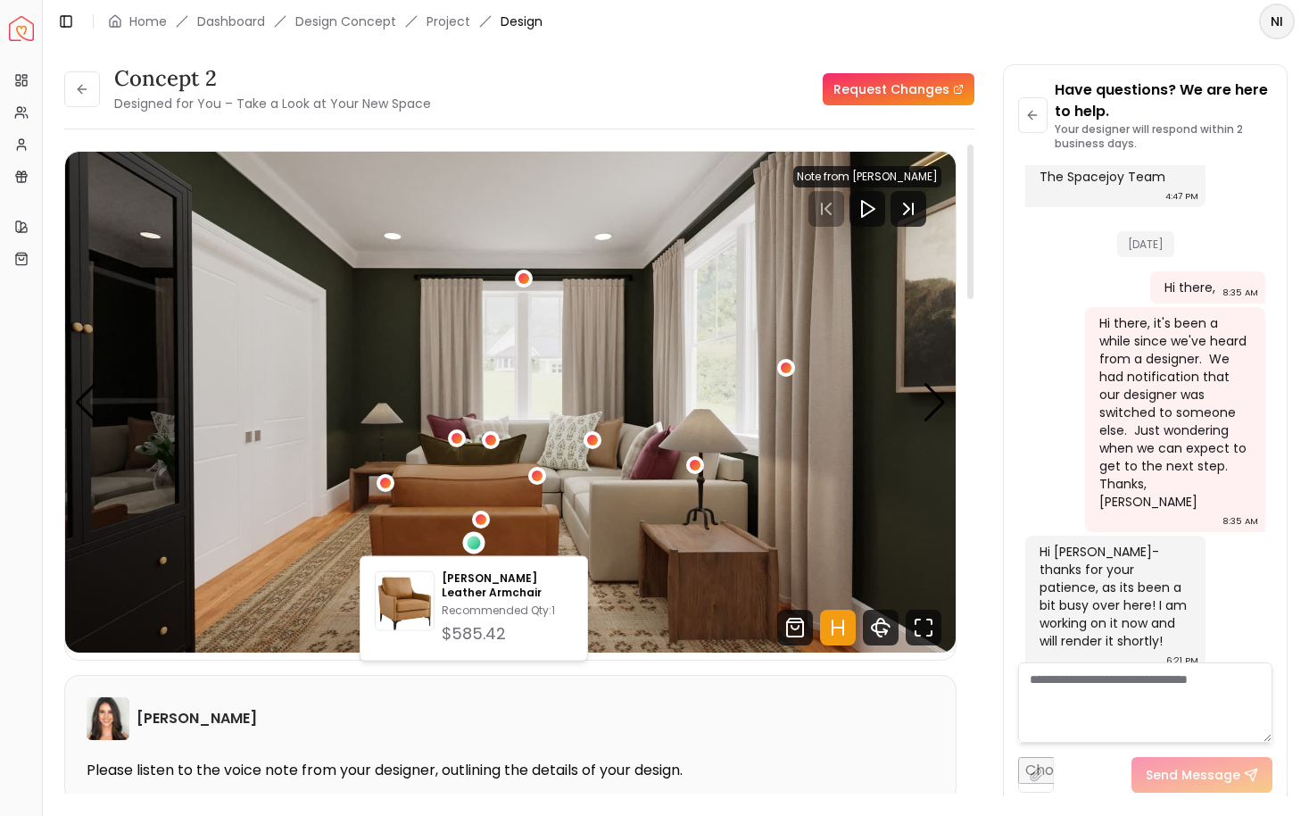
click at [552, 232] on img "1 / 4" at bounding box center [510, 402] width 891 height 501
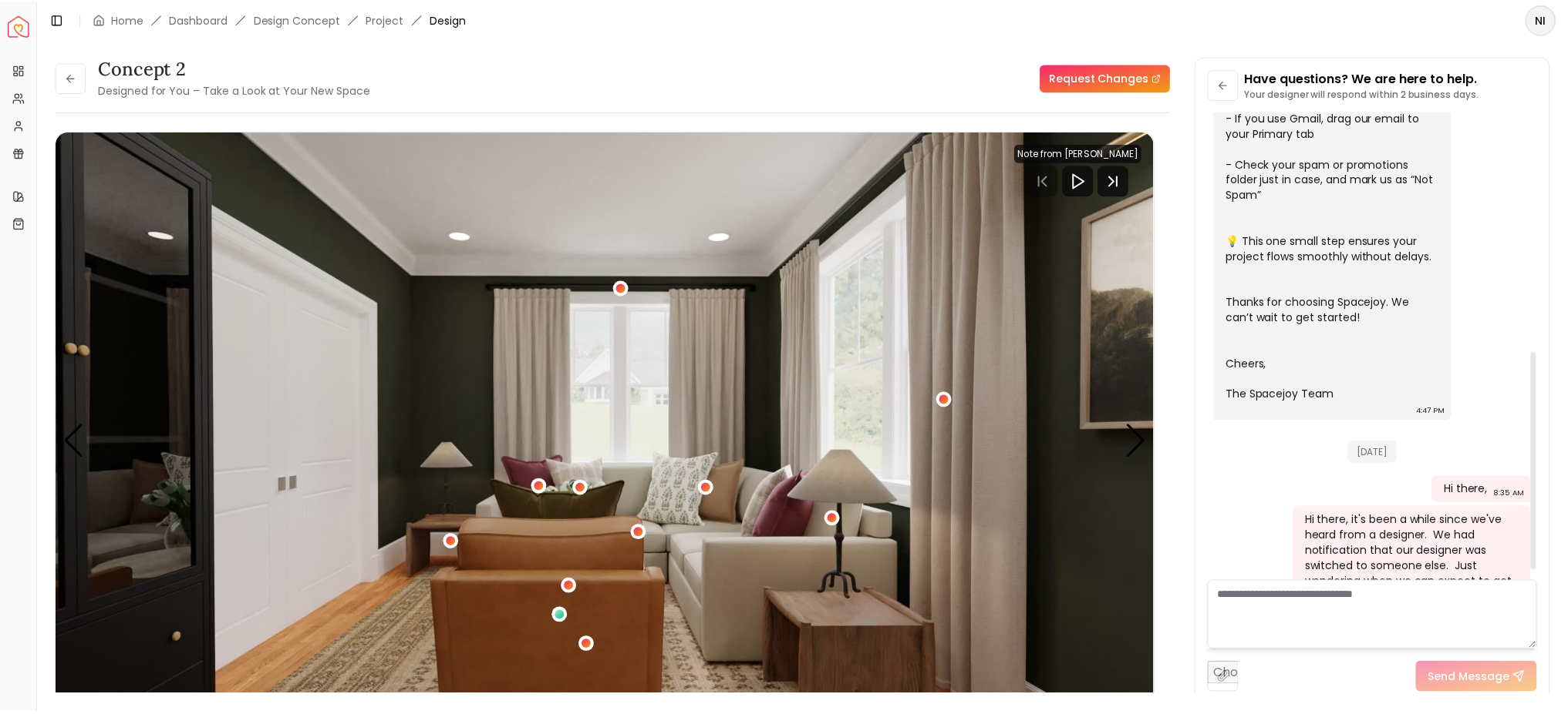
scroll to position [538, 0]
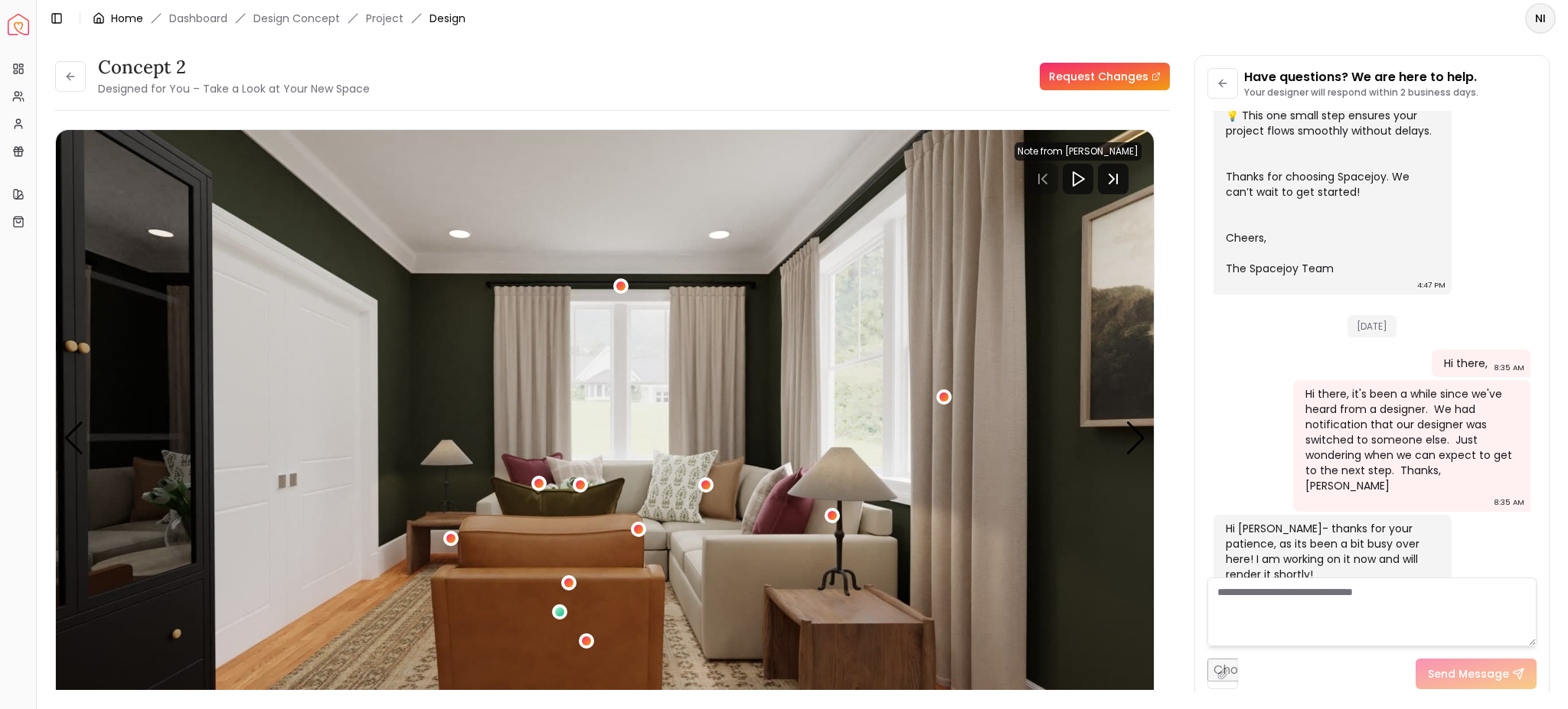
click at [118, 15] on link "Home" at bounding box center [126, 18] width 32 height 15
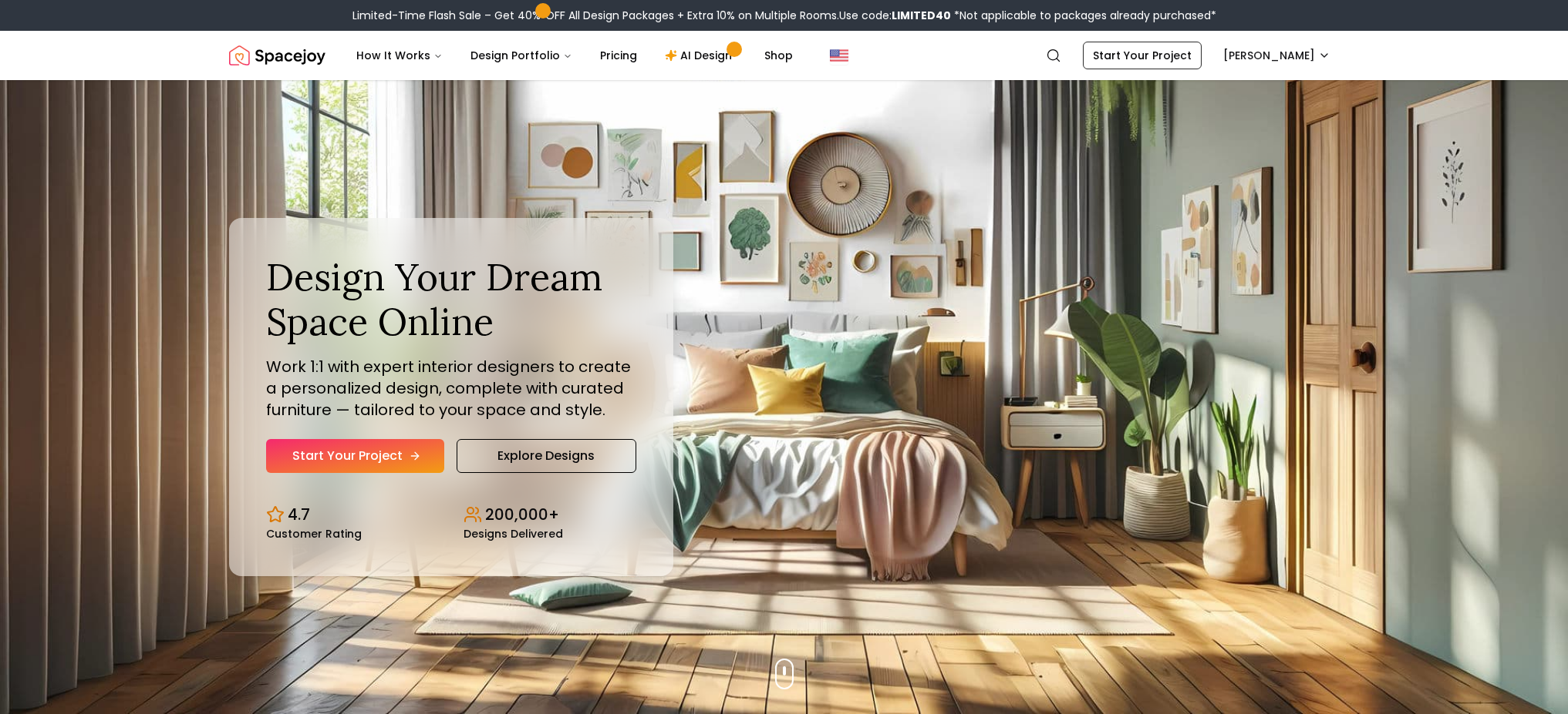
click at [388, 457] on link "Start Your Project" at bounding box center [355, 456] width 178 height 34
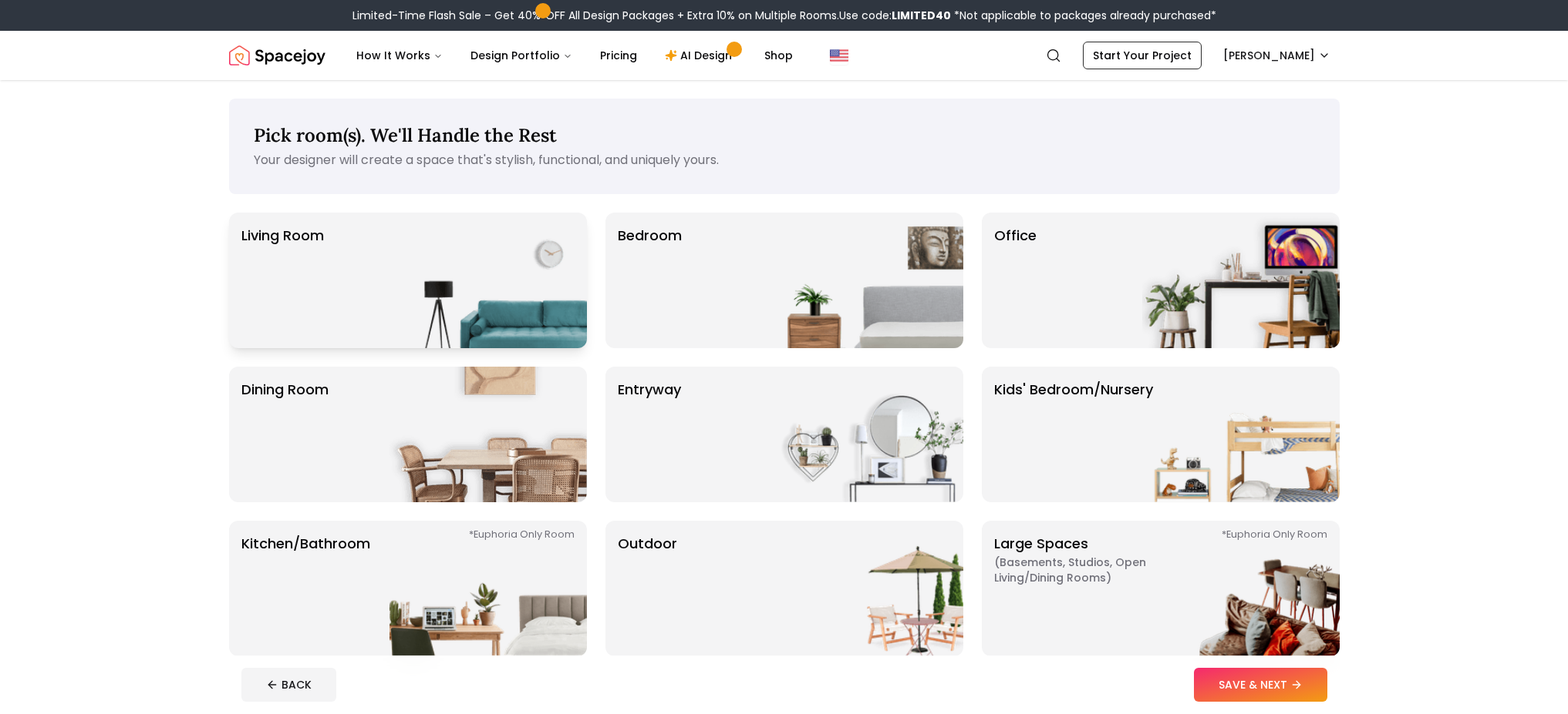
click at [363, 279] on div "Living Room" at bounding box center [408, 280] width 358 height 136
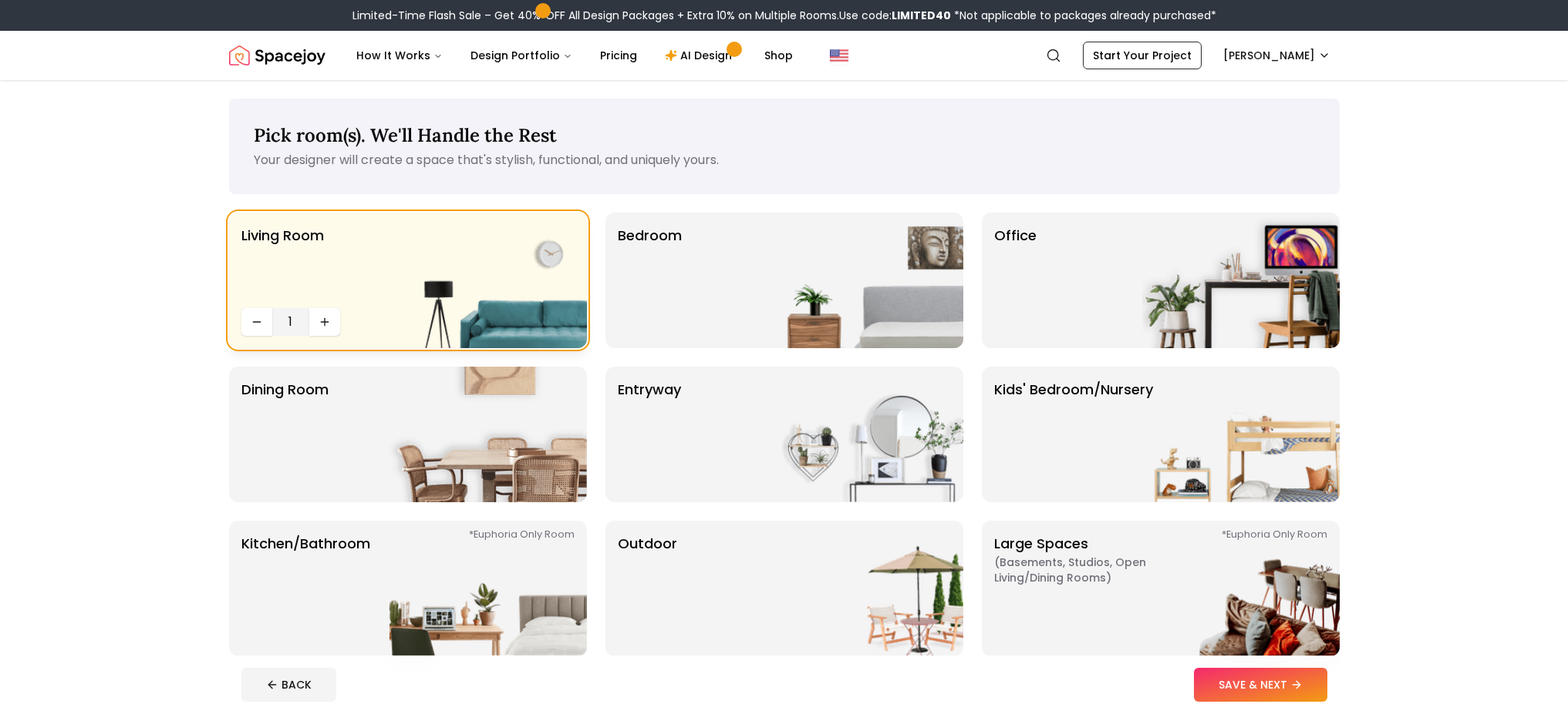
click at [360, 291] on div "Living Room 1" at bounding box center [408, 280] width 358 height 136
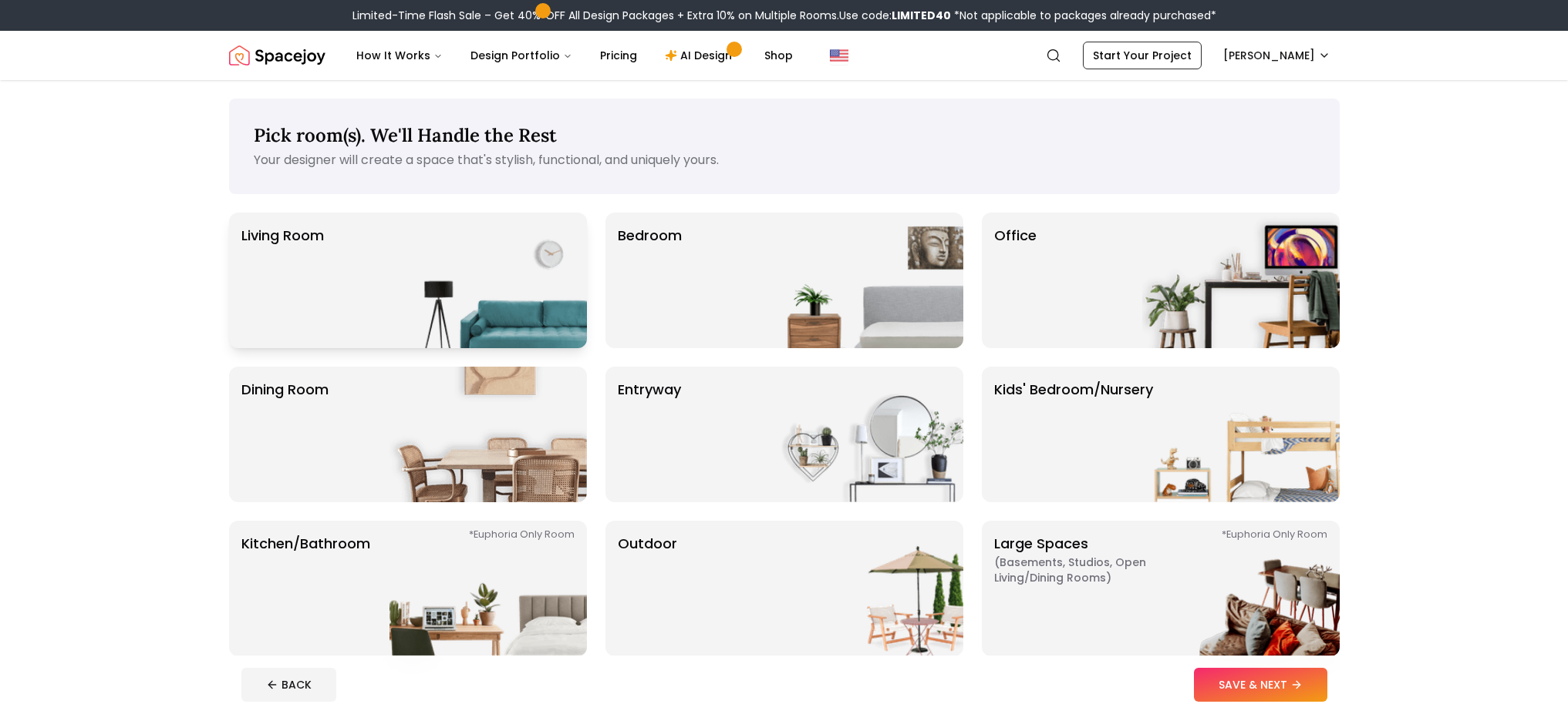
click at [525, 326] on img at bounding box center [488, 280] width 197 height 136
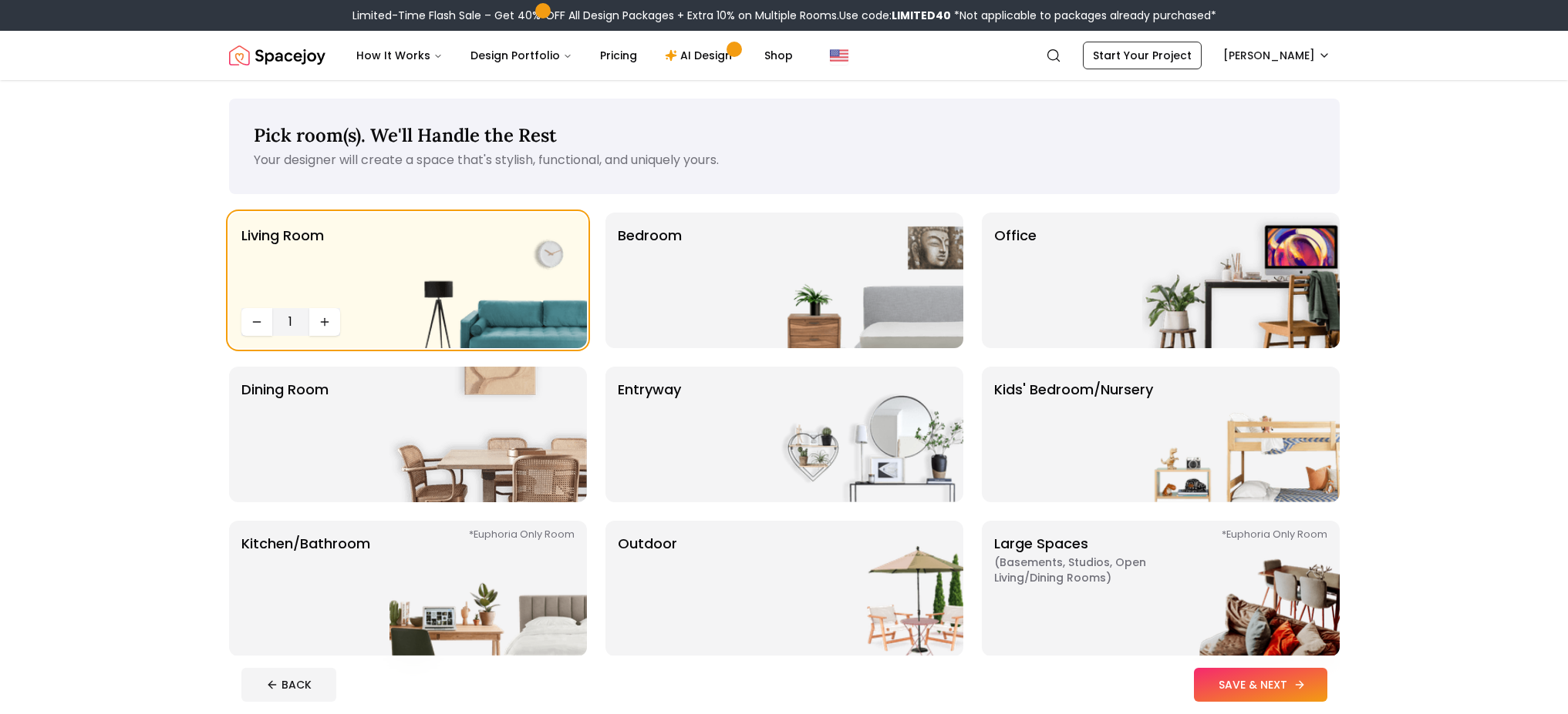
click at [1231, 685] on button "SAVE & NEXT" at bounding box center [1260, 685] width 133 height 34
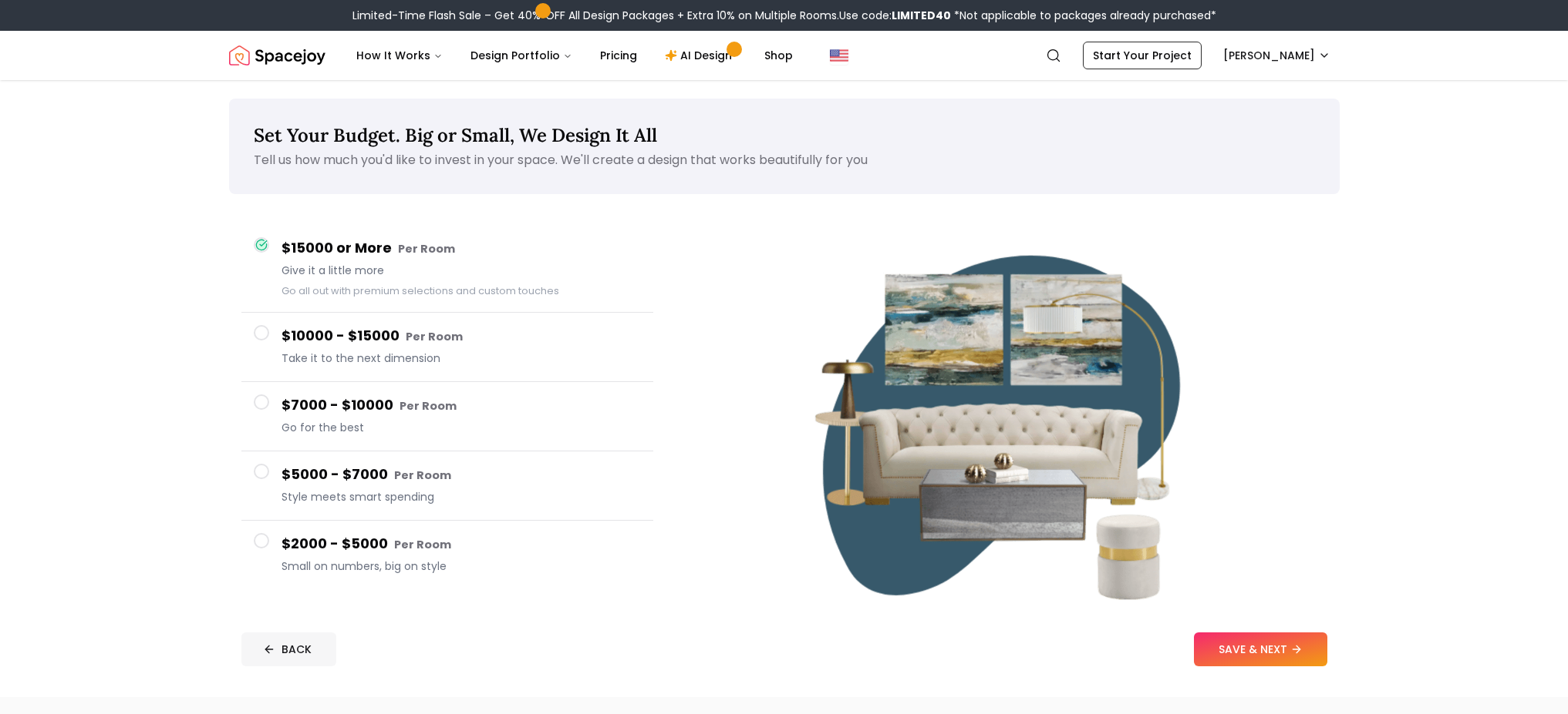
click at [307, 656] on button "BACK" at bounding box center [289, 649] width 95 height 34
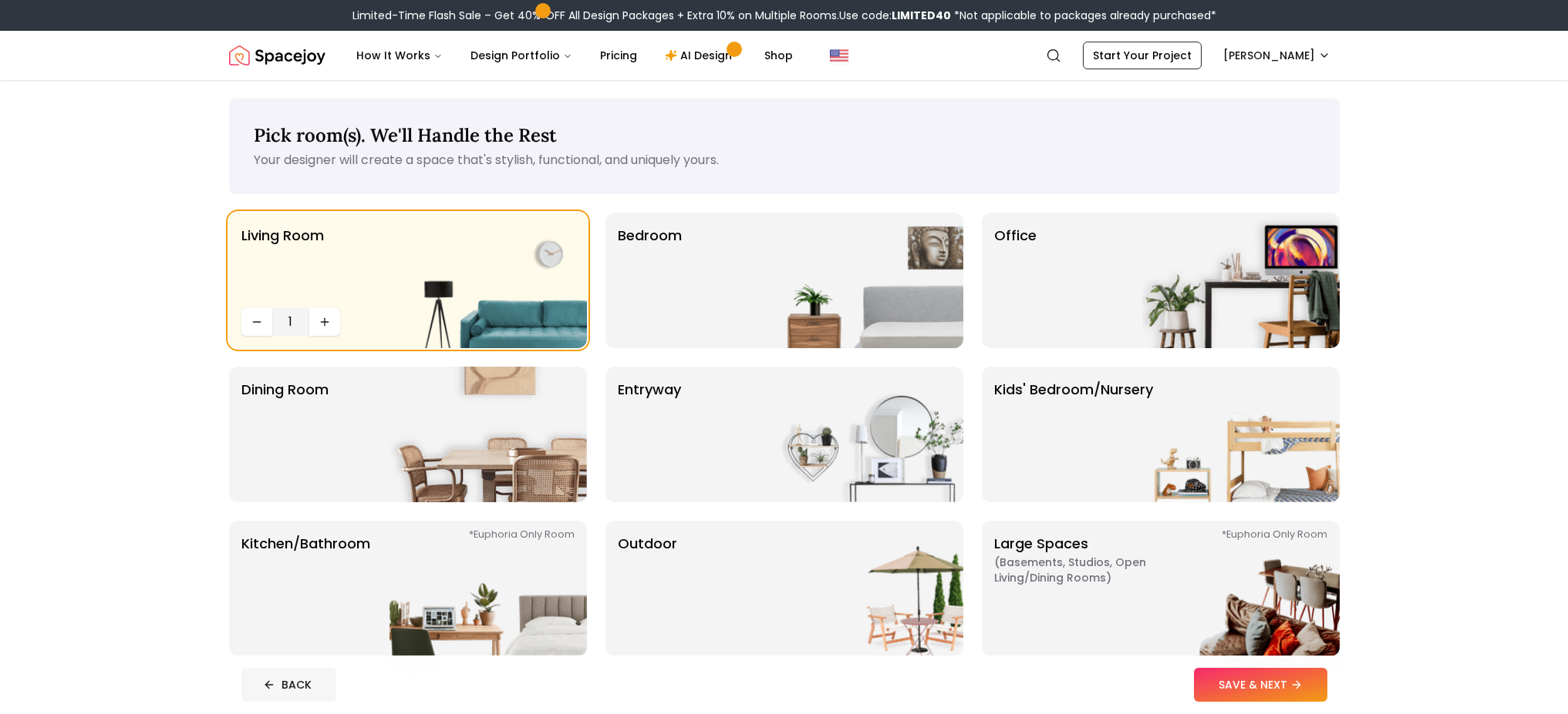
click at [305, 678] on button "BACK" at bounding box center [289, 685] width 95 height 34
click at [277, 688] on button "BACK" at bounding box center [289, 685] width 95 height 34
click at [287, 679] on button "BACK" at bounding box center [289, 685] width 95 height 34
click at [271, 322] on div "1" at bounding box center [290, 322] width 98 height 28
click at [384, 266] on div "Living Room 1" at bounding box center [408, 280] width 358 height 136
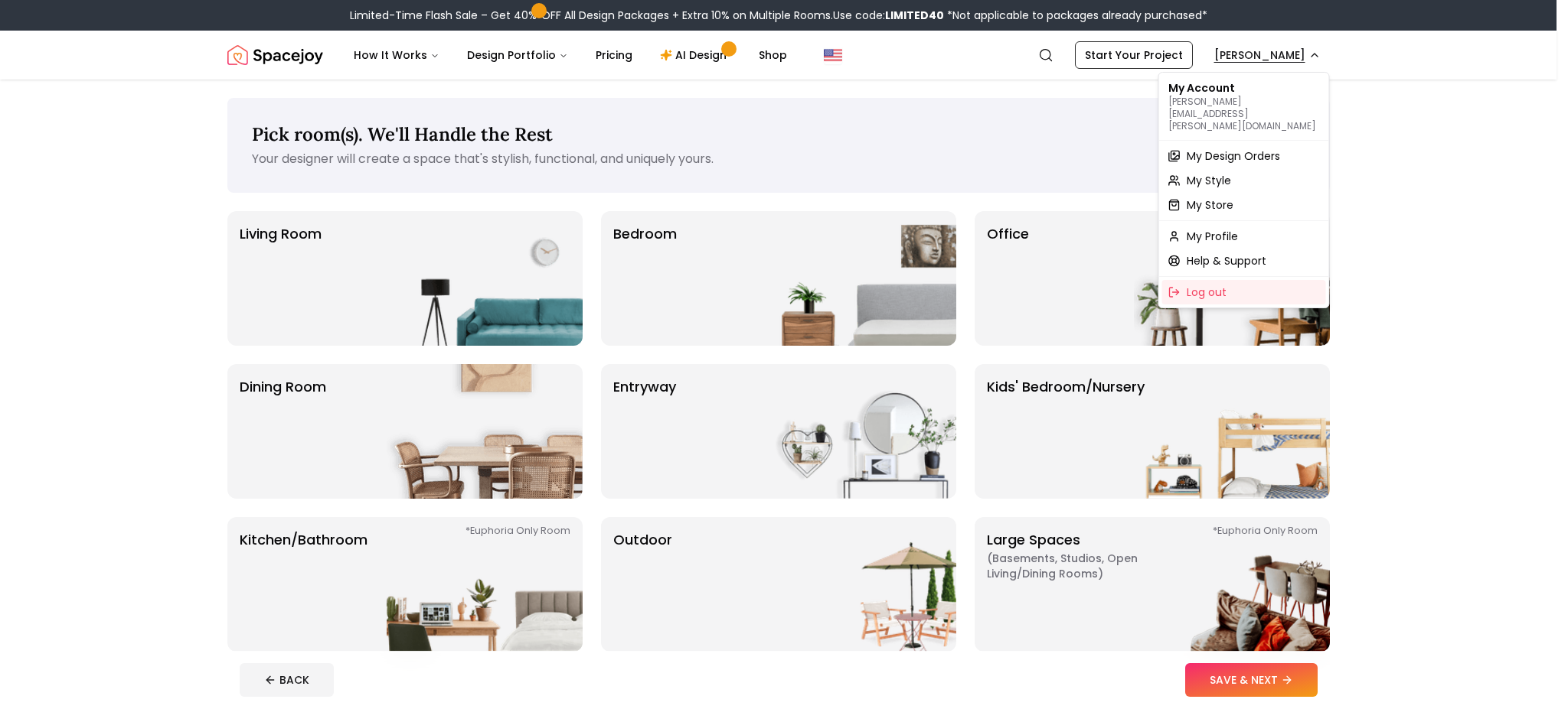
click at [1259, 148] on span "My Design Orders" at bounding box center [1233, 156] width 93 height 15
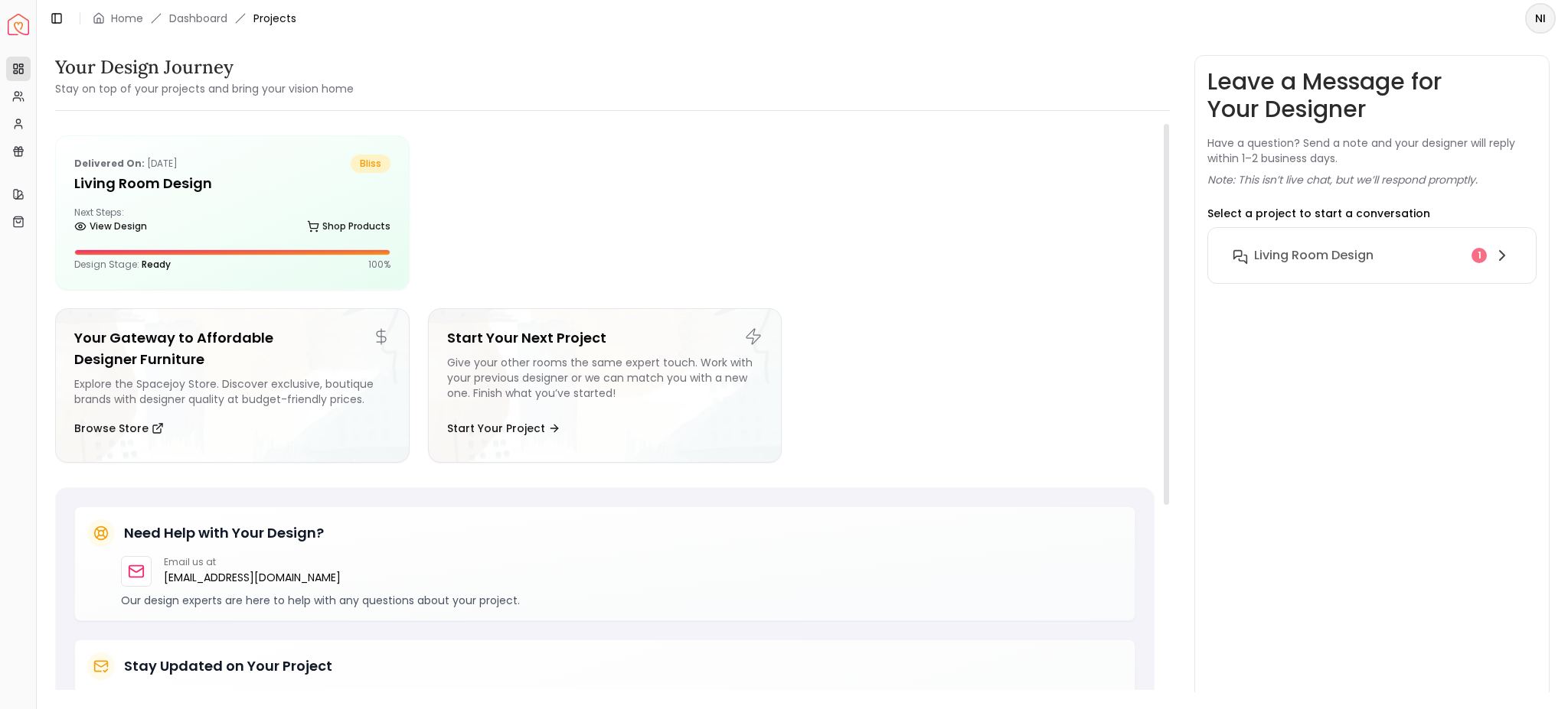
scroll to position [19, 0]
